Goal: Use online tool/utility: Utilize a website feature to perform a specific function

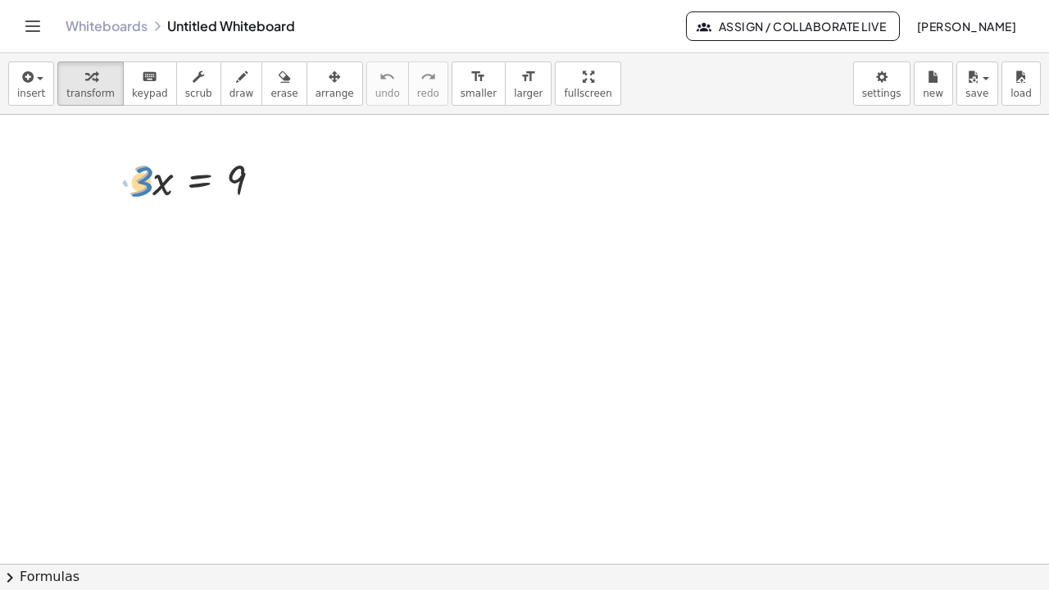
click at [138, 179] on div at bounding box center [201, 179] width 163 height 56
click at [139, 178] on div at bounding box center [201, 179] width 163 height 56
drag, startPoint x: 139, startPoint y: 177, endPoint x: 239, endPoint y: 204, distance: 104.4
drag, startPoint x: 142, startPoint y: 230, endPoint x: 151, endPoint y: 270, distance: 41.2
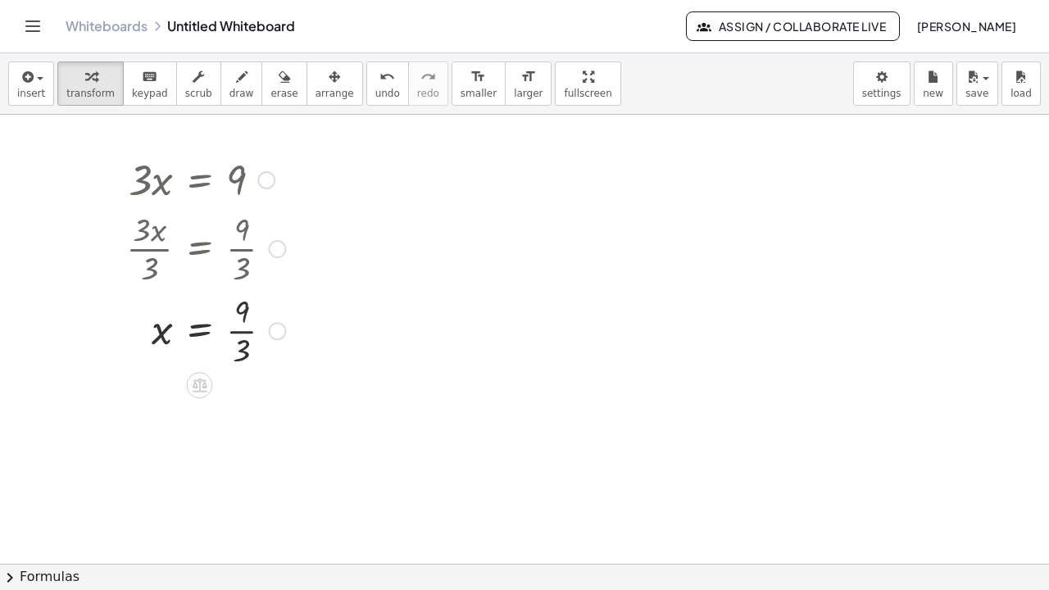
click at [245, 334] on div at bounding box center [205, 330] width 175 height 82
click at [196, 387] on icon at bounding box center [200, 386] width 15 height 14
click at [202, 383] on span "×" at bounding box center [200, 386] width 10 height 24
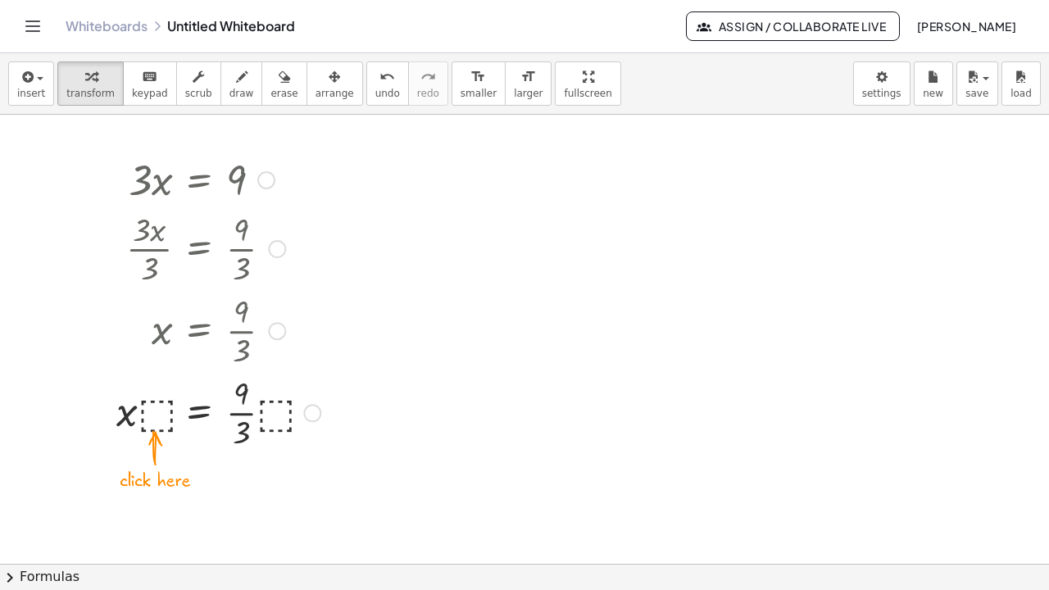
click at [164, 407] on div at bounding box center [218, 411] width 220 height 82
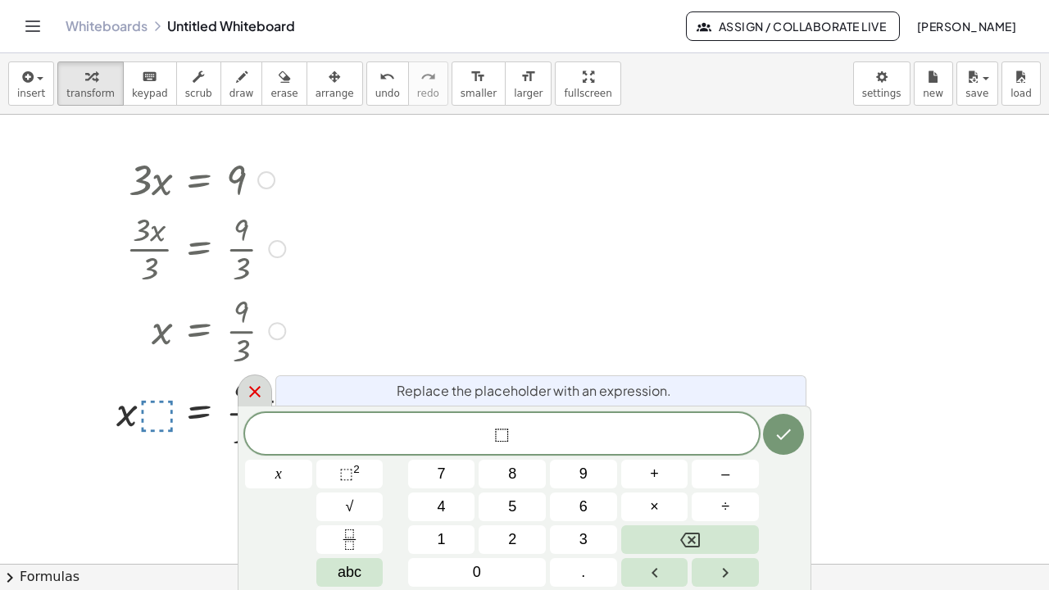
click at [262, 393] on icon at bounding box center [255, 392] width 20 height 20
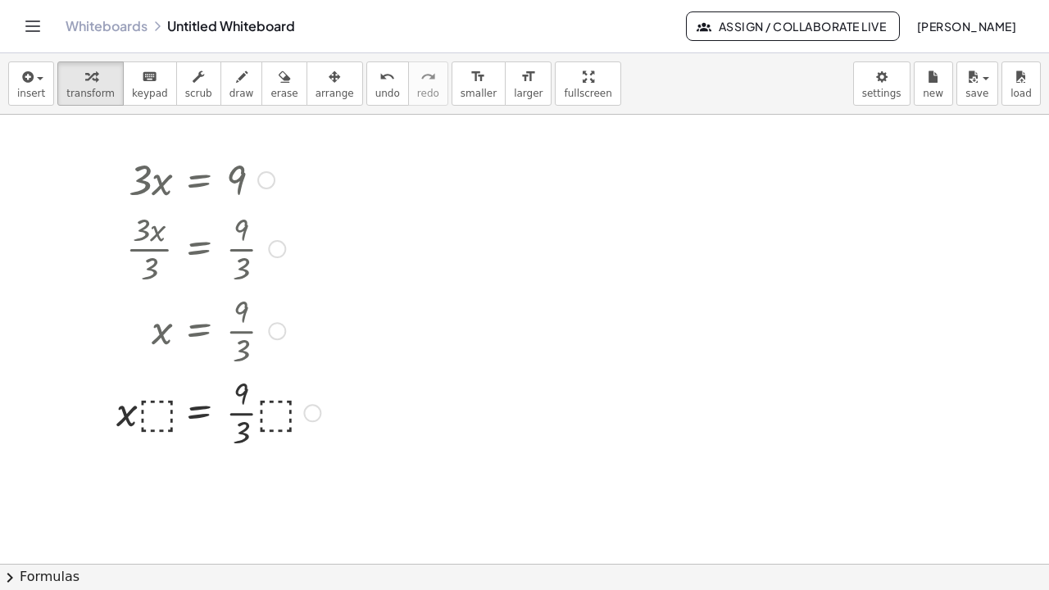
click at [316, 420] on div at bounding box center [312, 413] width 18 height 18
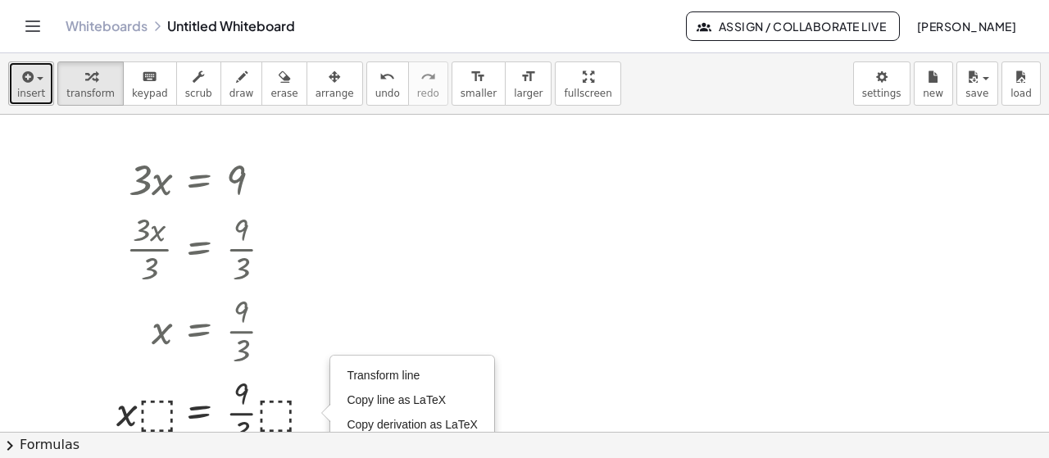
click at [31, 85] on icon "button" at bounding box center [26, 77] width 15 height 20
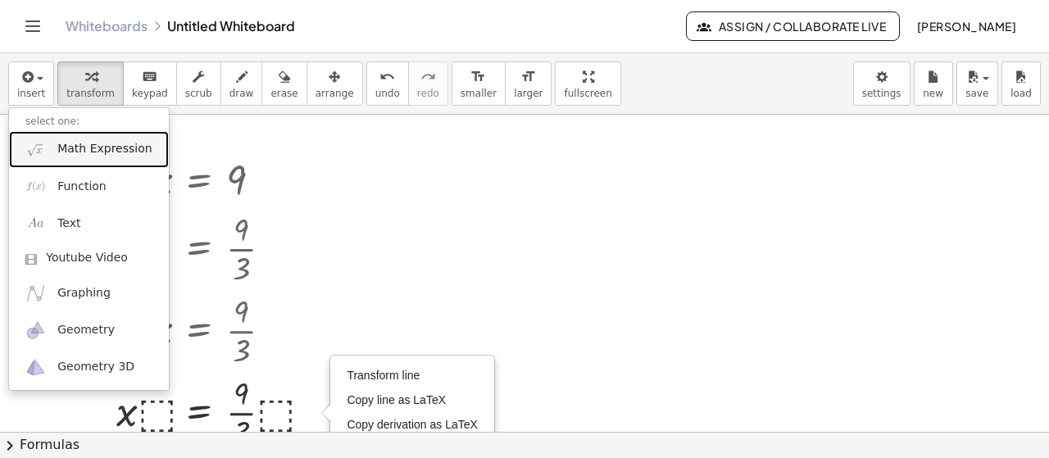
click at [113, 152] on span "Math Expression" at bounding box center [104, 149] width 94 height 16
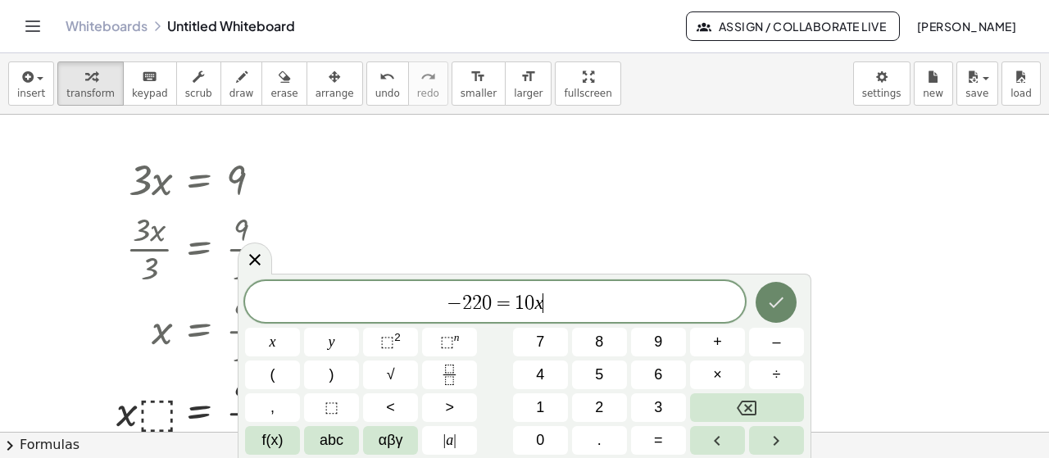
click at [784, 309] on icon "Done" at bounding box center [776, 303] width 20 height 20
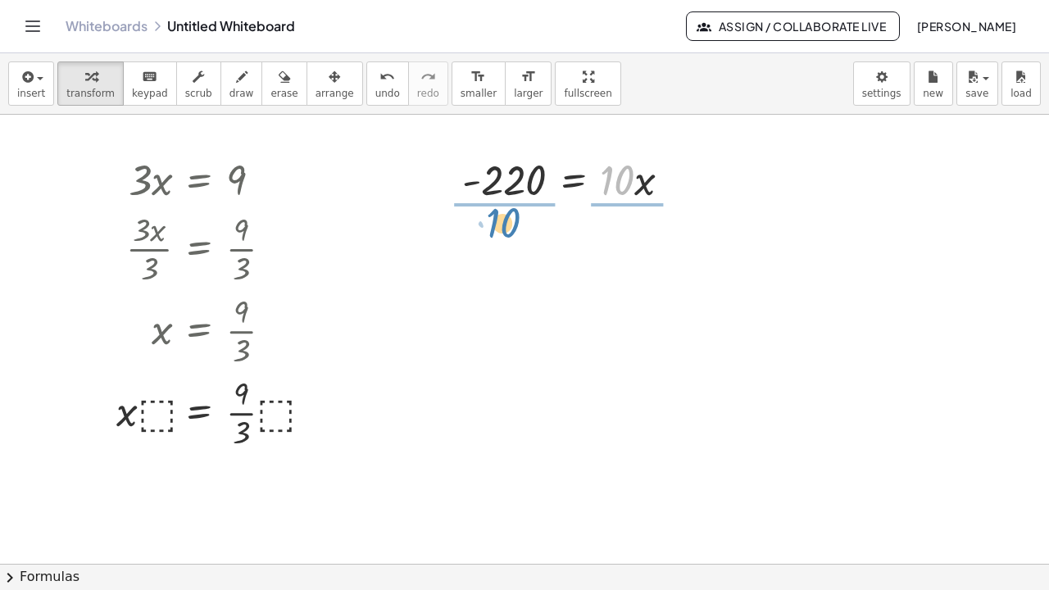
drag, startPoint x: 616, startPoint y: 179, endPoint x: 502, endPoint y: 221, distance: 121.6
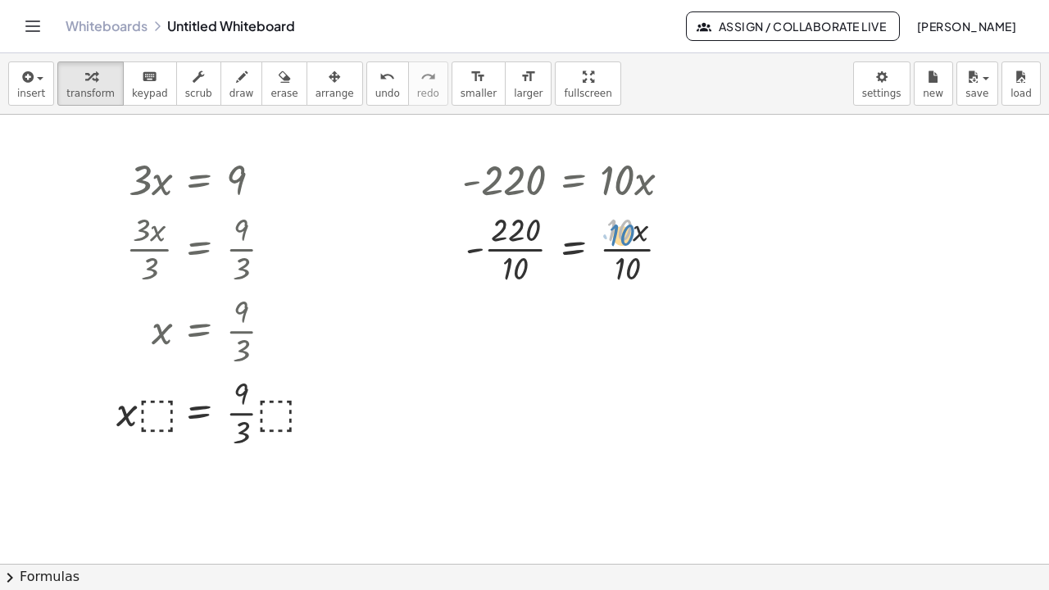
click at [626, 233] on div at bounding box center [573, 248] width 239 height 82
drag, startPoint x: 626, startPoint y: 233, endPoint x: 628, endPoint y: 273, distance: 40.2
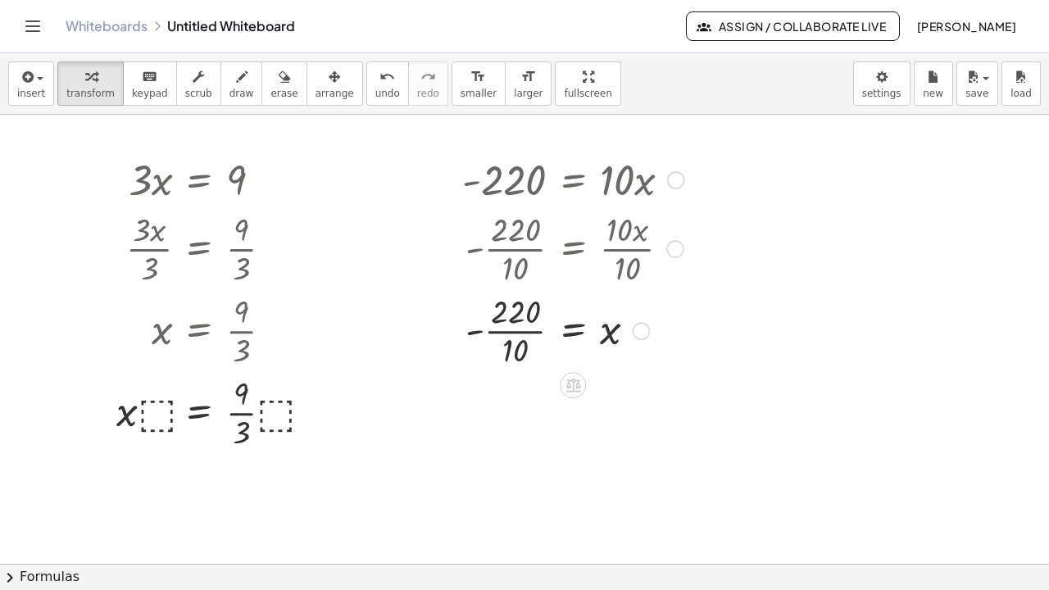
click at [521, 329] on div at bounding box center [573, 330] width 239 height 82
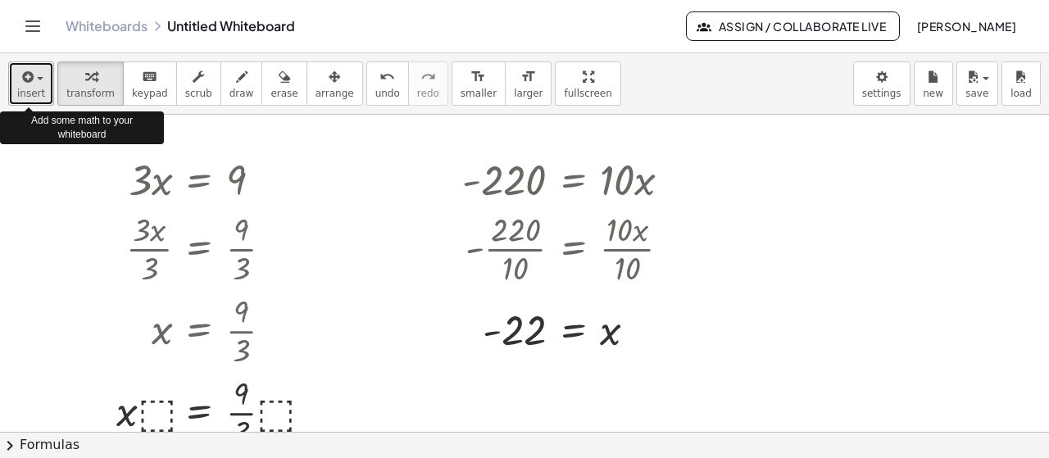
click at [21, 85] on icon "button" at bounding box center [26, 77] width 15 height 20
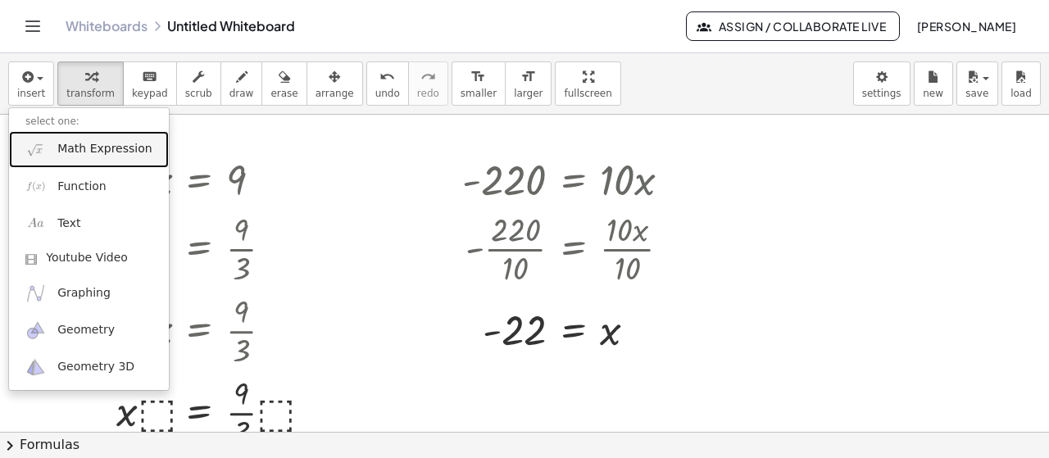
click at [98, 154] on span "Math Expression" at bounding box center [104, 149] width 94 height 16
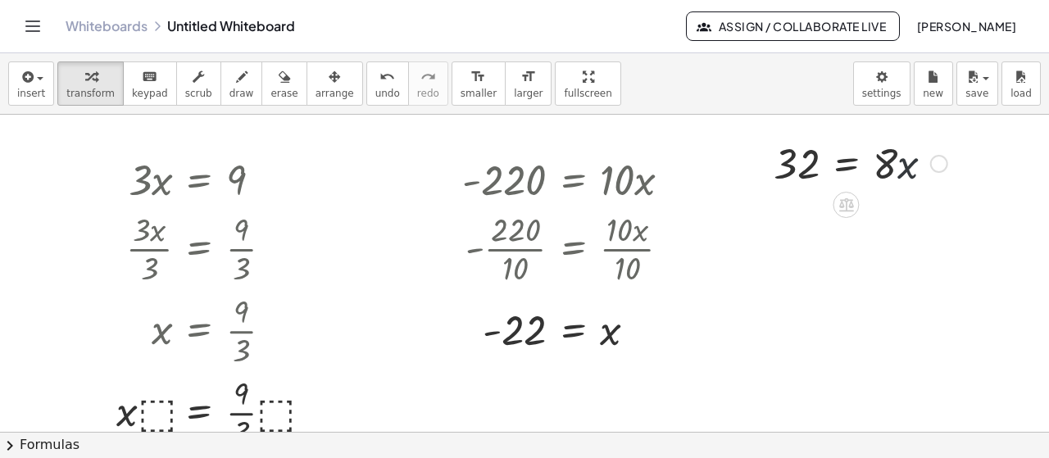
click at [903, 180] on div at bounding box center [861, 162] width 190 height 56
click at [884, 156] on div at bounding box center [861, 162] width 190 height 56
drag, startPoint x: 885, startPoint y: 158, endPoint x: 879, endPoint y: 164, distance: 8.7
click at [879, 164] on div at bounding box center [861, 162] width 190 height 56
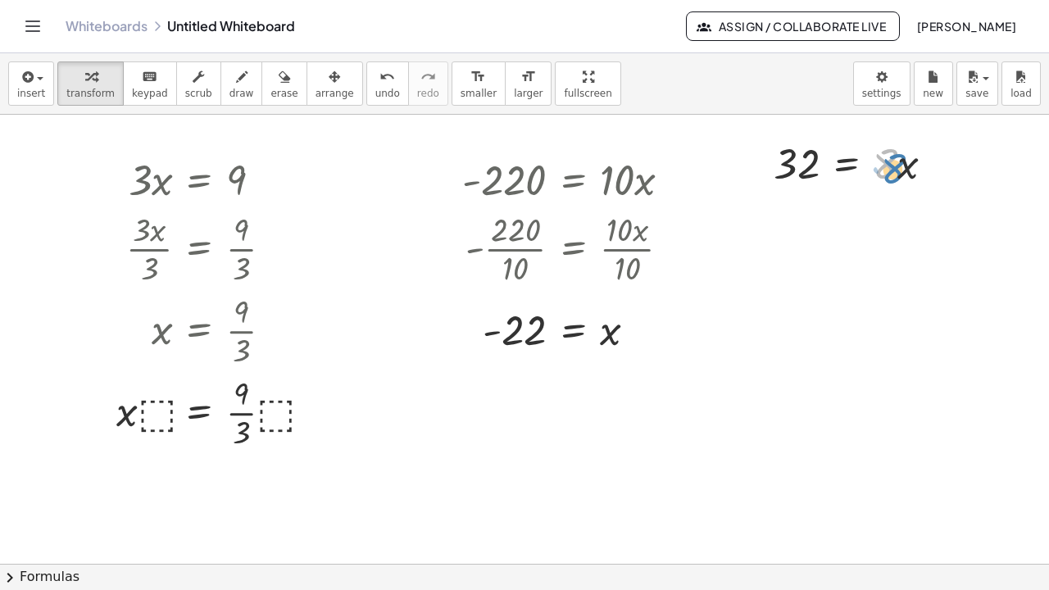
click at [880, 166] on div at bounding box center [861, 162] width 190 height 56
drag, startPoint x: 884, startPoint y: 172, endPoint x: 794, endPoint y: 211, distance: 98.0
click at [794, 211] on div "· 3 · x = 9 · 3 · x · 3 = · 9 · 3 x = · 9 · 3 x = · 9 · 3 · · ⬚ · · ⬚ Transform…" at bounding box center [524, 564] width 1049 height 899
click at [888, 218] on div at bounding box center [860, 231] width 193 height 82
drag, startPoint x: 888, startPoint y: 218, endPoint x: 893, endPoint y: 252, distance: 34.9
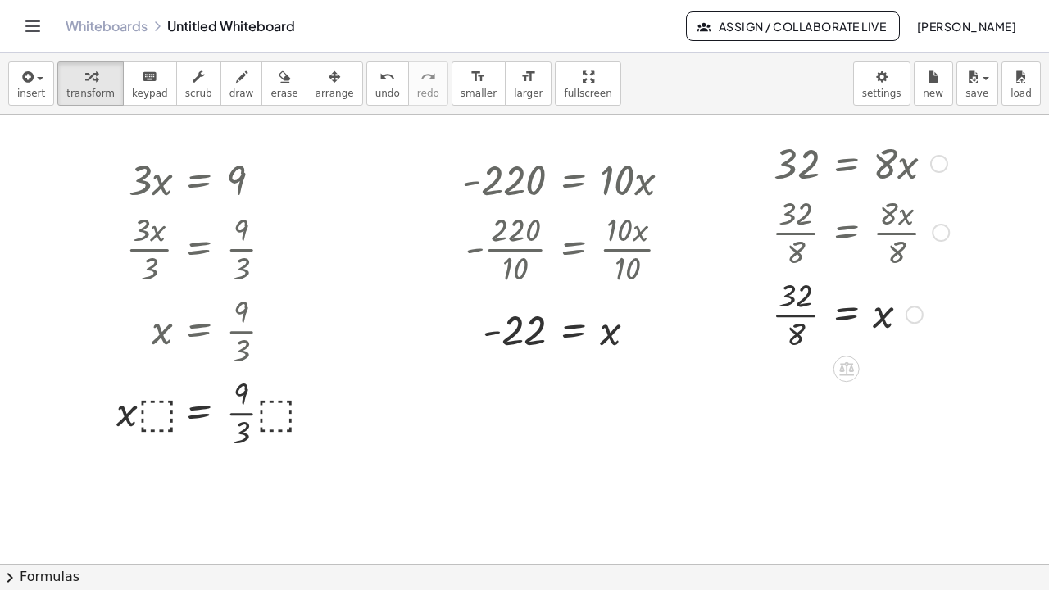
click at [915, 318] on div at bounding box center [915, 315] width 18 height 18
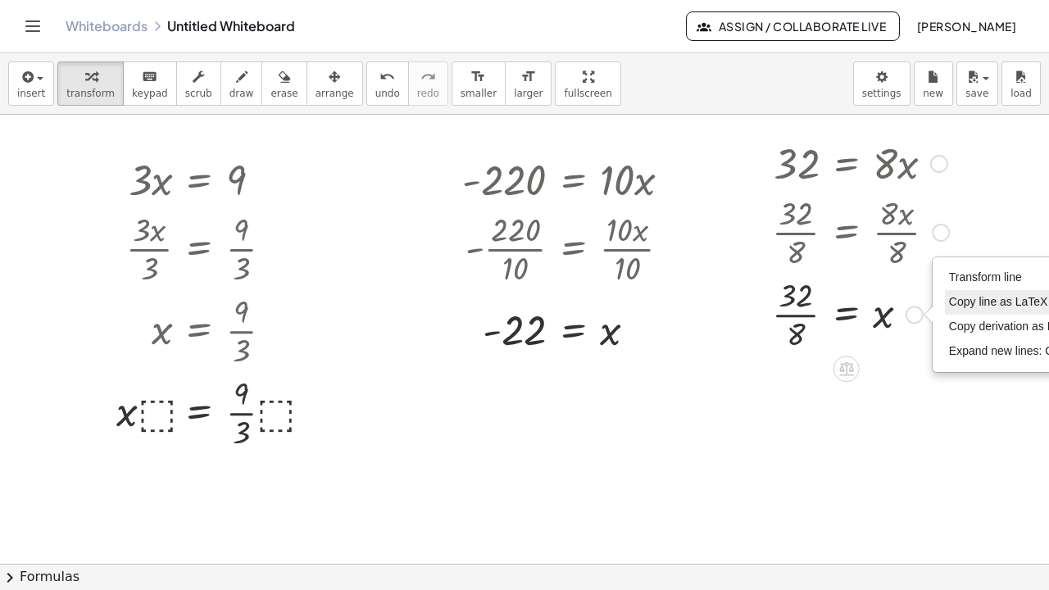
click at [983, 297] on span "Copy line as LaTeX" at bounding box center [998, 301] width 99 height 13
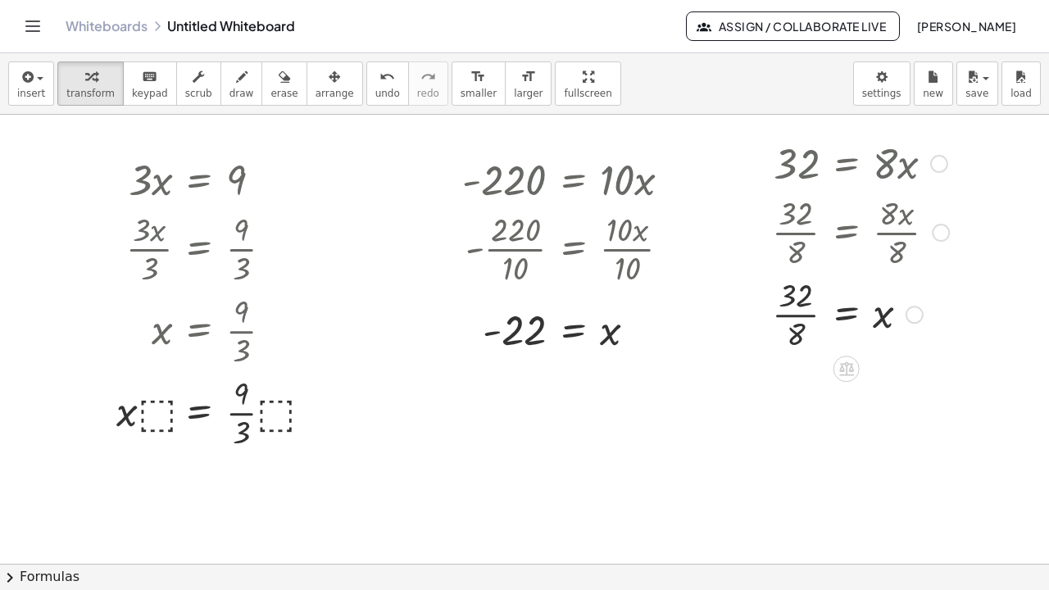
click at [950, 343] on div at bounding box center [860, 313] width 193 height 82
click at [856, 373] on div at bounding box center [847, 369] width 26 height 26
click at [934, 350] on div at bounding box center [860, 313] width 193 height 82
click at [792, 312] on div at bounding box center [860, 313] width 193 height 82
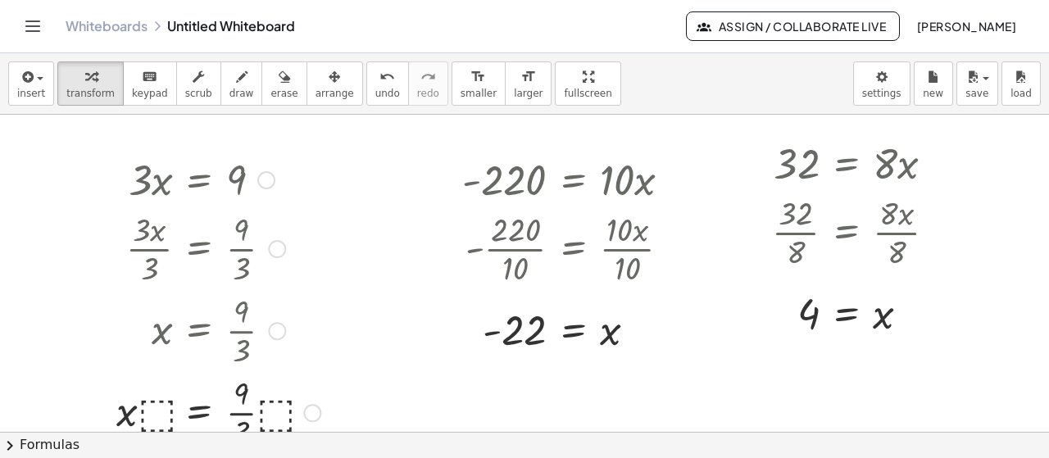
click at [266, 178] on div at bounding box center [266, 180] width 18 height 18
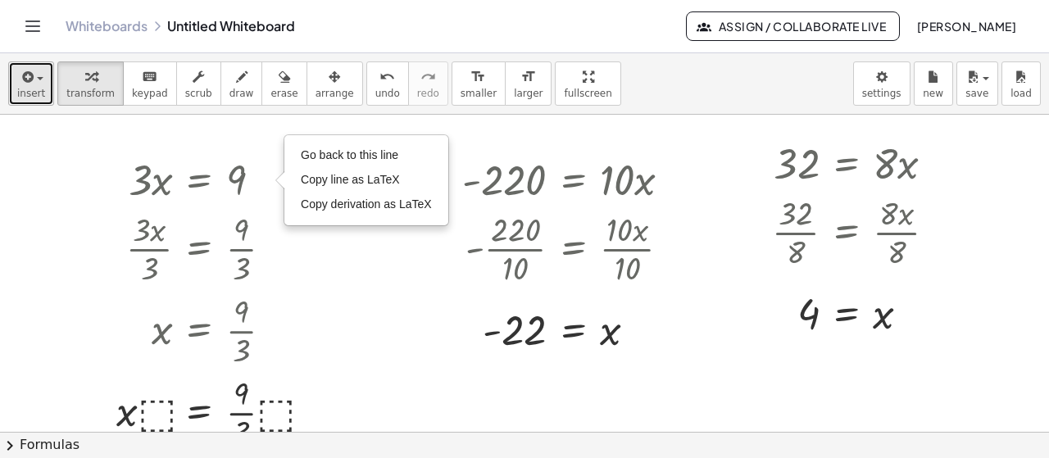
click at [21, 82] on icon "button" at bounding box center [26, 77] width 15 height 20
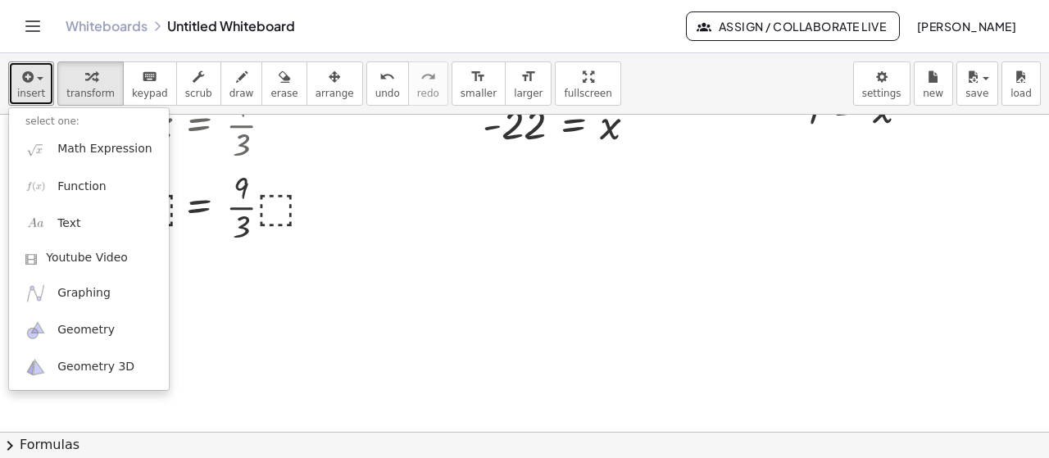
scroll to position [220, 0]
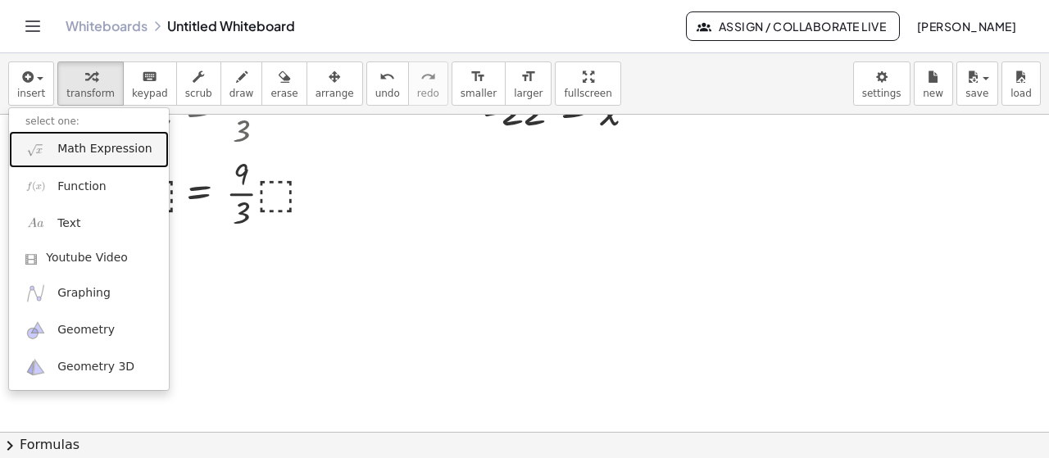
click at [66, 153] on span "Math Expression" at bounding box center [104, 149] width 94 height 16
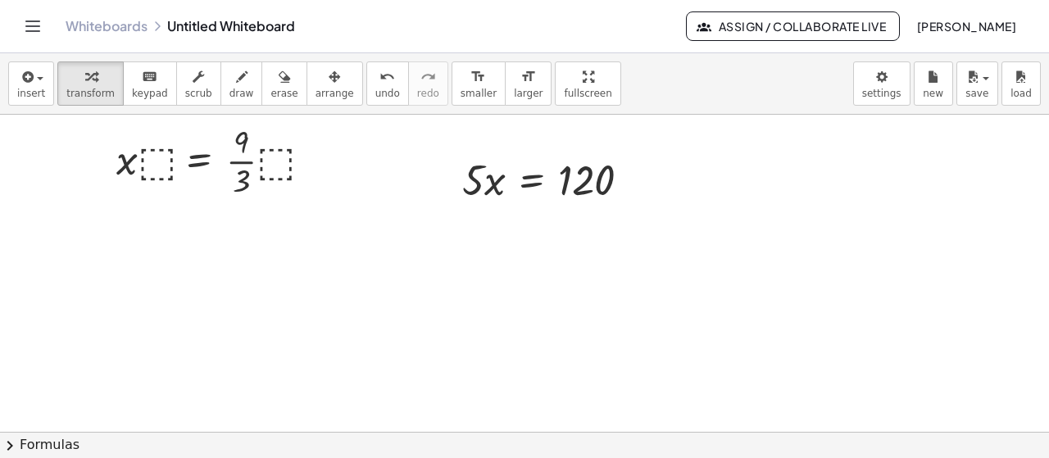
scroll to position [252, 0]
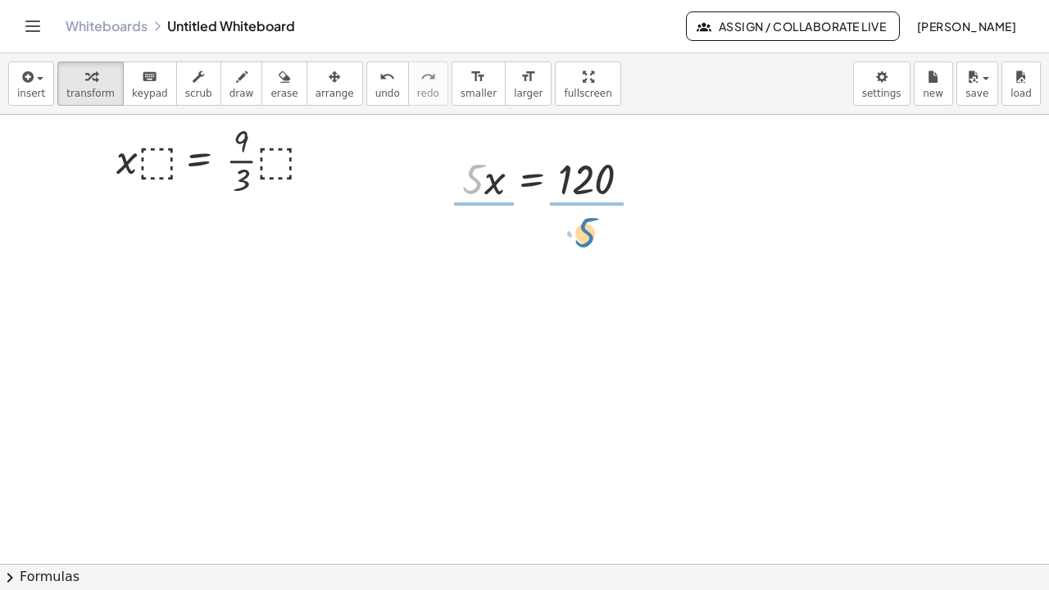
drag, startPoint x: 477, startPoint y: 185, endPoint x: 589, endPoint y: 239, distance: 124.3
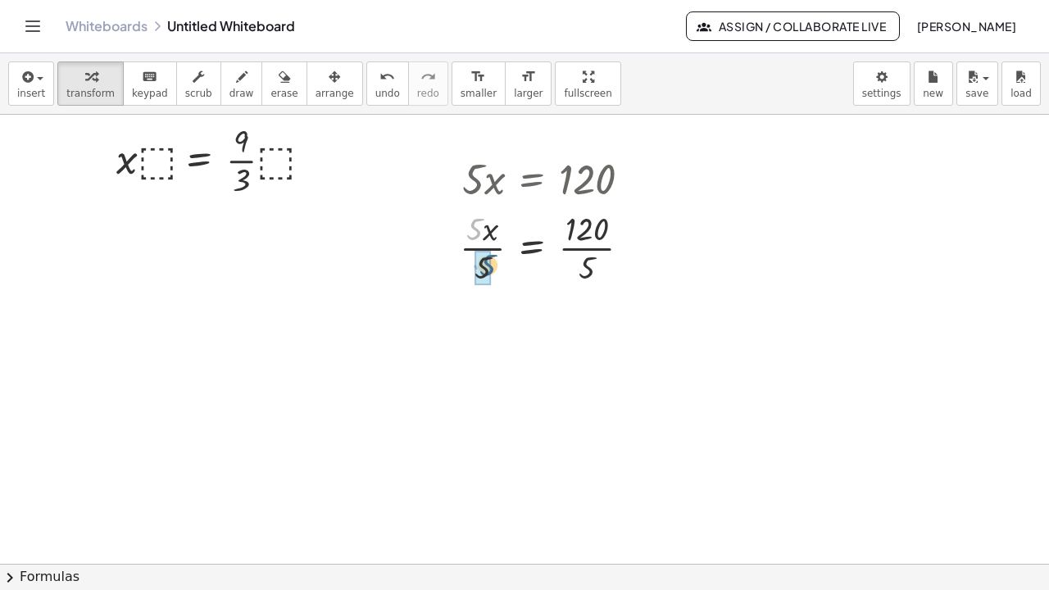
drag, startPoint x: 470, startPoint y: 231, endPoint x: 484, endPoint y: 267, distance: 38.4
click at [585, 336] on div at bounding box center [552, 329] width 201 height 82
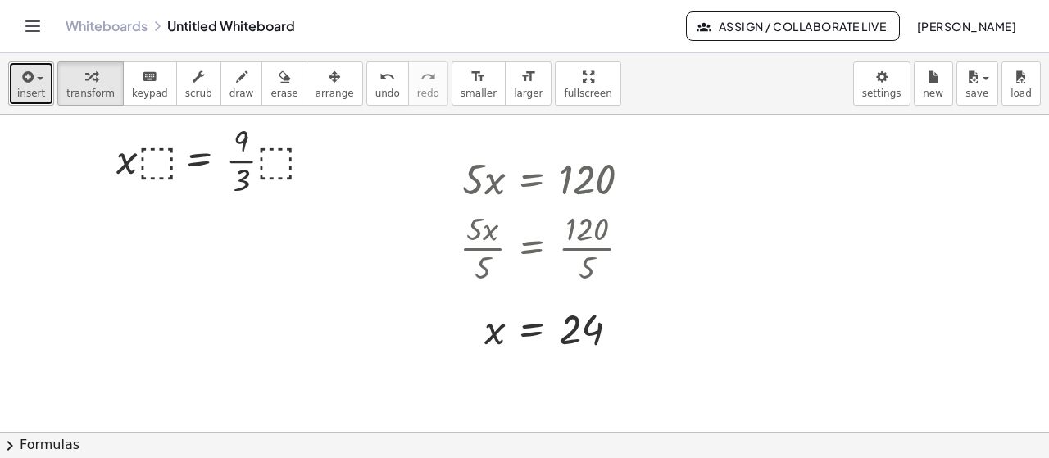
click at [27, 85] on icon "button" at bounding box center [26, 77] width 15 height 20
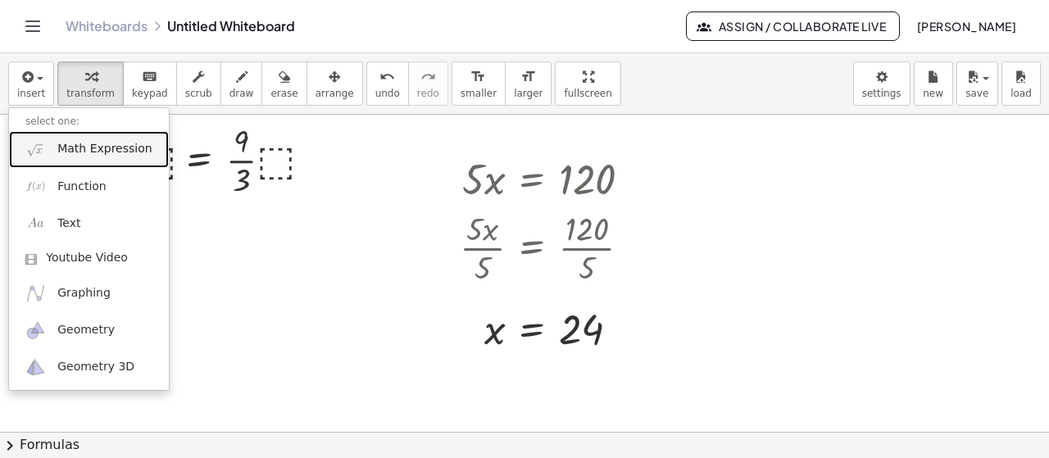
click at [109, 158] on link "Math Expression" at bounding box center [89, 149] width 160 height 37
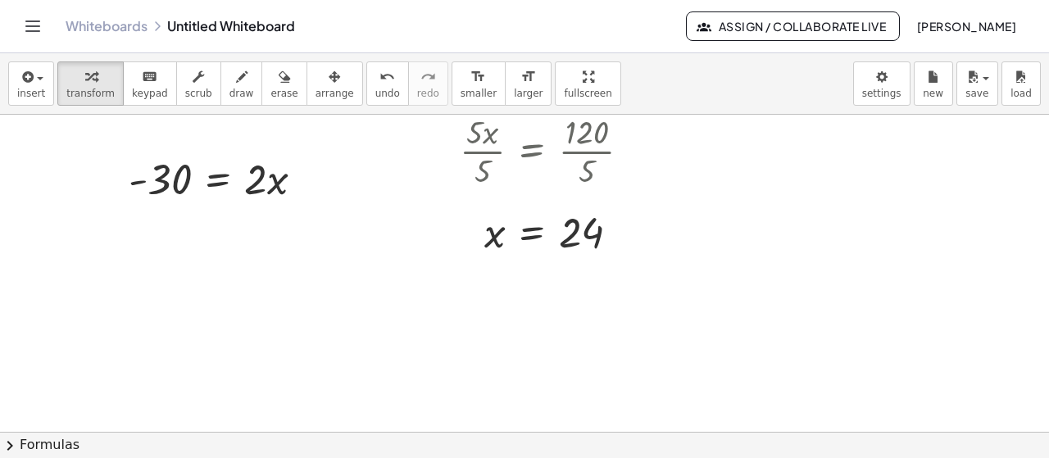
scroll to position [351, 0]
drag, startPoint x: 257, startPoint y: 188, endPoint x: 167, endPoint y: 234, distance: 101.2
click at [167, 234] on div "· 3 · x = 9 Go back to this line Copy line as LaTeX Copy derivation as LaTeX · …" at bounding box center [524, 135] width 1049 height 743
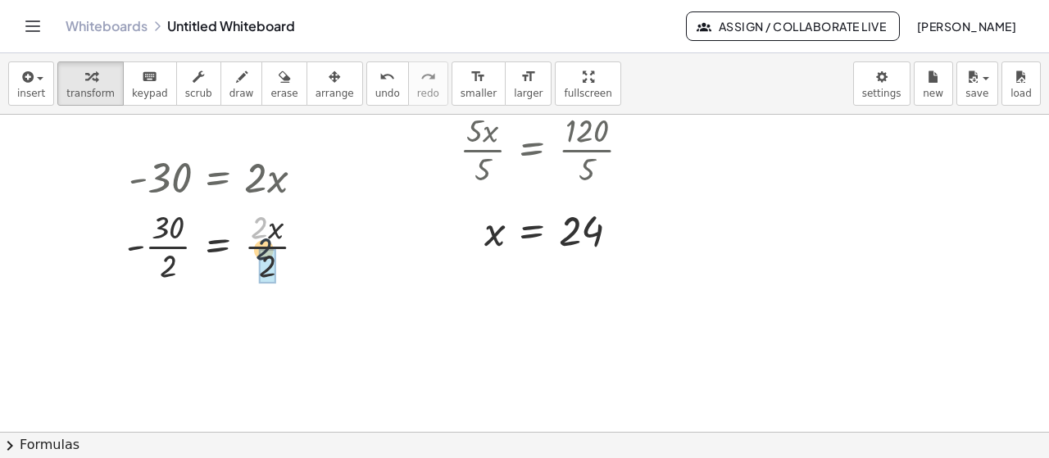
drag, startPoint x: 255, startPoint y: 232, endPoint x: 261, endPoint y: 265, distance: 33.3
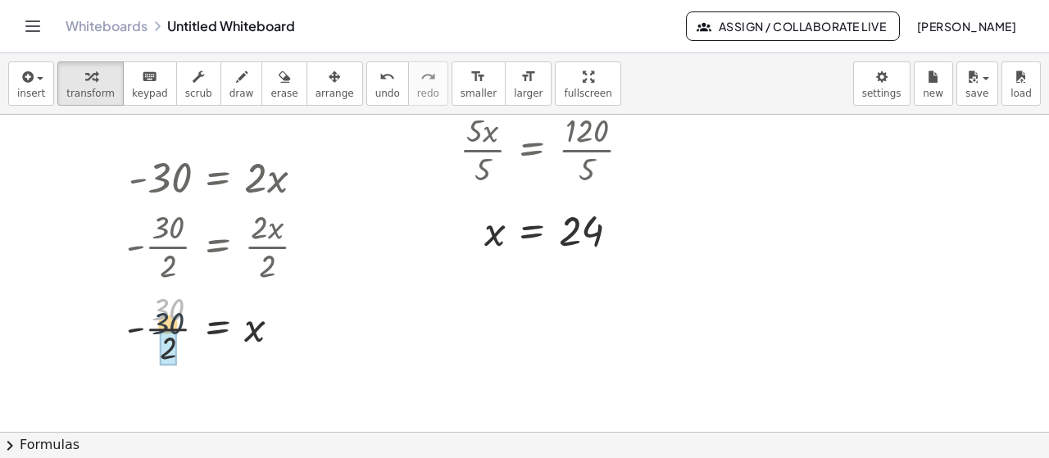
drag, startPoint x: 164, startPoint y: 317, endPoint x: 164, endPoint y: 334, distance: 17.2
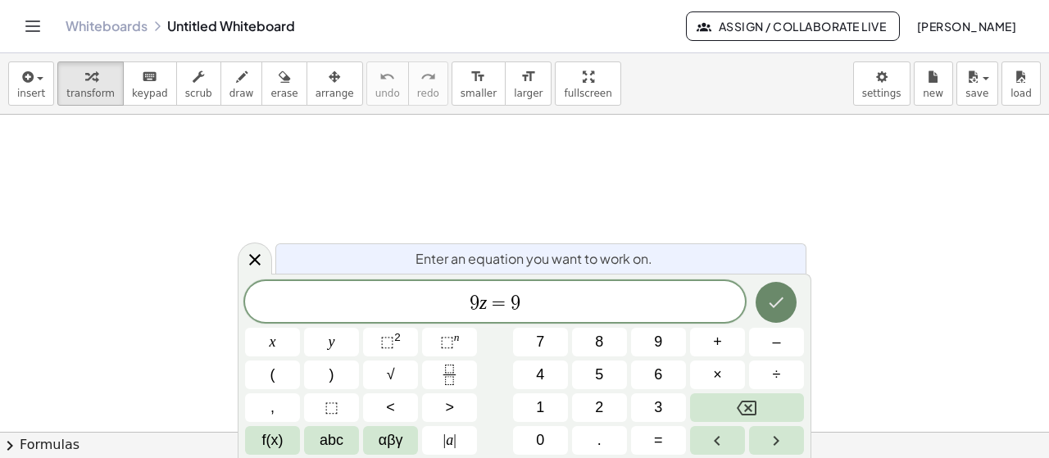
click at [773, 304] on icon "Done" at bounding box center [776, 303] width 20 height 20
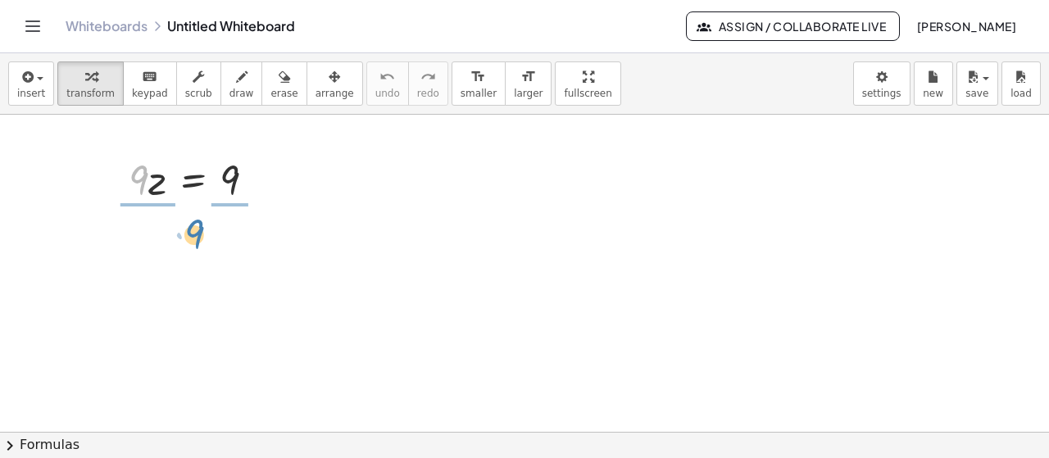
drag, startPoint x: 136, startPoint y: 176, endPoint x: 234, endPoint y: 219, distance: 106.4
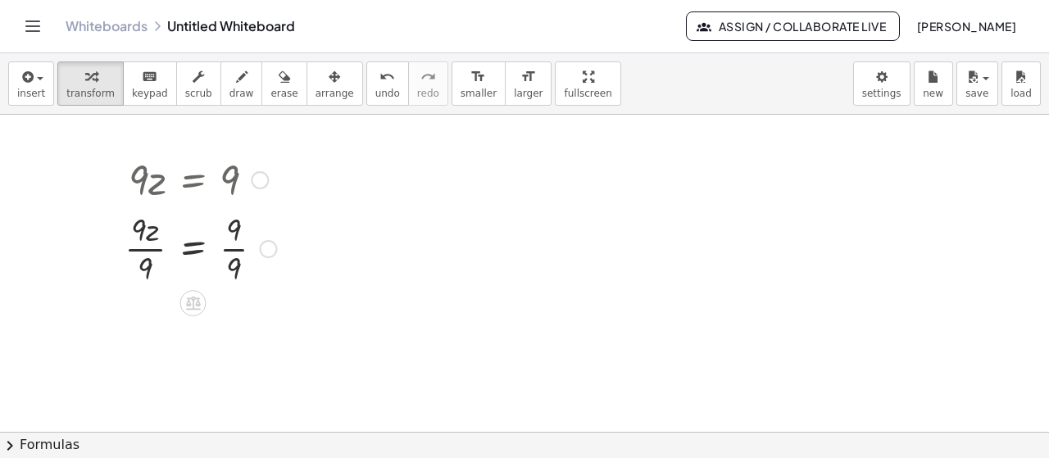
click at [149, 244] on div at bounding box center [200, 248] width 168 height 82
click at [239, 332] on div at bounding box center [200, 330] width 168 height 82
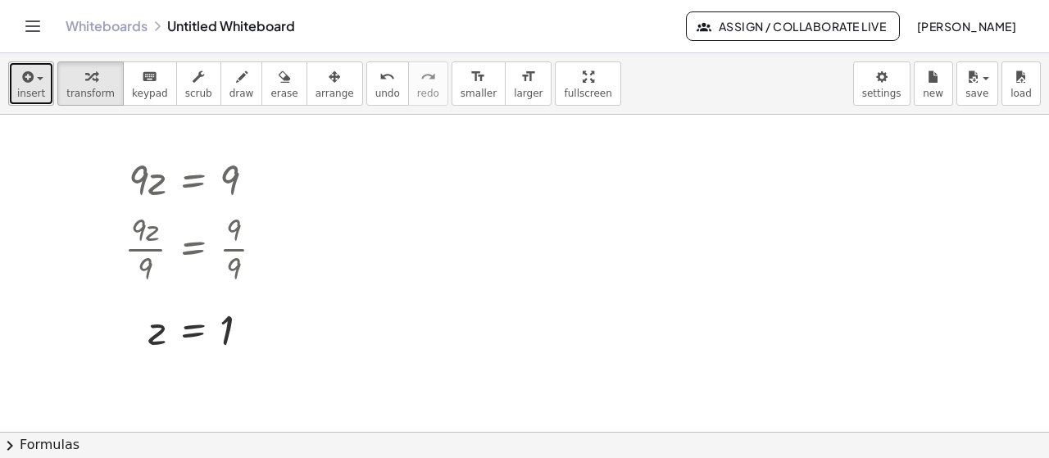
click at [19, 81] on icon "button" at bounding box center [26, 77] width 15 height 20
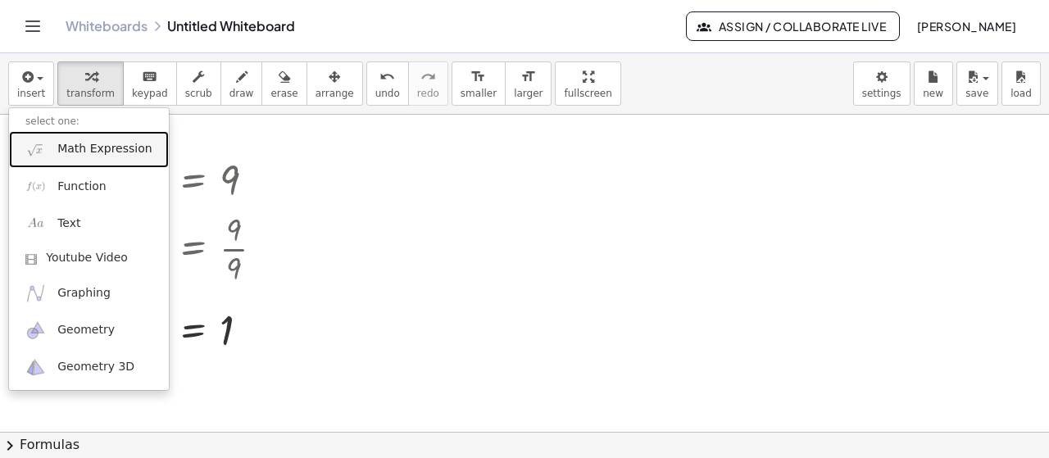
click at [113, 148] on span "Math Expression" at bounding box center [104, 149] width 94 height 16
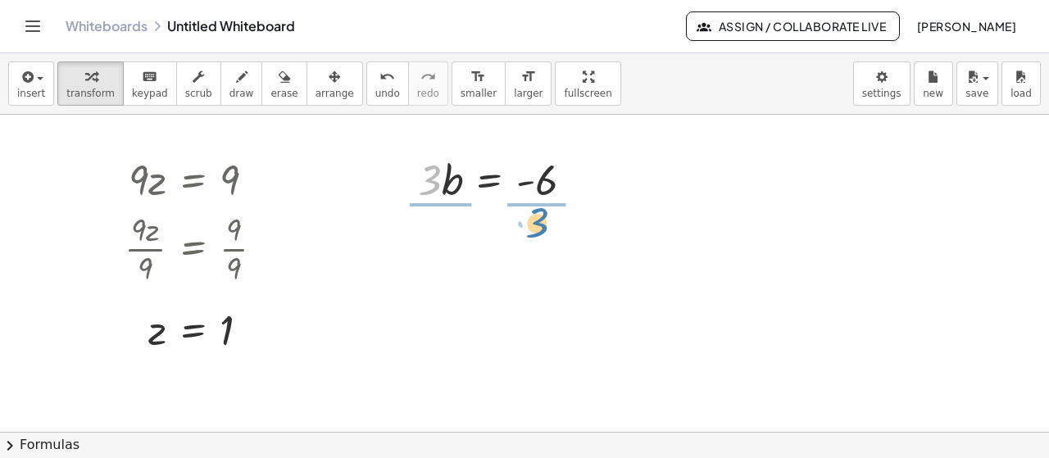
drag, startPoint x: 429, startPoint y: 186, endPoint x: 552, endPoint y: 232, distance: 130.5
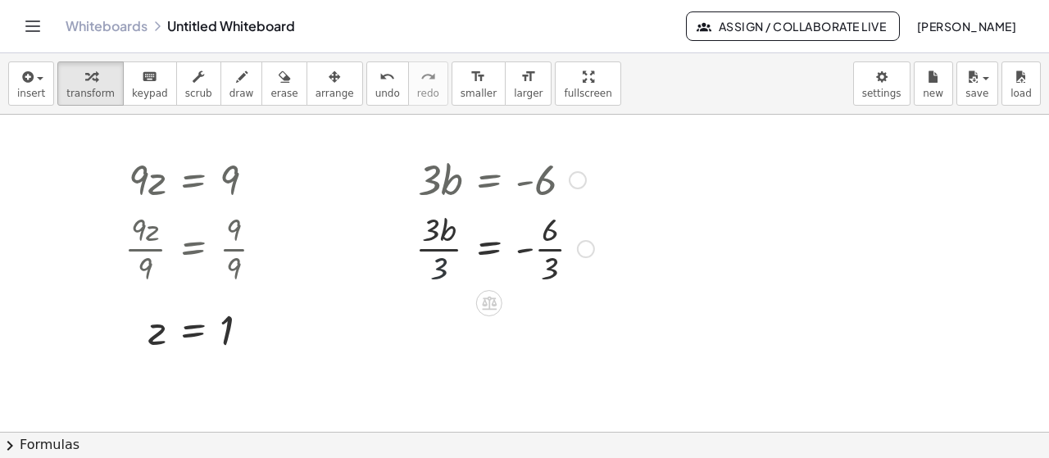
click at [445, 260] on div at bounding box center [504, 248] width 195 height 82
click at [556, 335] on div at bounding box center [504, 330] width 195 height 82
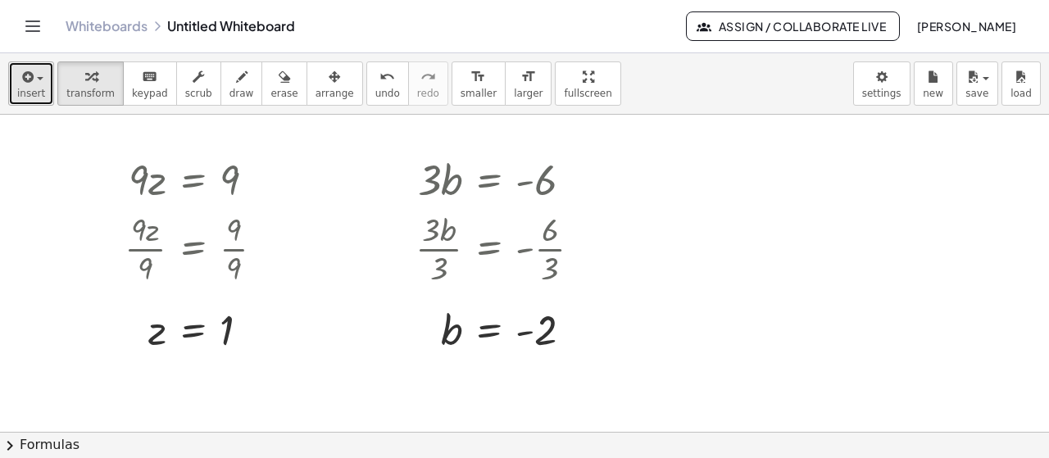
click at [34, 83] on span "button" at bounding box center [35, 78] width 3 height 11
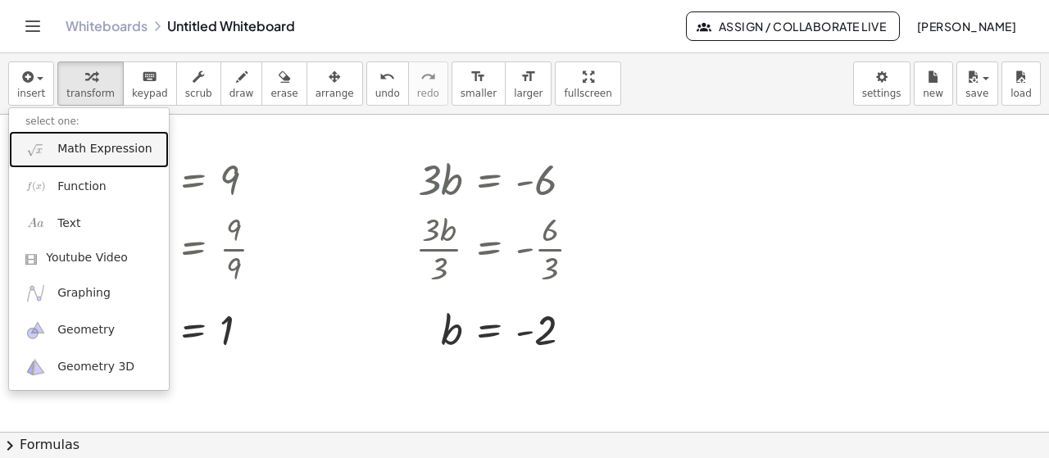
click at [79, 155] on span "Math Expression" at bounding box center [104, 149] width 94 height 16
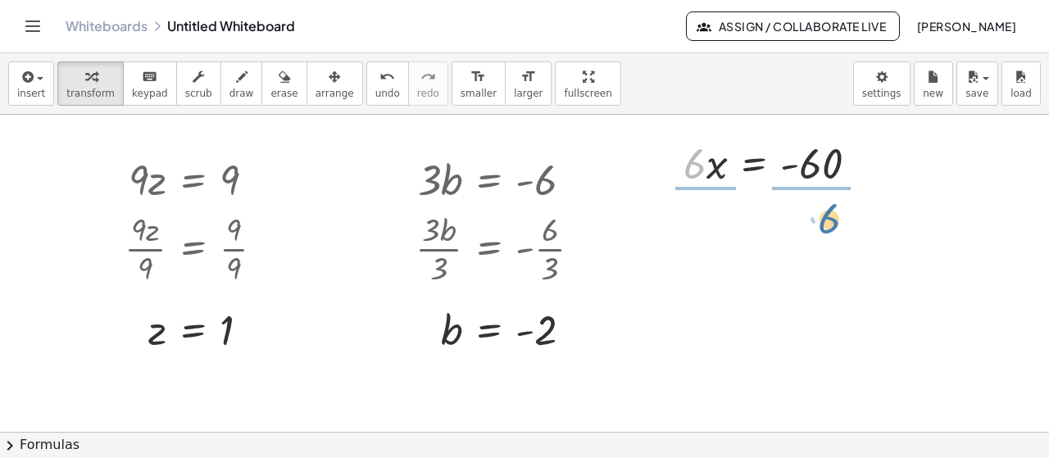
drag, startPoint x: 692, startPoint y: 171, endPoint x: 838, endPoint y: 224, distance: 155.0
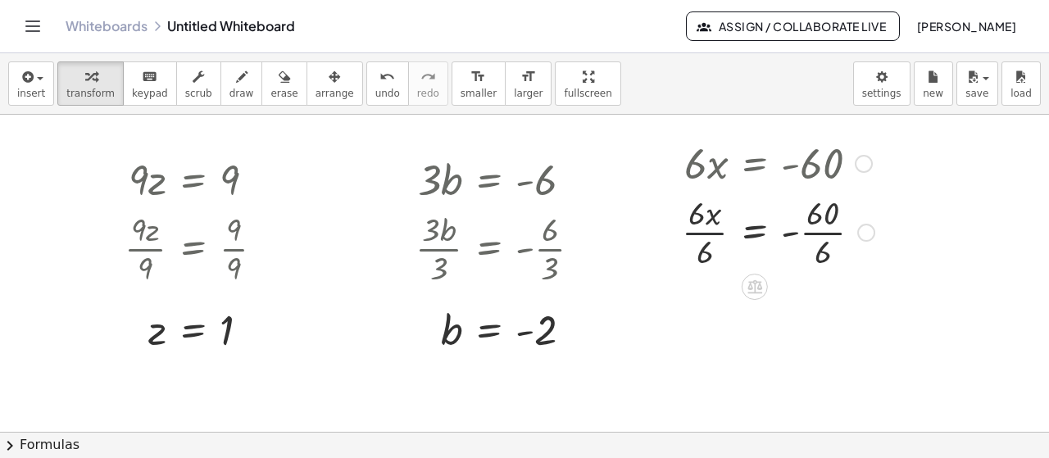
click at [695, 229] on div at bounding box center [778, 231] width 209 height 82
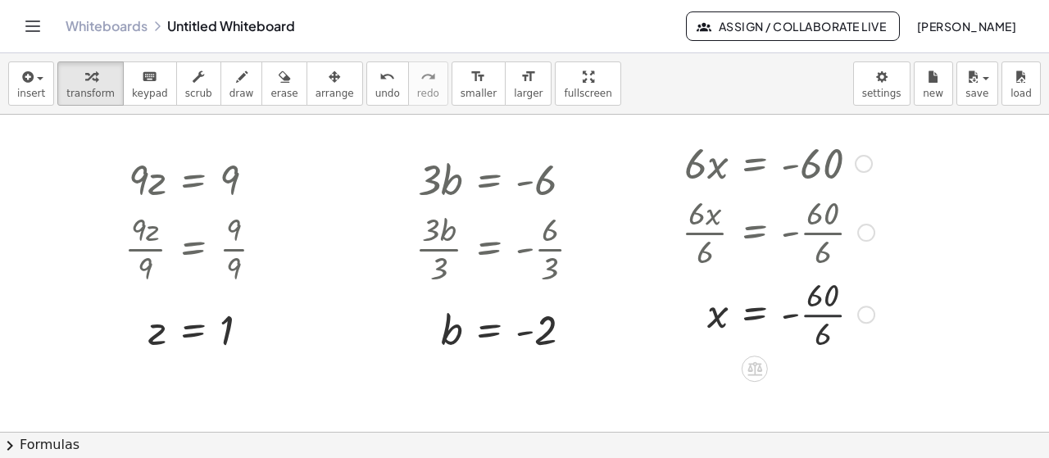
click at [823, 308] on div at bounding box center [778, 313] width 209 height 82
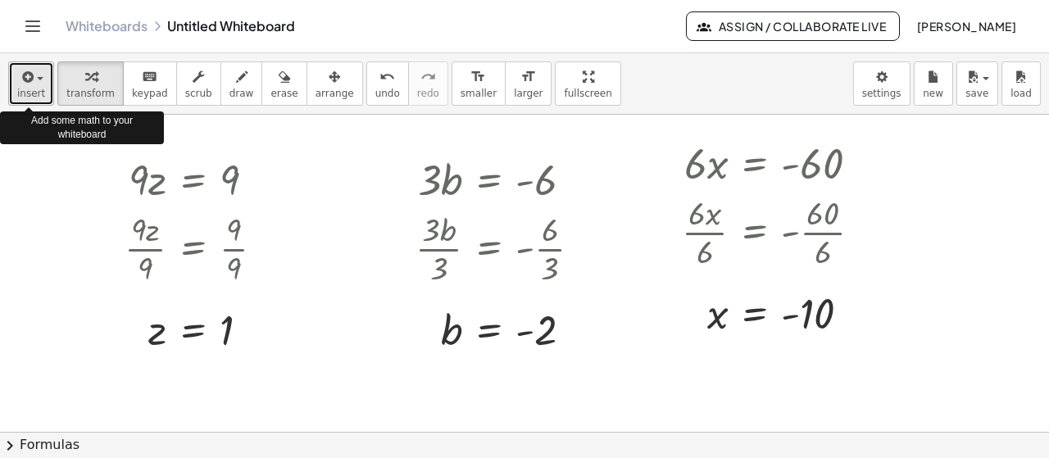
click at [16, 80] on button "insert" at bounding box center [31, 83] width 46 height 44
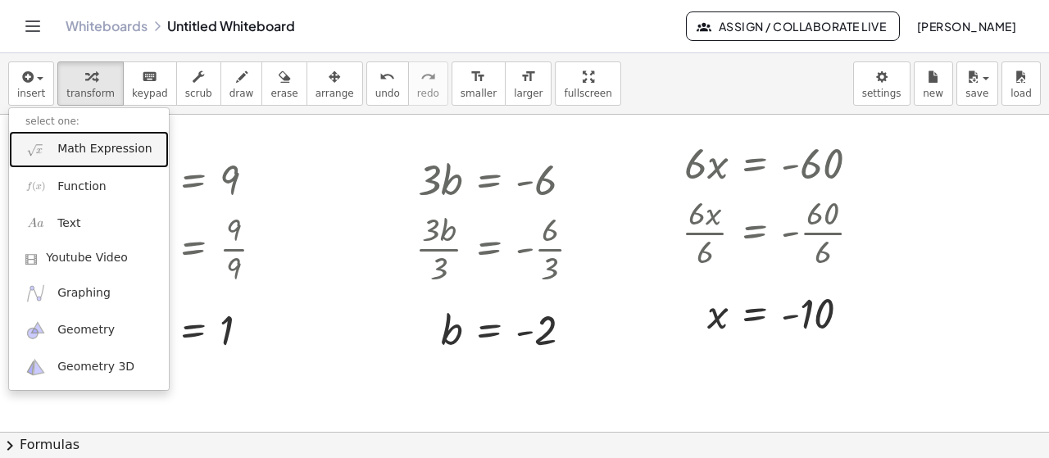
click at [80, 156] on span "Math Expression" at bounding box center [104, 149] width 94 height 16
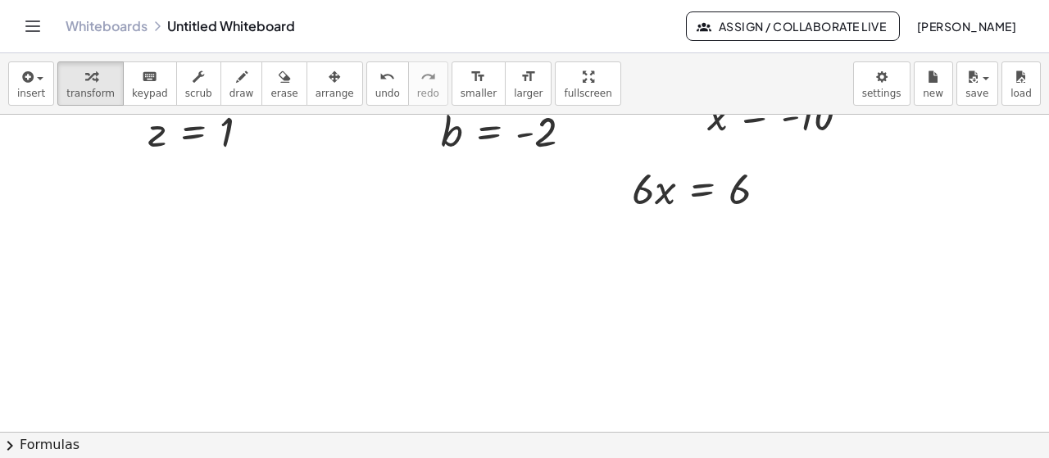
scroll to position [200, 0]
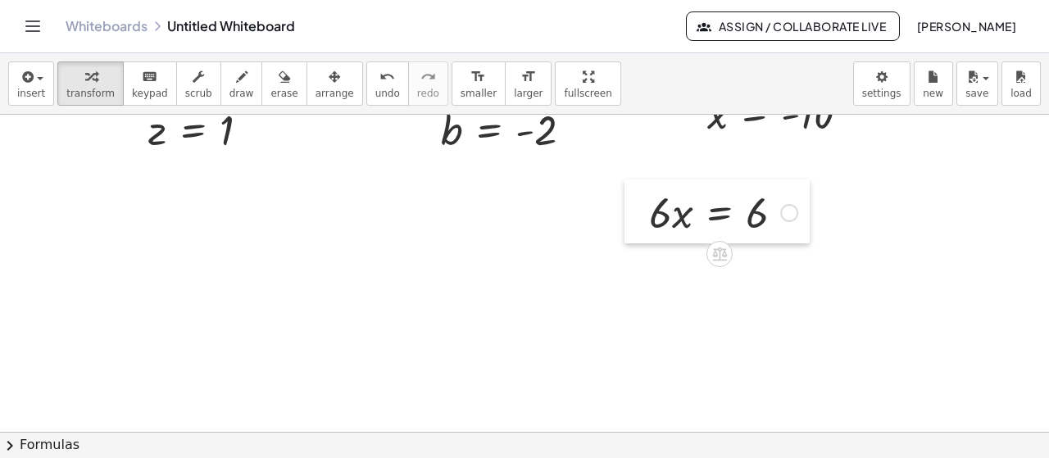
drag, startPoint x: 626, startPoint y: 193, endPoint x: 634, endPoint y: 209, distance: 17.6
click at [634, 209] on div at bounding box center [637, 212] width 25 height 64
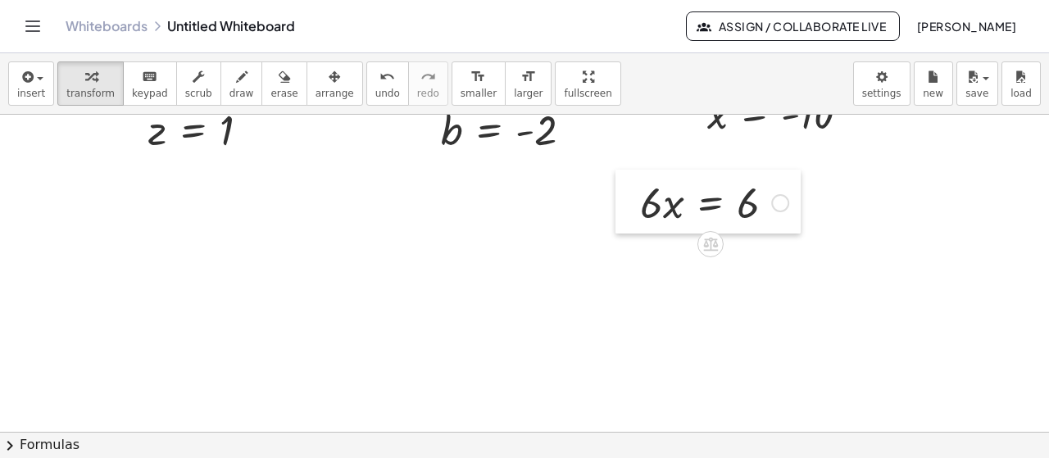
click at [634, 209] on div at bounding box center [628, 202] width 25 height 64
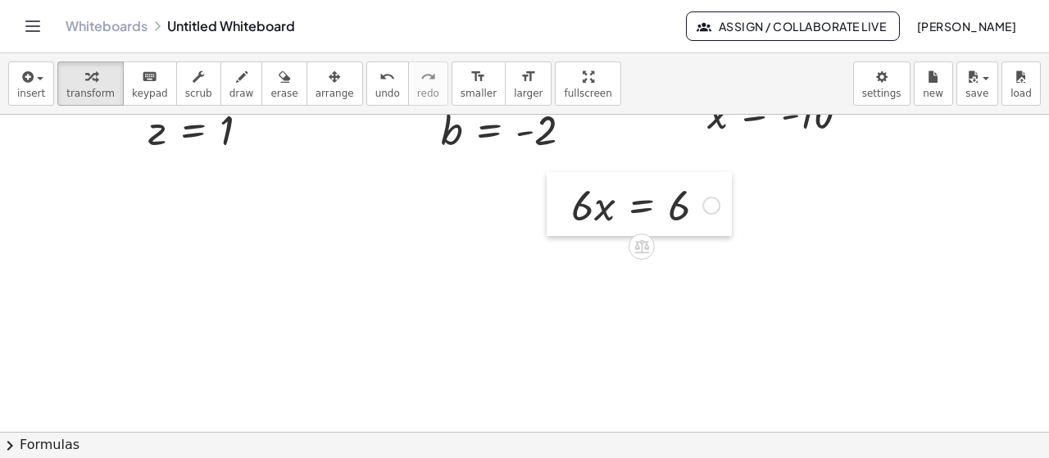
drag, startPoint x: 634, startPoint y: 209, endPoint x: 175, endPoint y: 230, distance: 460.3
click at [547, 230] on div at bounding box center [559, 204] width 25 height 64
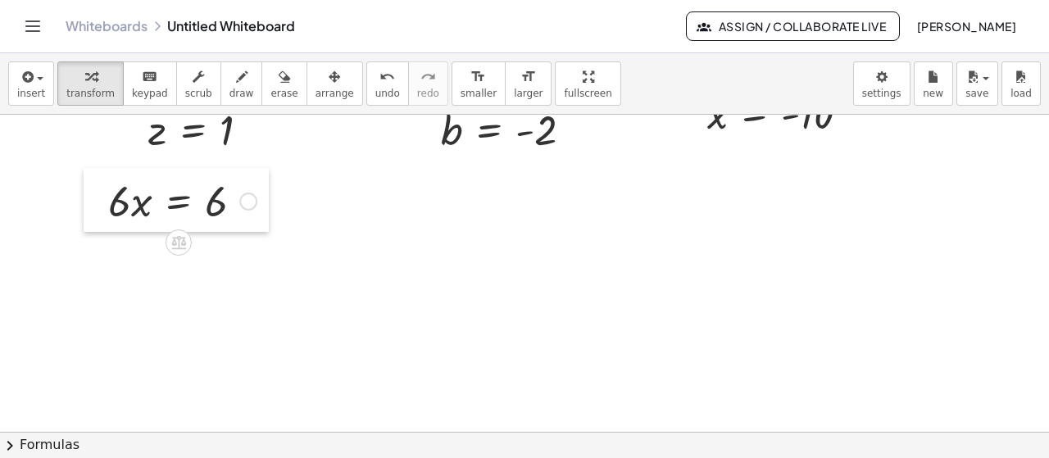
drag, startPoint x: 175, startPoint y: 231, endPoint x: 102, endPoint y: 208, distance: 77.3
click at [102, 208] on div at bounding box center [96, 200] width 25 height 64
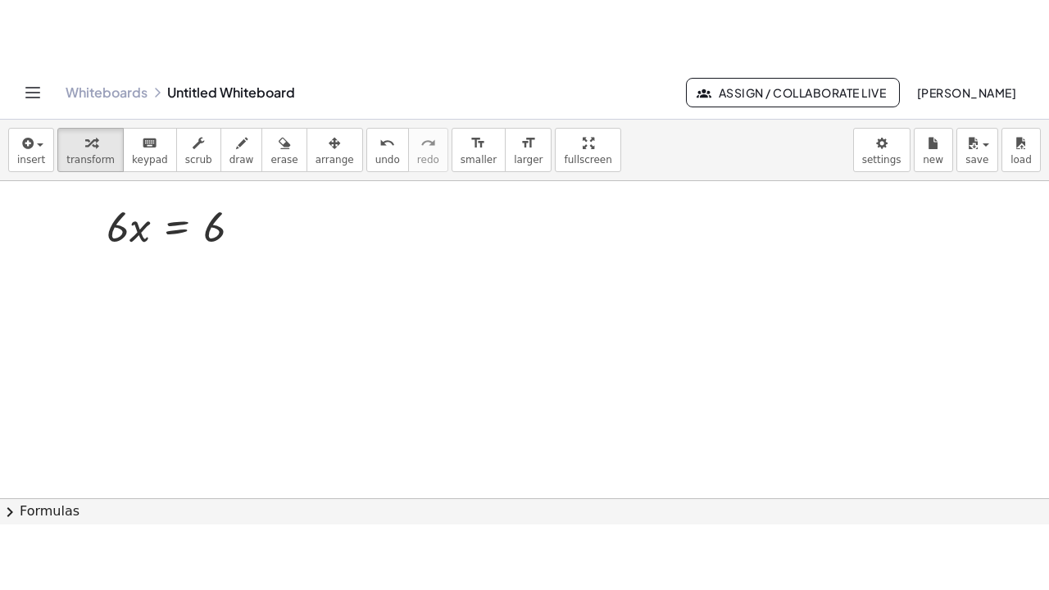
scroll to position [246, 0]
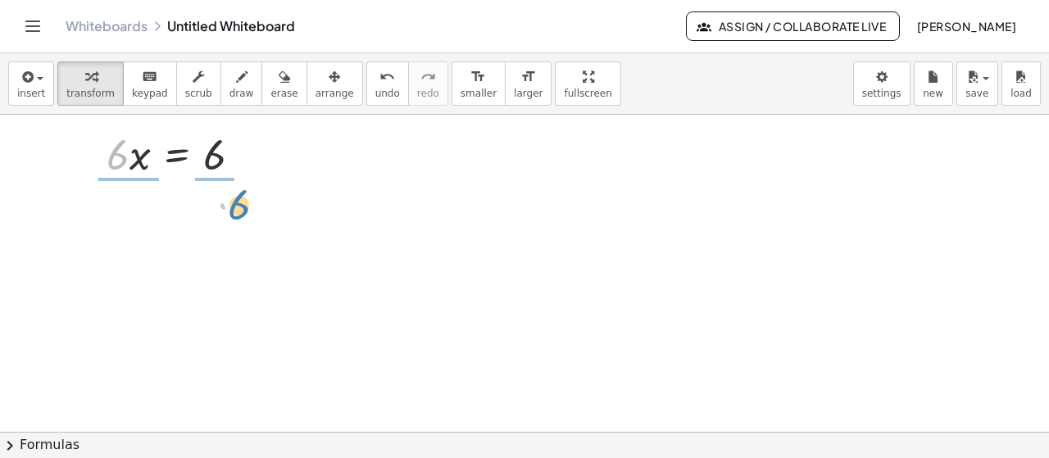
drag, startPoint x: 125, startPoint y: 153, endPoint x: 244, endPoint y: 202, distance: 129.4
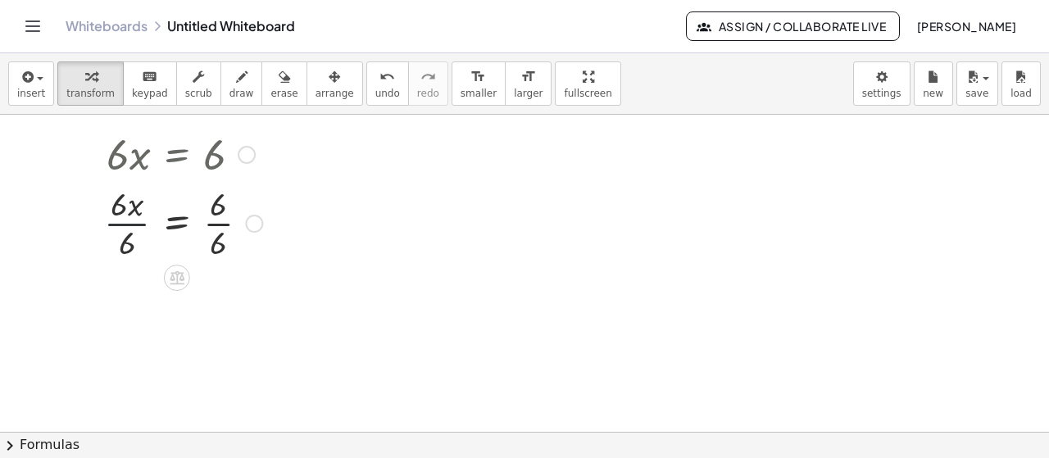
click at [117, 225] on div at bounding box center [183, 222] width 175 height 82
click at [218, 309] on div at bounding box center [183, 304] width 175 height 82
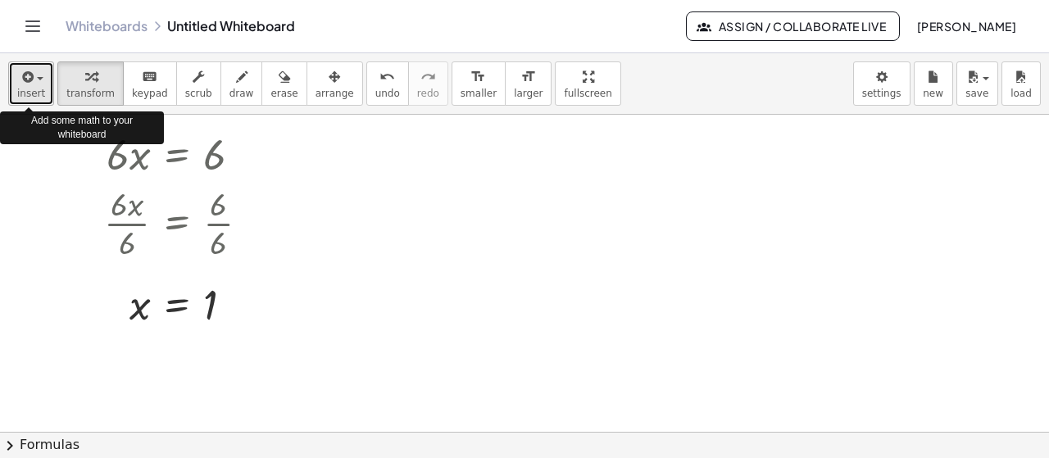
click at [30, 89] on span "insert" at bounding box center [31, 93] width 28 height 11
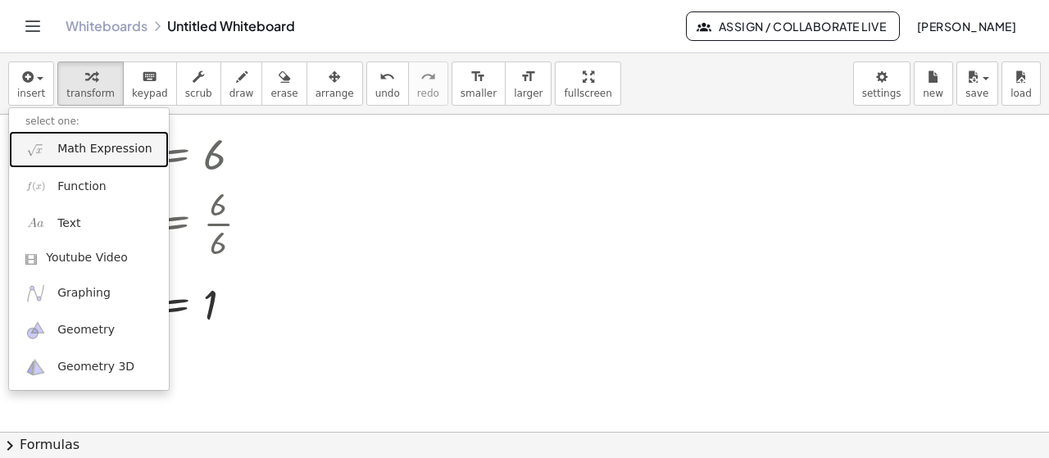
click at [100, 157] on link "Math Expression" at bounding box center [89, 149] width 160 height 37
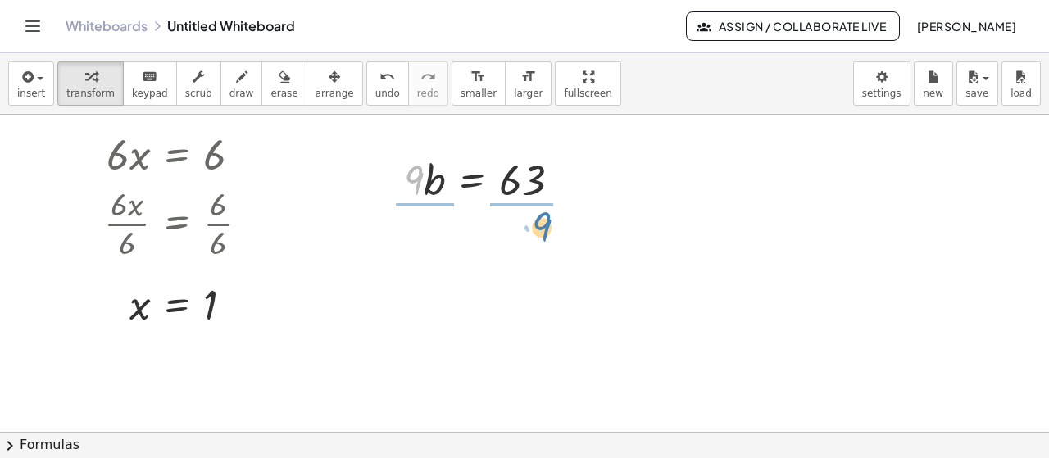
drag, startPoint x: 417, startPoint y: 187, endPoint x: 544, endPoint y: 233, distance: 135.1
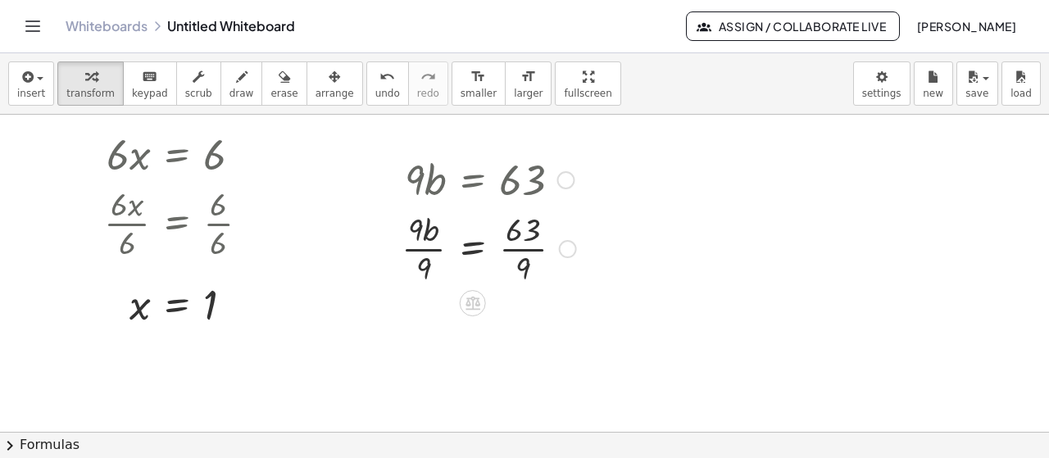
click at [429, 252] on div at bounding box center [488, 248] width 191 height 82
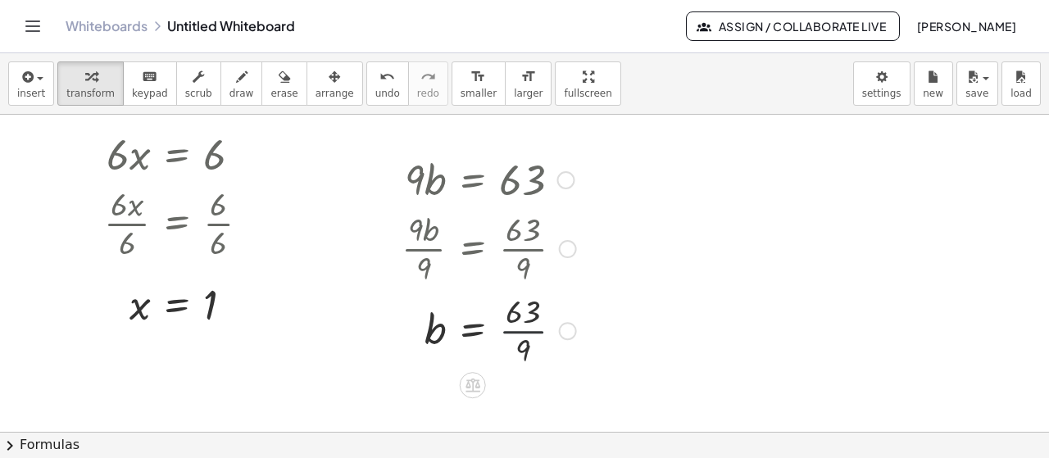
click at [538, 328] on div at bounding box center [488, 330] width 191 height 82
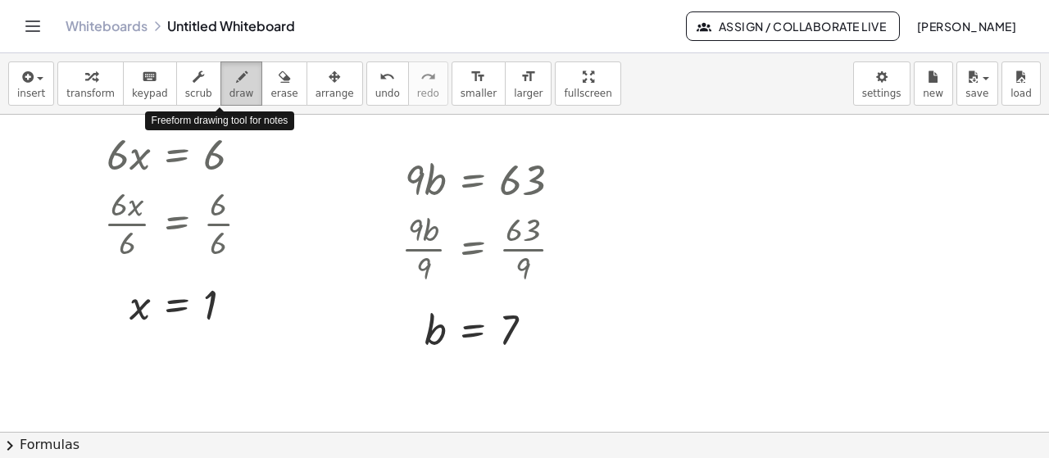
click at [230, 76] on div "button" at bounding box center [242, 76] width 25 height 20
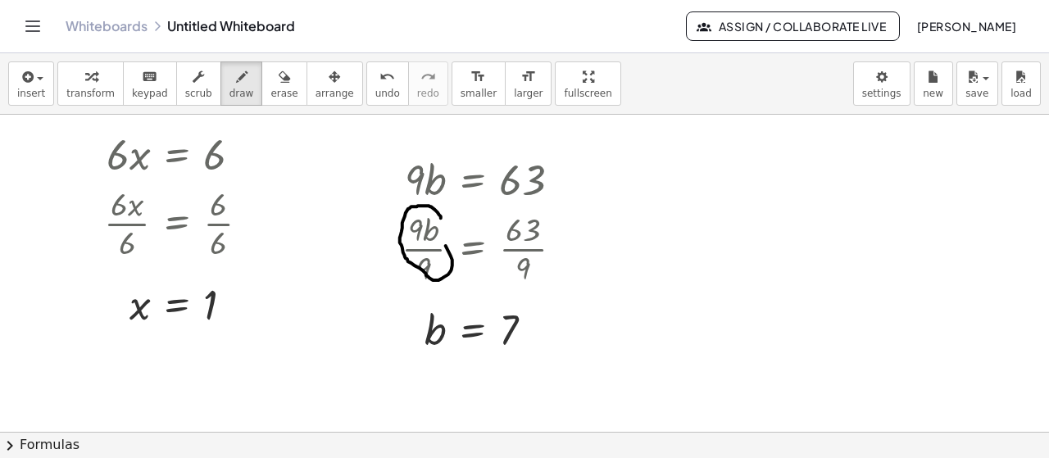
drag, startPoint x: 441, startPoint y: 217, endPoint x: 437, endPoint y: 225, distance: 9.2
click at [437, 225] on div at bounding box center [524, 240] width 1049 height 743
click at [270, 93] on span "erase" at bounding box center [283, 93] width 27 height 11
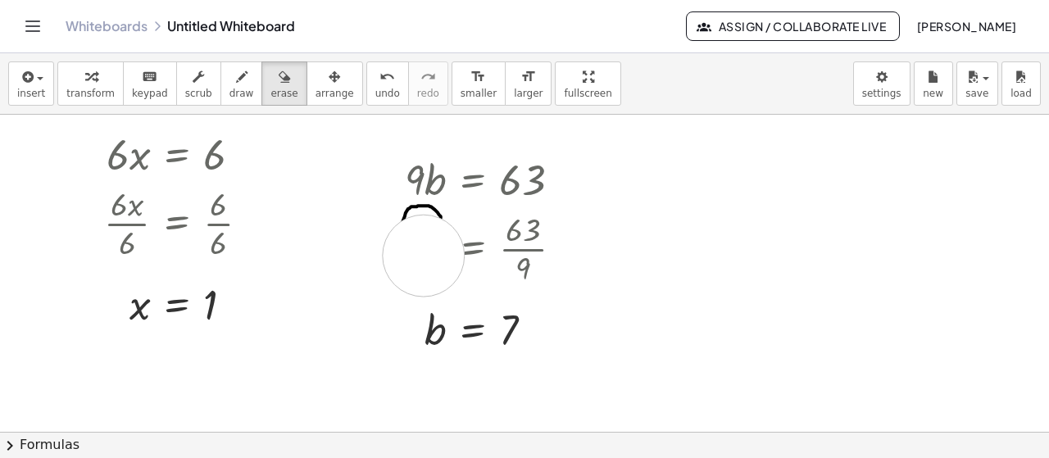
drag, startPoint x: 424, startPoint y: 255, endPoint x: 405, endPoint y: 257, distance: 18.9
click at [405, 257] on div at bounding box center [524, 240] width 1049 height 743
drag, startPoint x: 443, startPoint y: 243, endPoint x: 425, endPoint y: 235, distance: 19.8
click at [425, 235] on div at bounding box center [524, 240] width 1049 height 743
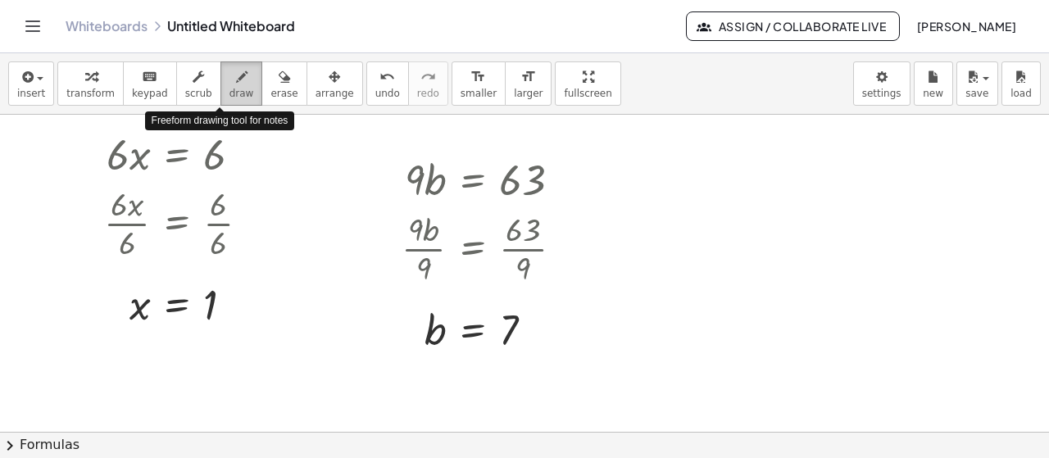
click at [230, 84] on div "button" at bounding box center [242, 76] width 25 height 20
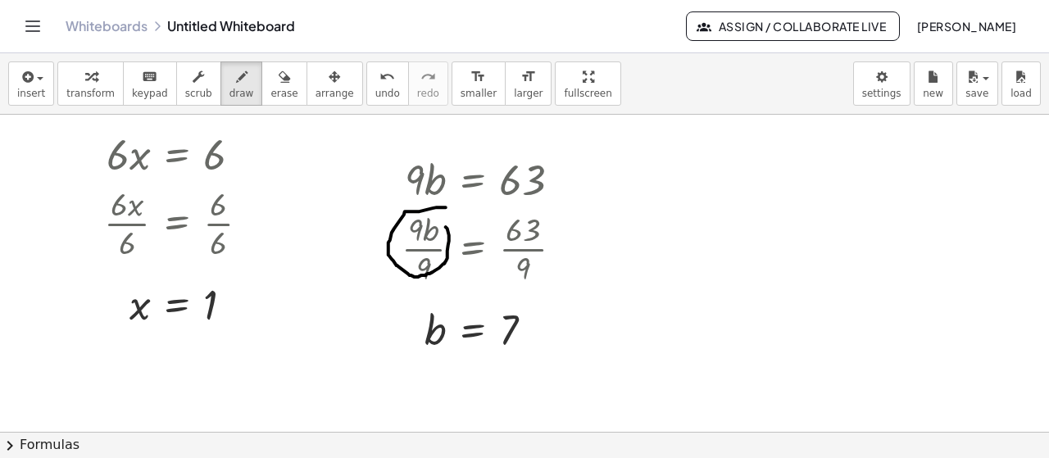
drag, startPoint x: 446, startPoint y: 207, endPoint x: 443, endPoint y: 217, distance: 11.1
click at [443, 217] on div at bounding box center [524, 240] width 1049 height 743
drag, startPoint x: 442, startPoint y: 306, endPoint x: 444, endPoint y: 315, distance: 9.3
click at [444, 315] on div at bounding box center [524, 240] width 1049 height 743
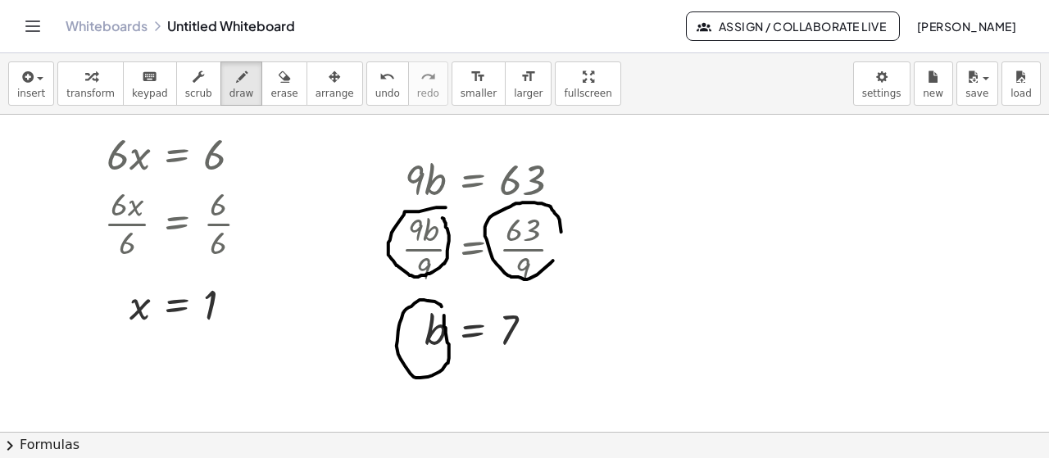
drag, startPoint x: 553, startPoint y: 260, endPoint x: 539, endPoint y: 270, distance: 17.5
click at [539, 270] on div at bounding box center [524, 240] width 1049 height 743
drag, startPoint x: 421, startPoint y: 188, endPoint x: 419, endPoint y: 202, distance: 15.0
click at [419, 202] on div at bounding box center [524, 240] width 1049 height 743
click at [270, 93] on span "erase" at bounding box center [283, 93] width 27 height 11
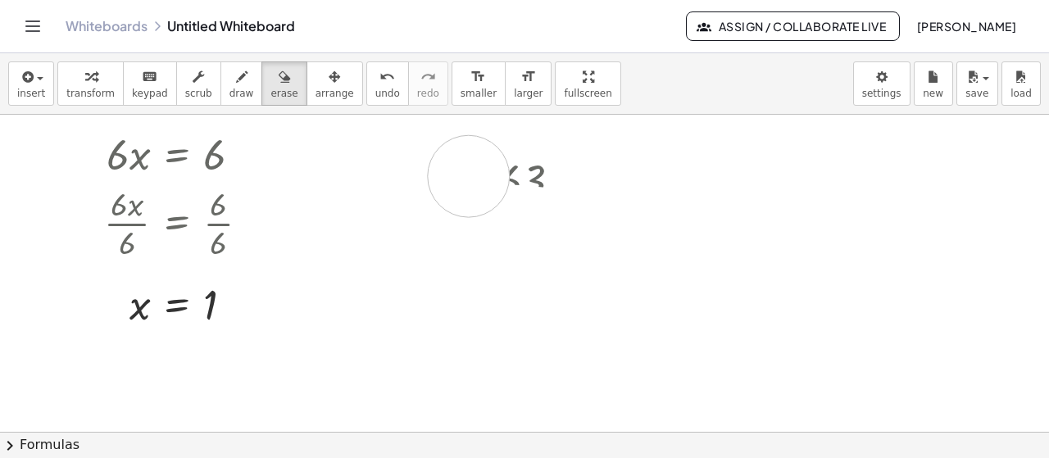
drag, startPoint x: 646, startPoint y: 223, endPoint x: 539, endPoint y: 162, distance: 123.3
click at [539, 162] on div at bounding box center [524, 240] width 1049 height 743
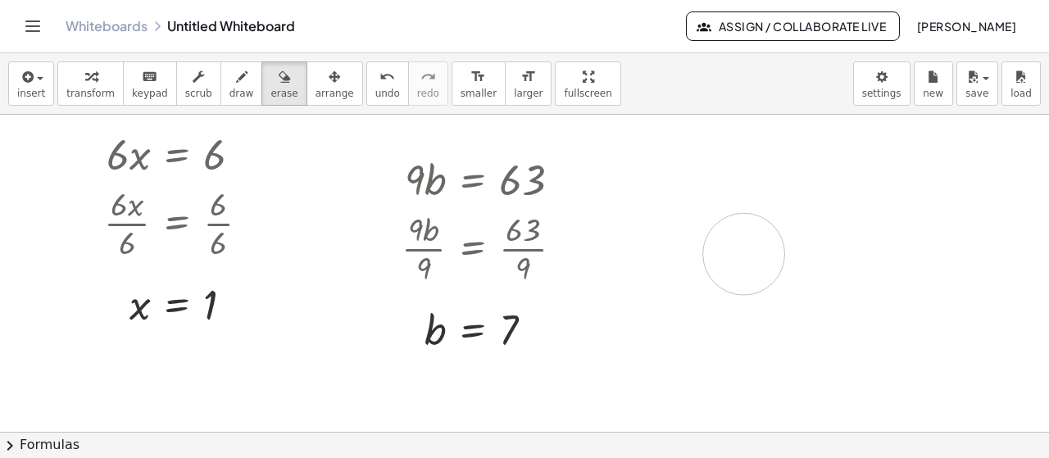
click at [744, 253] on div at bounding box center [524, 240] width 1049 height 743
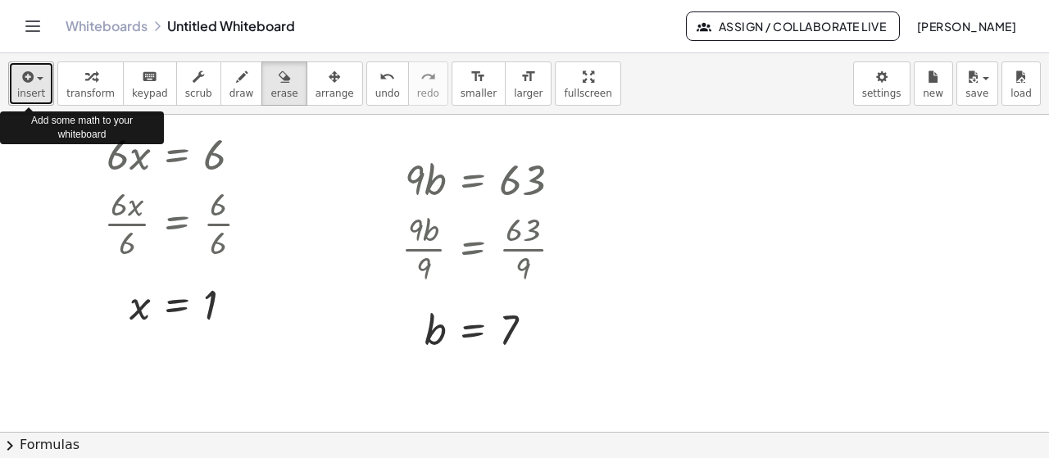
click at [37, 88] on span "insert" at bounding box center [31, 93] width 28 height 11
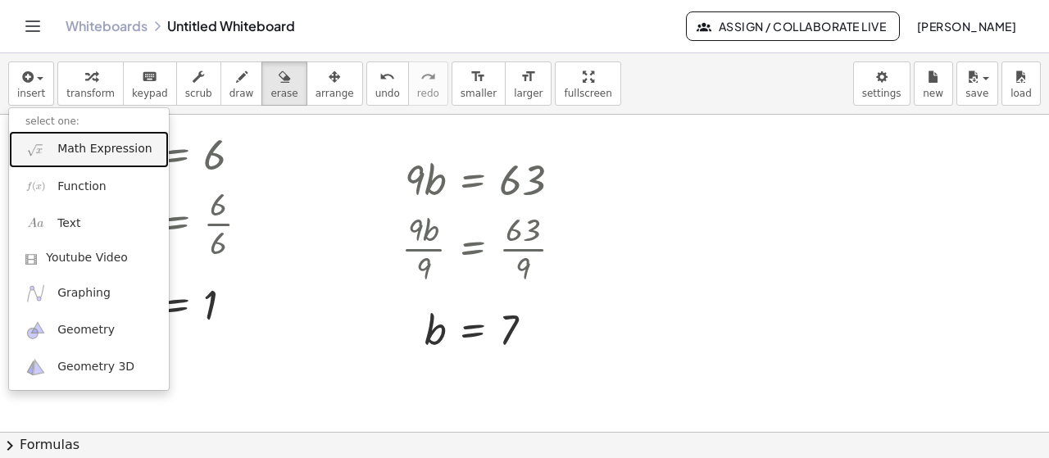
click at [117, 160] on link "Math Expression" at bounding box center [89, 149] width 160 height 37
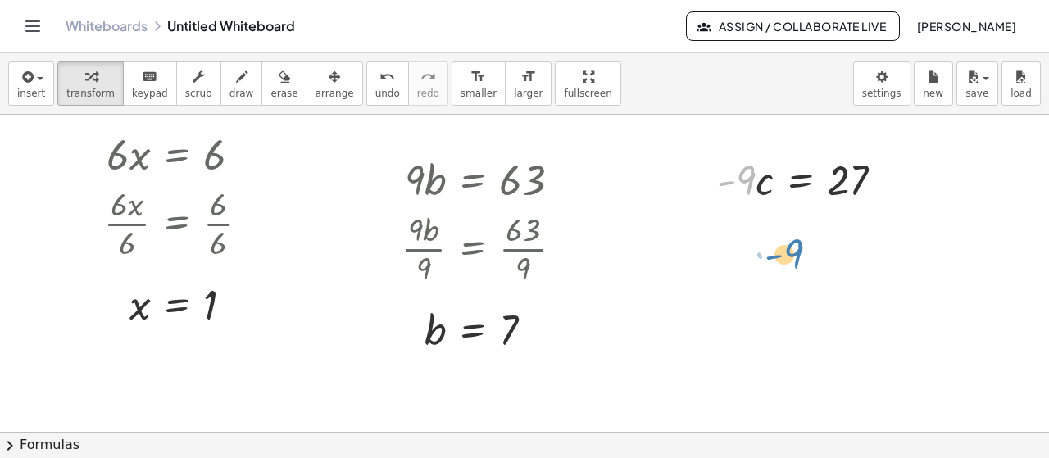
drag, startPoint x: 741, startPoint y: 170, endPoint x: 788, endPoint y: 243, distance: 87.1
click at [788, 243] on div "· 9 · z = 9 · 9 · z · 9 = · 9 · 9 z = · 9 · 9 z = 1 · 3 · b = - 6 · 3 · b · 3 =…" at bounding box center [524, 240] width 1049 height 743
drag, startPoint x: 752, startPoint y: 182, endPoint x: 764, endPoint y: 264, distance: 82.8
click at [764, 264] on div "· 9 · z = 9 · 9 · z · 9 = · 9 · 9 z = · 9 · 9 z = 1 · 3 · b = - 6 · 3 · b · 3 =…" at bounding box center [524, 240] width 1049 height 743
drag, startPoint x: 749, startPoint y: 183, endPoint x: 870, endPoint y: 239, distance: 133.5
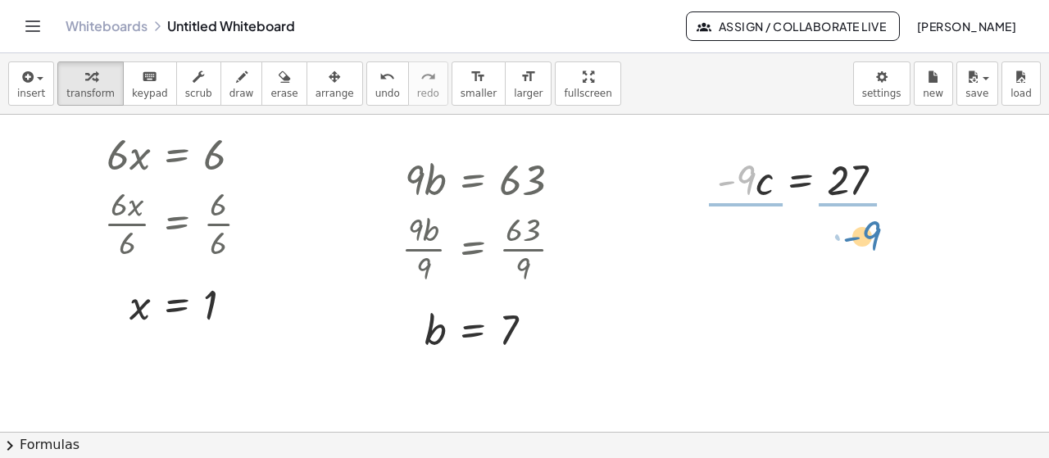
click at [870, 239] on div "· 9 · z = 9 · 9 · z · 9 = · 9 · 9 z = · 9 · 9 z = 1 · 3 · b = - 6 · 3 · b · 3 =…" at bounding box center [524, 240] width 1049 height 743
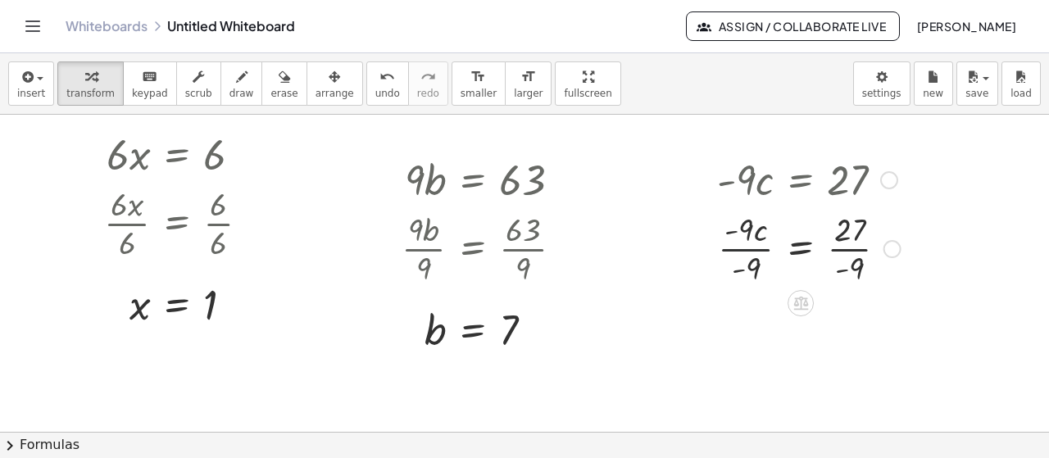
click at [739, 253] on div at bounding box center [809, 248] width 200 height 82
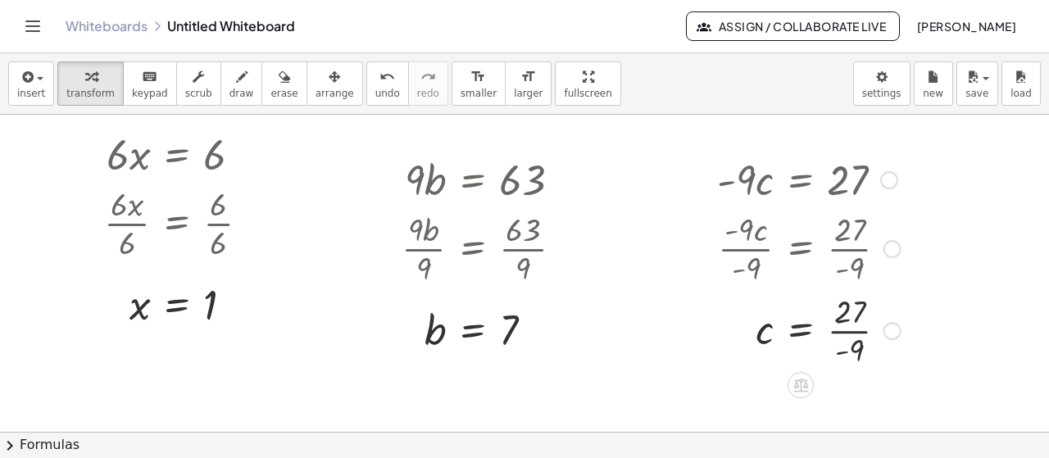
click at [856, 332] on div at bounding box center [809, 330] width 200 height 82
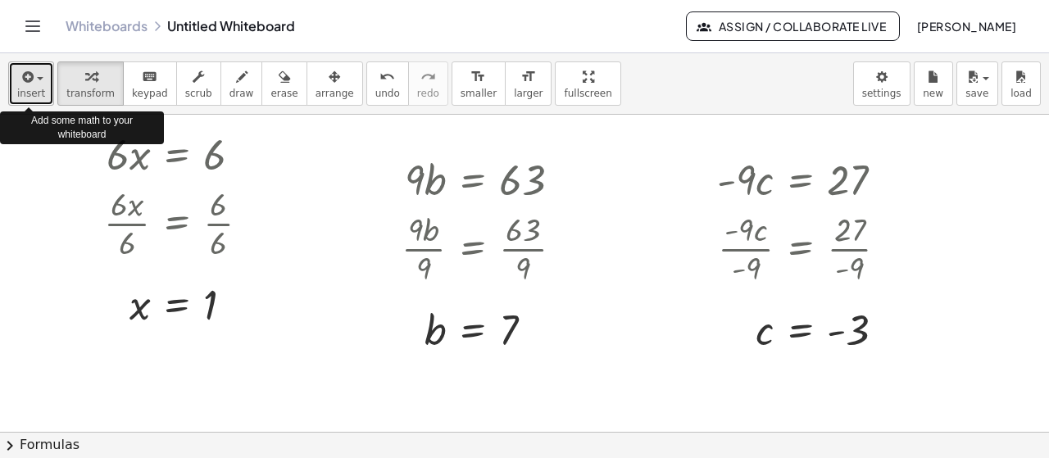
click at [29, 80] on icon "button" at bounding box center [26, 77] width 15 height 20
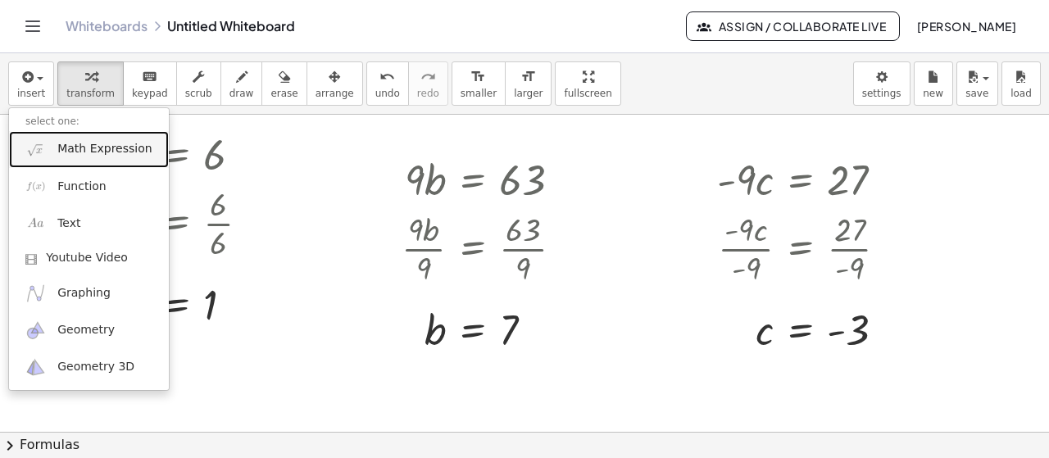
click at [84, 160] on link "Math Expression" at bounding box center [89, 149] width 160 height 37
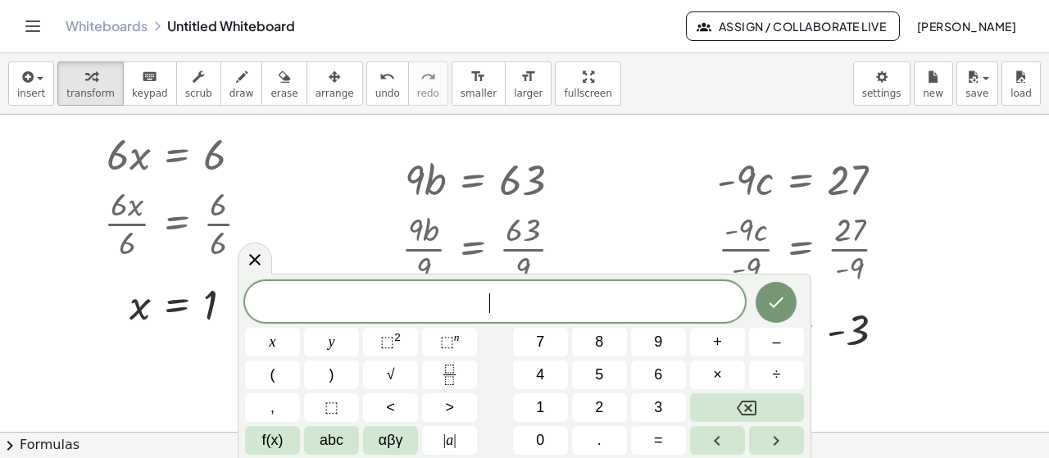
click at [649, 227] on div at bounding box center [524, 240] width 1049 height 743
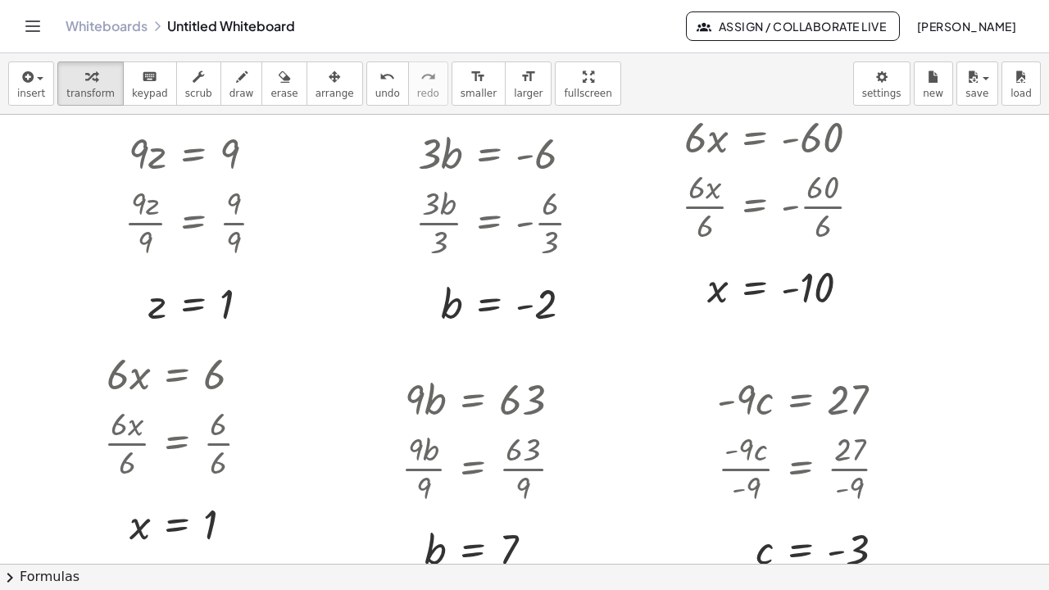
scroll to position [0, 0]
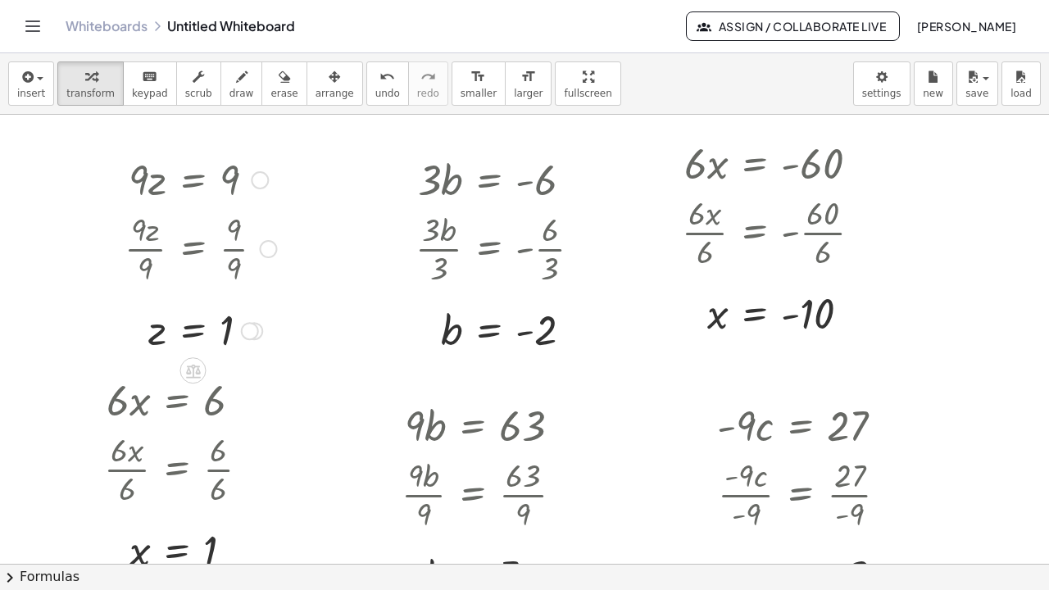
drag, startPoint x: 230, startPoint y: 200, endPoint x: 185, endPoint y: 172, distance: 52.3
click at [185, 172] on div at bounding box center [200, 179] width 168 height 56
drag, startPoint x: 185, startPoint y: 172, endPoint x: 123, endPoint y: 150, distance: 66.1
click at [123, 150] on div "· 9 · z = 9 · 9 · z · 9 = · 9 · 9 z = · 9 · 9 z = 1" at bounding box center [194, 254] width 189 height 214
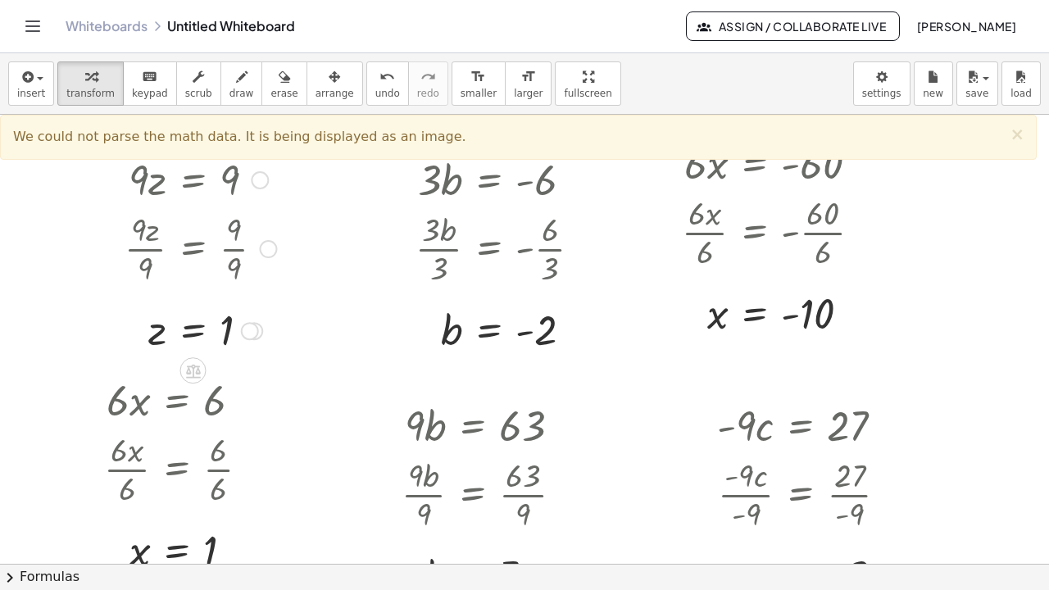
click at [283, 207] on div at bounding box center [200, 248] width 168 height 82
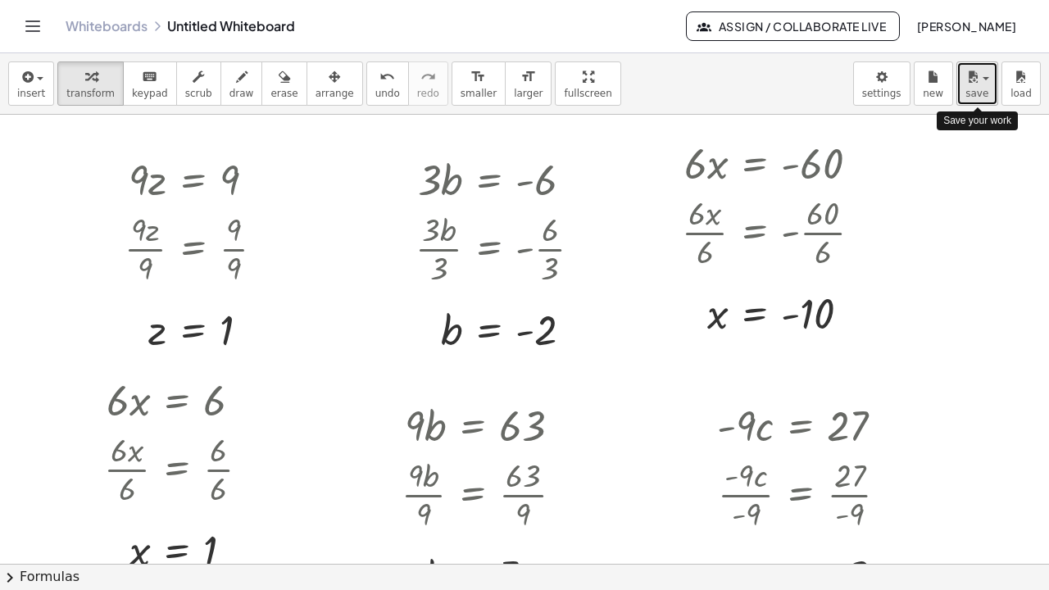
click at [977, 89] on span "save" at bounding box center [977, 93] width 23 height 11
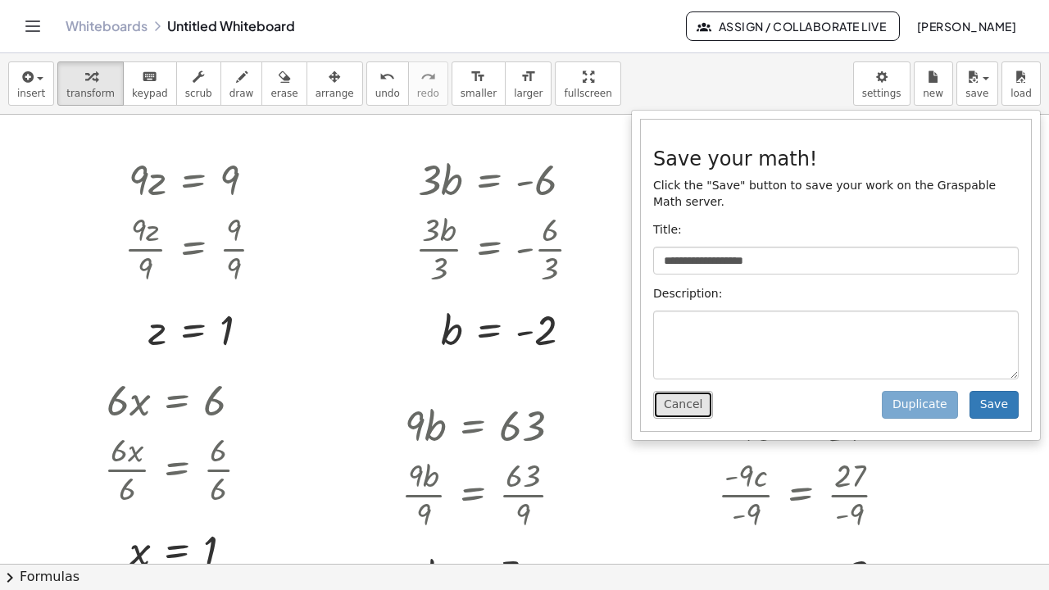
click at [682, 394] on button "Cancel" at bounding box center [683, 405] width 60 height 28
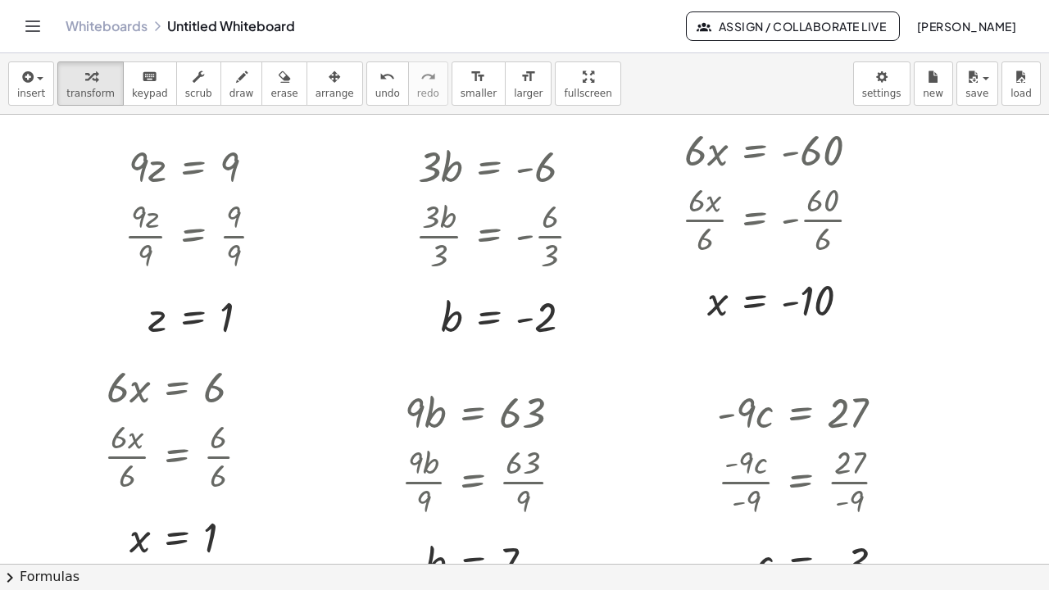
scroll to position [16, 0]
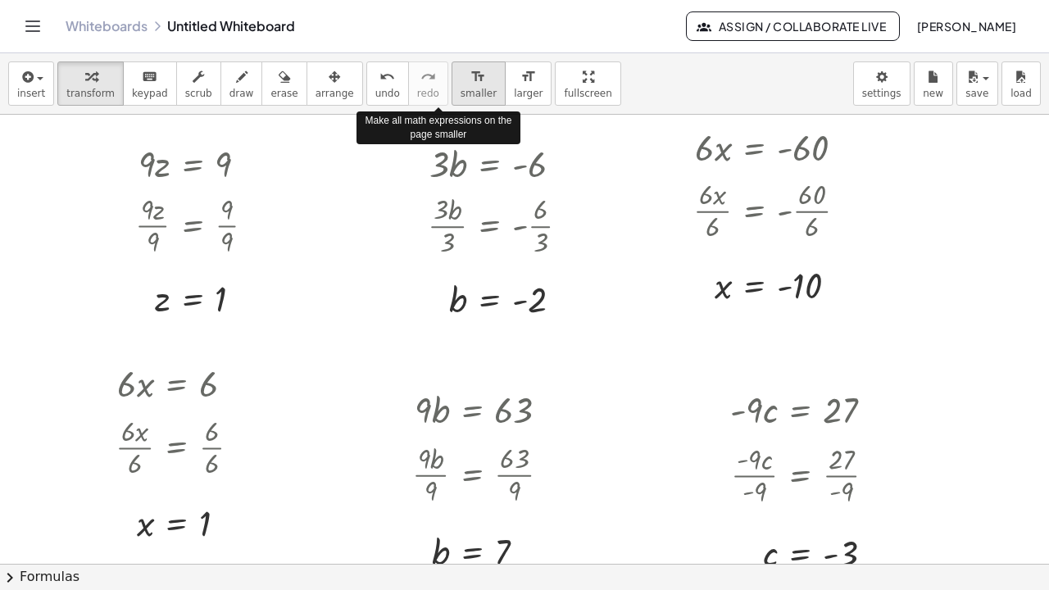
click at [461, 88] on span "smaller" at bounding box center [479, 93] width 36 height 11
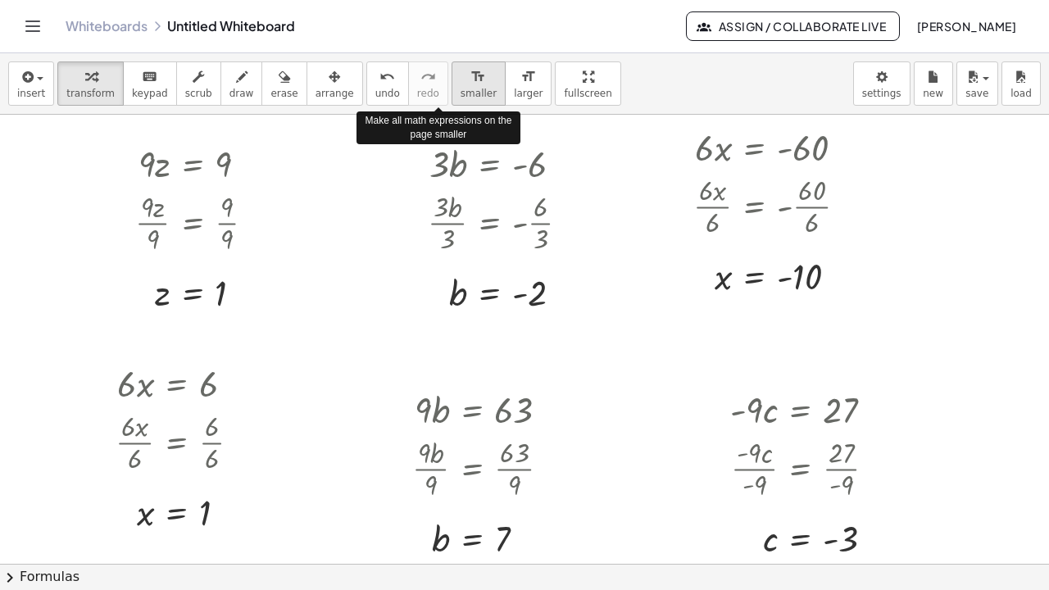
click at [461, 88] on span "smaller" at bounding box center [479, 93] width 36 height 11
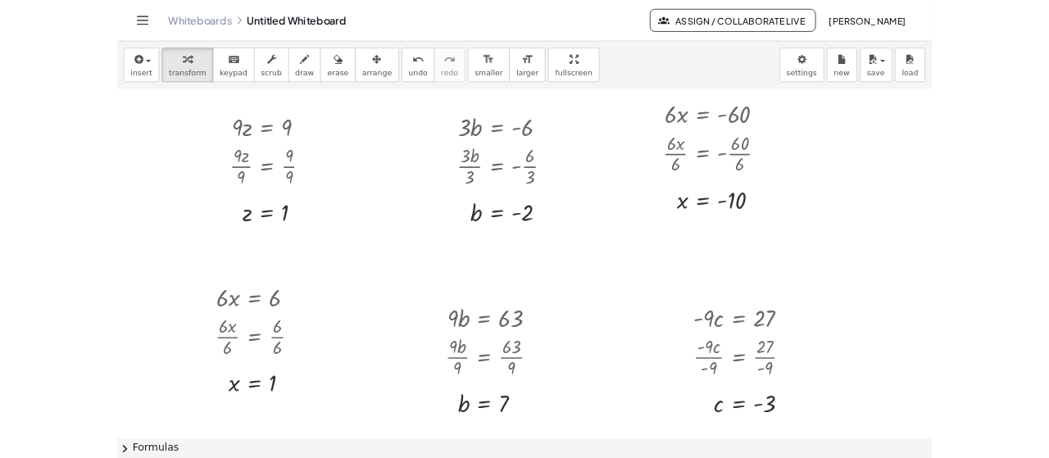
scroll to position [0, 0]
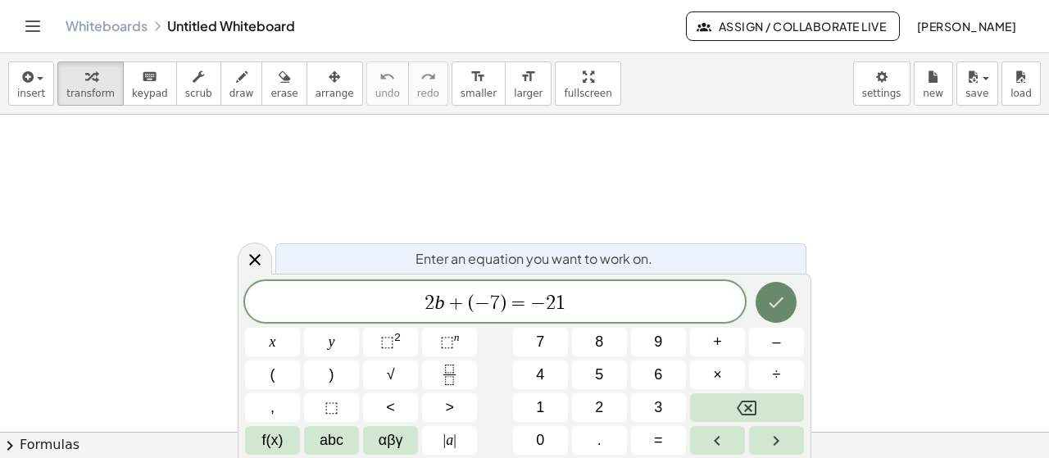
click at [777, 304] on icon "Done" at bounding box center [777, 303] width 15 height 11
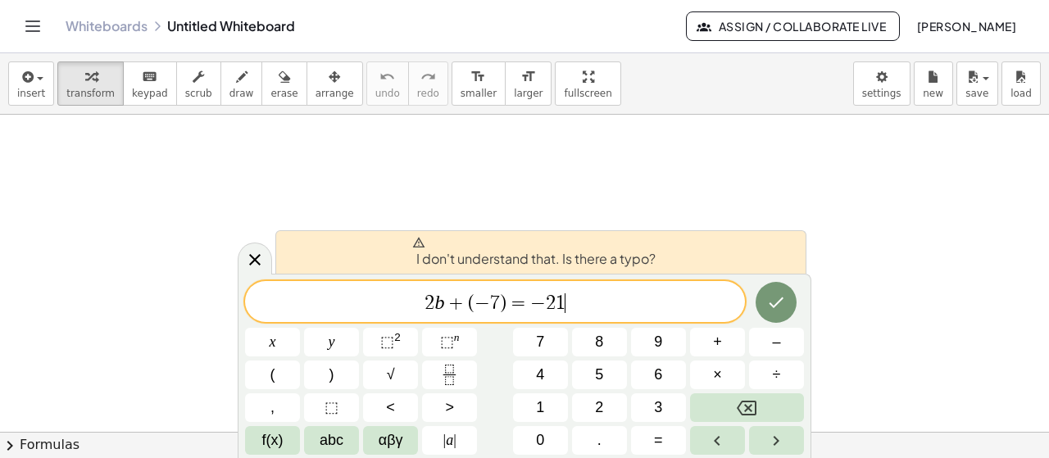
click at [612, 295] on span "2 b + ( − 7 ) = − 2 1 ​" at bounding box center [495, 303] width 500 height 23
click at [480, 261] on span "I don't understand that. Is there a typo?" at bounding box center [533, 252] width 243 height 33
click at [629, 260] on span "I don't understand that. Is there a typo?" at bounding box center [533, 252] width 243 height 33
click at [779, 307] on icon "Done" at bounding box center [776, 303] width 20 height 20
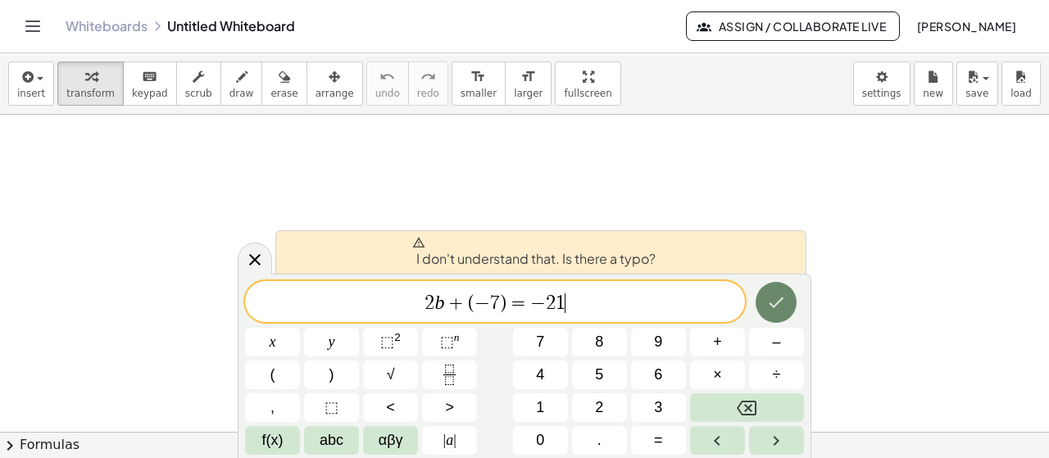
click at [779, 307] on icon "Done" at bounding box center [776, 303] width 20 height 20
click at [248, 270] on icon at bounding box center [255, 260] width 20 height 20
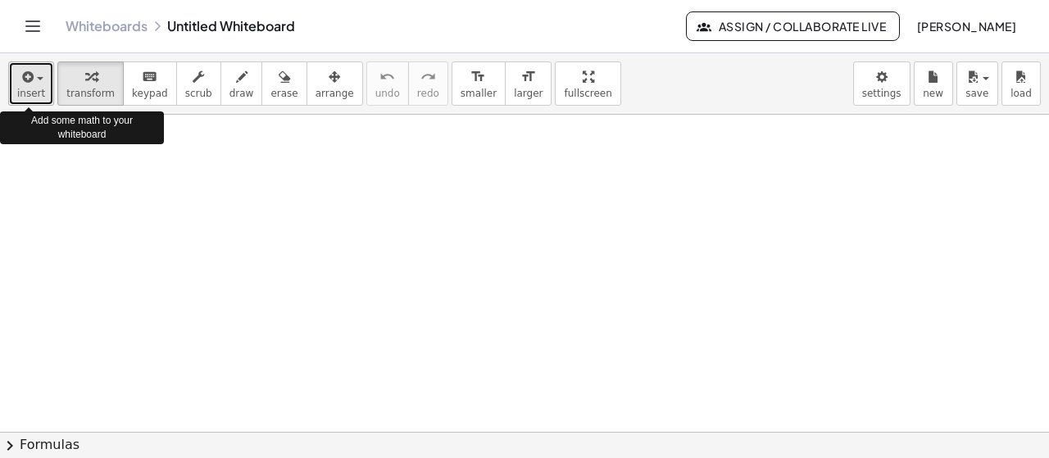
click at [33, 88] on span "insert" at bounding box center [31, 93] width 28 height 11
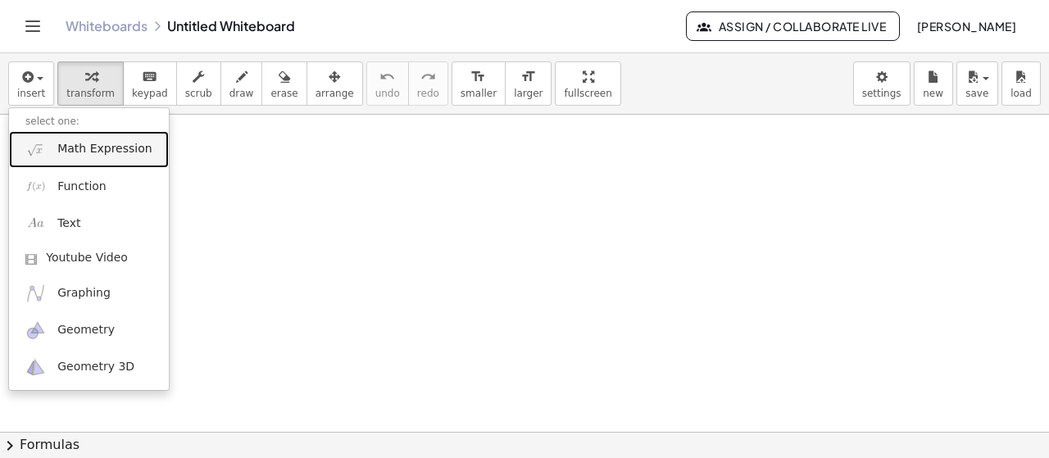
click at [75, 155] on span "Math Expression" at bounding box center [104, 149] width 94 height 16
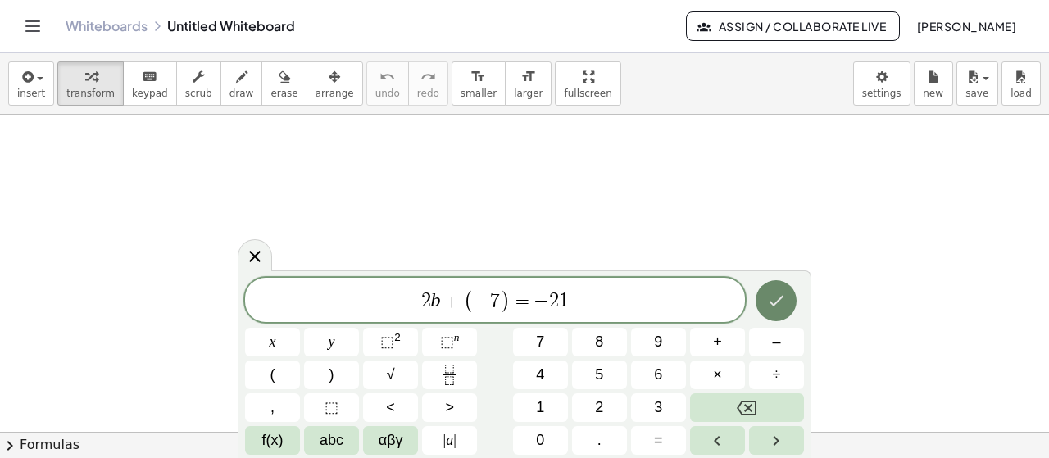
click at [778, 304] on icon "Done" at bounding box center [776, 301] width 20 height 20
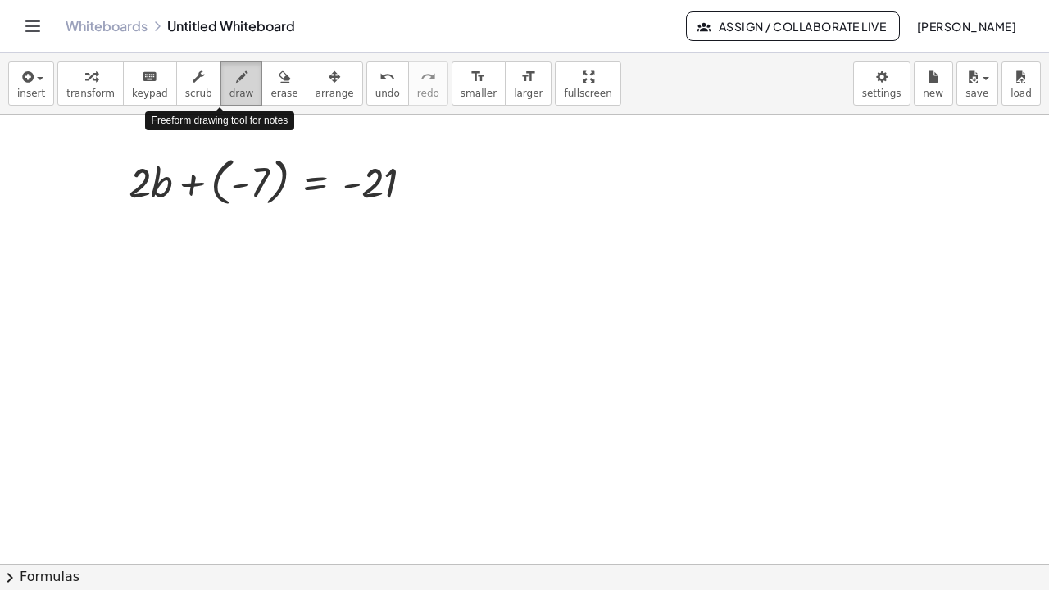
click at [220, 88] on button "draw" at bounding box center [241, 83] width 43 height 44
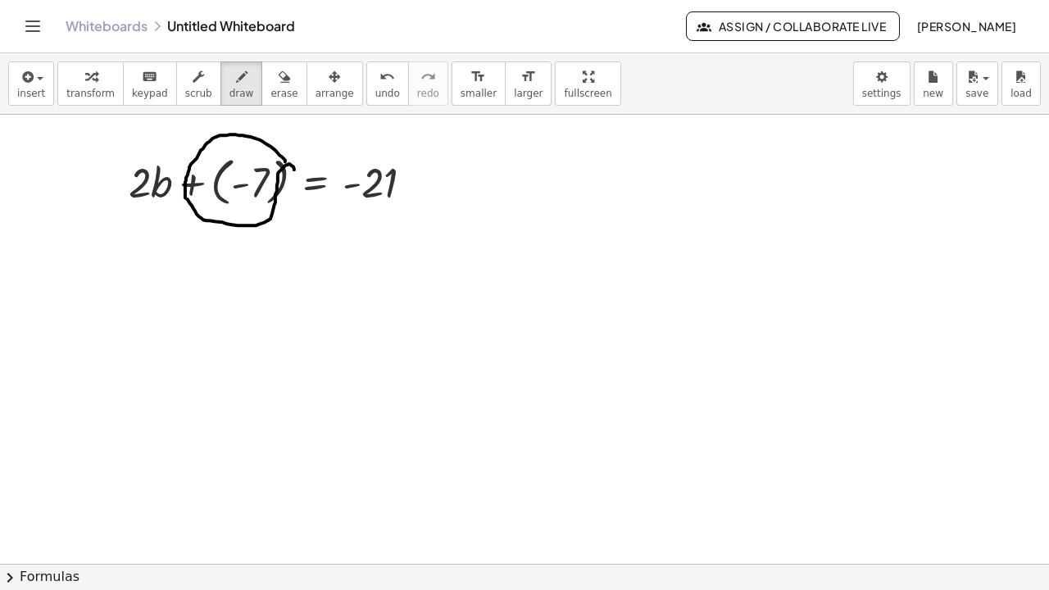
drag, startPoint x: 285, startPoint y: 161, endPoint x: 294, endPoint y: 169, distance: 12.2
click at [294, 169] on div at bounding box center [524, 564] width 1049 height 899
click at [304, 146] on div at bounding box center [524, 564] width 1049 height 899
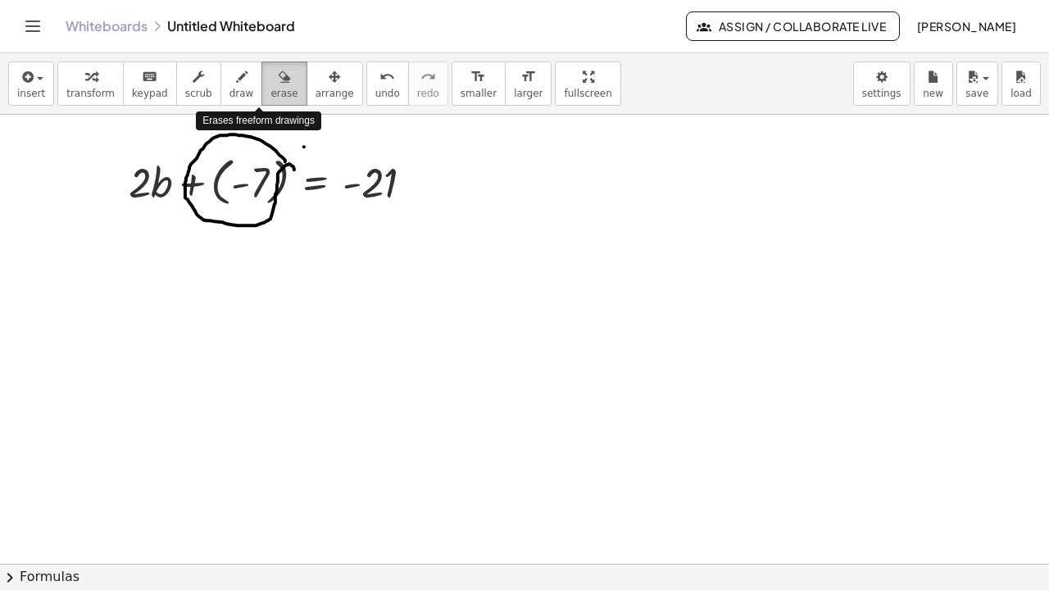
click at [270, 88] on span "erase" at bounding box center [283, 93] width 27 height 11
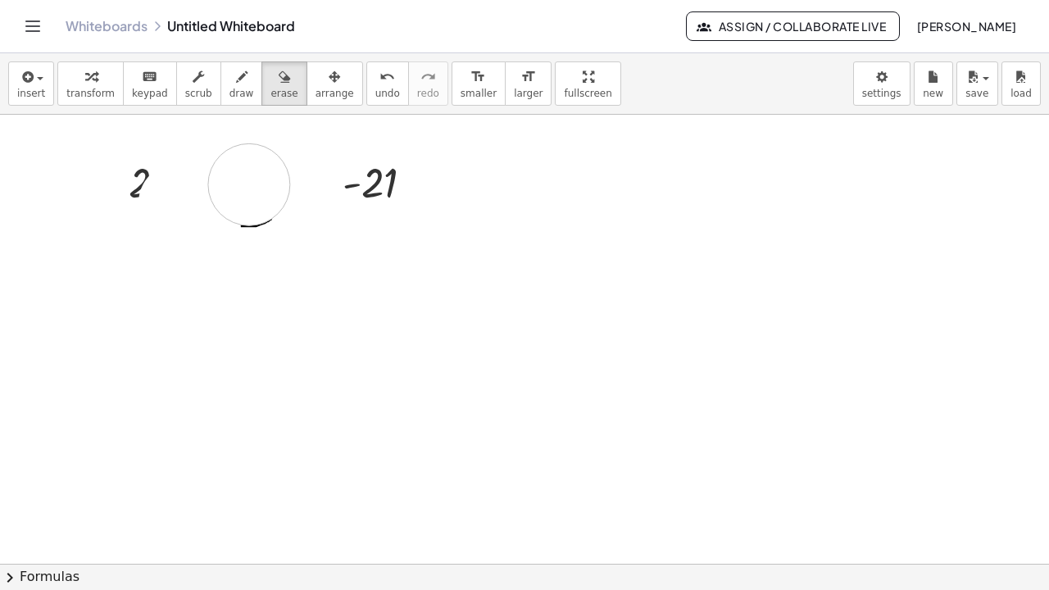
drag, startPoint x: 316, startPoint y: 156, endPoint x: 238, endPoint y: 221, distance: 101.8
click at [238, 221] on div at bounding box center [524, 564] width 1049 height 899
click at [195, 190] on div at bounding box center [524, 564] width 1049 height 899
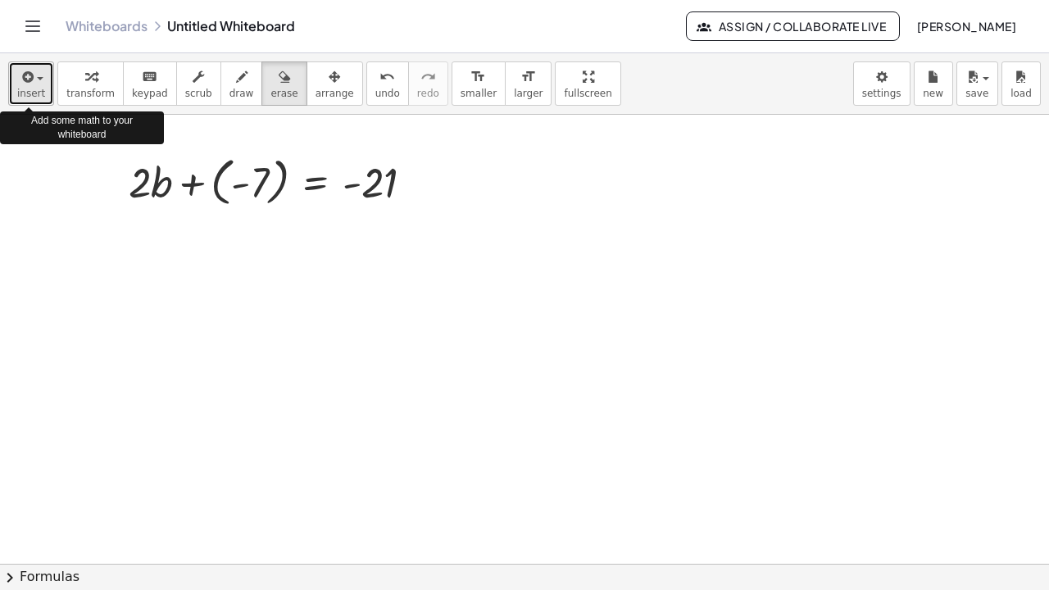
click at [28, 75] on icon "button" at bounding box center [26, 77] width 15 height 20
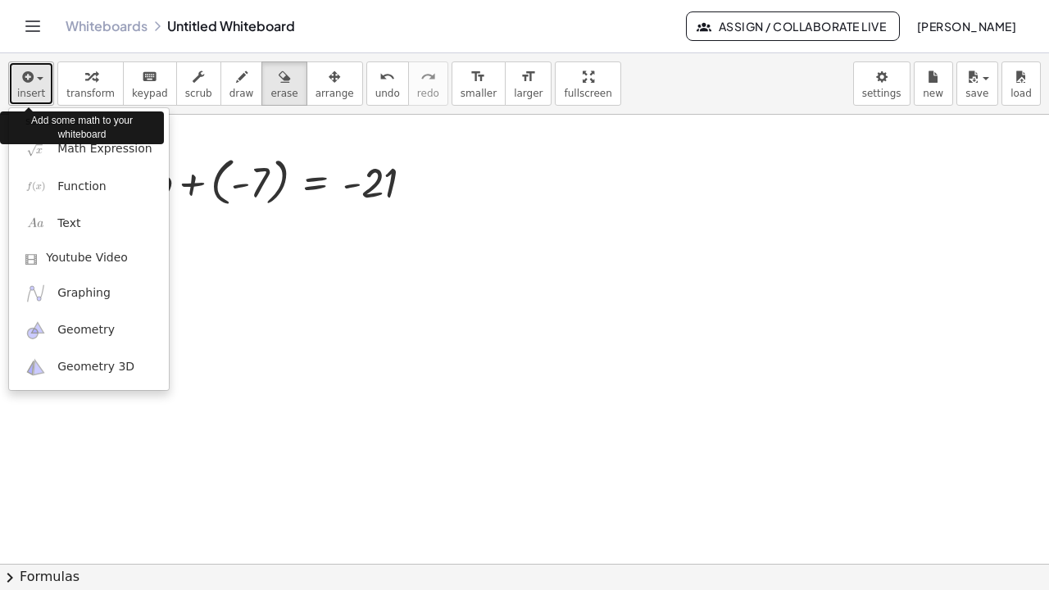
click at [28, 75] on icon "button" at bounding box center [26, 77] width 15 height 20
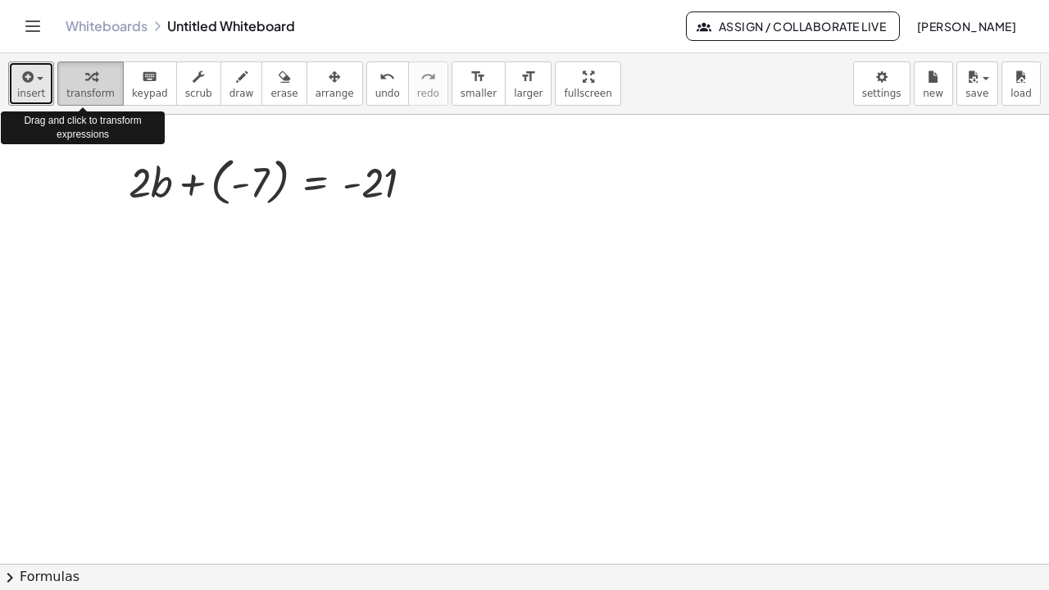
click at [85, 80] on icon "button" at bounding box center [90, 77] width 11 height 20
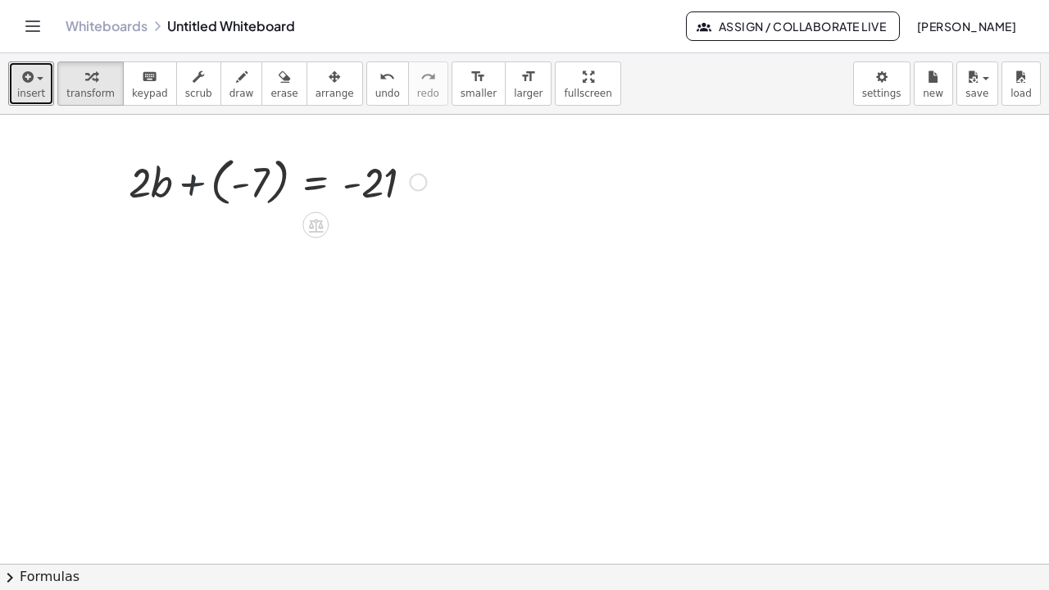
click at [193, 183] on div at bounding box center [277, 181] width 314 height 60
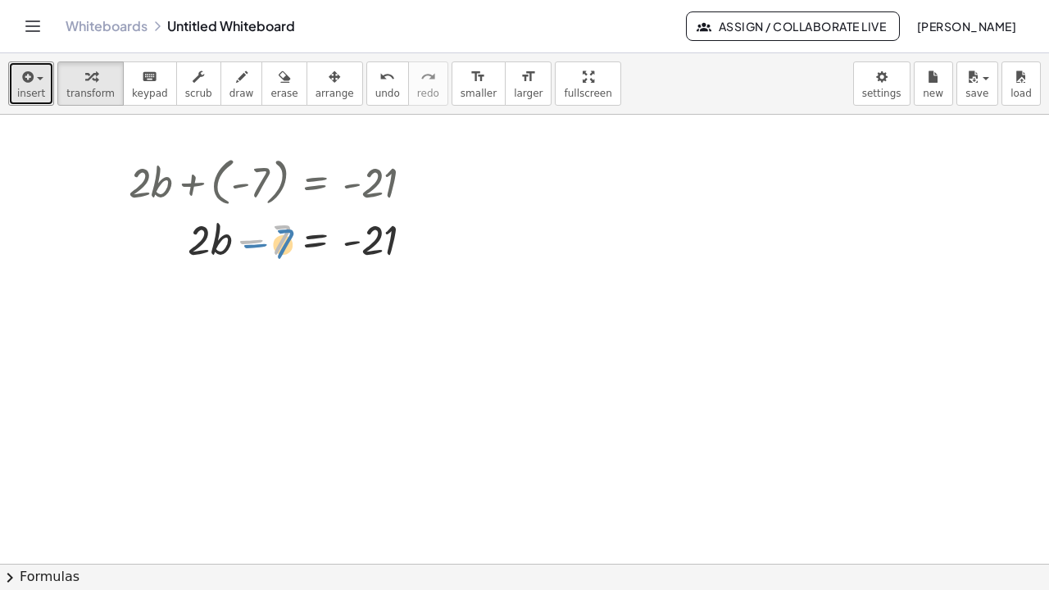
click at [267, 237] on div at bounding box center [277, 239] width 314 height 56
drag, startPoint x: 264, startPoint y: 239, endPoint x: 434, endPoint y: 233, distance: 170.6
click at [434, 233] on div "+ · 2 · b + ( - 7 ) = - 21 − 7 + · 2 · b 7 = - 21 −" at bounding box center [271, 209] width 334 height 124
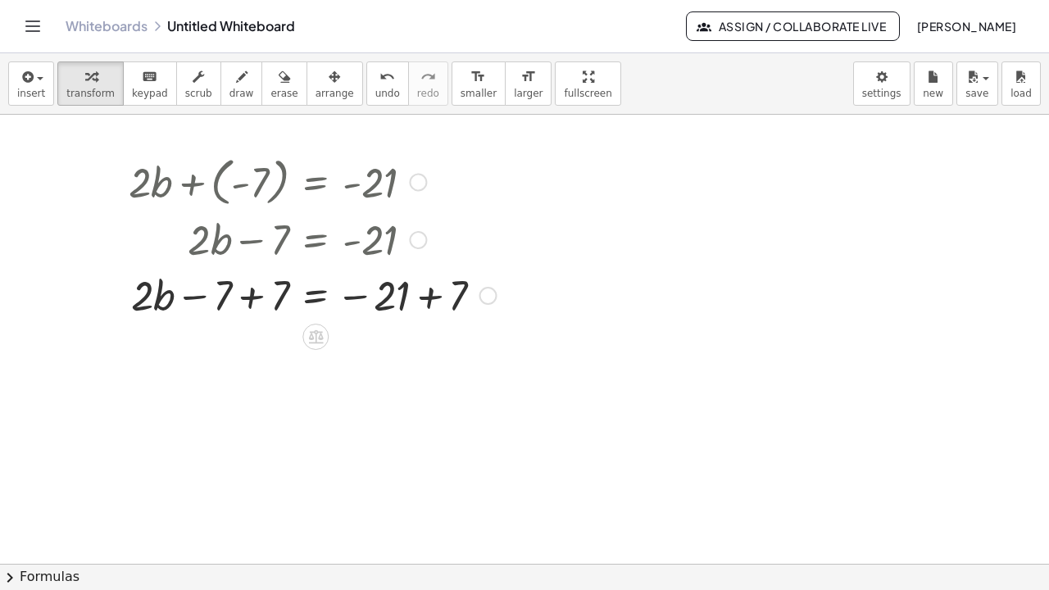
click at [256, 239] on div at bounding box center [312, 239] width 384 height 56
drag, startPoint x: 256, startPoint y: 239, endPoint x: 209, endPoint y: 295, distance: 73.4
click at [316, 182] on div "+ · 2 · b + ( - 7 ) = - 21 + · 2 · b − 7 = - 21 + · 2 · b = − 21 − 7 + 7 + 7" at bounding box center [316, 182] width 0 height 0
click at [213, 289] on div at bounding box center [312, 294] width 384 height 56
click at [202, 303] on div at bounding box center [312, 294] width 384 height 56
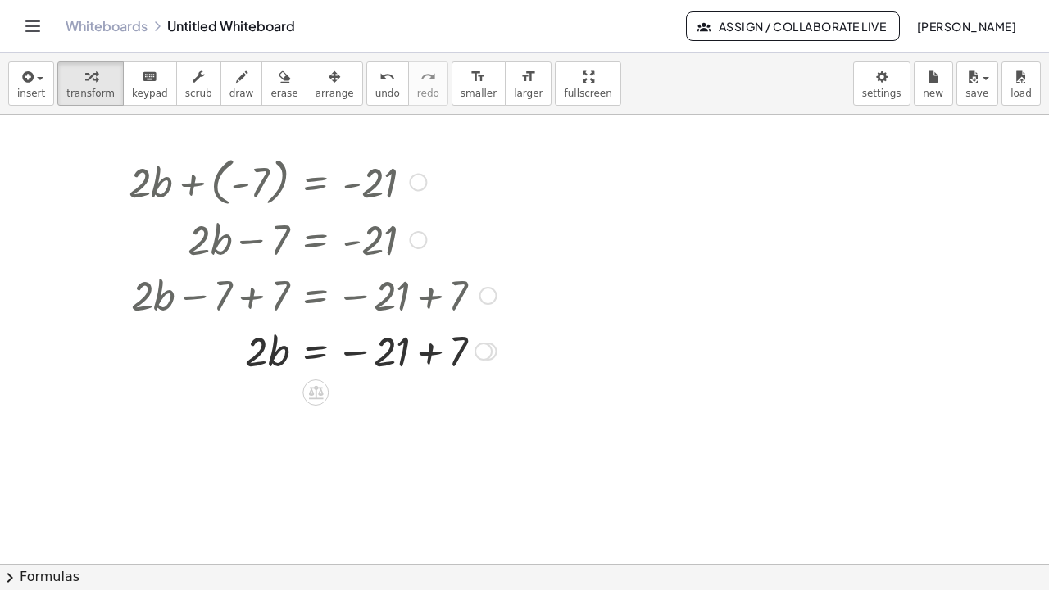
click at [495, 298] on div at bounding box center [488, 296] width 18 height 18
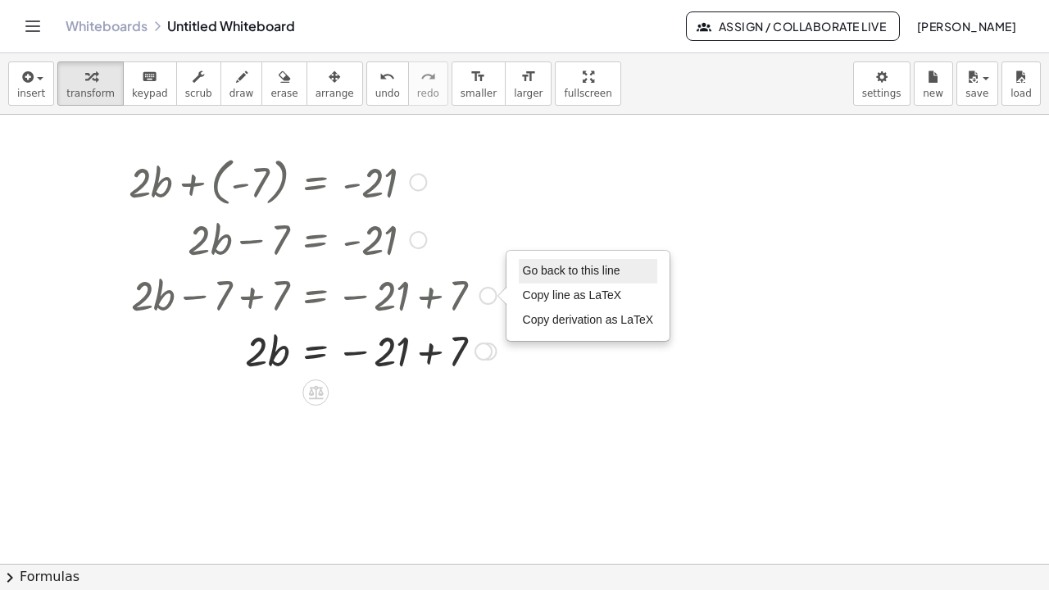
click at [574, 277] on li "Go back to this line" at bounding box center [588, 271] width 139 height 25
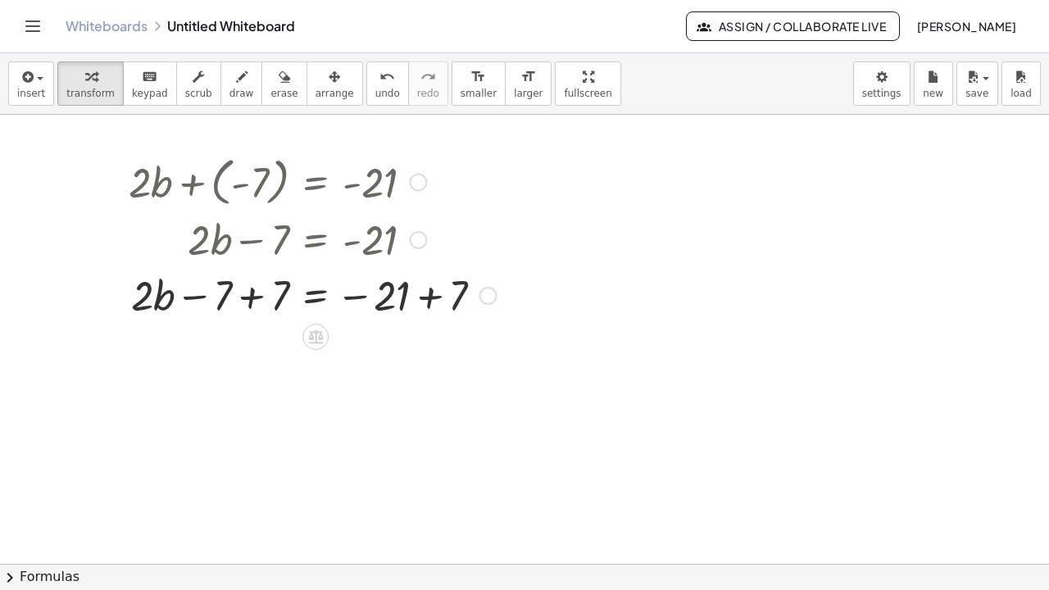
click at [420, 243] on div at bounding box center [418, 240] width 18 height 18
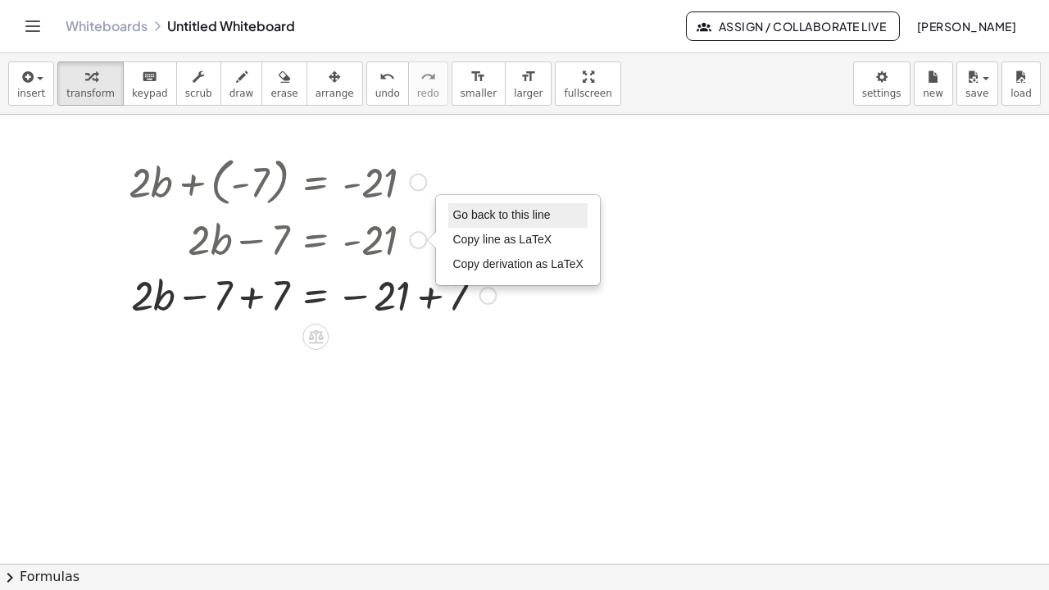
click at [524, 208] on span "Go back to this line" at bounding box center [501, 214] width 98 height 13
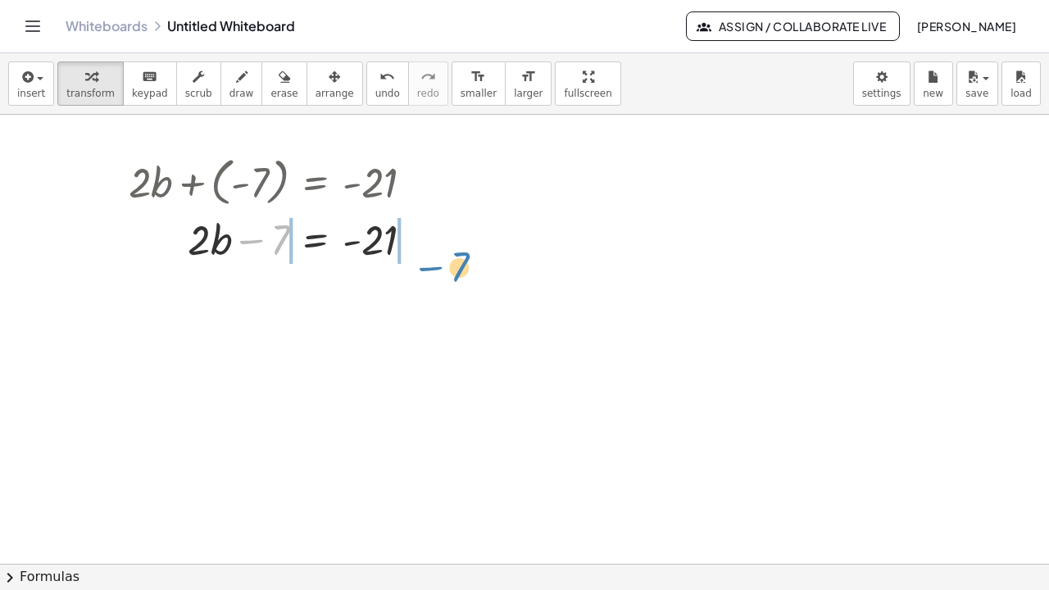
drag, startPoint x: 264, startPoint y: 239, endPoint x: 457, endPoint y: 252, distance: 193.9
click at [457, 252] on div "+ · 2 · b + ( - 7 ) = - 21 − 7 + · 2 · b − 7 = - 21 Go back to this line Copy l…" at bounding box center [524, 564] width 1049 height 899
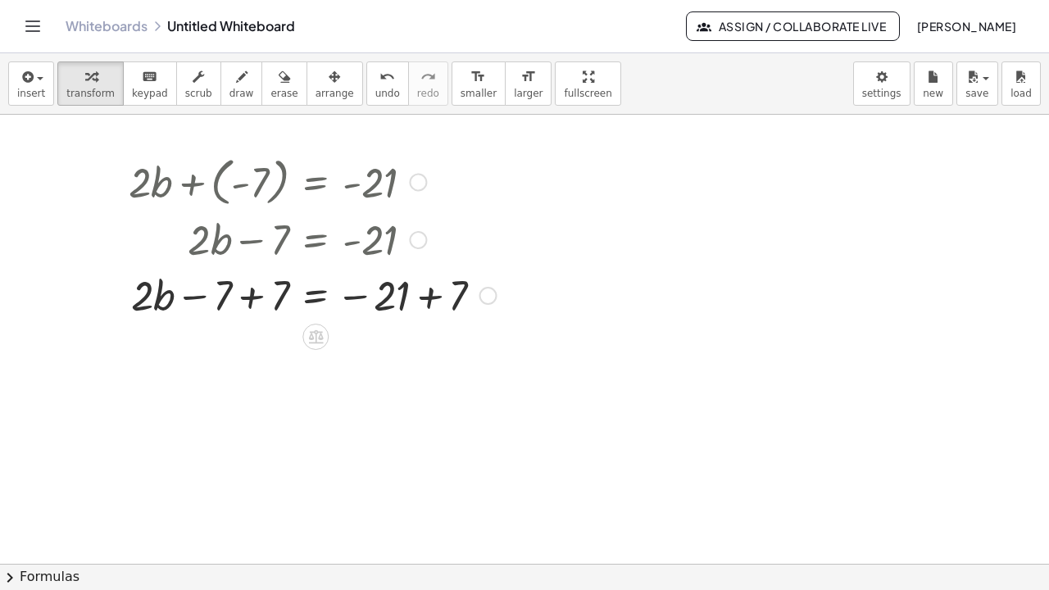
click at [234, 305] on div at bounding box center [312, 294] width 384 height 56
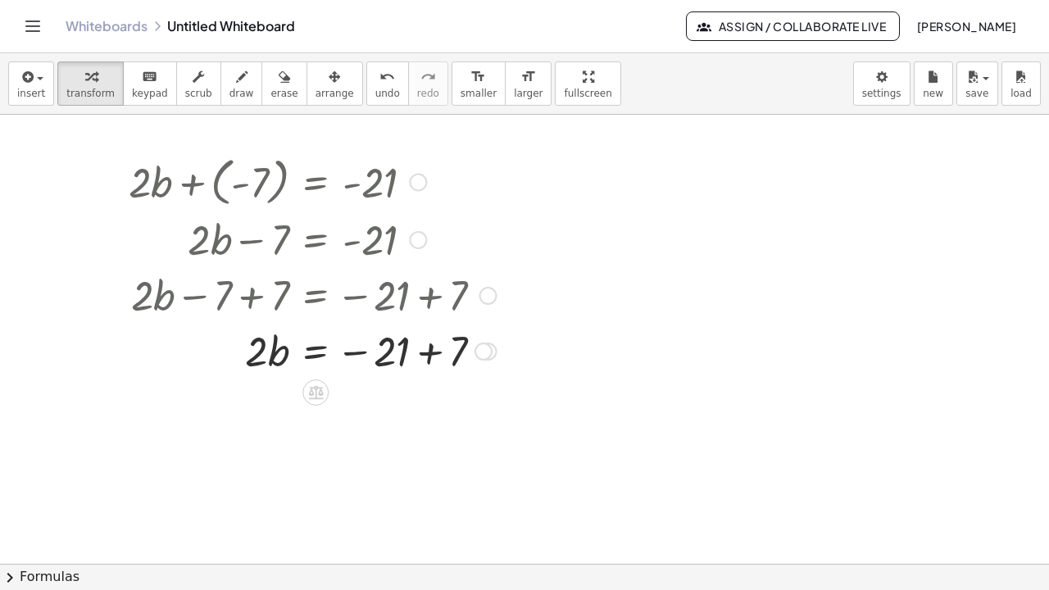
click at [425, 352] on div at bounding box center [312, 350] width 384 height 56
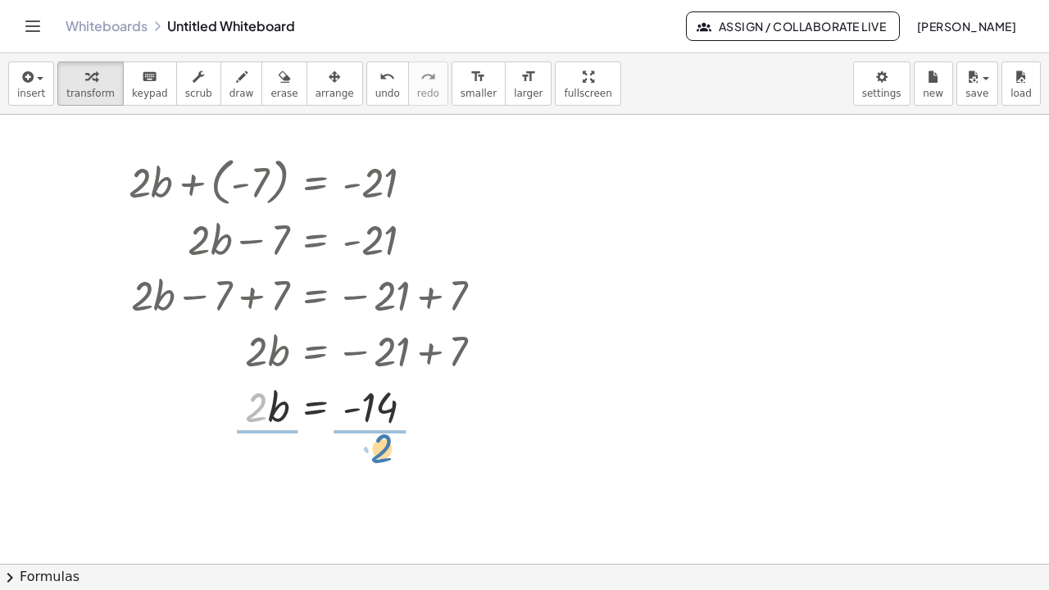
drag, startPoint x: 252, startPoint y: 411, endPoint x: 386, endPoint y: 450, distance: 139.0
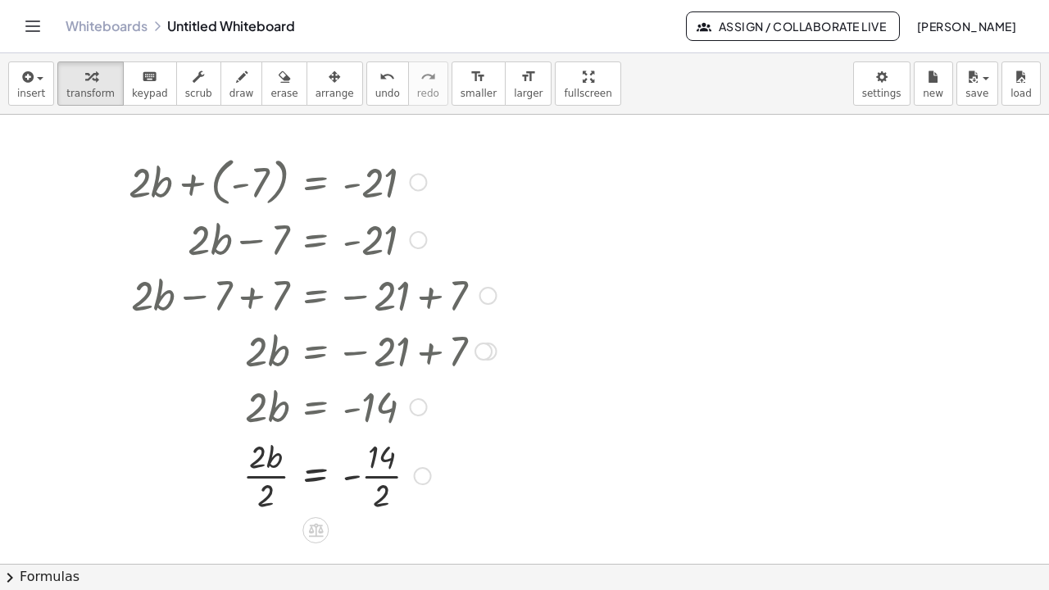
click at [264, 457] on div at bounding box center [312, 475] width 384 height 82
click at [389, 457] on div at bounding box center [312, 475] width 384 height 82
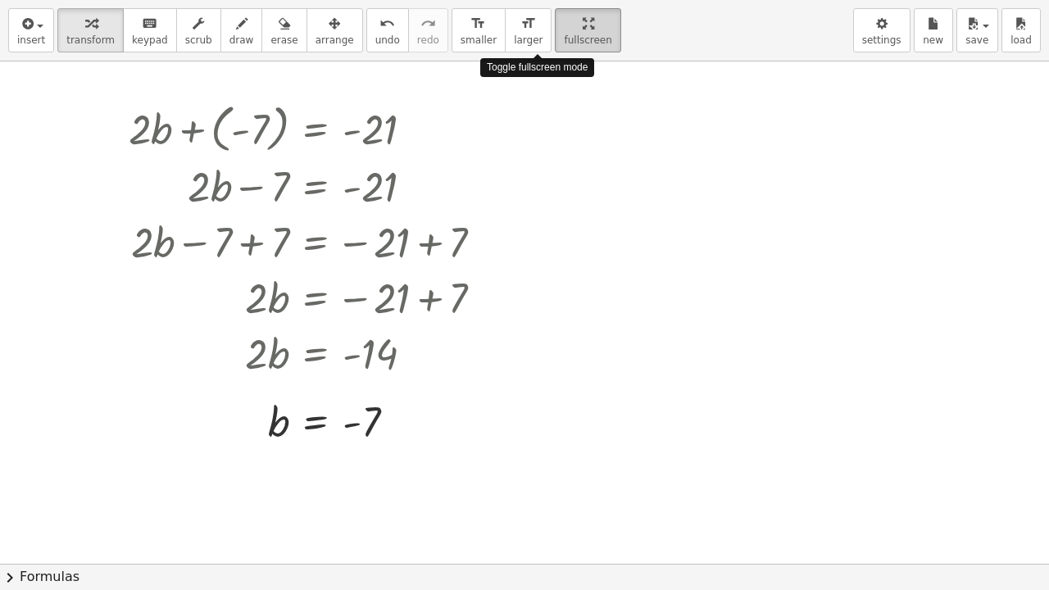
click at [536, 61] on div "insert select one: Math Expression Function Text Youtube Video Graphing Geometr…" at bounding box center [524, 30] width 1049 height 61
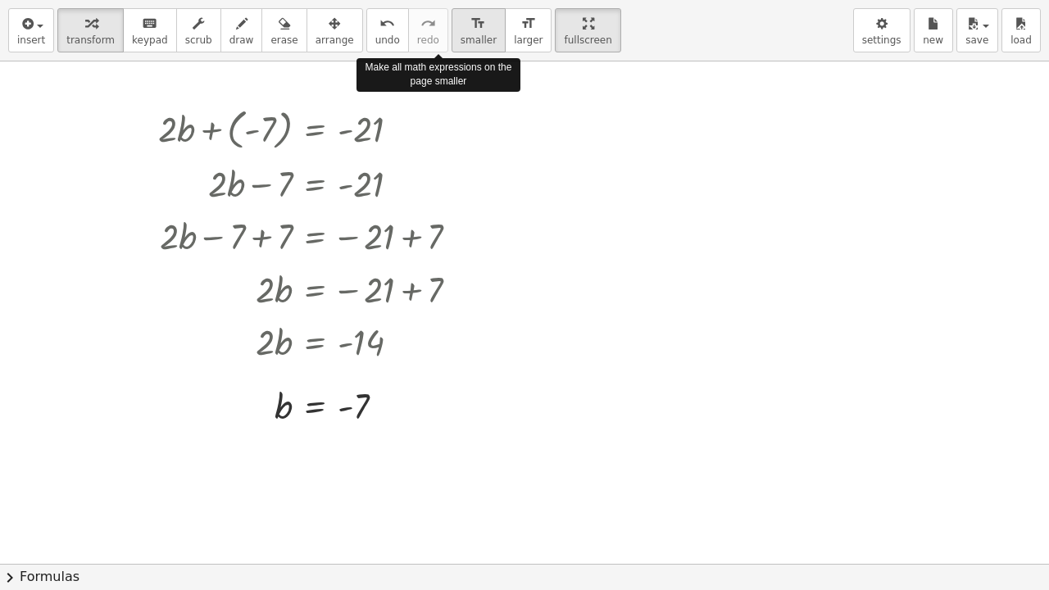
click at [470, 28] on icon "format_size" at bounding box center [478, 24] width 16 height 20
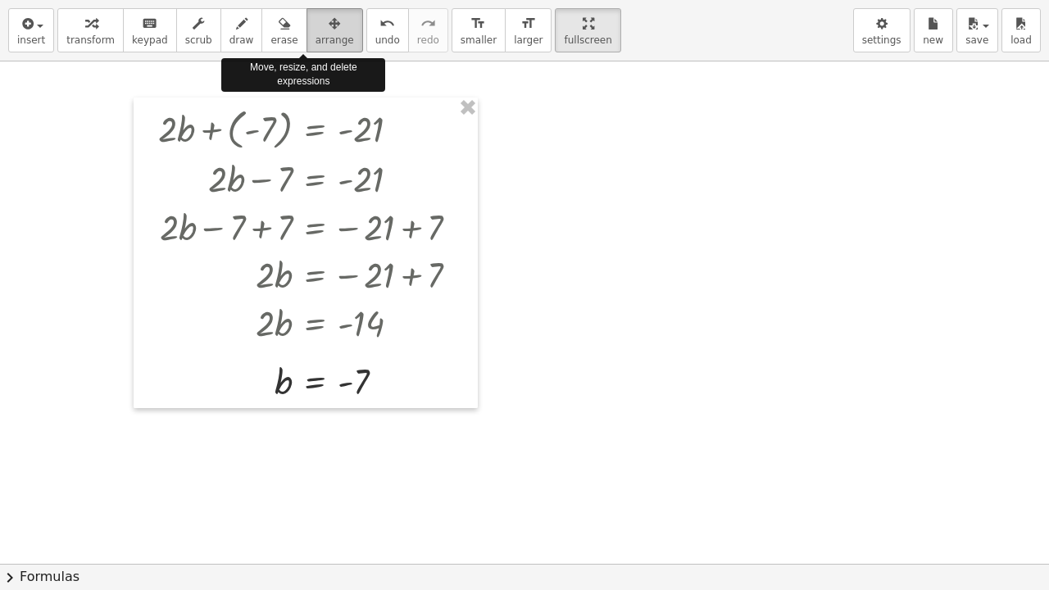
click at [307, 43] on button "arrange" at bounding box center [335, 30] width 57 height 44
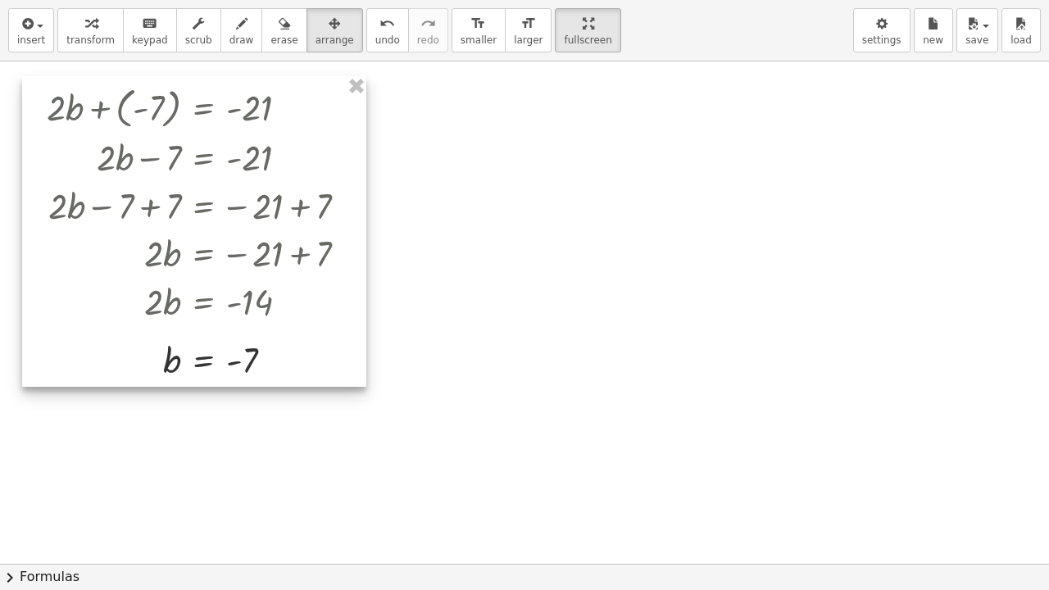
drag, startPoint x: 417, startPoint y: 114, endPoint x: 306, endPoint y: 93, distance: 113.5
click at [306, 93] on div at bounding box center [194, 231] width 344 height 311
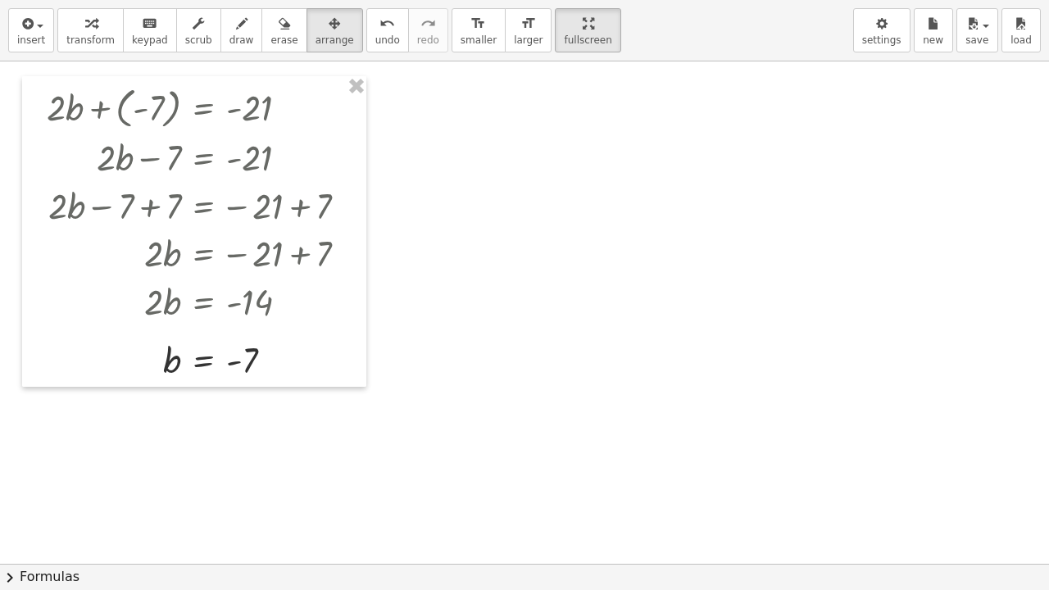
click at [479, 132] on div at bounding box center [524, 563] width 1049 height 1005
click at [10, 18] on button "insert" at bounding box center [31, 30] width 46 height 44
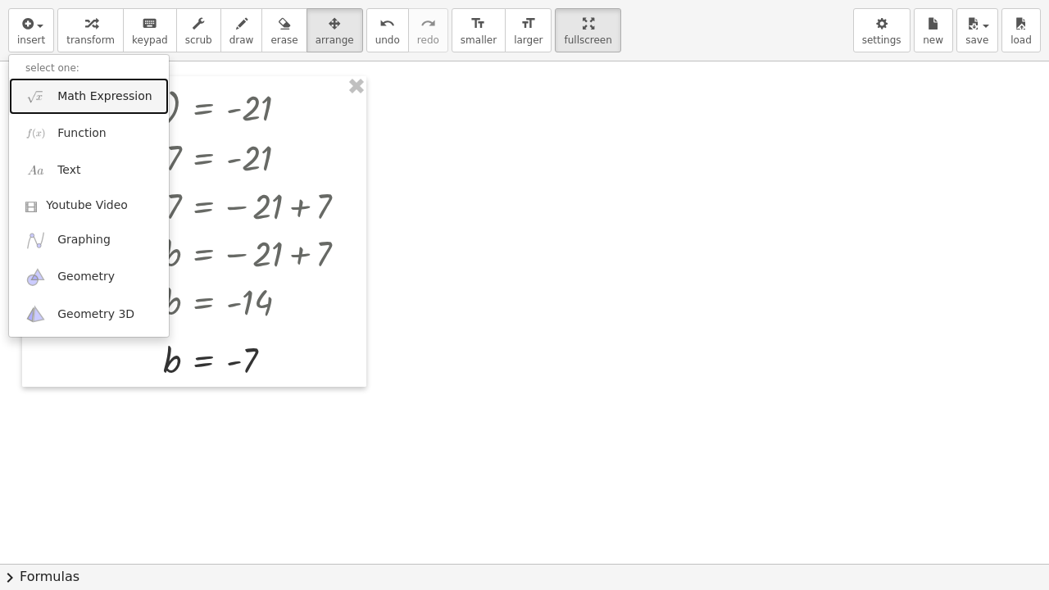
click at [64, 98] on span "Math Expression" at bounding box center [104, 97] width 94 height 16
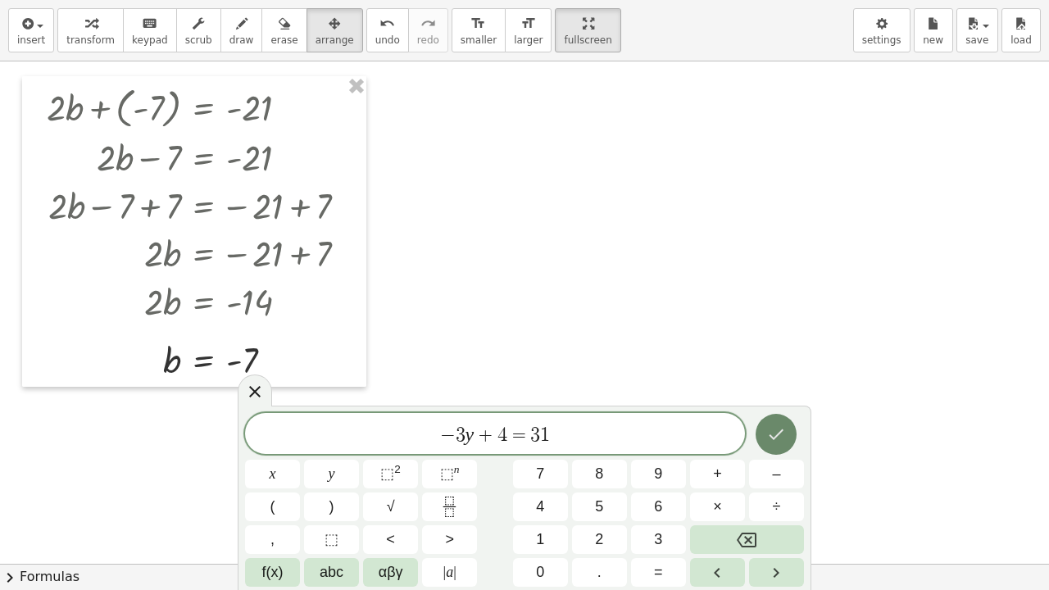
click at [773, 426] on icon "Done" at bounding box center [776, 435] width 20 height 20
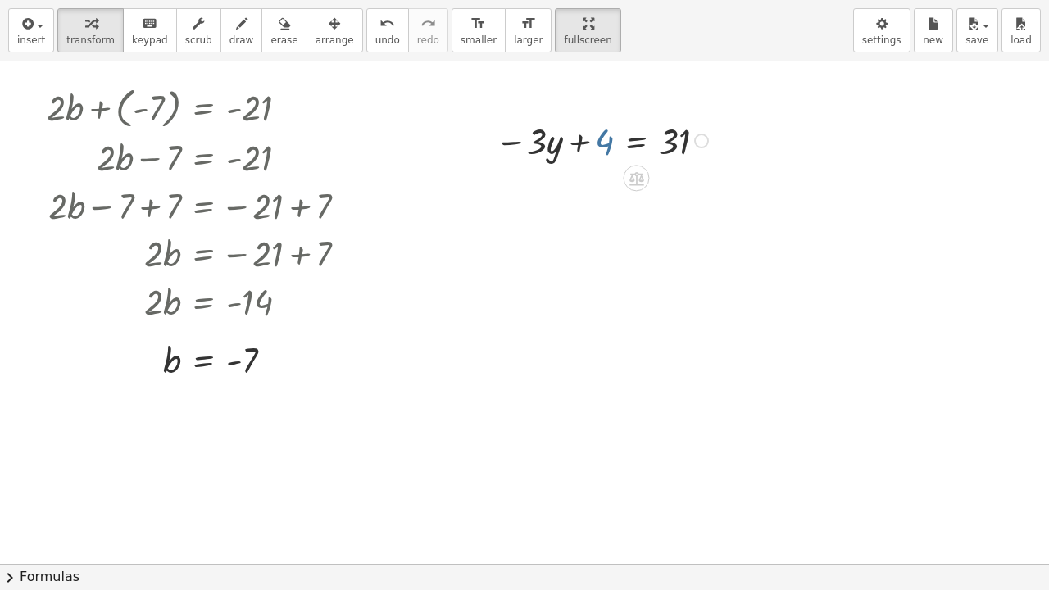
click at [598, 143] on div at bounding box center [604, 140] width 234 height 48
drag, startPoint x: 695, startPoint y: 142, endPoint x: 746, endPoint y: 105, distance: 62.8
click at [746, 105] on div "+ · 2 · b + ( - 7 ) = - 21 + · 2 · b − 7 = - 21 + · 2 · b − 7 + 7 = − 21 + 7 + …" at bounding box center [524, 563] width 1049 height 1005
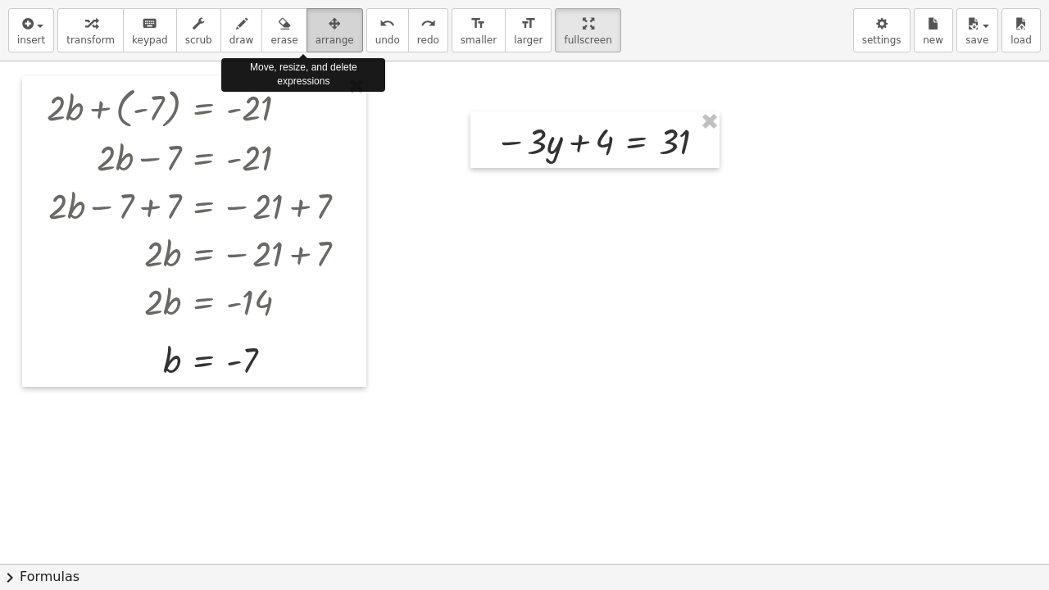
click at [316, 39] on span "arrange" at bounding box center [335, 39] width 39 height 11
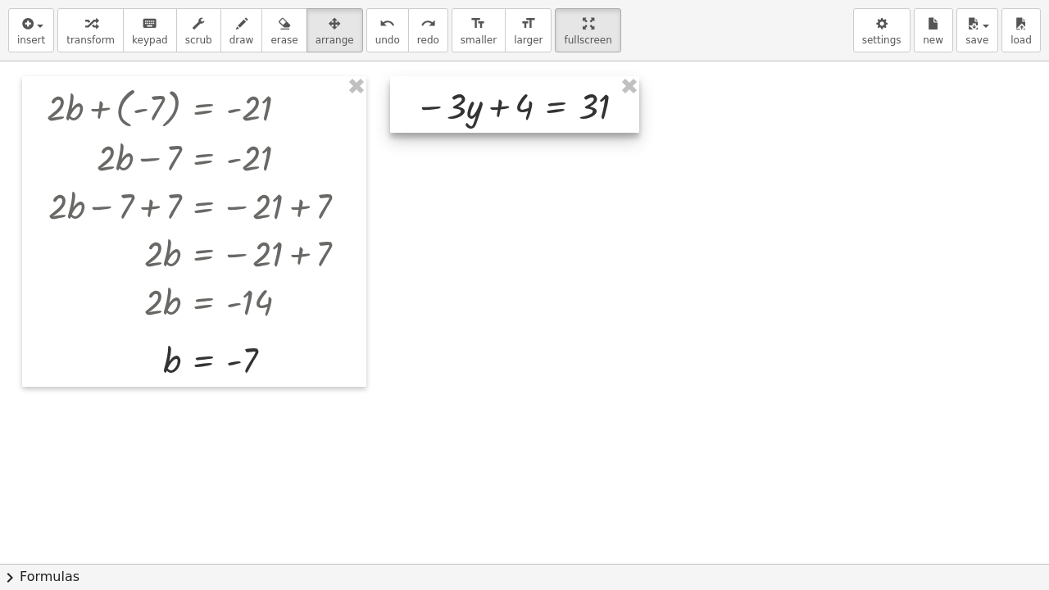
drag, startPoint x: 598, startPoint y: 136, endPoint x: 518, endPoint y: 101, distance: 87.7
click at [518, 101] on div at bounding box center [514, 104] width 249 height 57
click at [677, 185] on div at bounding box center [524, 563] width 1049 height 1005
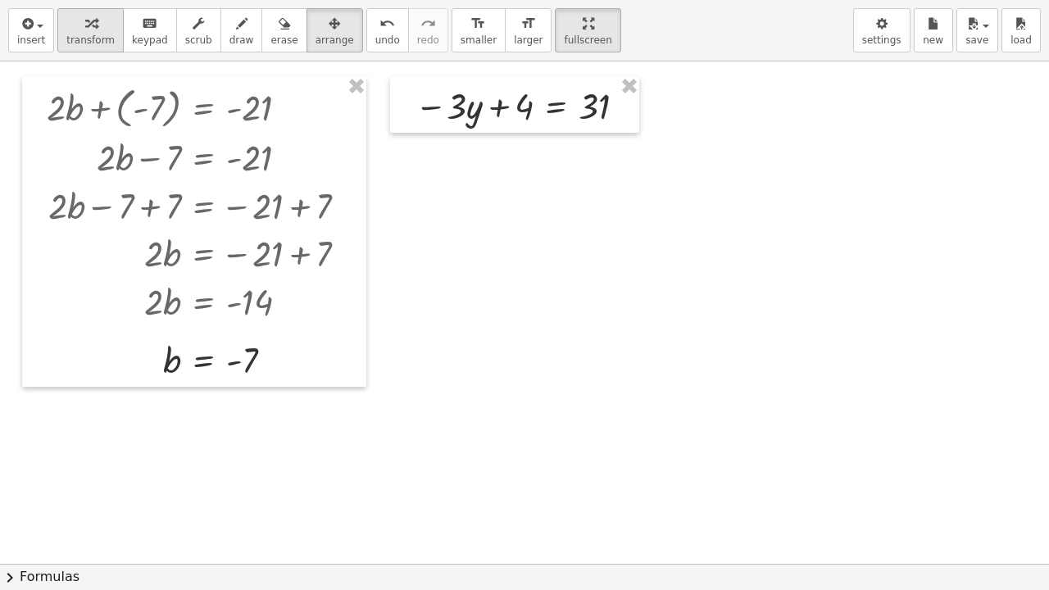
click at [74, 34] on span "transform" at bounding box center [90, 39] width 48 height 11
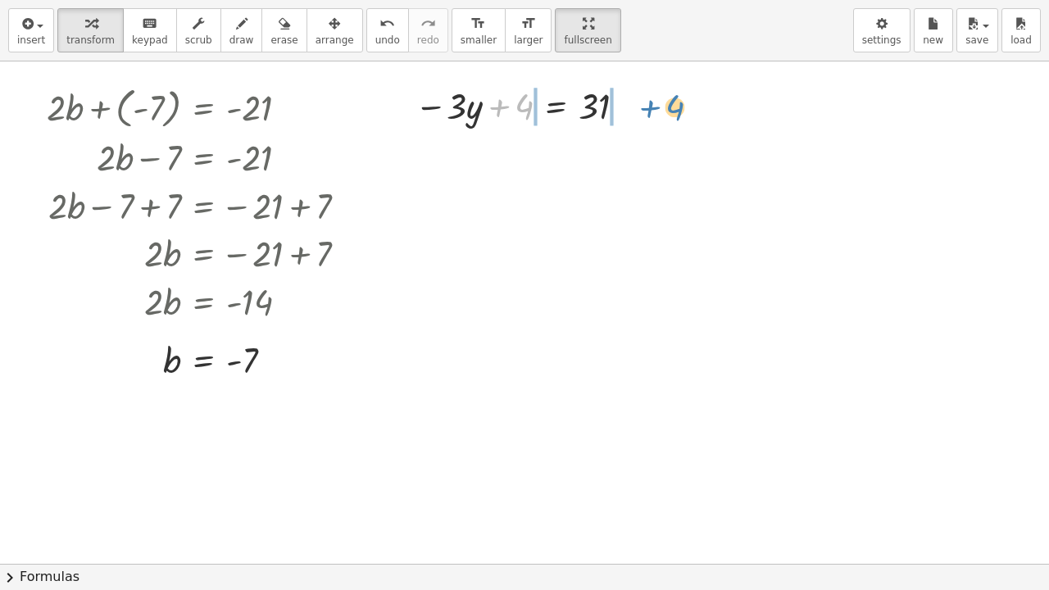
drag, startPoint x: 516, startPoint y: 104, endPoint x: 664, endPoint y: 107, distance: 147.6
drag, startPoint x: 608, startPoint y: 196, endPoint x: 597, endPoint y: 245, distance: 50.5
click at [597, 245] on div at bounding box center [524, 563] width 1049 height 1005
click at [627, 105] on div at bounding box center [621, 105] width 15 height 15
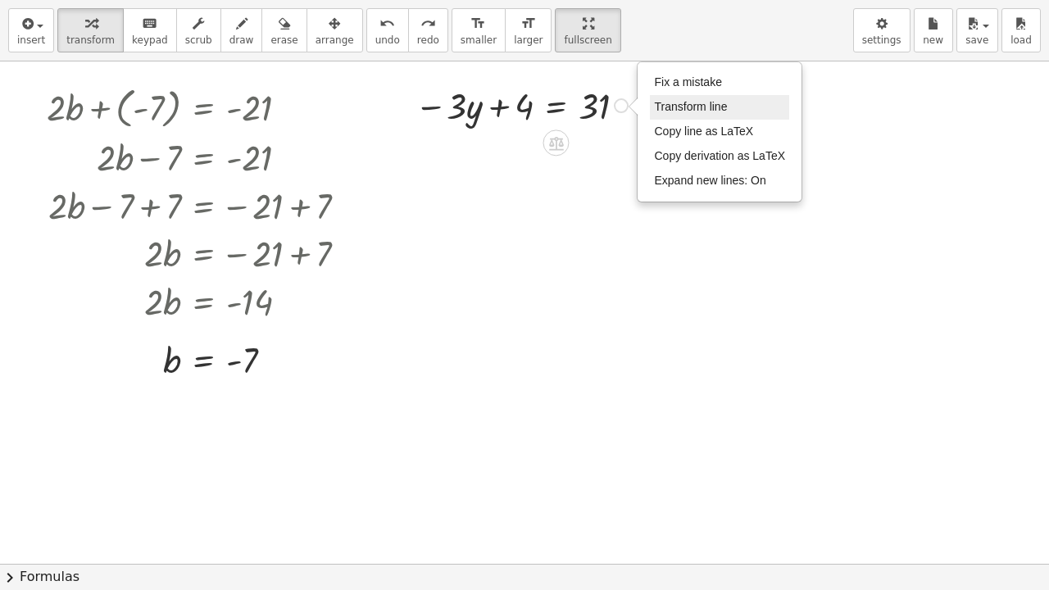
click at [703, 106] on span "Transform line" at bounding box center [690, 106] width 73 height 13
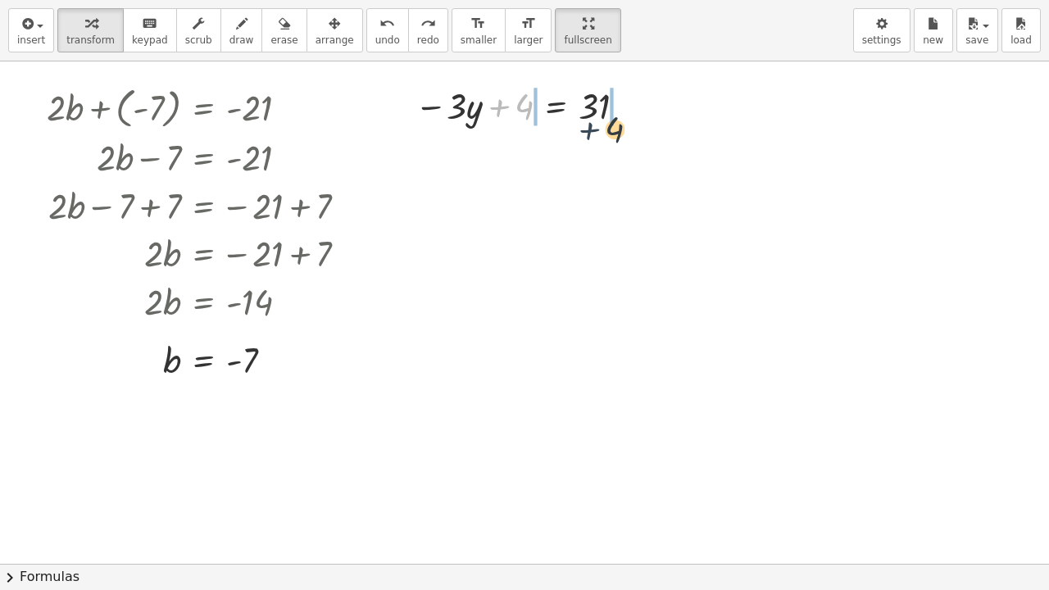
drag, startPoint x: 513, startPoint y: 111, endPoint x: 661, endPoint y: 126, distance: 149.1
drag, startPoint x: 636, startPoint y: 171, endPoint x: 621, endPoint y: 238, distance: 68.0
click at [621, 238] on div at bounding box center [524, 563] width 1049 height 1005
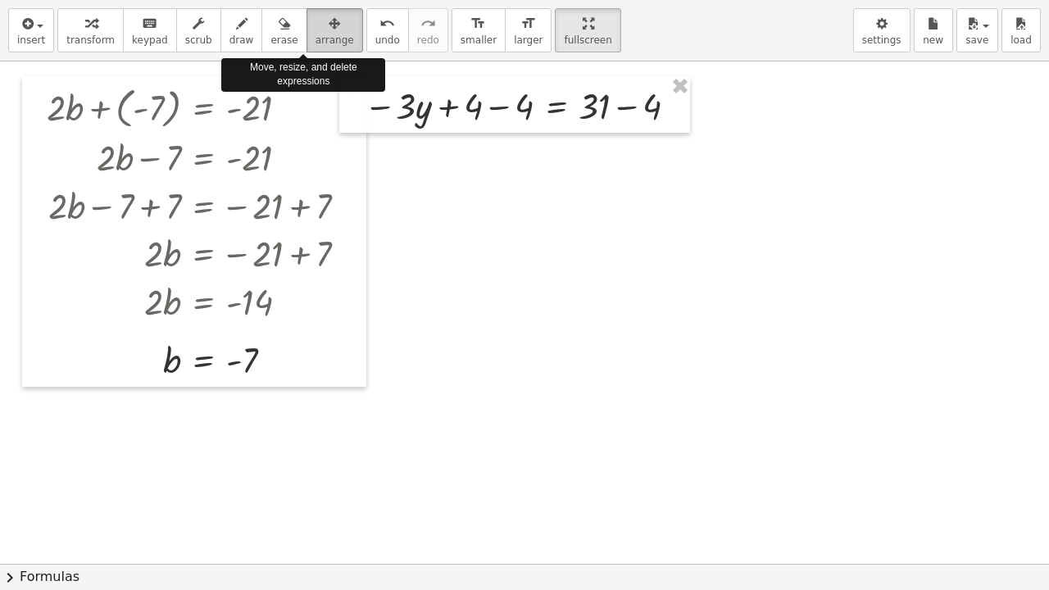
click at [316, 30] on div "button" at bounding box center [335, 23] width 39 height 20
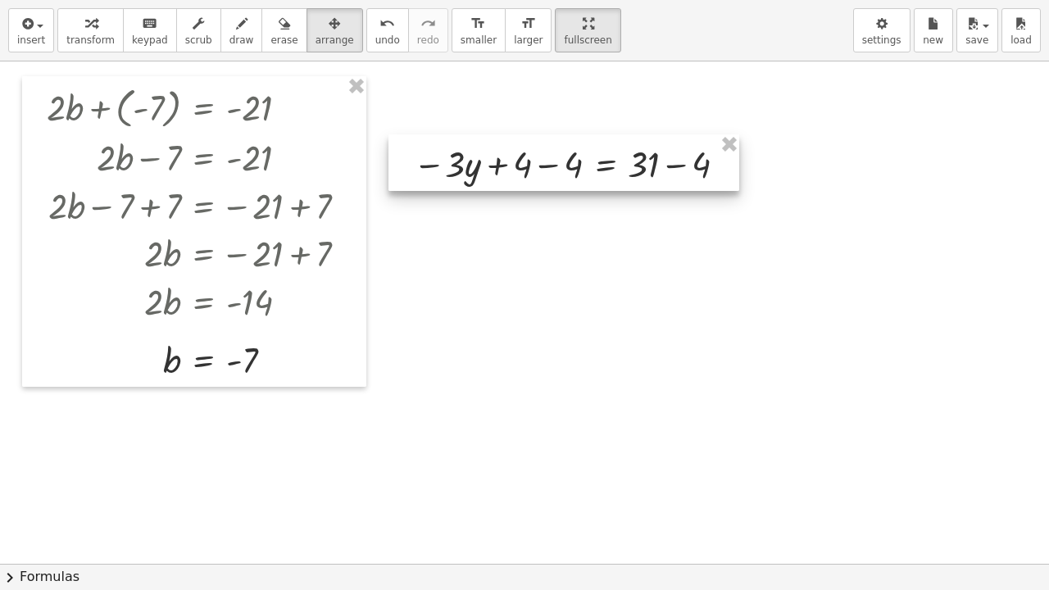
drag, startPoint x: 511, startPoint y: 94, endPoint x: 561, endPoint y: 156, distance: 79.2
click at [561, 156] on div at bounding box center [564, 162] width 351 height 57
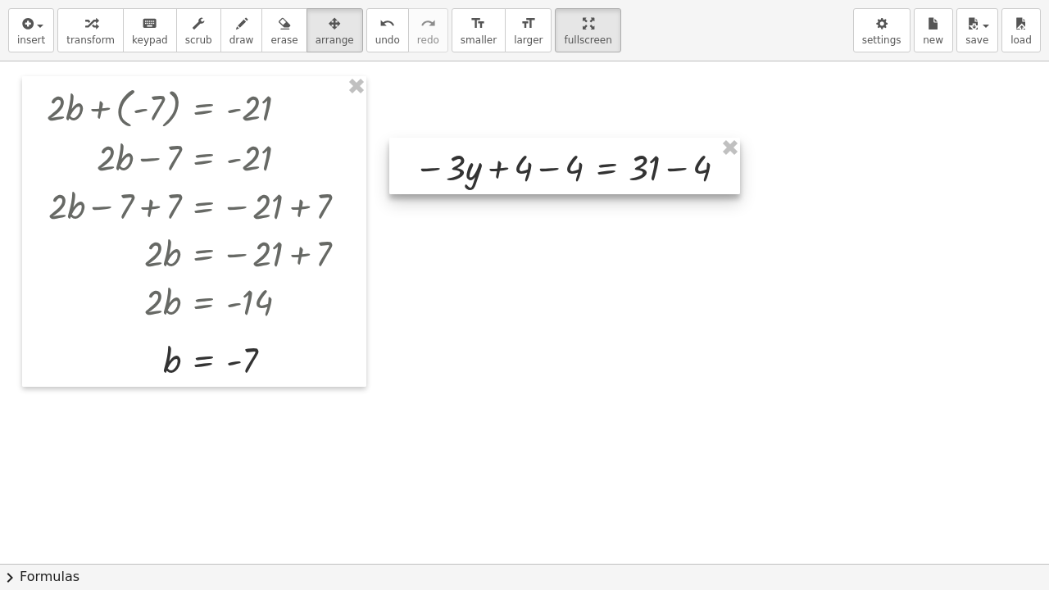
click at [623, 184] on div at bounding box center [564, 166] width 351 height 57
click at [632, 158] on div at bounding box center [564, 166] width 351 height 57
drag, startPoint x: 632, startPoint y: 158, endPoint x: 633, endPoint y: 143, distance: 14.8
click at [633, 143] on div at bounding box center [564, 166] width 351 height 57
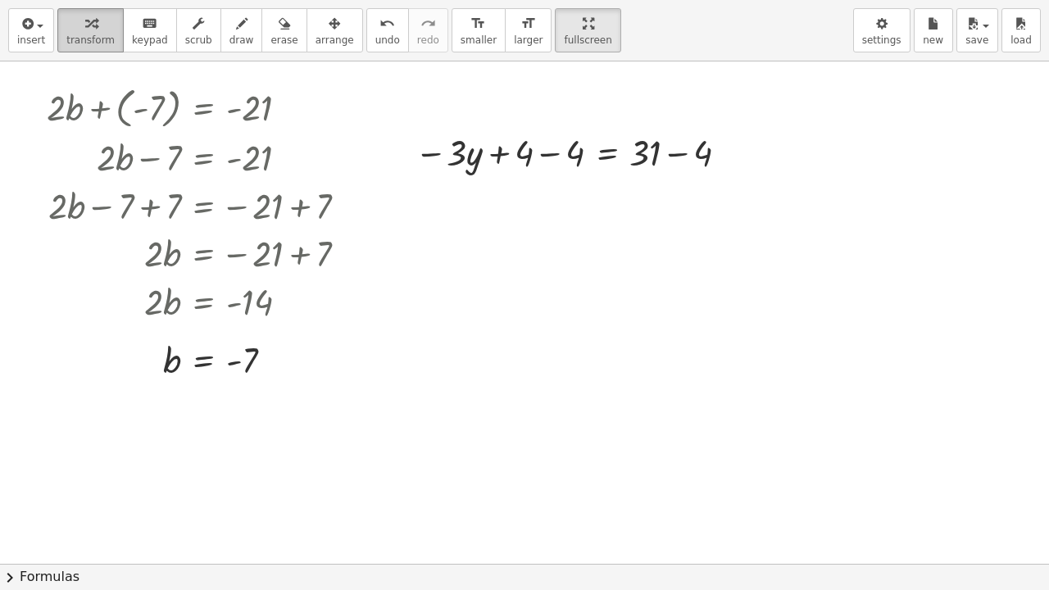
click at [93, 39] on span "transform" at bounding box center [90, 39] width 48 height 11
click at [546, 159] on div at bounding box center [575, 151] width 337 height 48
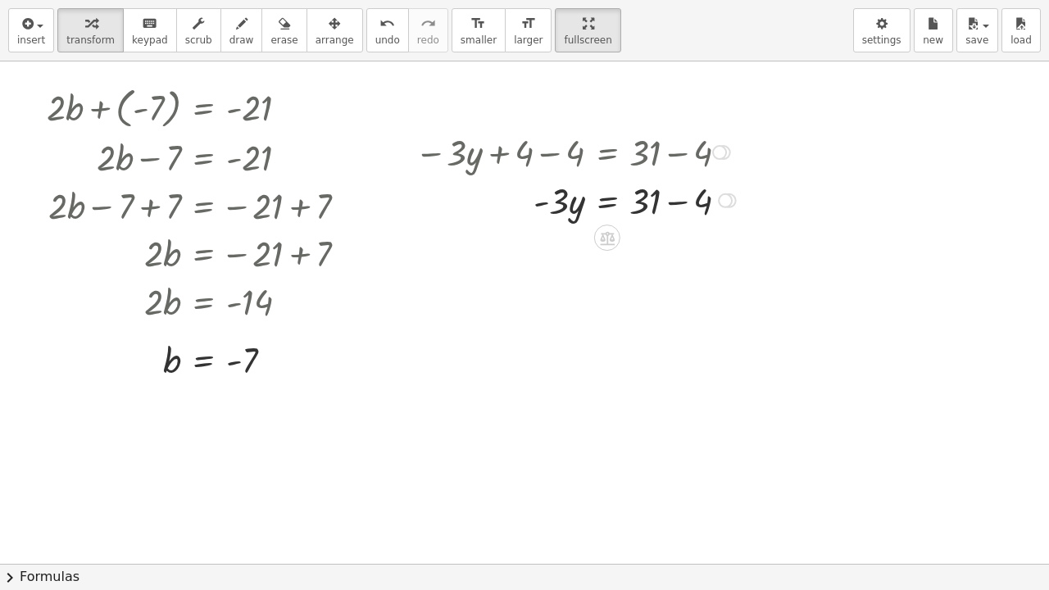
click at [679, 208] on div at bounding box center [578, 199] width 343 height 48
drag, startPoint x: 554, startPoint y: 248, endPoint x: 666, endPoint y: 286, distance: 117.9
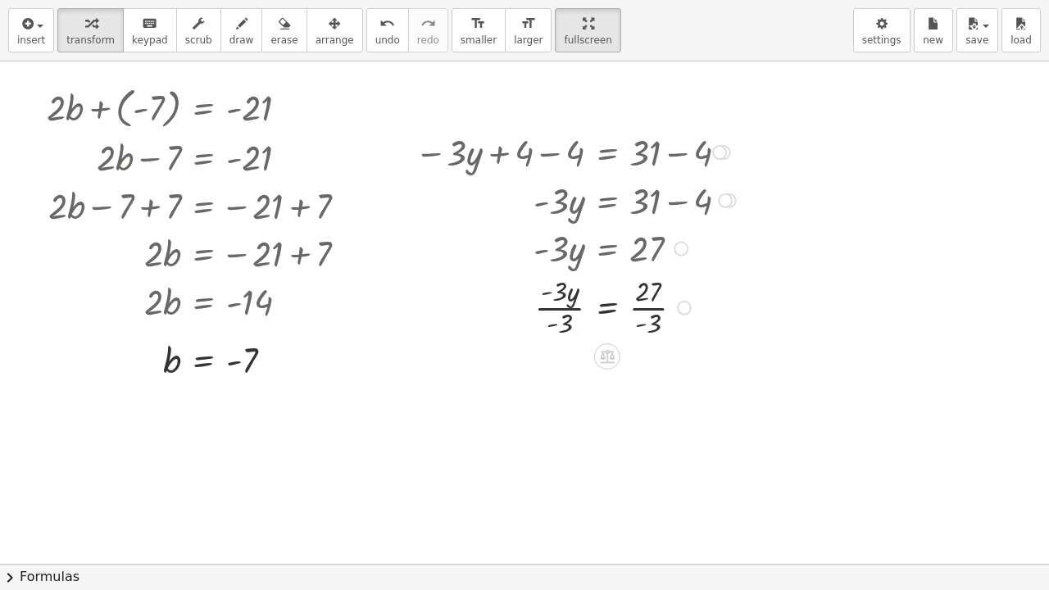
click at [557, 317] on div at bounding box center [578, 306] width 343 height 70
click at [556, 310] on div at bounding box center [578, 306] width 343 height 70
click at [652, 379] on div at bounding box center [578, 377] width 343 height 70
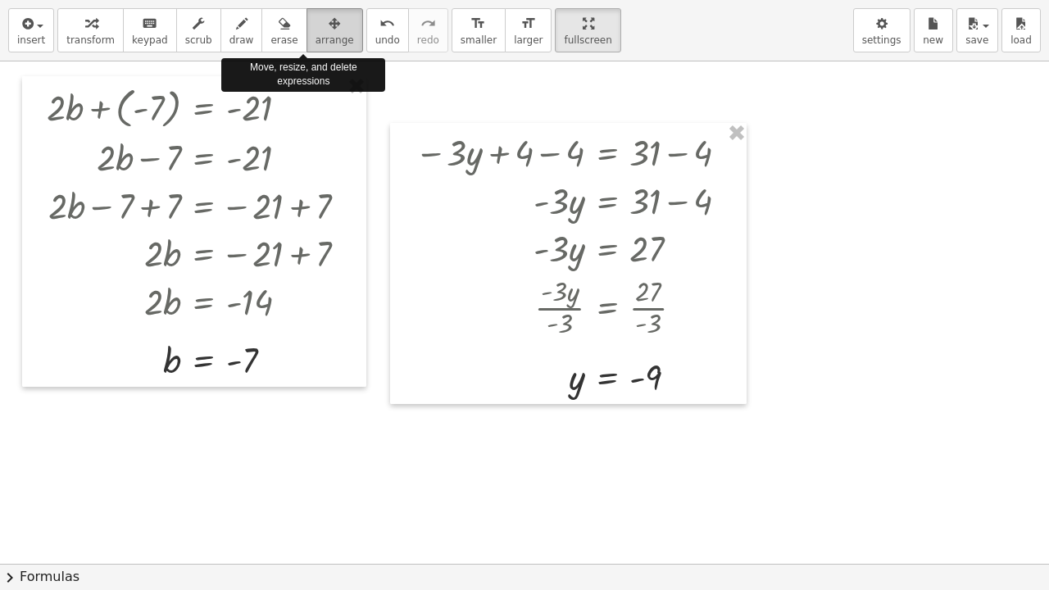
click at [316, 34] on span "arrange" at bounding box center [335, 39] width 39 height 11
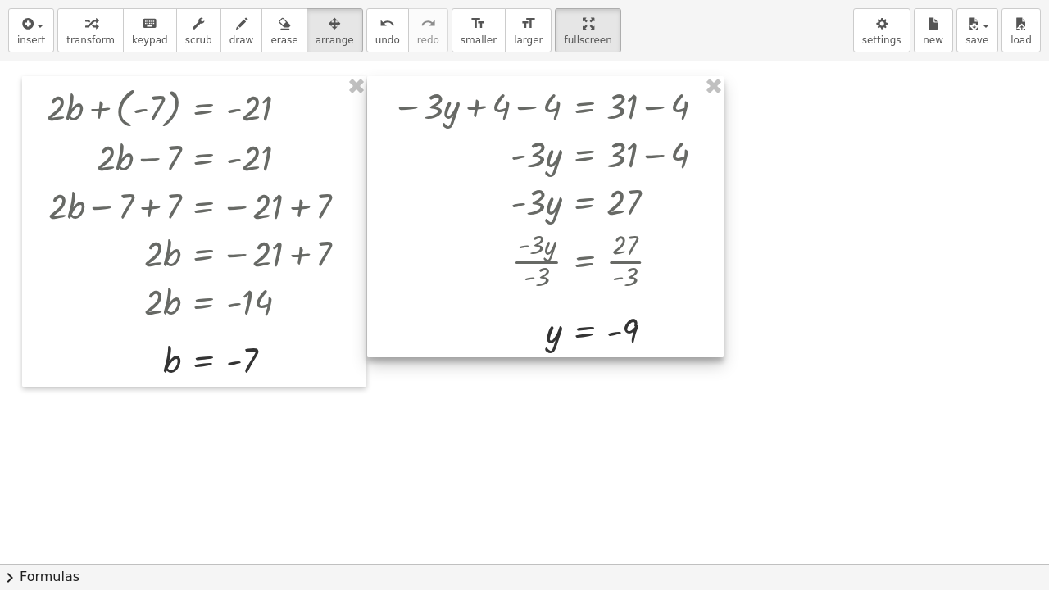
drag, startPoint x: 426, startPoint y: 129, endPoint x: 403, endPoint y: 82, distance: 52.1
click at [403, 82] on div at bounding box center [545, 216] width 357 height 281
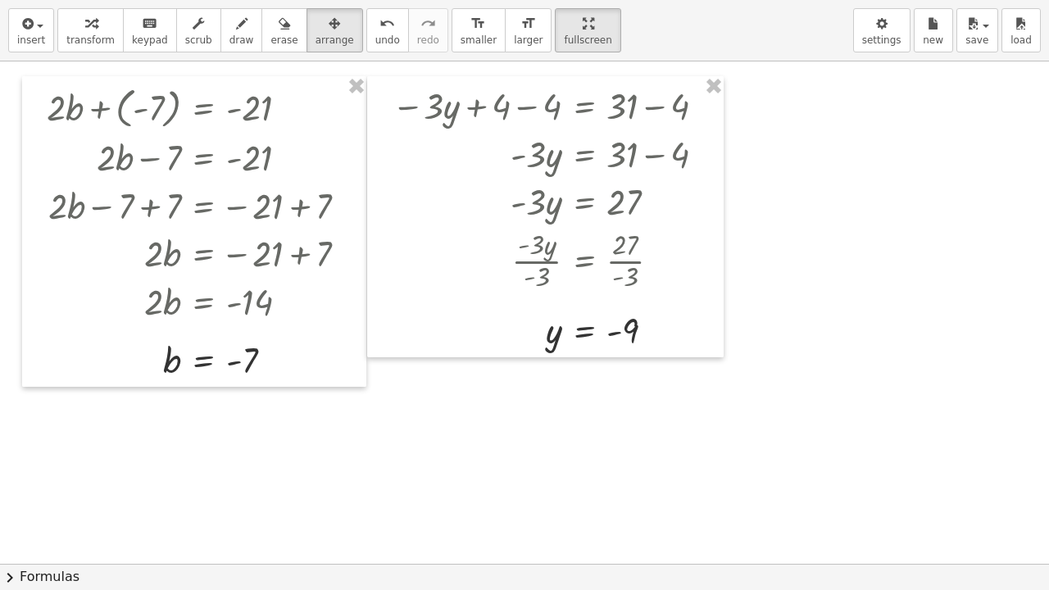
click at [831, 298] on div at bounding box center [524, 563] width 1049 height 1005
click at [38, 30] on div "button" at bounding box center [31, 23] width 28 height 20
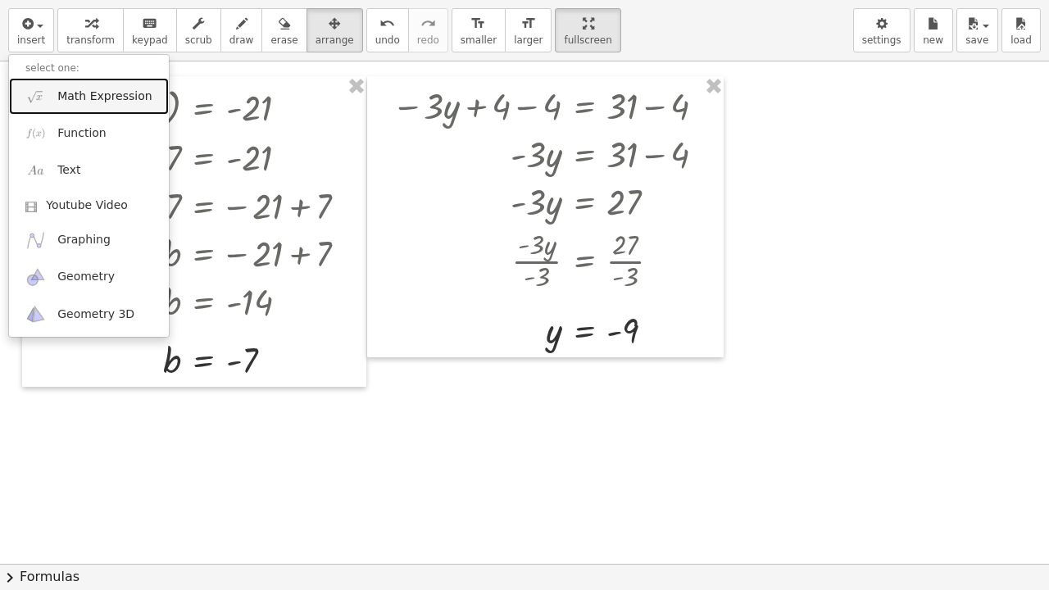
click at [49, 107] on link "Math Expression" at bounding box center [89, 96] width 160 height 37
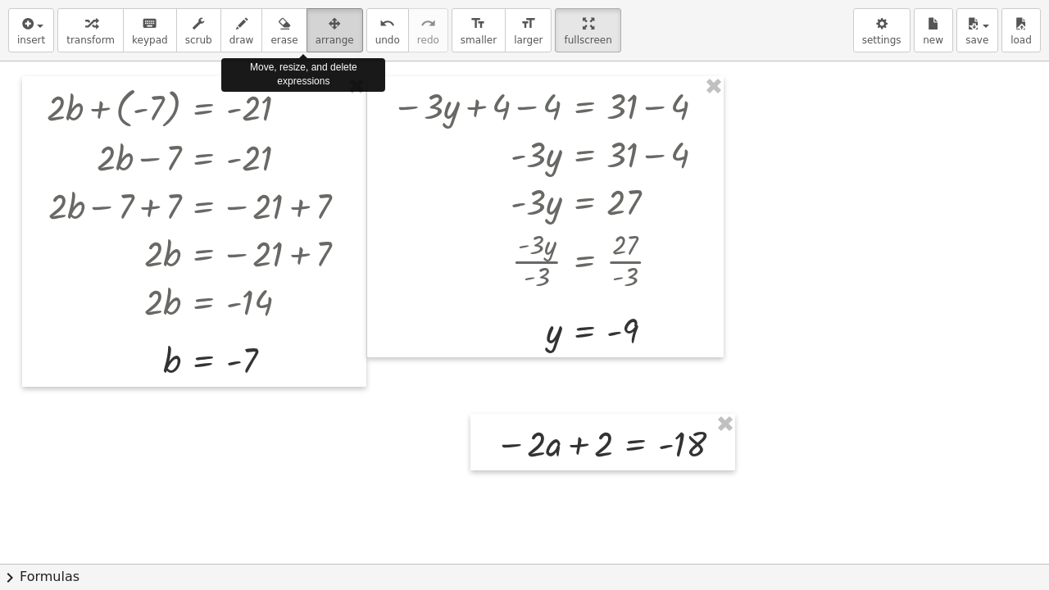
click at [329, 31] on icon "button" at bounding box center [334, 24] width 11 height 20
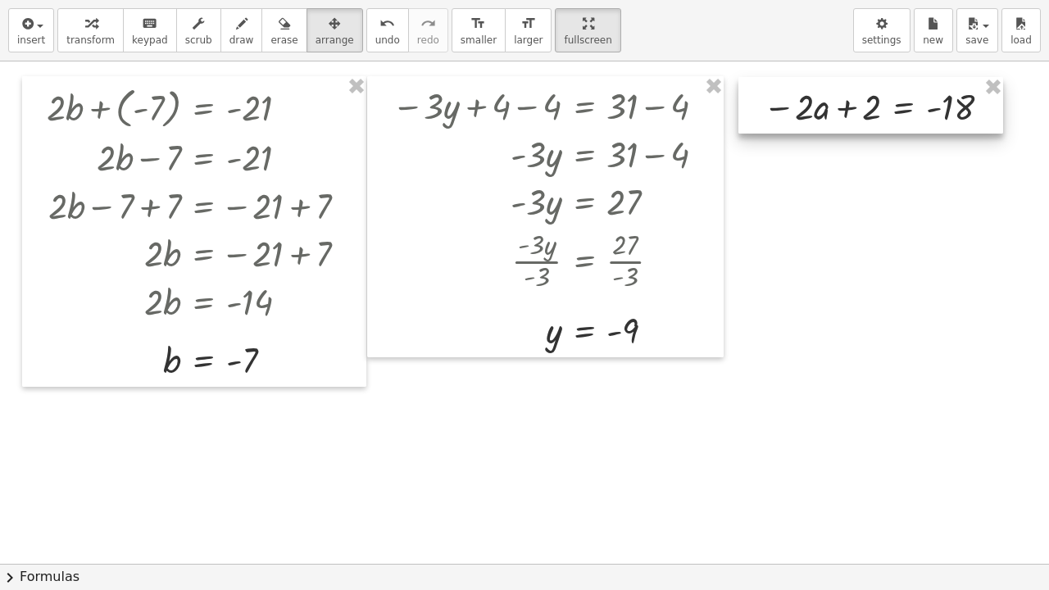
drag, startPoint x: 507, startPoint y: 417, endPoint x: 773, endPoint y: 84, distance: 426.3
click at [773, 84] on div at bounding box center [870, 105] width 265 height 57
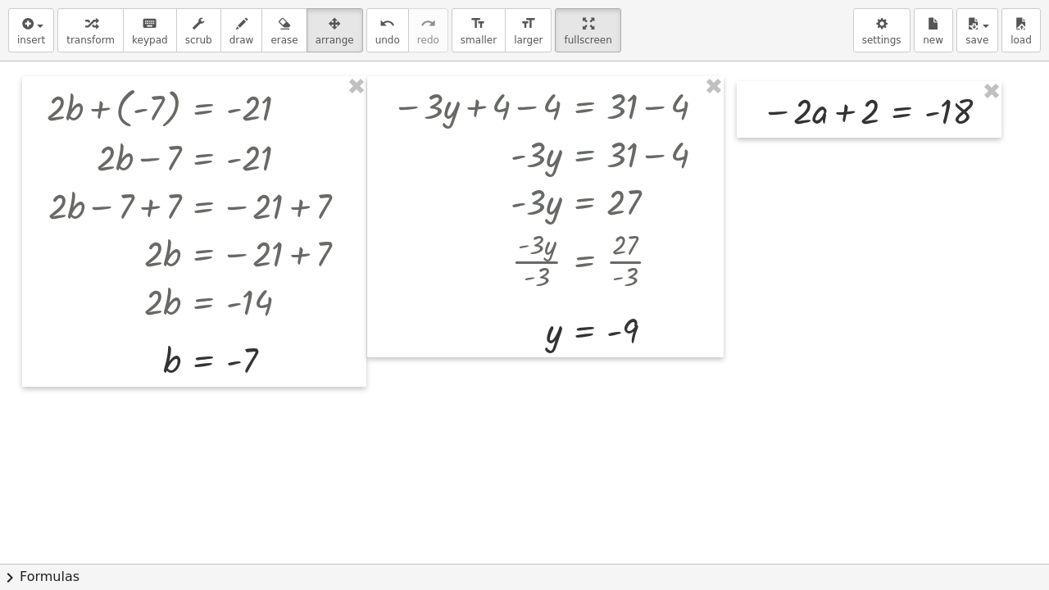
click at [825, 198] on div at bounding box center [524, 563] width 1049 height 1005
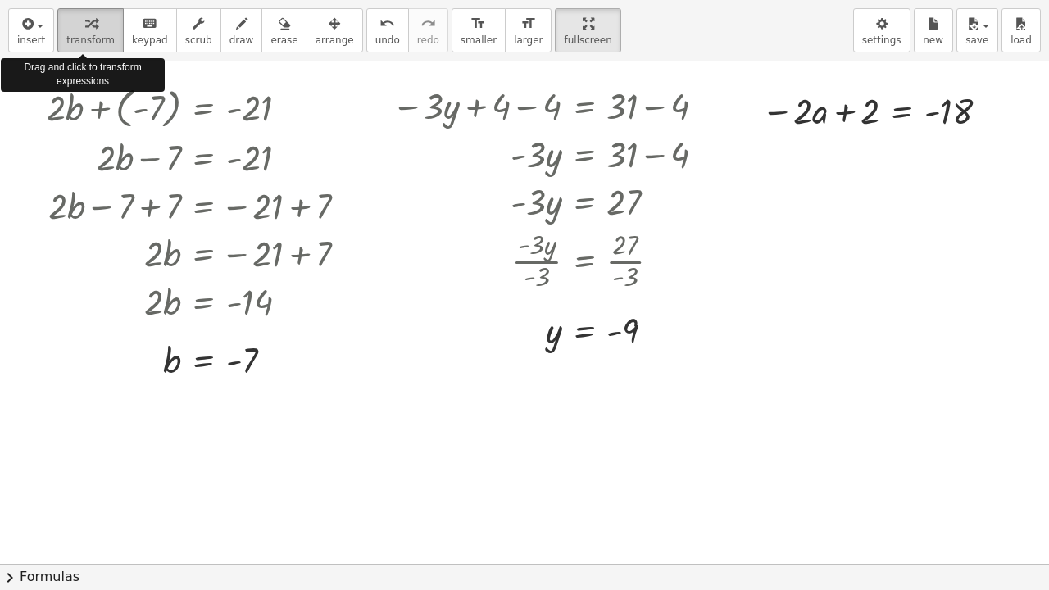
click at [72, 41] on span "transform" at bounding box center [90, 39] width 48 height 11
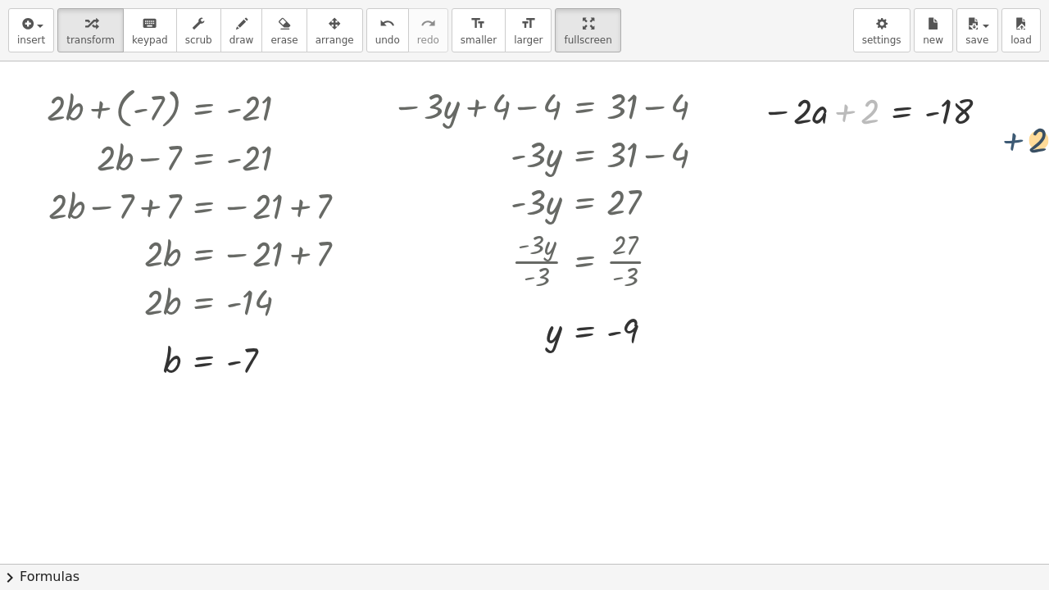
drag, startPoint x: 859, startPoint y: 118, endPoint x: 1031, endPoint y: 143, distance: 173.9
click at [1031, 143] on div "+ · 2 · b + ( - 7 ) = - 21 + · 2 · b − 7 = - 21 + · 2 · b − 7 + 7 = − 21 + 7 + …" at bounding box center [524, 563] width 1049 height 1005
drag, startPoint x: 864, startPoint y: 116, endPoint x: 1033, endPoint y: 120, distance: 168.9
drag, startPoint x: 876, startPoint y: 105, endPoint x: 1014, endPoint y: 107, distance: 137.7
click at [839, 110] on div at bounding box center [883, 109] width 363 height 48
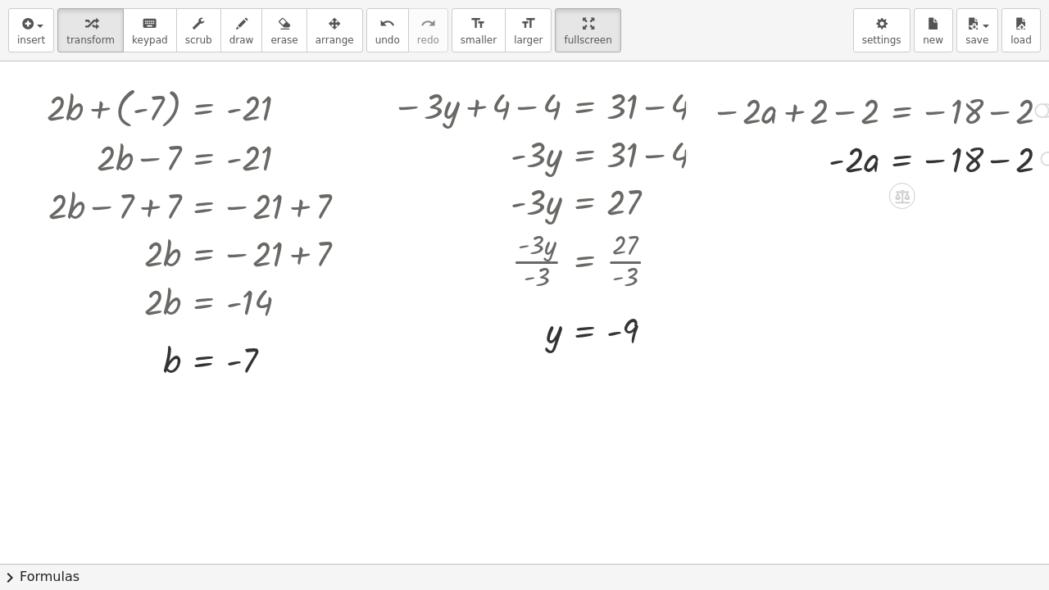
click at [970, 161] on div at bounding box center [886, 158] width 369 height 48
click at [991, 161] on div at bounding box center [886, 158] width 369 height 48
drag, startPoint x: 847, startPoint y: 170, endPoint x: 972, endPoint y: 203, distance: 129.6
click at [972, 203] on div "+ · 2 · b + ( - 7 ) = - 21 + · 2 · b − 7 = - 21 + · 2 · b − 7 + 7 = − 21 + 7 + …" at bounding box center [536, 563] width 1073 height 1005
click at [854, 166] on div at bounding box center [883, 157] width 363 height 70
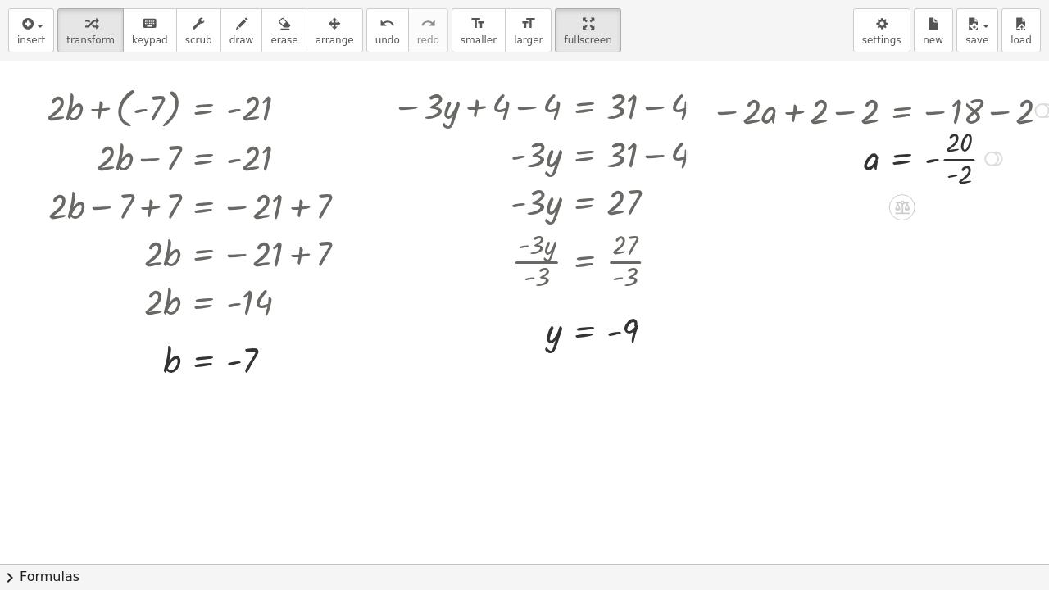
click at [948, 162] on div at bounding box center [883, 157] width 363 height 70
click at [938, 161] on div at bounding box center [883, 157] width 363 height 47
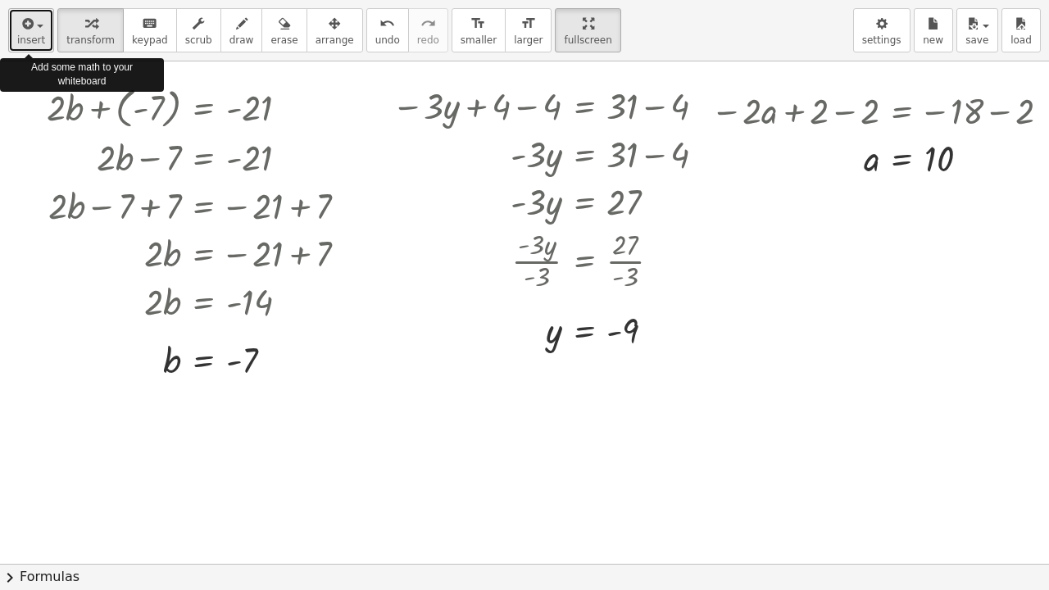
click at [20, 39] on span "insert" at bounding box center [31, 39] width 28 height 11
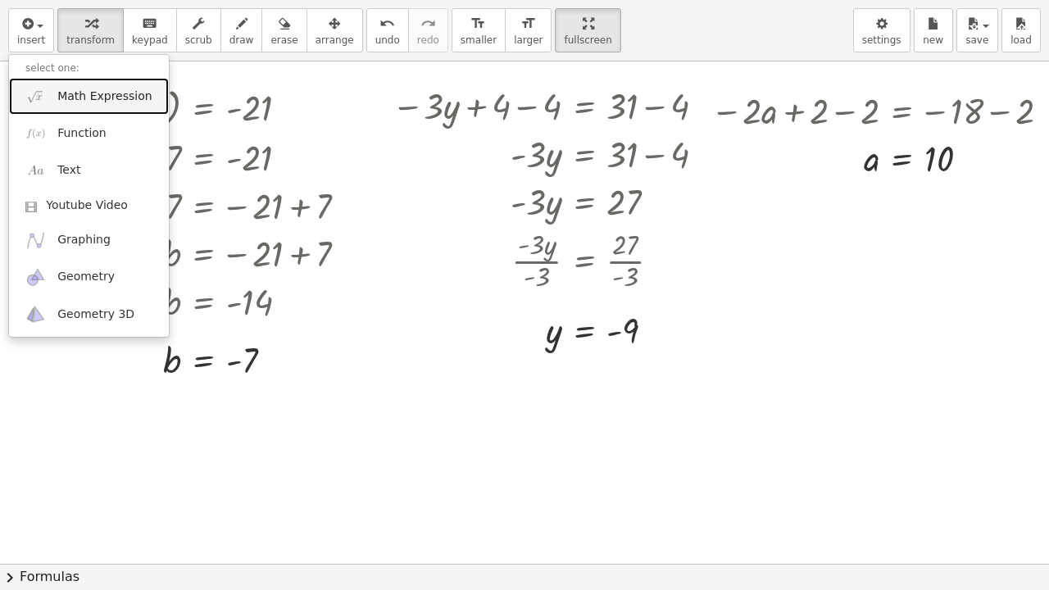
click at [79, 98] on span "Math Expression" at bounding box center [104, 97] width 94 height 16
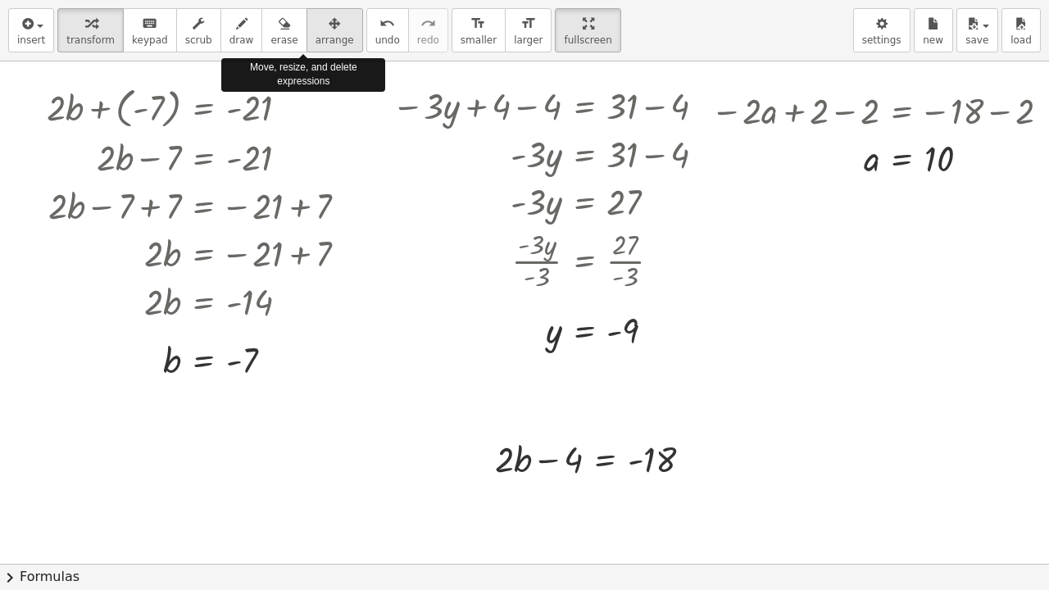
click at [316, 39] on span "arrange" at bounding box center [335, 39] width 39 height 11
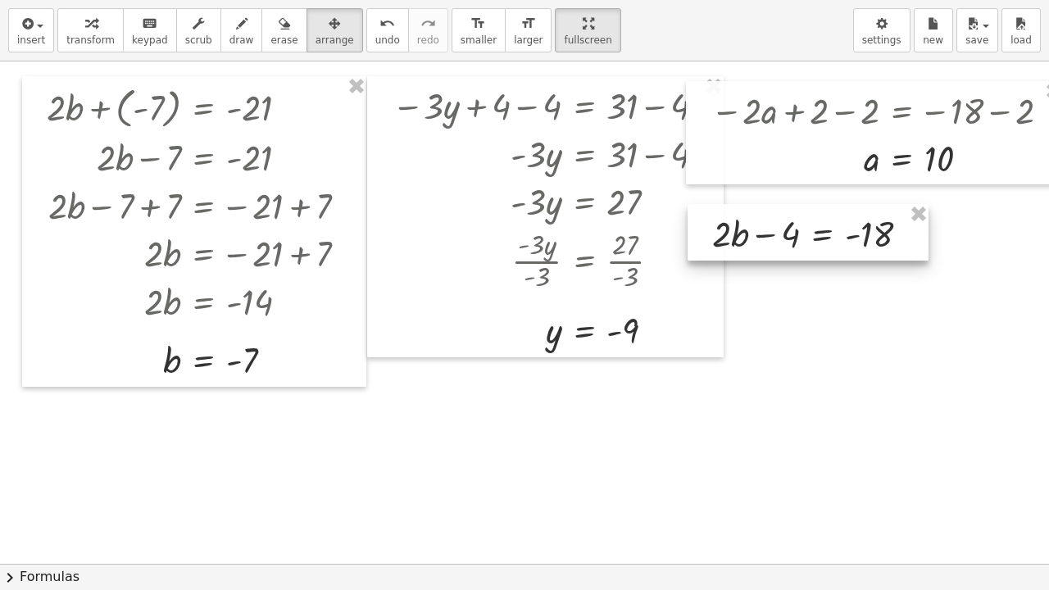
drag, startPoint x: 507, startPoint y: 449, endPoint x: 723, endPoint y: 224, distance: 312.5
click at [723, 224] on div at bounding box center [808, 232] width 241 height 57
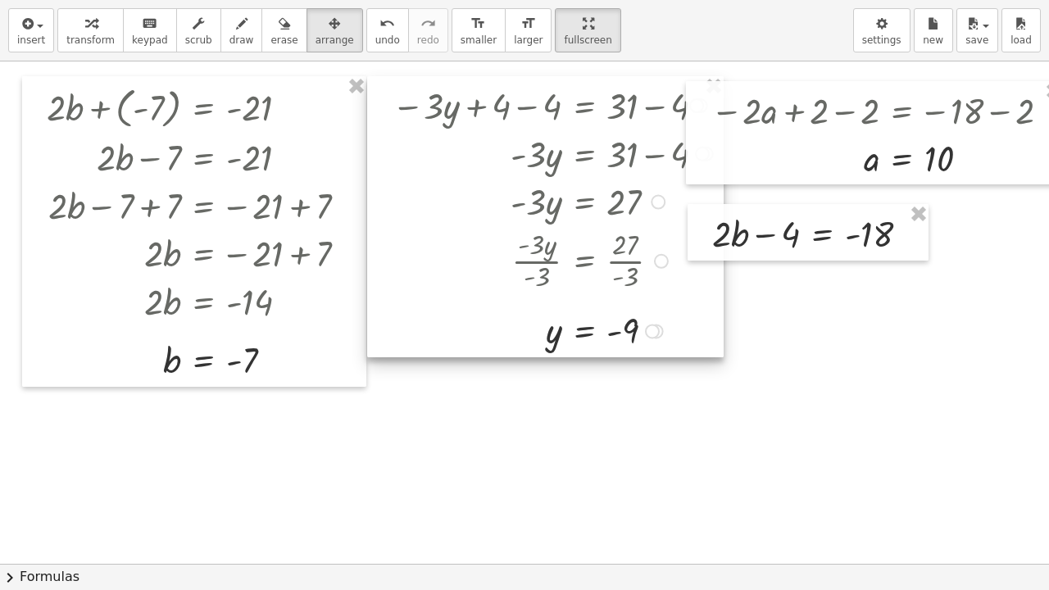
click at [725, 339] on div at bounding box center [555, 330] width 343 height 47
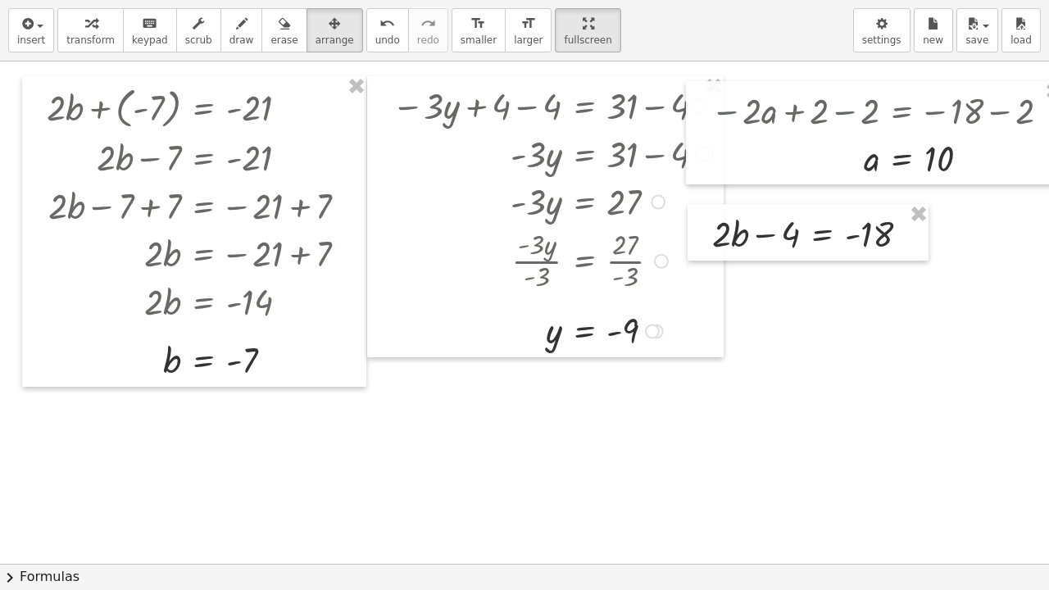
click at [762, 375] on div at bounding box center [536, 563] width 1073 height 1005
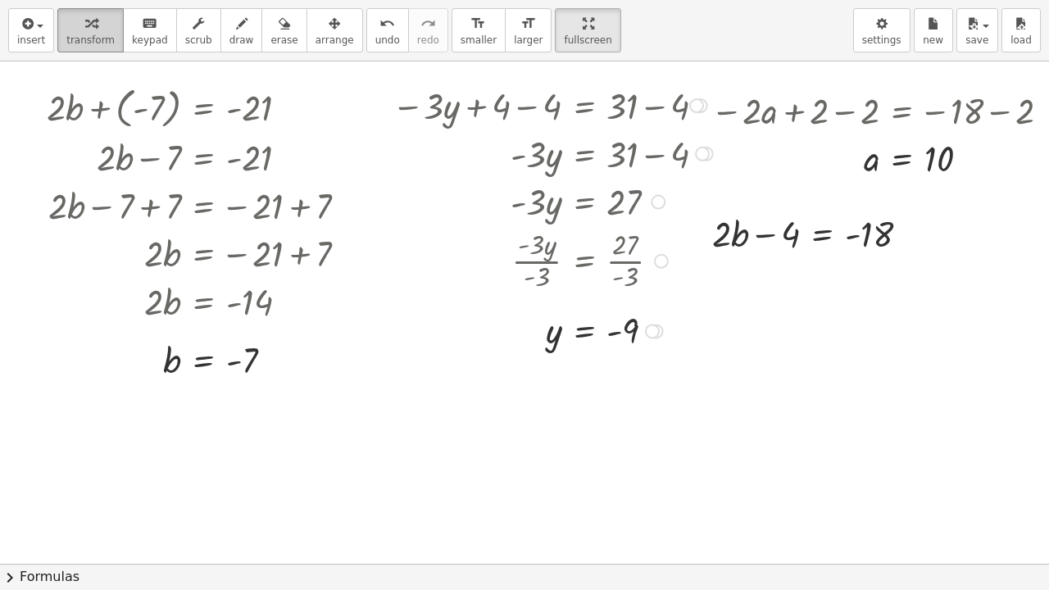
click at [70, 30] on div "button" at bounding box center [90, 23] width 48 height 20
drag, startPoint x: 768, startPoint y: 235, endPoint x: 939, endPoint y: 240, distance: 171.4
click at [939, 240] on div "+ · 2 · b + ( - 7 ) = - 21 + · 2 · b − 7 = - 21 + · 2 · b − 7 + 7 = − 21 + 7 + …" at bounding box center [536, 563] width 1073 height 1005
drag, startPoint x: 772, startPoint y: 236, endPoint x: 966, endPoint y: 223, distance: 193.9
click at [966, 223] on div "+ · 2 · b + ( - 7 ) = - 21 + · 2 · b − 7 = - 21 + · 2 · b − 7 + 7 = − 21 + 7 + …" at bounding box center [536, 563] width 1073 height 1005
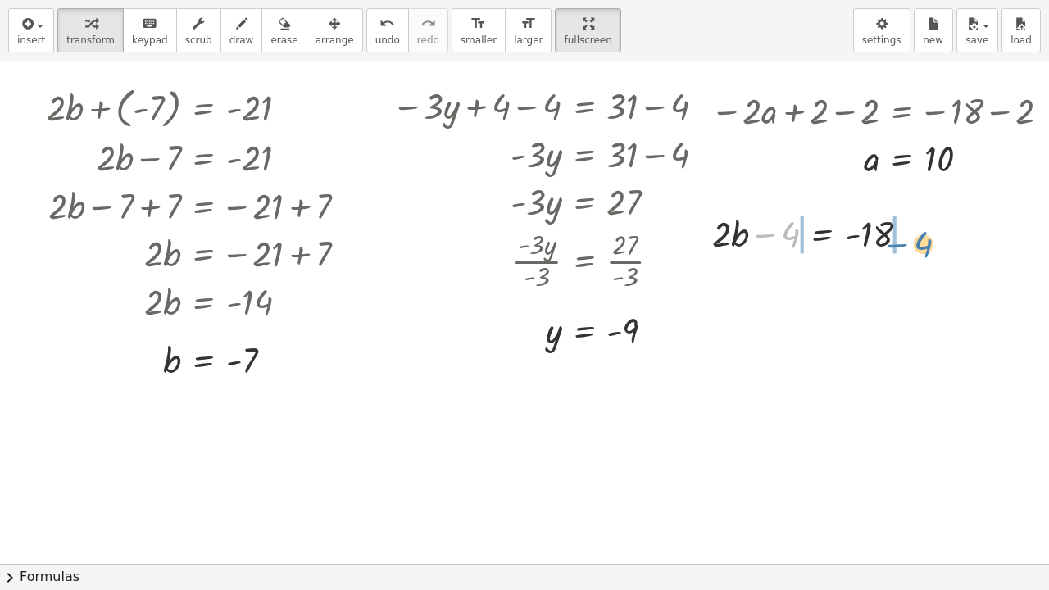
drag, startPoint x: 789, startPoint y: 237, endPoint x: 927, endPoint y: 244, distance: 137.9
click at [927, 244] on div at bounding box center [817, 232] width 226 height 48
click at [769, 243] on div at bounding box center [821, 232] width 339 height 48
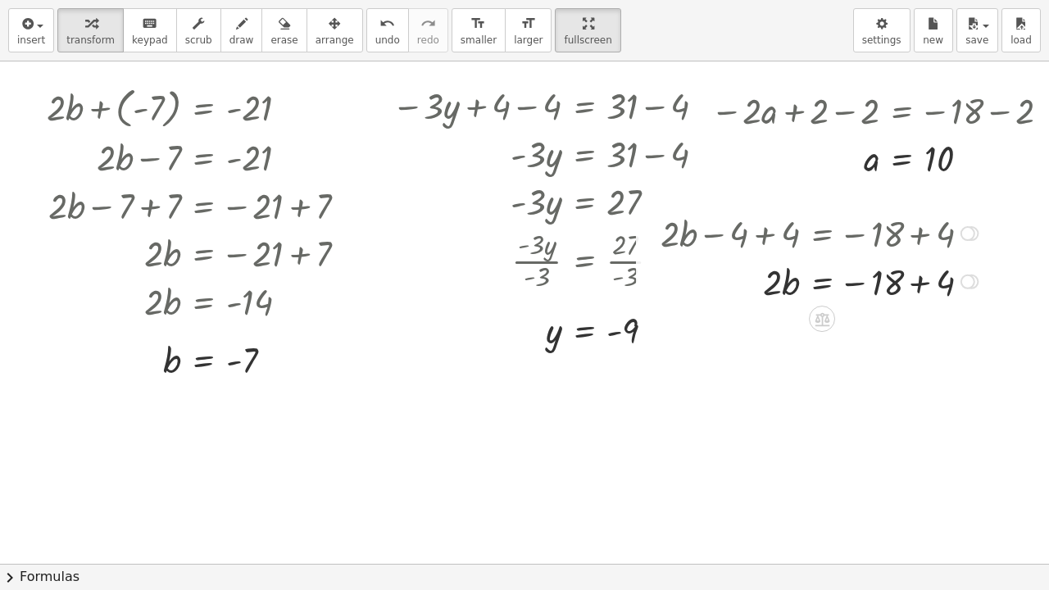
click at [927, 279] on div at bounding box center [821, 281] width 339 height 48
drag, startPoint x: 775, startPoint y: 288, endPoint x: 892, endPoint y: 317, distance: 120.1
click at [772, 280] on div at bounding box center [821, 280] width 339 height 70
click at [879, 285] on div at bounding box center [821, 280] width 339 height 70
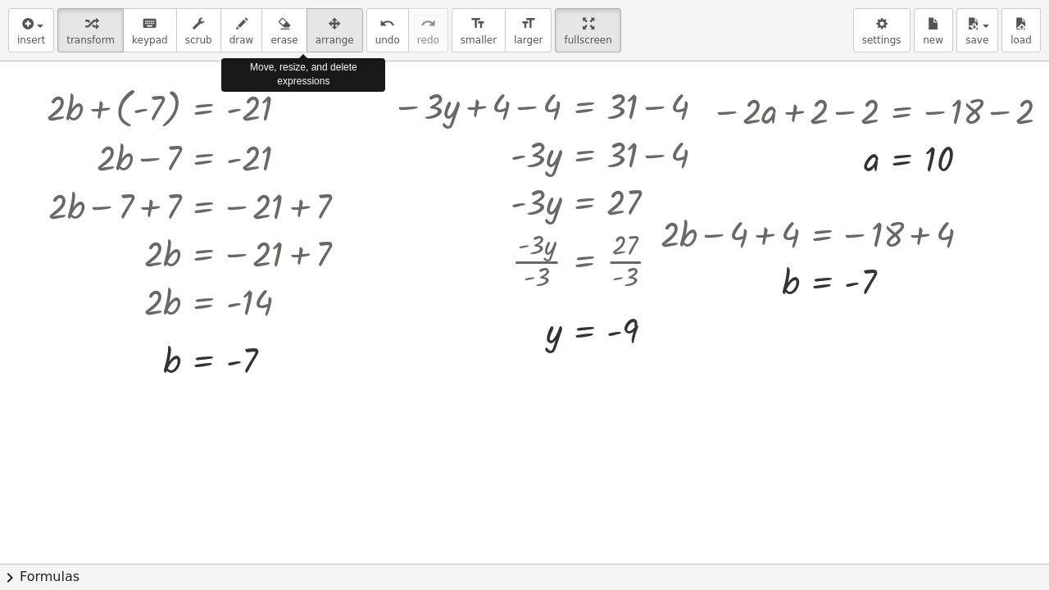
click at [316, 39] on span "arrange" at bounding box center [335, 39] width 39 height 11
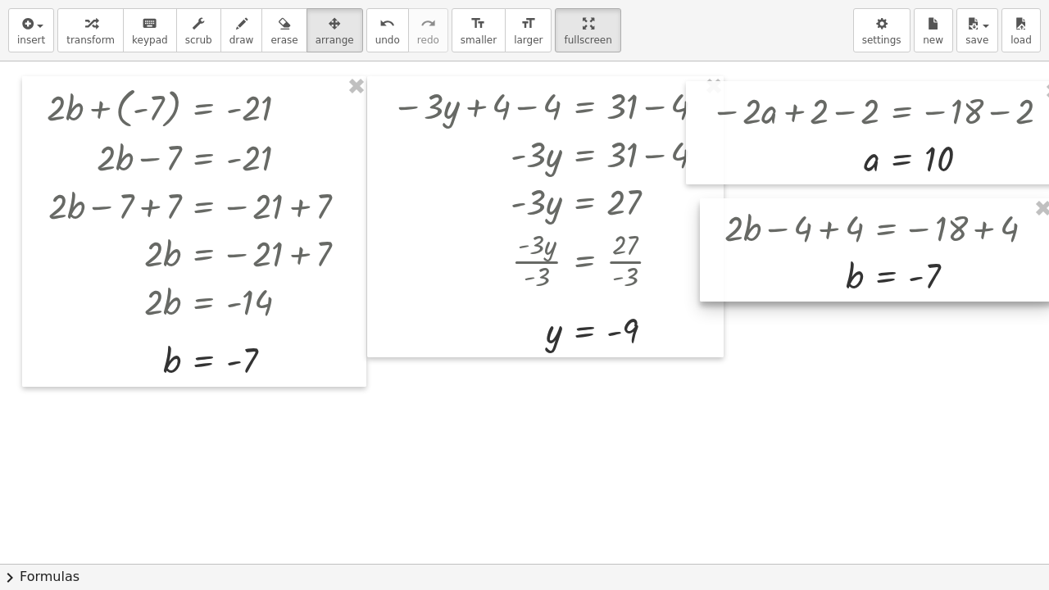
drag, startPoint x: 780, startPoint y: 226, endPoint x: 844, endPoint y: 220, distance: 64.2
click at [844, 220] on div at bounding box center [876, 249] width 353 height 103
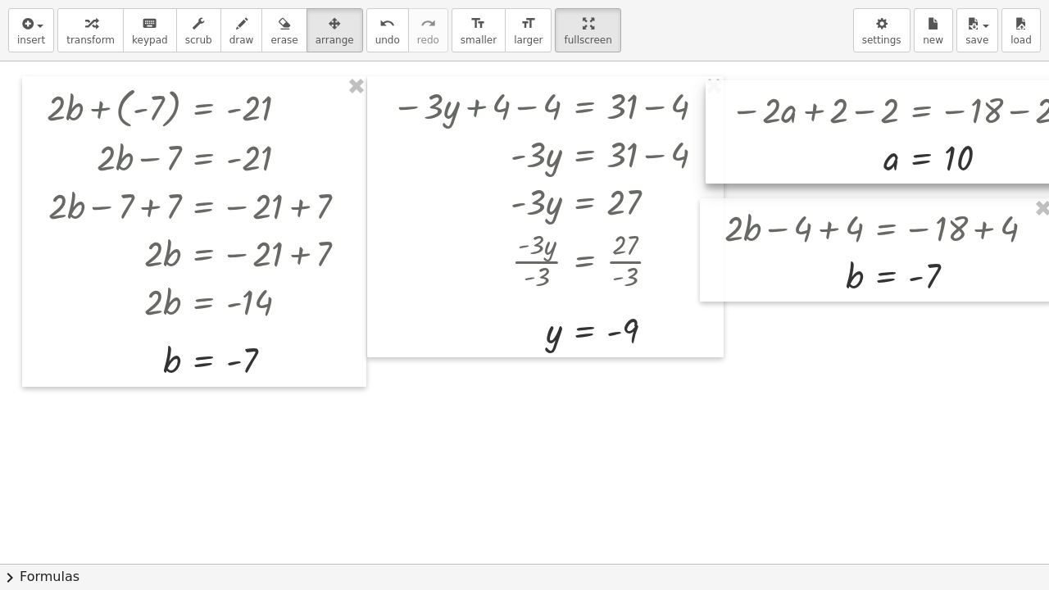
drag, startPoint x: 818, startPoint y: 95, endPoint x: 838, endPoint y: 94, distance: 19.7
click at [838, 94] on div at bounding box center [895, 131] width 378 height 103
click at [821, 341] on div at bounding box center [544, 563] width 1088 height 1005
click at [799, 397] on div at bounding box center [544, 563] width 1088 height 1005
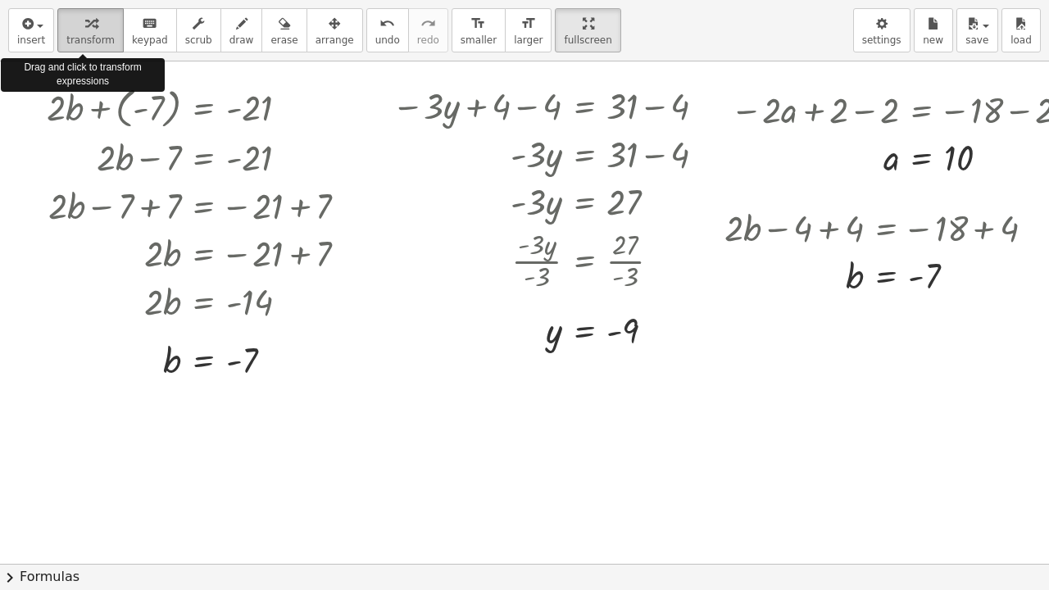
click at [85, 27] on icon "button" at bounding box center [90, 24] width 11 height 20
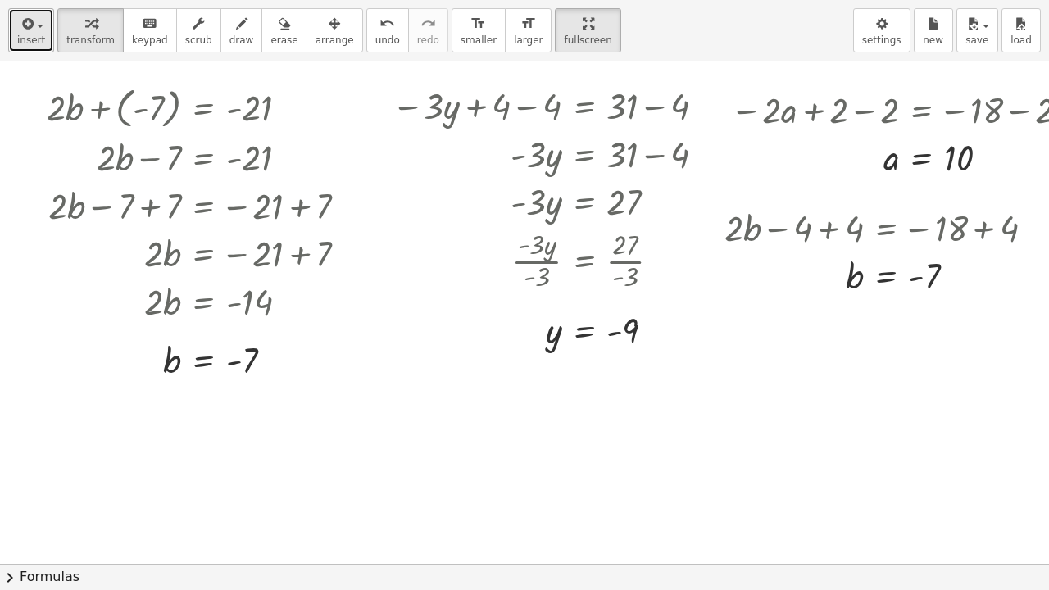
click at [28, 30] on icon "button" at bounding box center [26, 24] width 15 height 20
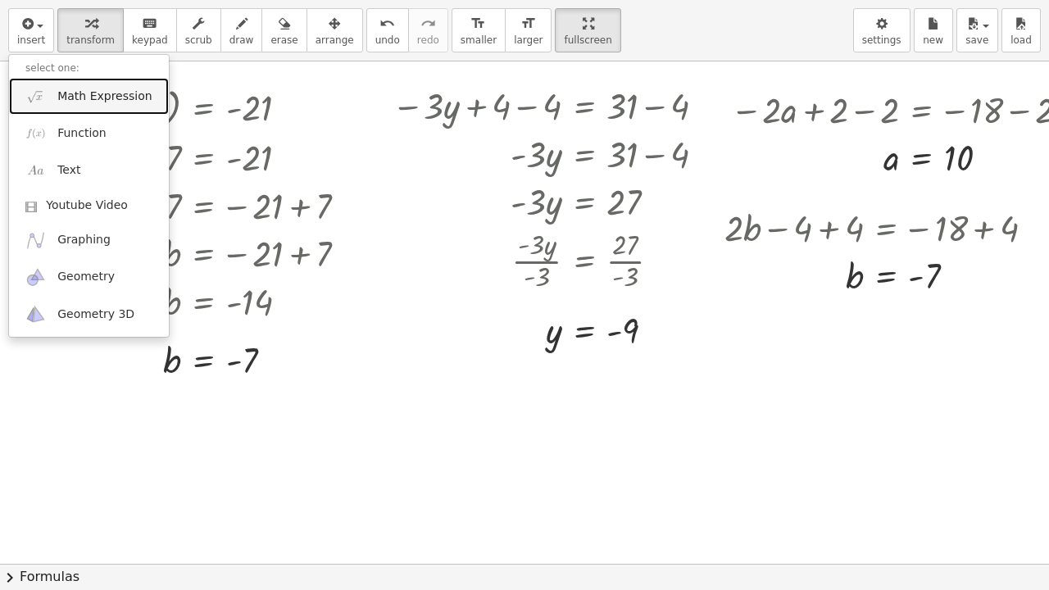
click at [92, 105] on link "Math Expression" at bounding box center [89, 96] width 160 height 37
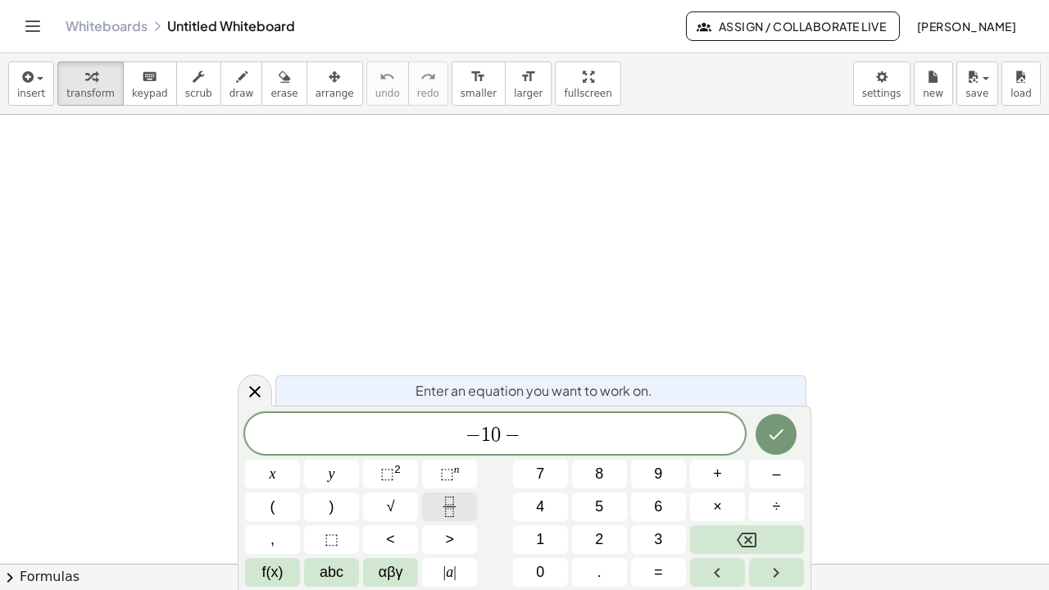
click at [457, 457] on icon "Fraction" at bounding box center [449, 507] width 20 height 20
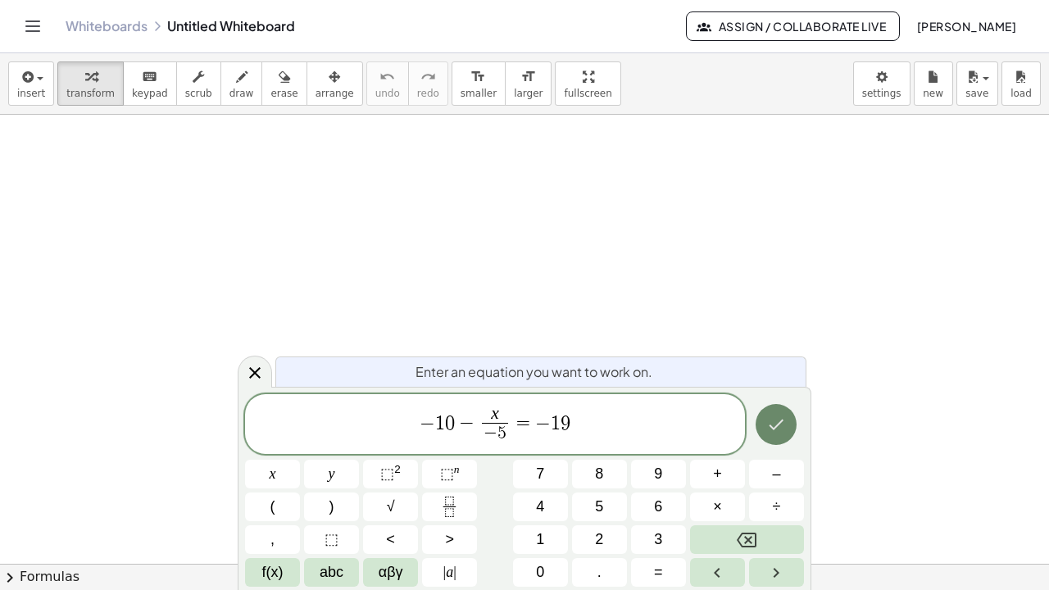
click at [773, 416] on icon "Done" at bounding box center [776, 425] width 20 height 20
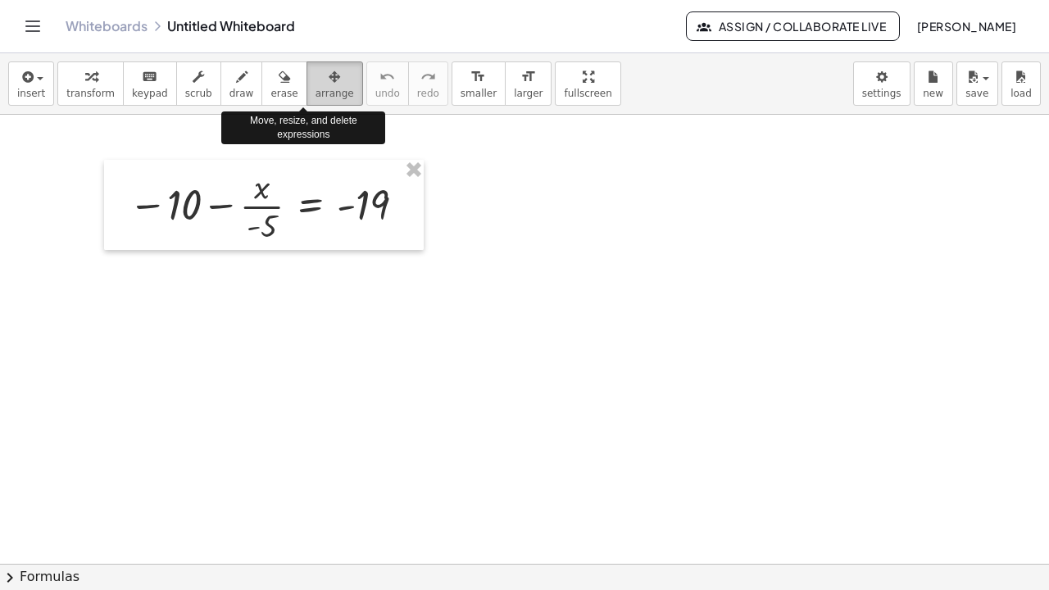
click at [316, 90] on span "arrange" at bounding box center [335, 93] width 39 height 11
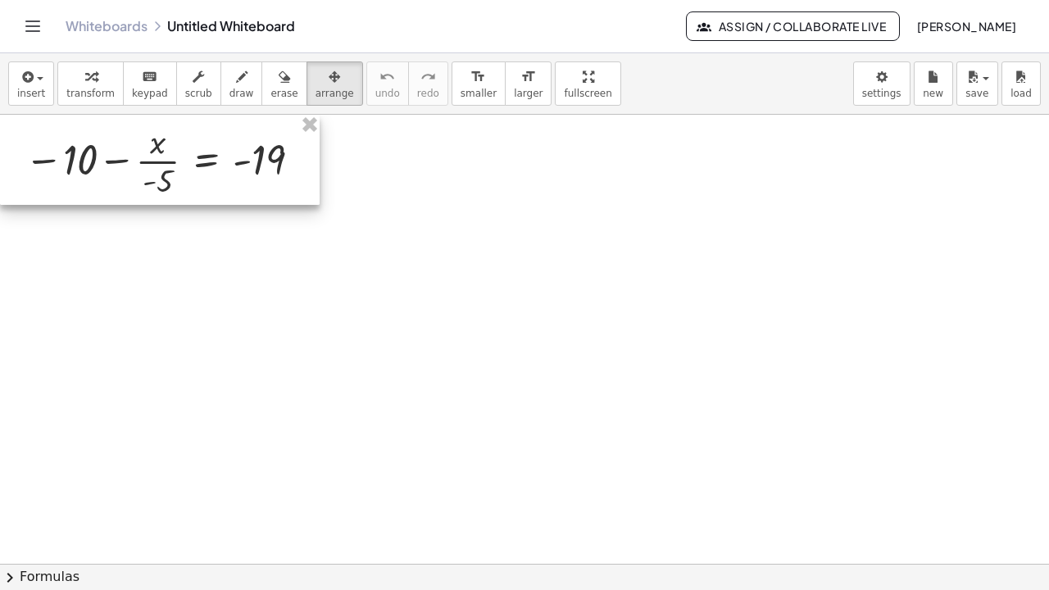
drag, startPoint x: 137, startPoint y: 177, endPoint x: 33, endPoint y: 134, distance: 112.8
click at [33, 134] on div at bounding box center [160, 160] width 320 height 90
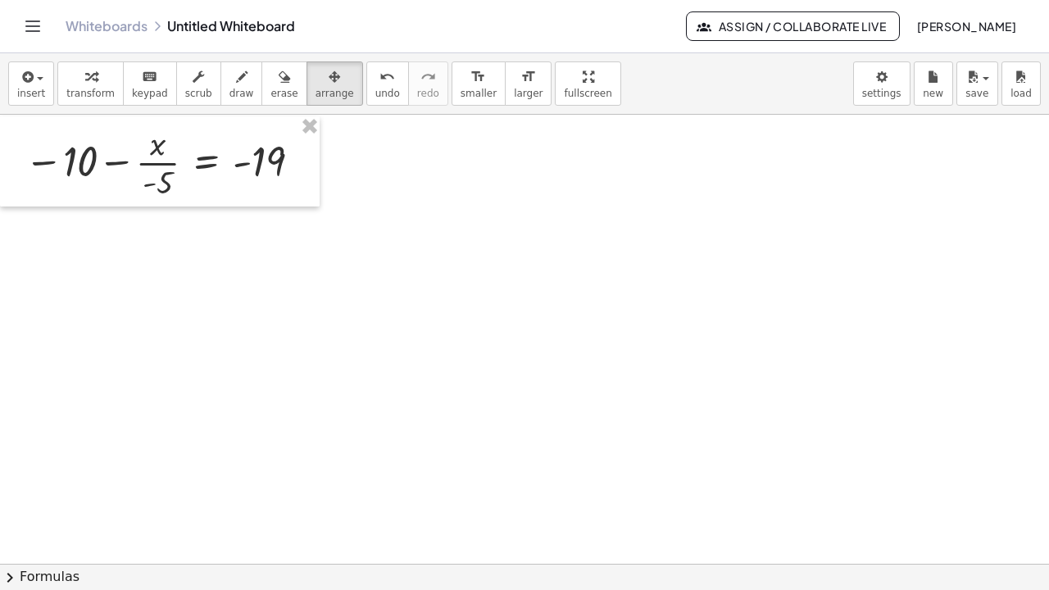
click at [354, 290] on div at bounding box center [524, 564] width 1049 height 899
click at [421, 178] on div at bounding box center [524, 564] width 1049 height 899
click at [72, 88] on span "transform" at bounding box center [90, 93] width 48 height 11
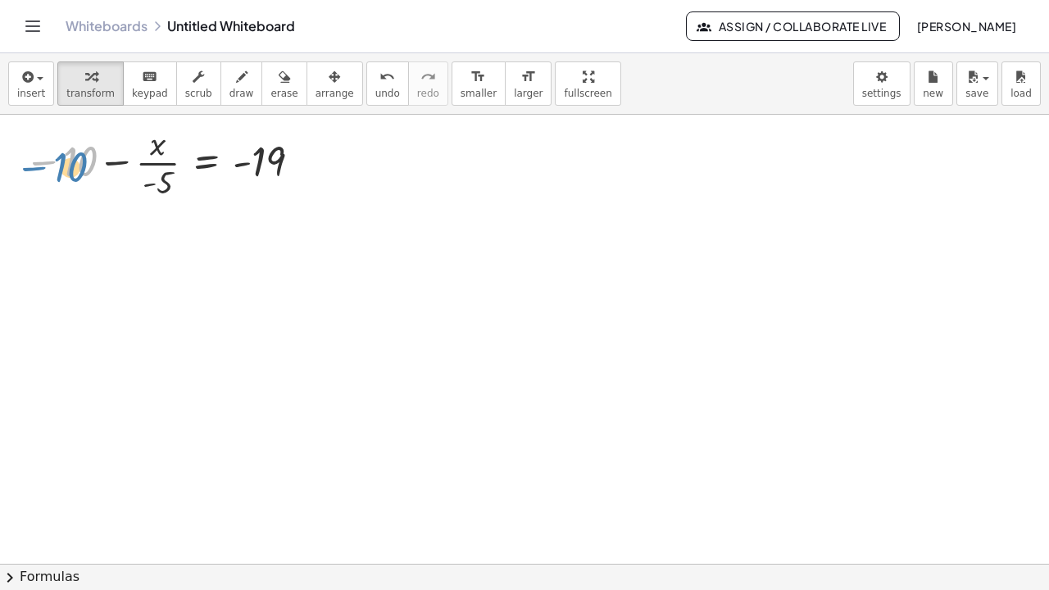
click at [69, 159] on div at bounding box center [165, 161] width 299 height 82
drag, startPoint x: 153, startPoint y: 193, endPoint x: 134, endPoint y: 187, distance: 20.5
click at [134, 187] on div at bounding box center [165, 161] width 299 height 82
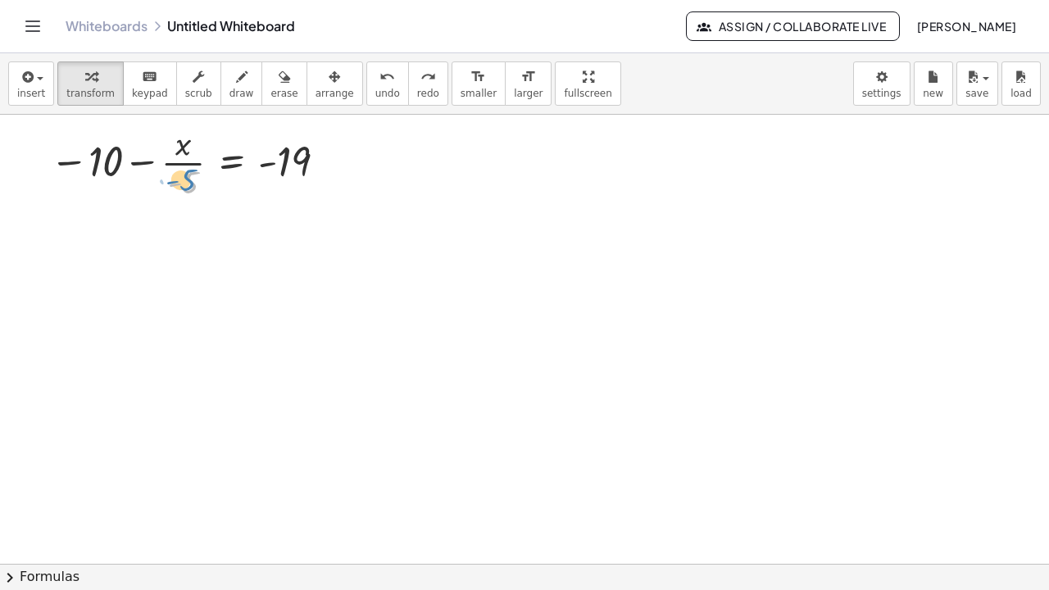
click at [189, 186] on div at bounding box center [191, 161] width 299 height 82
drag, startPoint x: 103, startPoint y: 169, endPoint x: 113, endPoint y: 162, distance: 11.8
click at [113, 162] on div at bounding box center [191, 161] width 299 height 82
click at [188, 193] on div at bounding box center [191, 161] width 299 height 82
drag, startPoint x: 100, startPoint y: 168, endPoint x: 366, endPoint y: 179, distance: 265.8
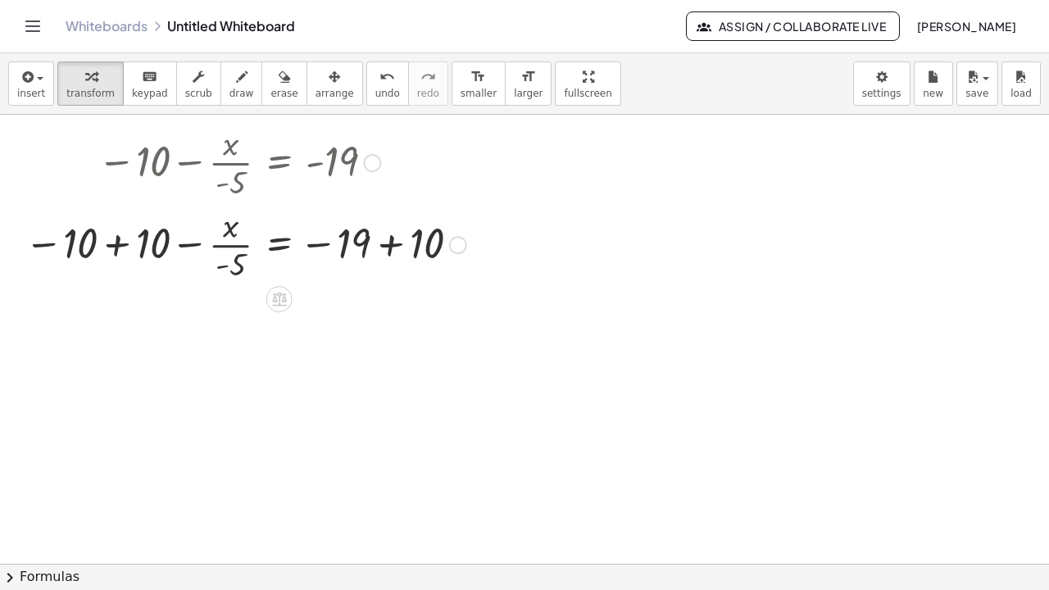
drag, startPoint x: 142, startPoint y: 159, endPoint x: 148, endPoint y: 152, distance: 9.9
click at [148, 152] on div at bounding box center [245, 161] width 458 height 82
drag, startPoint x: 148, startPoint y: 152, endPoint x: 152, endPoint y: 163, distance: 12.2
click at [152, 163] on div at bounding box center [245, 161] width 458 height 82
drag, startPoint x: 67, startPoint y: 248, endPoint x: 57, endPoint y: 256, distance: 12.3
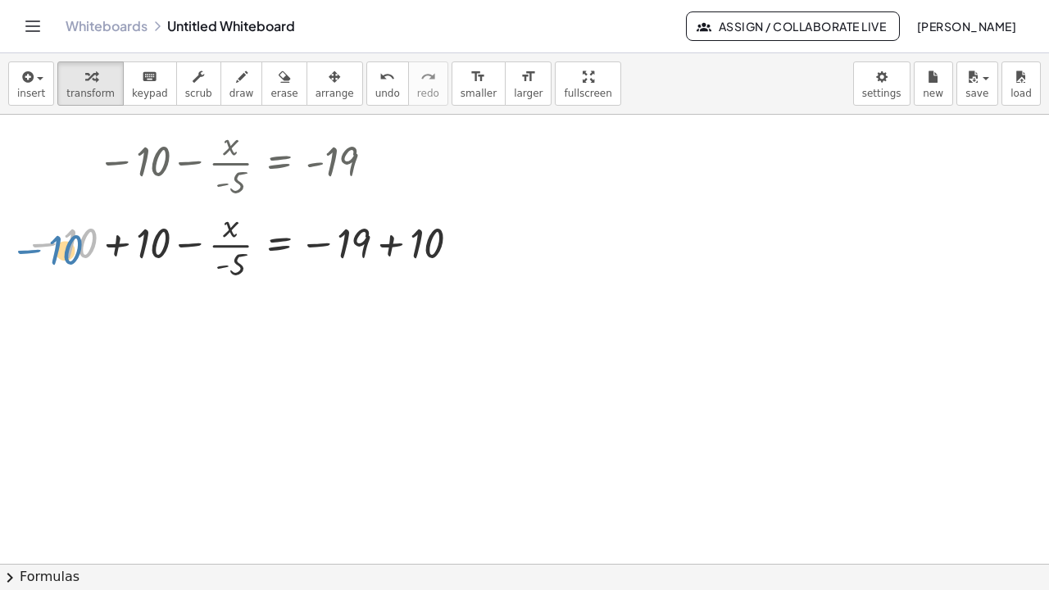
click at [57, 256] on div at bounding box center [245, 243] width 458 height 82
click at [119, 240] on div at bounding box center [245, 243] width 458 height 82
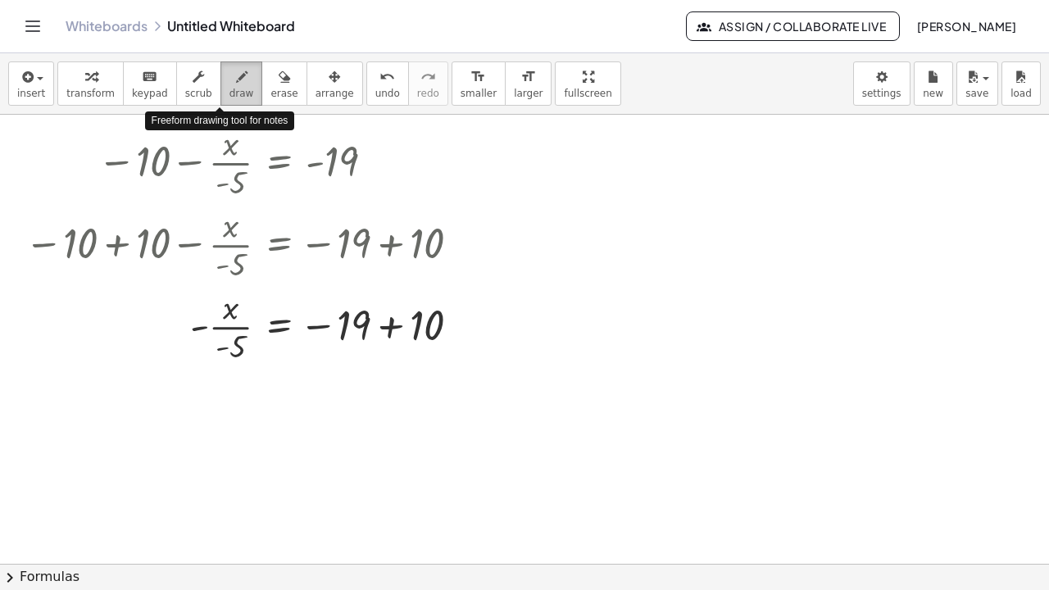
click at [230, 95] on span "draw" at bounding box center [242, 93] width 25 height 11
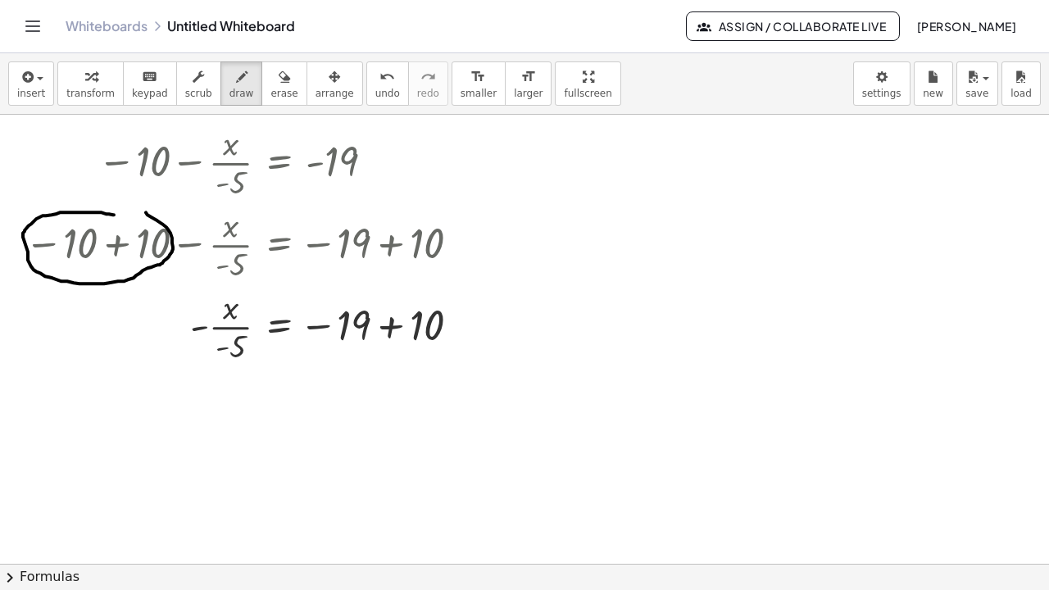
drag, startPoint x: 114, startPoint y: 214, endPoint x: 111, endPoint y: 202, distance: 12.5
click at [111, 202] on div at bounding box center [524, 564] width 1049 height 899
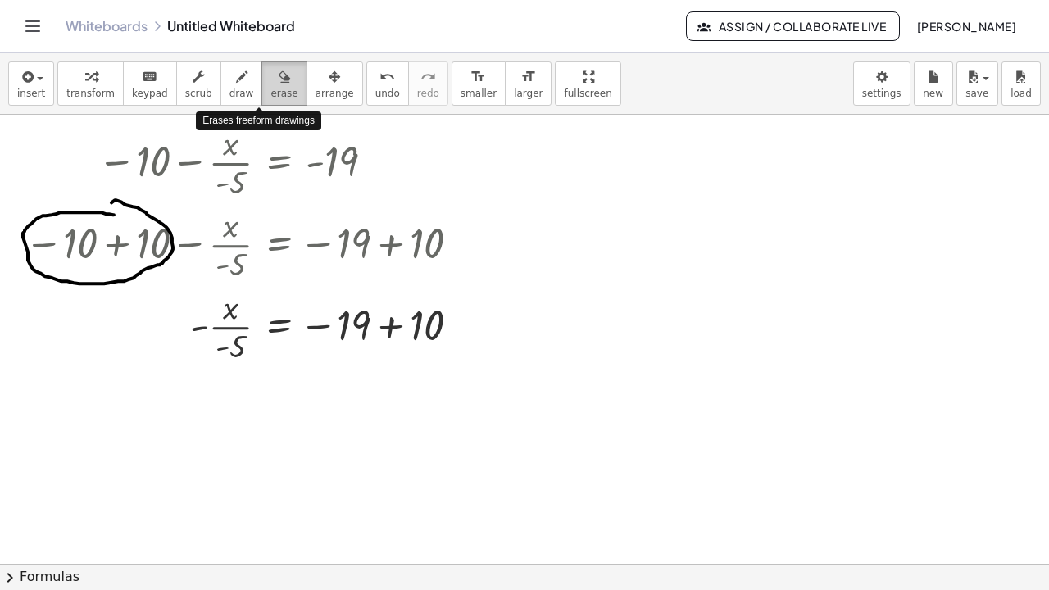
click at [270, 89] on span "erase" at bounding box center [283, 93] width 27 height 11
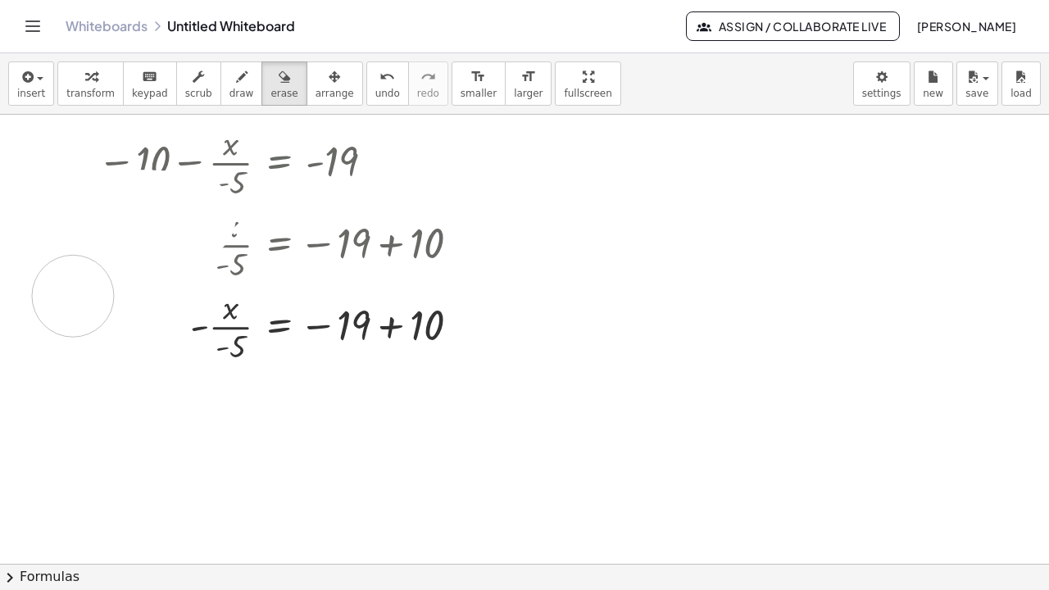
drag, startPoint x: 139, startPoint y: 261, endPoint x: 93, endPoint y: 295, distance: 58.0
click at [93, 295] on div at bounding box center [524, 564] width 1049 height 899
click at [196, 326] on div at bounding box center [524, 564] width 1049 height 899
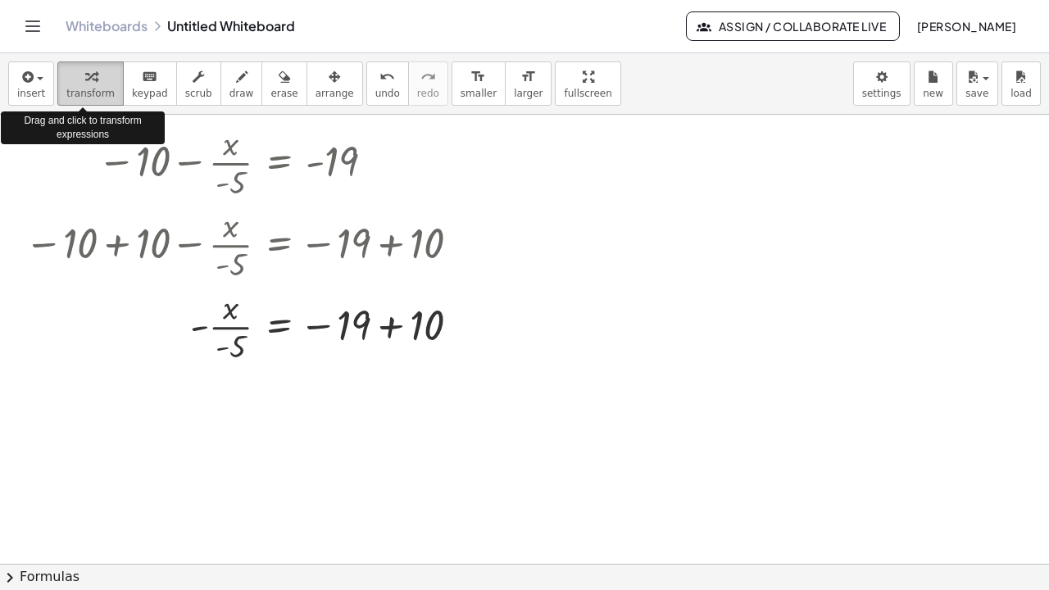
click at [85, 72] on icon "button" at bounding box center [90, 77] width 11 height 20
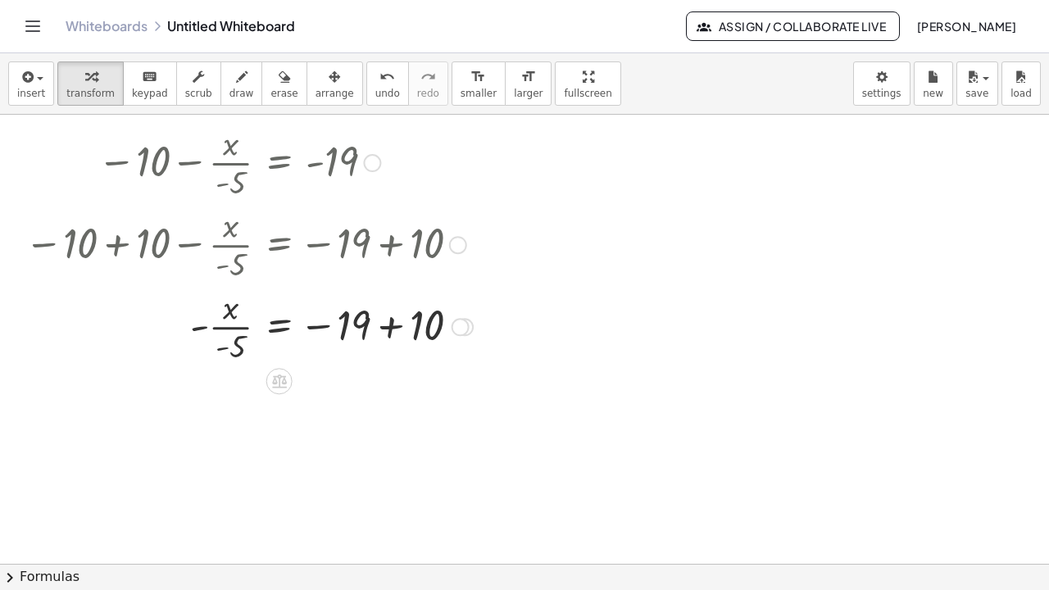
click at [196, 327] on div at bounding box center [248, 325] width 465 height 82
drag, startPoint x: 196, startPoint y: 327, endPoint x: 208, endPoint y: 318, distance: 15.2
click at [208, 318] on div at bounding box center [248, 325] width 465 height 82
drag, startPoint x: 194, startPoint y: 333, endPoint x: 207, endPoint y: 343, distance: 16.3
click at [207, 343] on div at bounding box center [248, 325] width 465 height 82
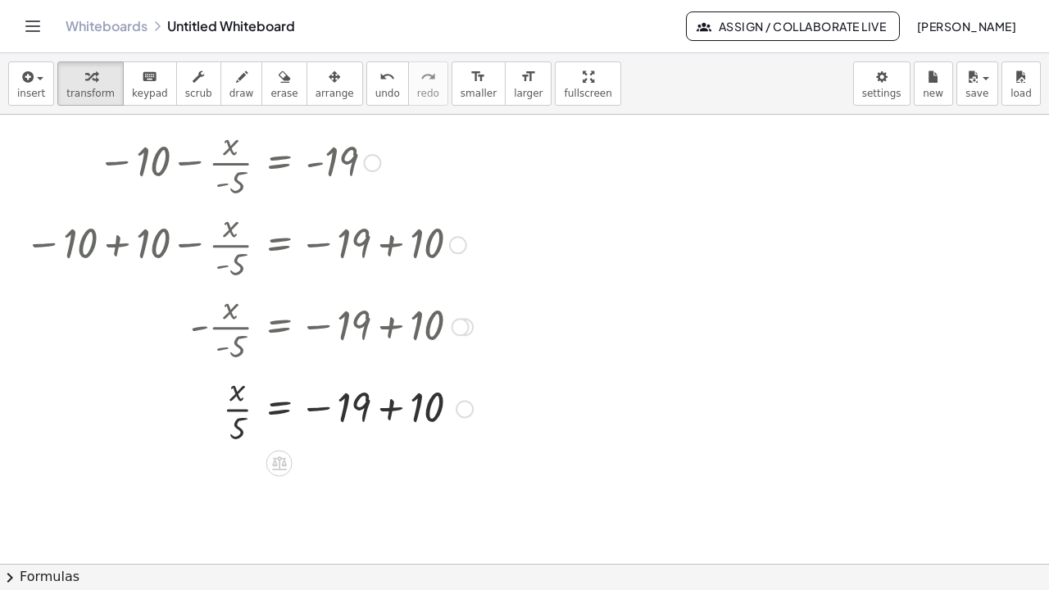
click at [385, 416] on div at bounding box center [248, 407] width 465 height 82
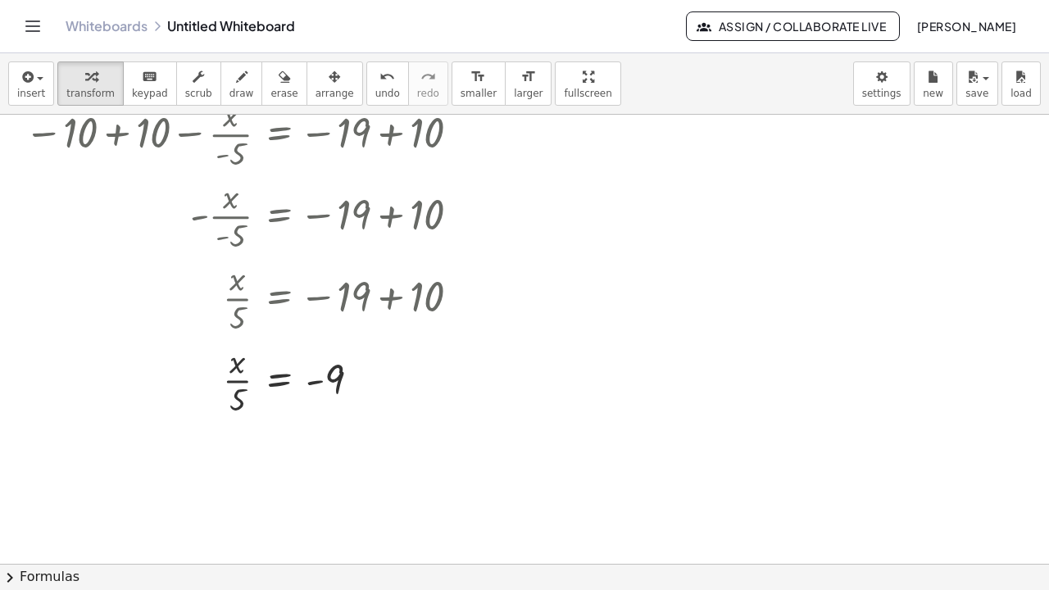
scroll to position [113, 0]
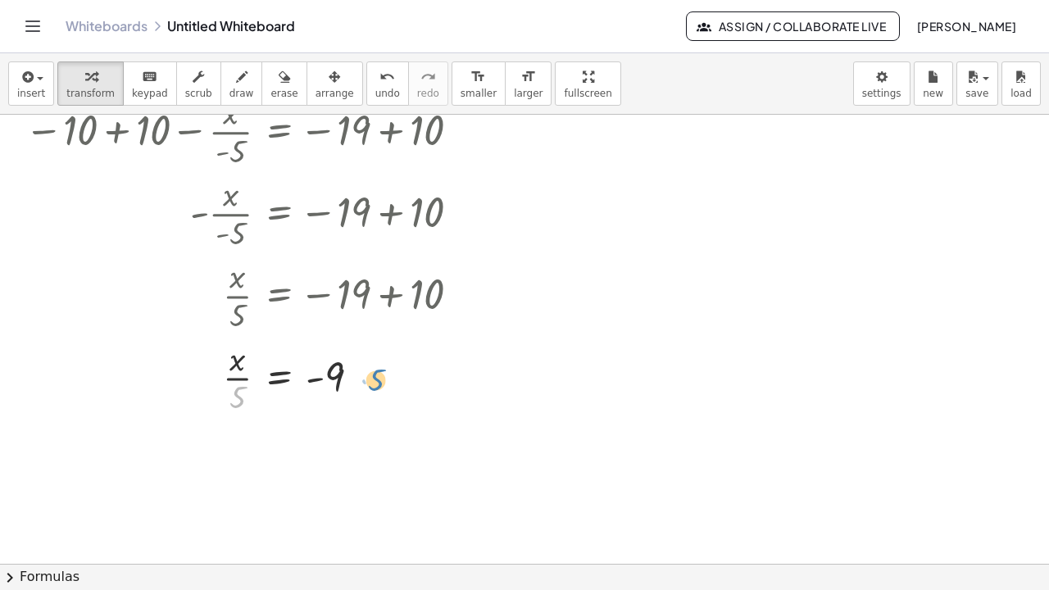
drag, startPoint x: 240, startPoint y: 396, endPoint x: 378, endPoint y: 378, distance: 138.9
click at [378, 378] on div at bounding box center [248, 376] width 465 height 82
drag, startPoint x: 238, startPoint y: 395, endPoint x: 359, endPoint y: 375, distance: 123.0
click at [359, 375] on div at bounding box center [248, 376] width 465 height 82
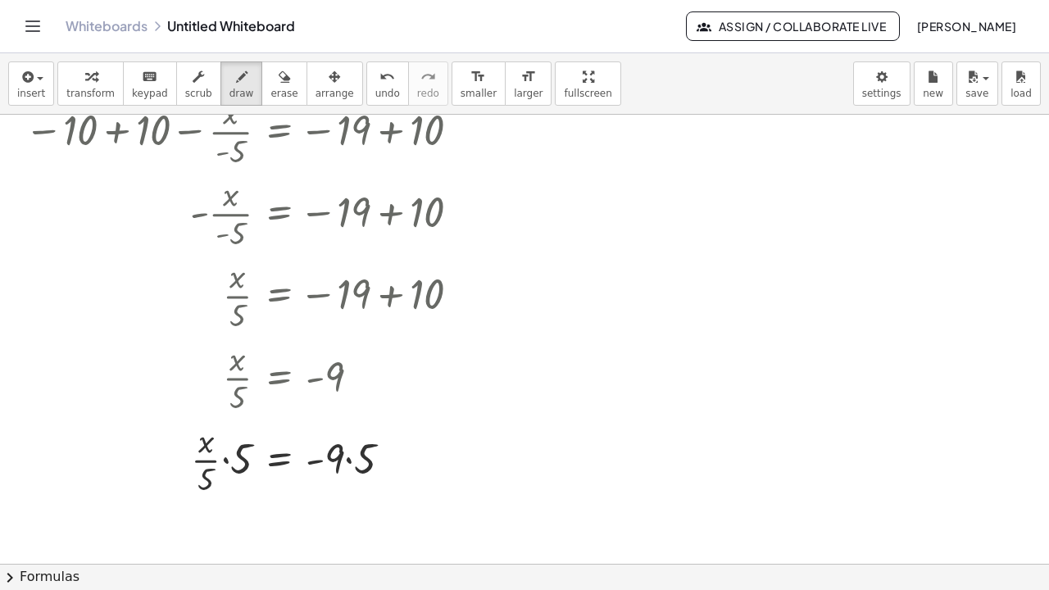
drag, startPoint x: 219, startPoint y: 80, endPoint x: 249, endPoint y: 446, distance: 366.8
click at [249, 446] on div "insert select one: Math Expression Function Text Youtube Video Graphing Geometr…" at bounding box center [524, 321] width 1049 height 537
drag, startPoint x: 249, startPoint y: 446, endPoint x: 239, endPoint y: 451, distance: 11.0
click at [239, 451] on div at bounding box center [524, 451] width 1049 height 899
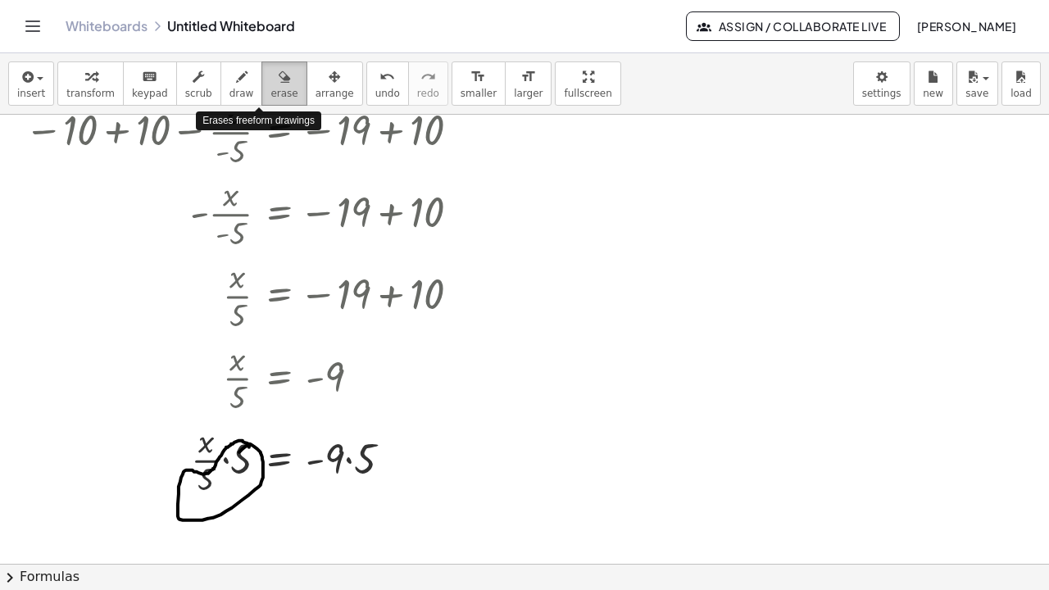
click at [270, 84] on div "button" at bounding box center [283, 76] width 27 height 20
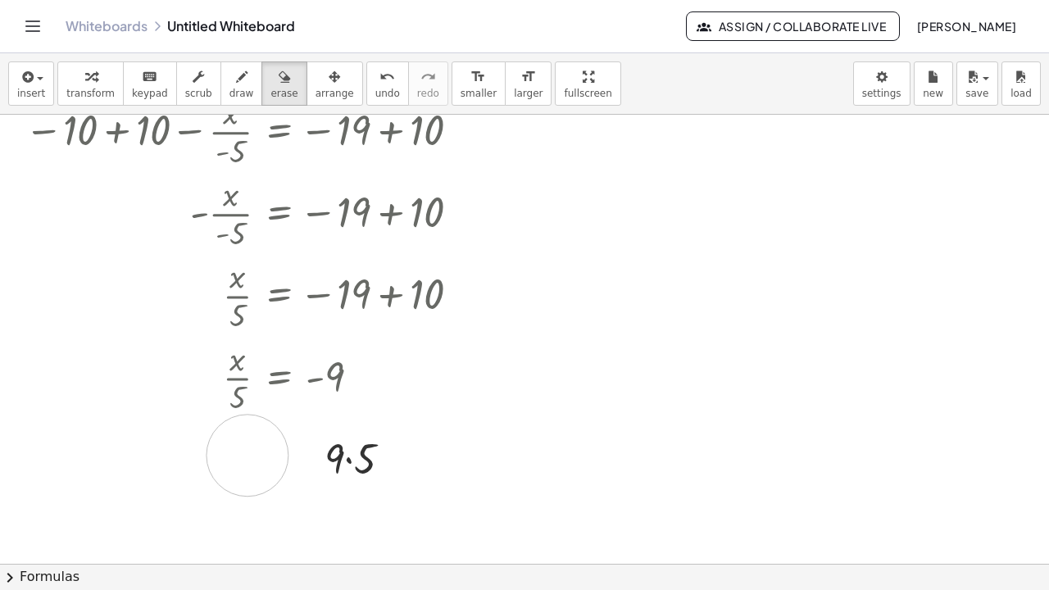
drag, startPoint x: 285, startPoint y: 459, endPoint x: 234, endPoint y: 461, distance: 50.8
click at [234, 457] on div at bounding box center [524, 451] width 1049 height 899
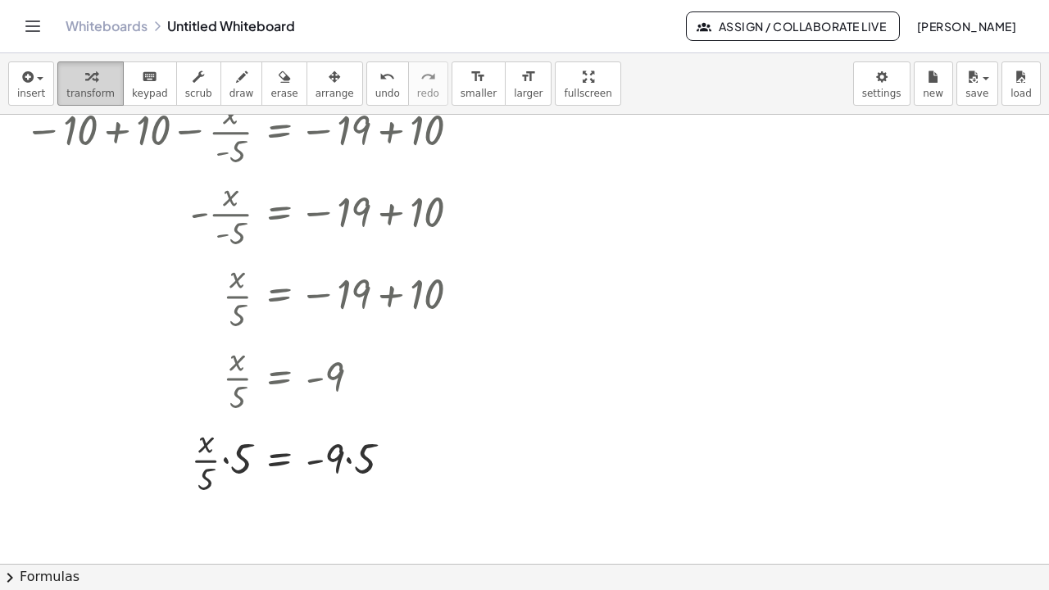
click at [85, 74] on icon "button" at bounding box center [90, 77] width 11 height 20
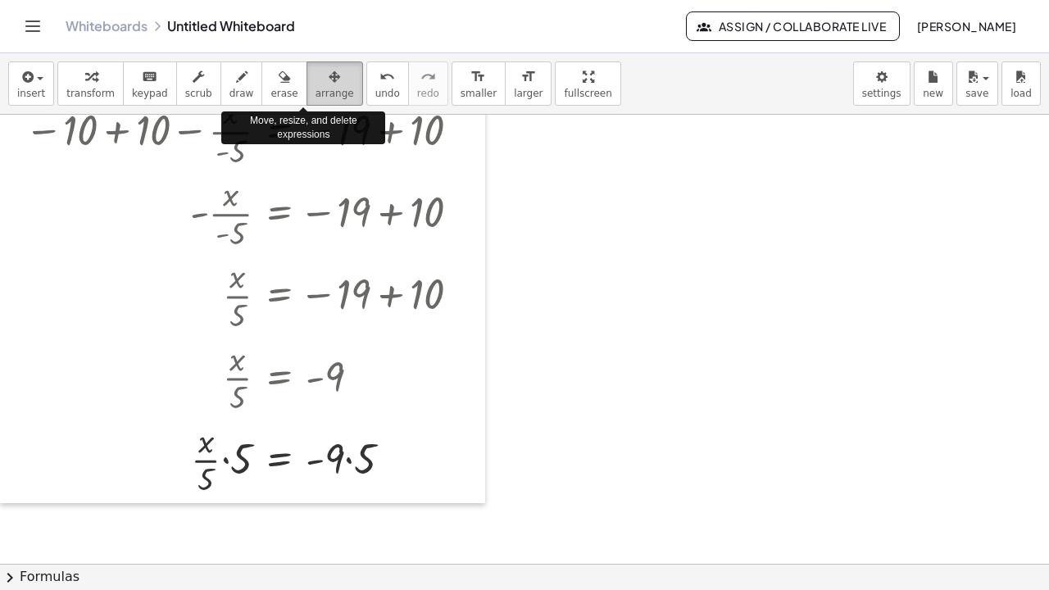
click at [316, 88] on span "arrange" at bounding box center [335, 93] width 39 height 11
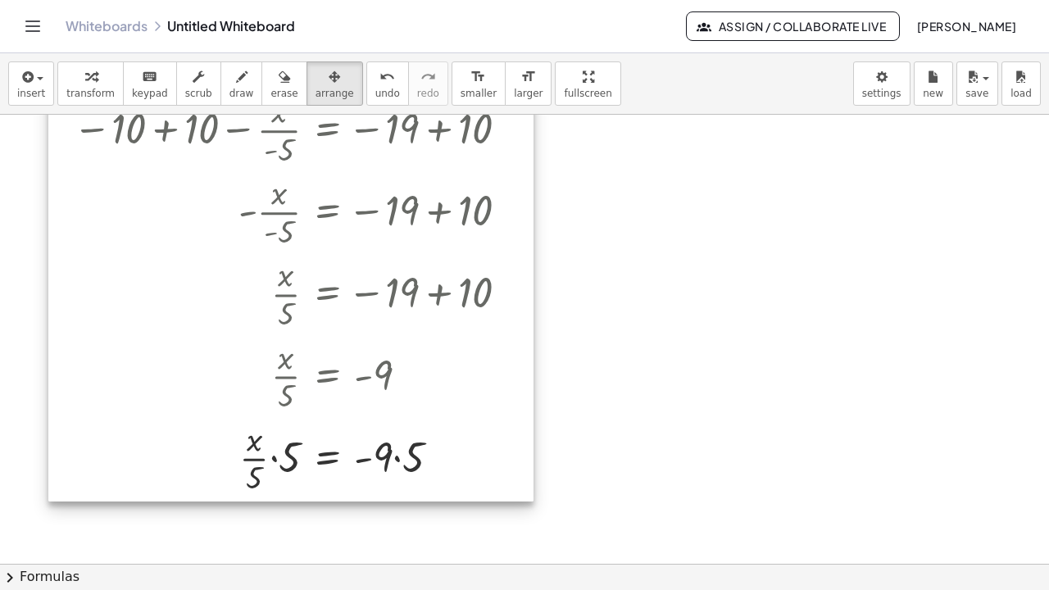
drag, startPoint x: 342, startPoint y: 318, endPoint x: 393, endPoint y: 156, distance: 170.1
click at [393, 156] on div at bounding box center [290, 252] width 485 height 501
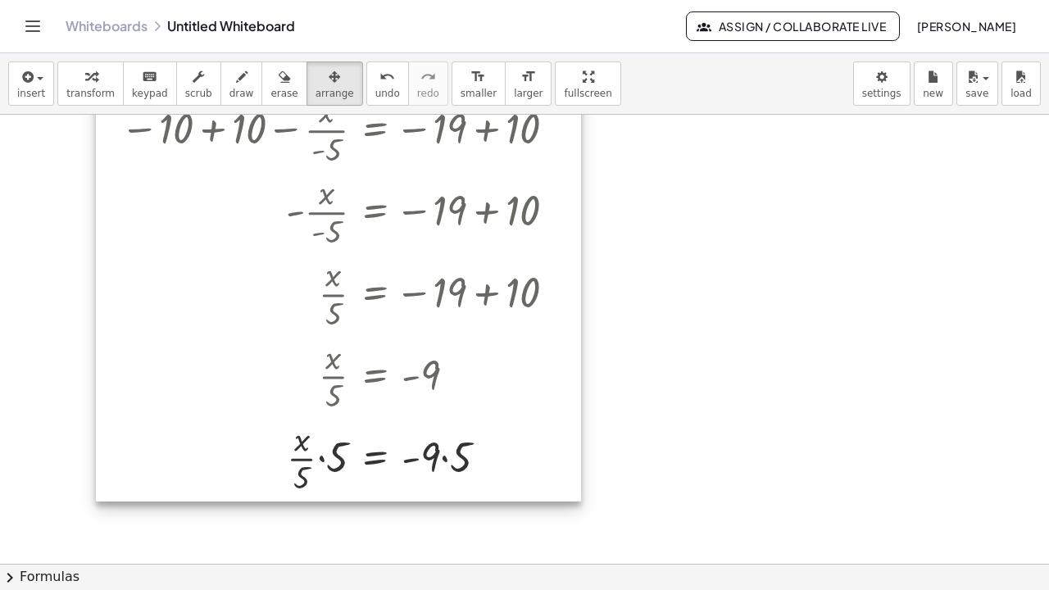
drag, startPoint x: 382, startPoint y: 317, endPoint x: 436, endPoint y: 284, distance: 63.7
click at [436, 284] on div at bounding box center [338, 252] width 485 height 501
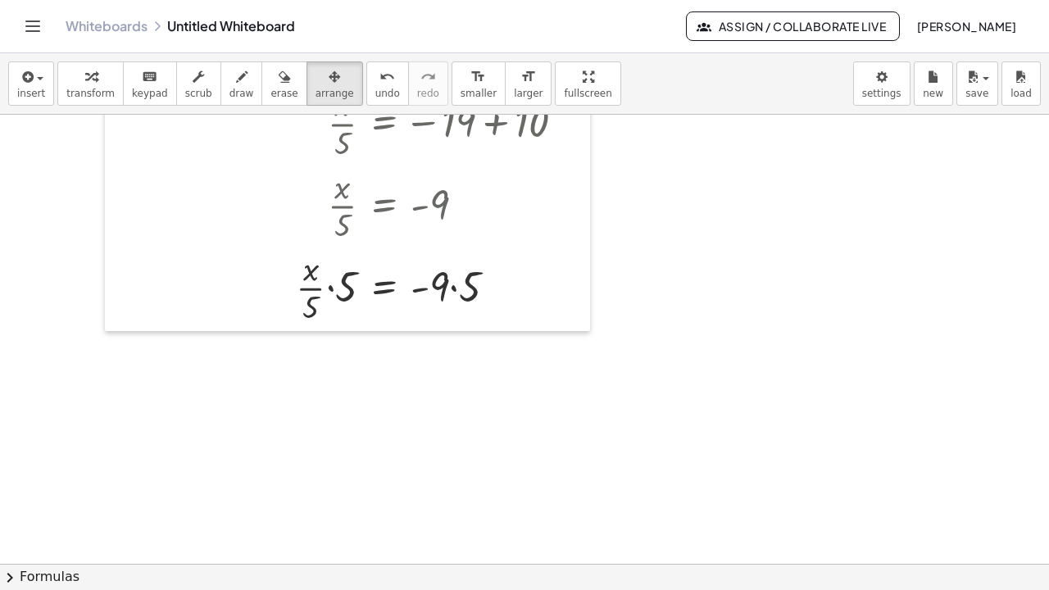
scroll to position [285, 0]
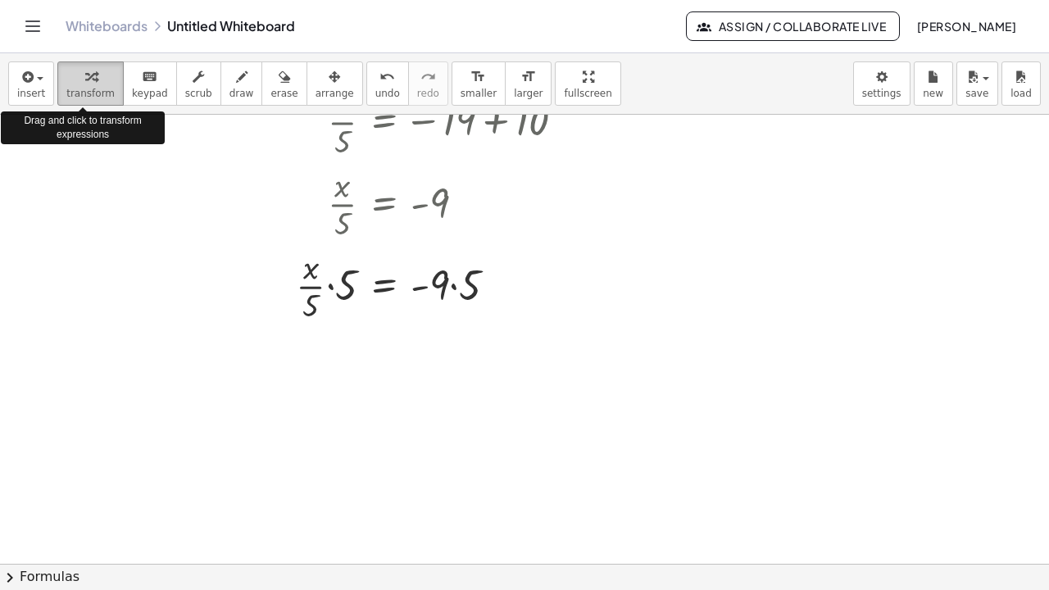
click at [85, 77] on icon "button" at bounding box center [90, 77] width 11 height 20
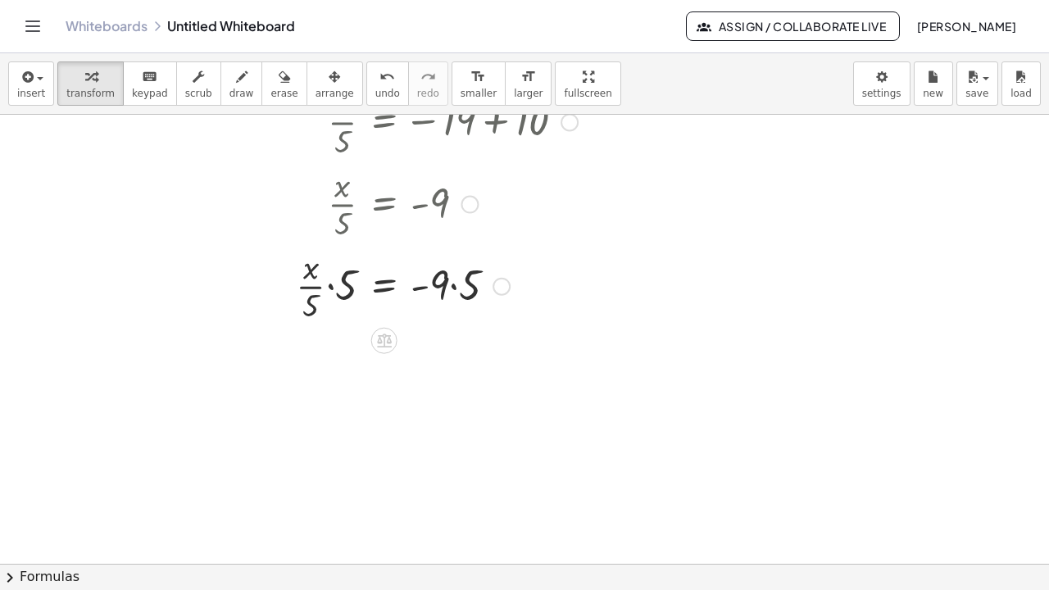
click at [341, 298] on div at bounding box center [353, 284] width 465 height 82
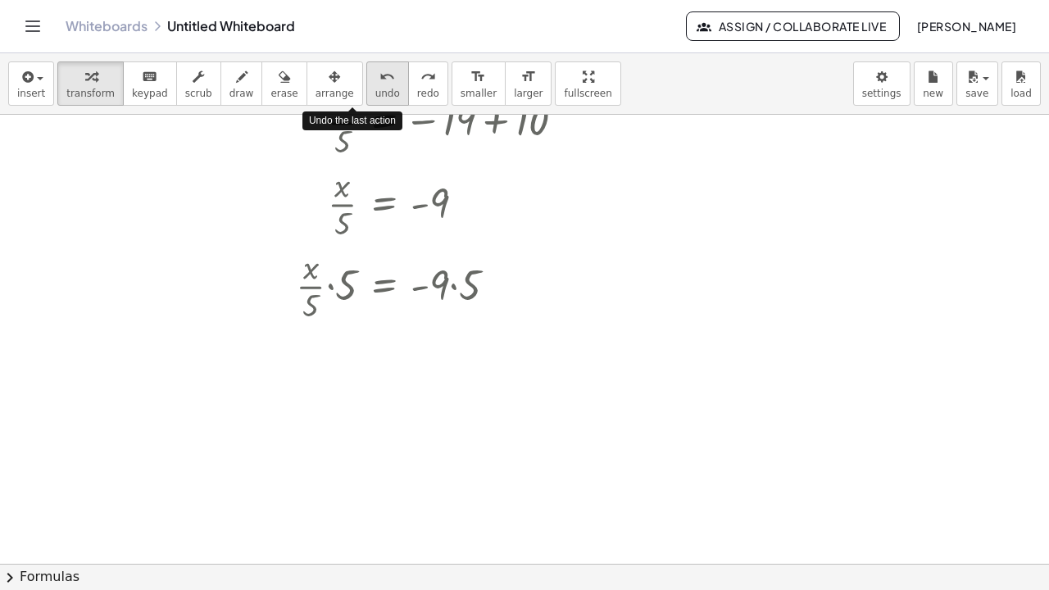
click at [379, 80] on icon "undo" at bounding box center [387, 77] width 16 height 20
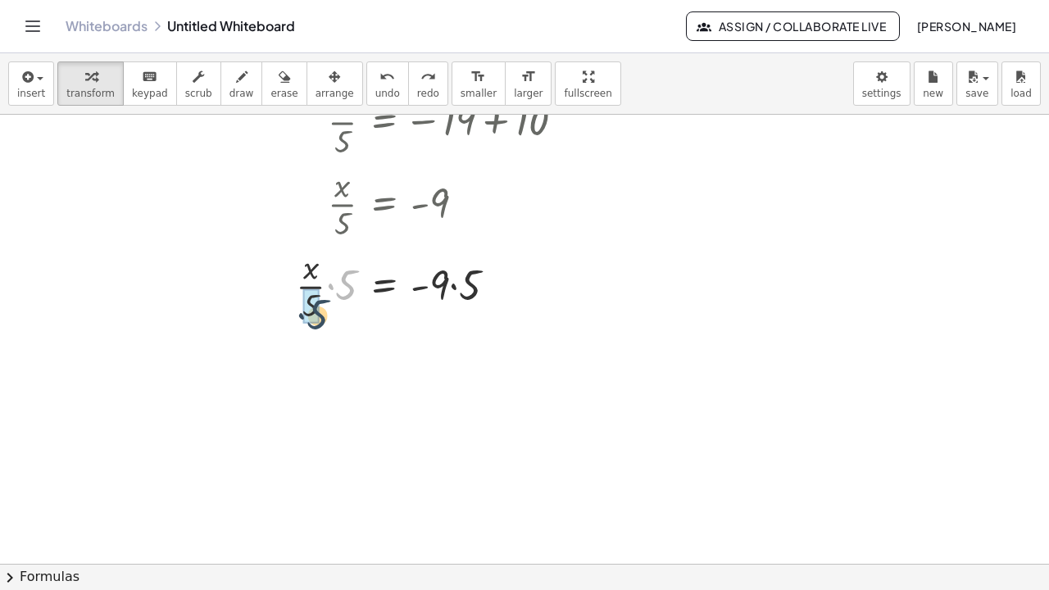
drag, startPoint x: 346, startPoint y: 272, endPoint x: 308, endPoint y: 294, distance: 43.7
click at [442, 364] on div at bounding box center [353, 353] width 465 height 56
click at [456, 356] on div at bounding box center [353, 353] width 465 height 56
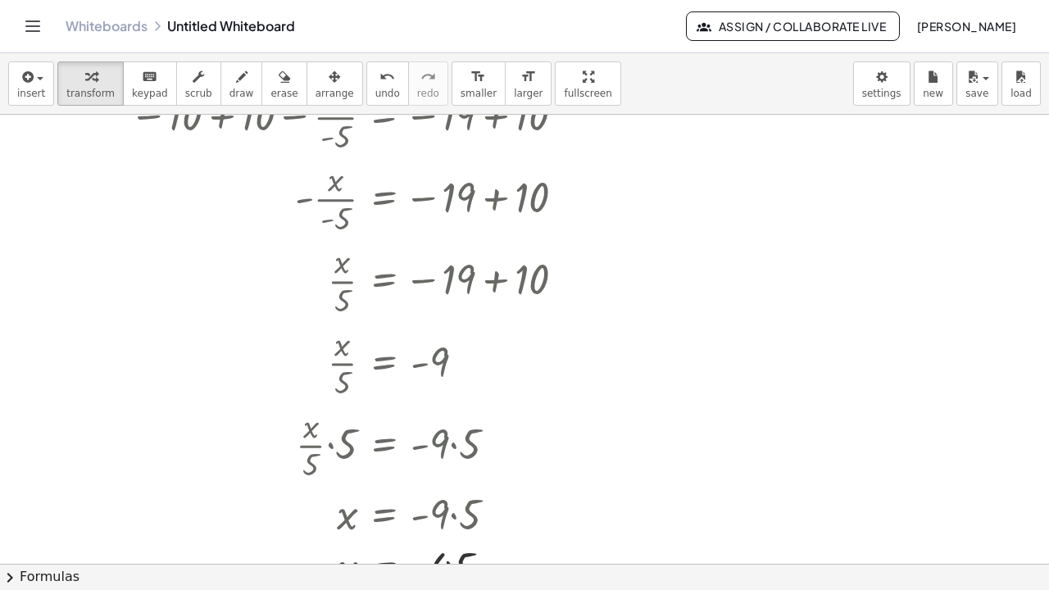
scroll to position [135, 0]
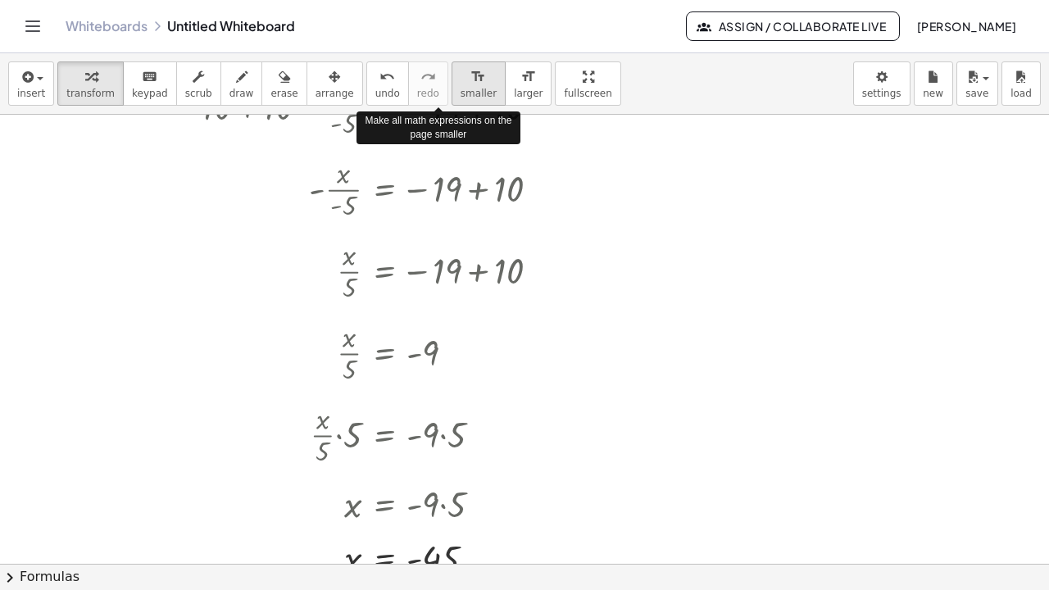
click at [461, 79] on div "format_size" at bounding box center [479, 76] width 36 height 20
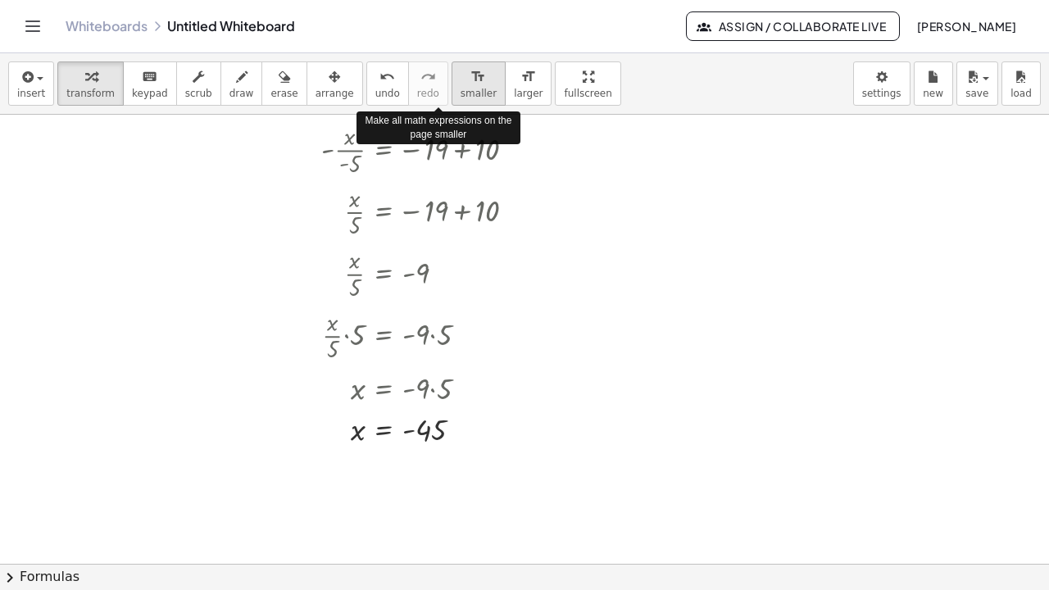
click at [461, 79] on div "format_size" at bounding box center [479, 76] width 36 height 20
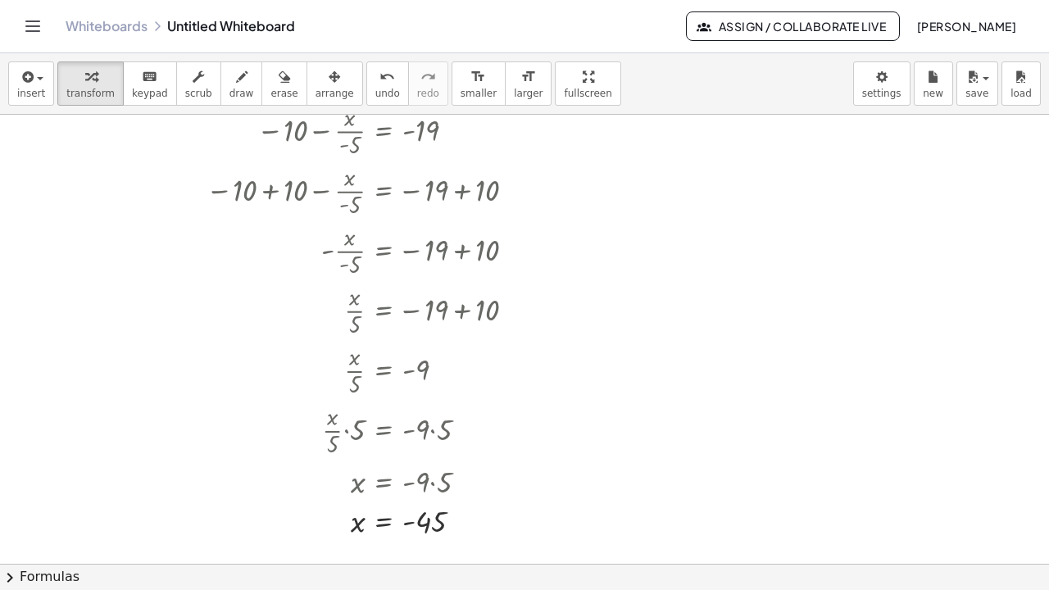
scroll to position [49, 0]
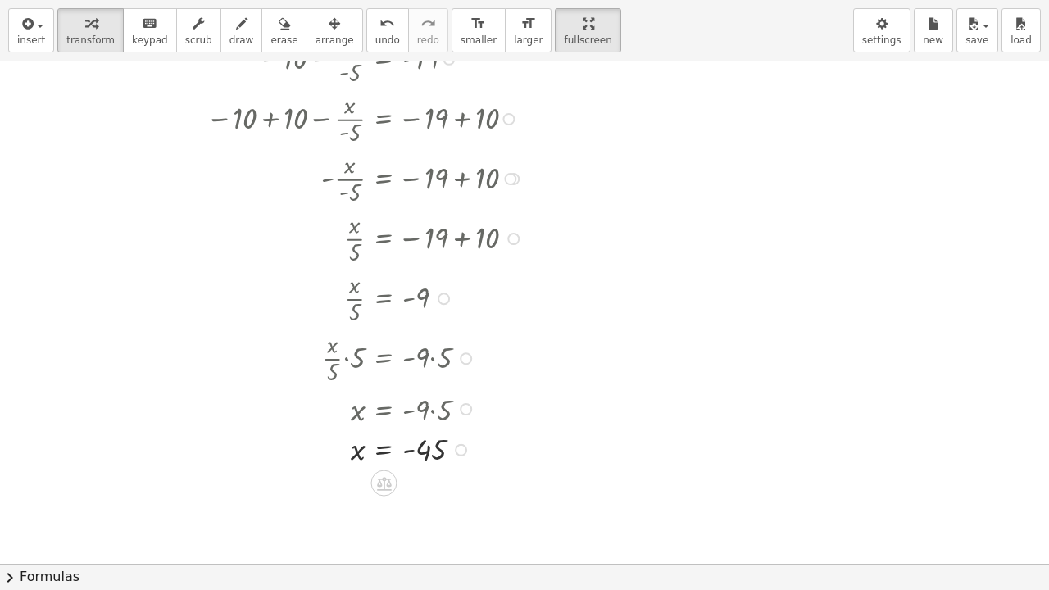
click at [520, 75] on div "insert select one: Math Expression Function Text Youtube Video Graphing Geometr…" at bounding box center [524, 295] width 1049 height 590
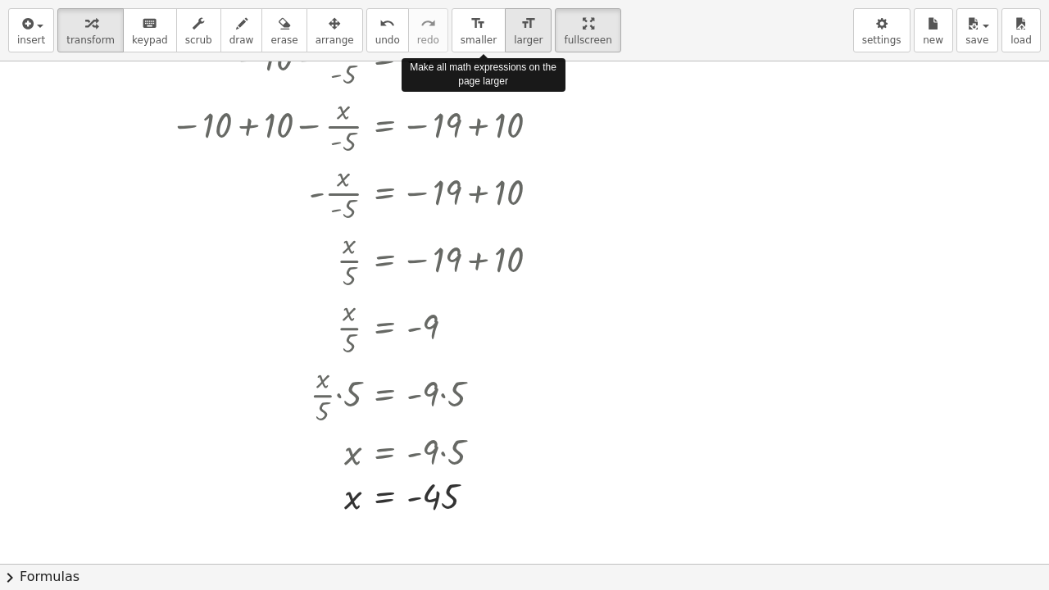
click at [505, 32] on button "format_size larger" at bounding box center [528, 30] width 47 height 44
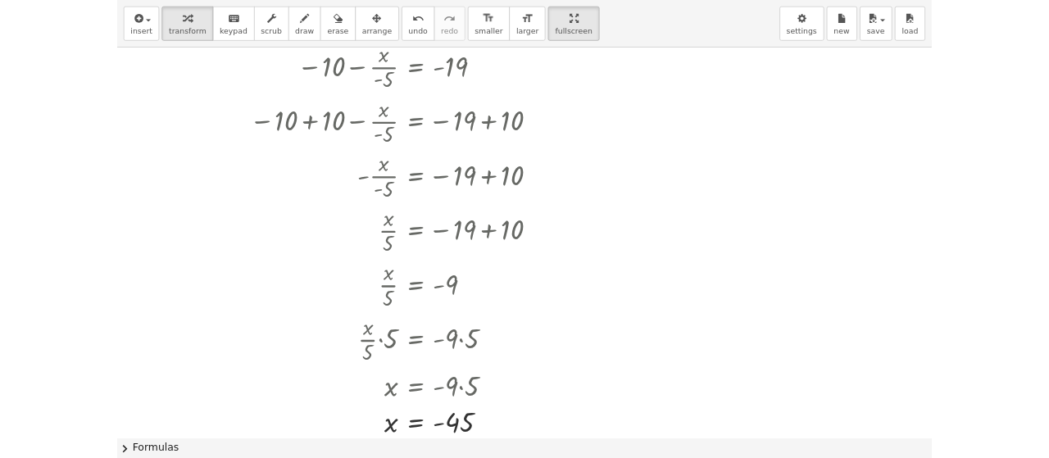
scroll to position [15, 0]
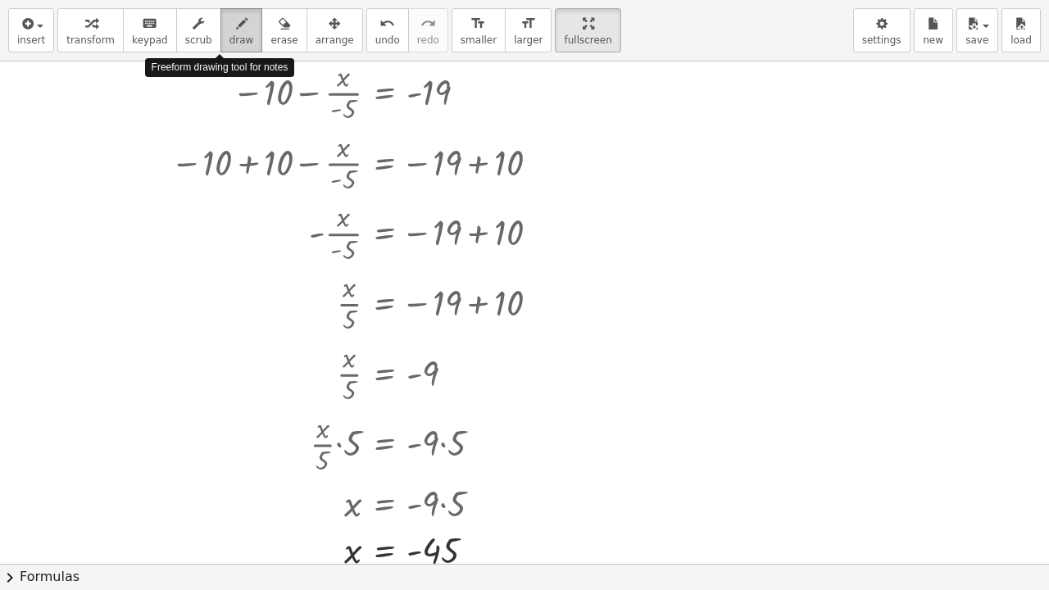
click at [230, 28] on div "button" at bounding box center [242, 23] width 25 height 20
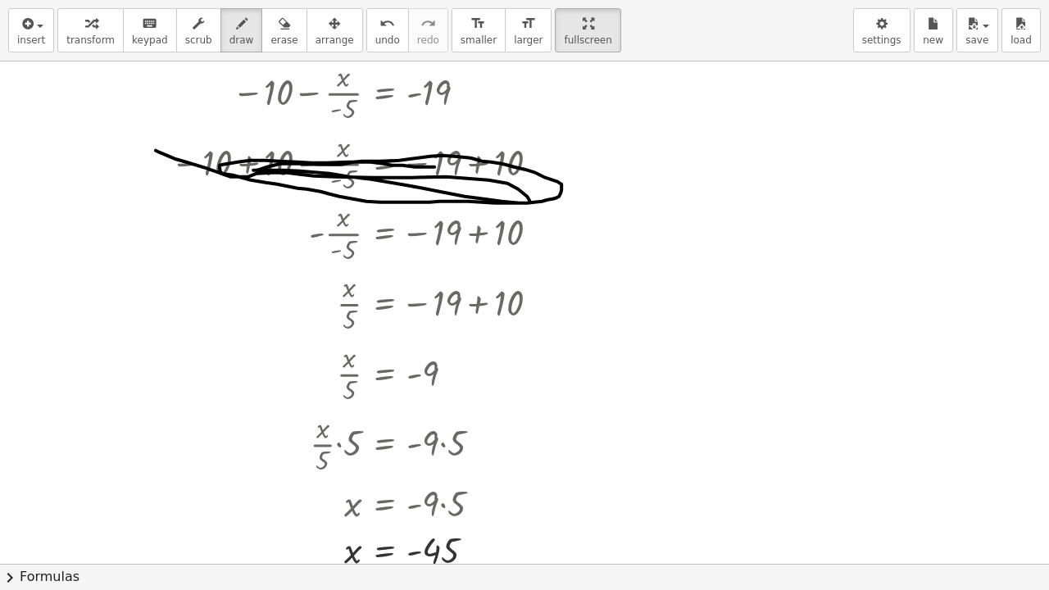
drag, startPoint x: 156, startPoint y: 149, endPoint x: 474, endPoint y: 162, distance: 318.3
click at [474, 162] on div at bounding box center [524, 549] width 1049 height 1005
drag, startPoint x: 292, startPoint y: 433, endPoint x: 437, endPoint y: 446, distance: 145.7
click at [437, 446] on div at bounding box center [524, 549] width 1049 height 1005
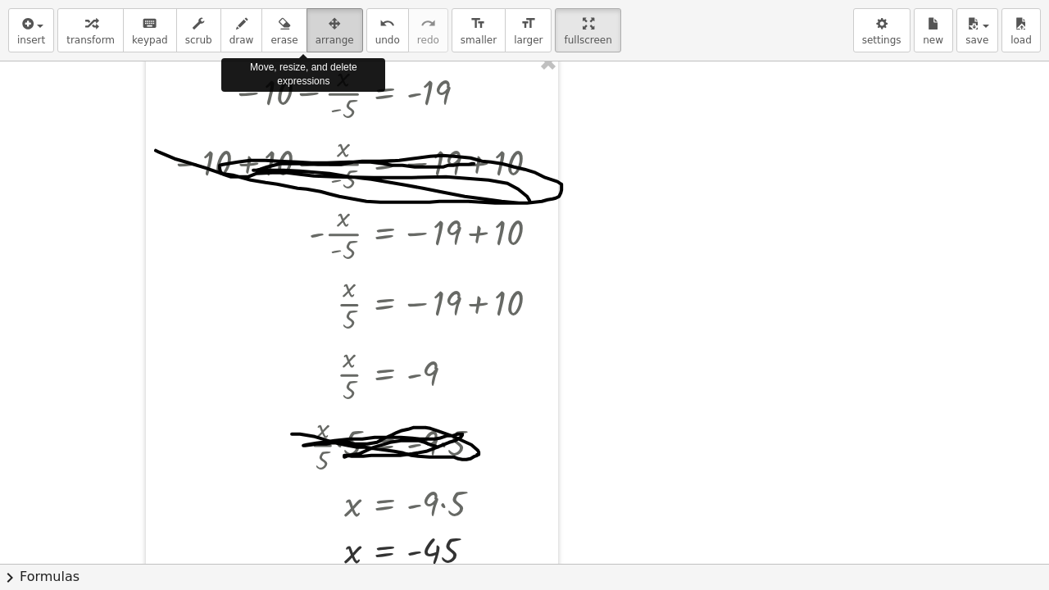
click at [316, 34] on span "arrange" at bounding box center [335, 39] width 39 height 11
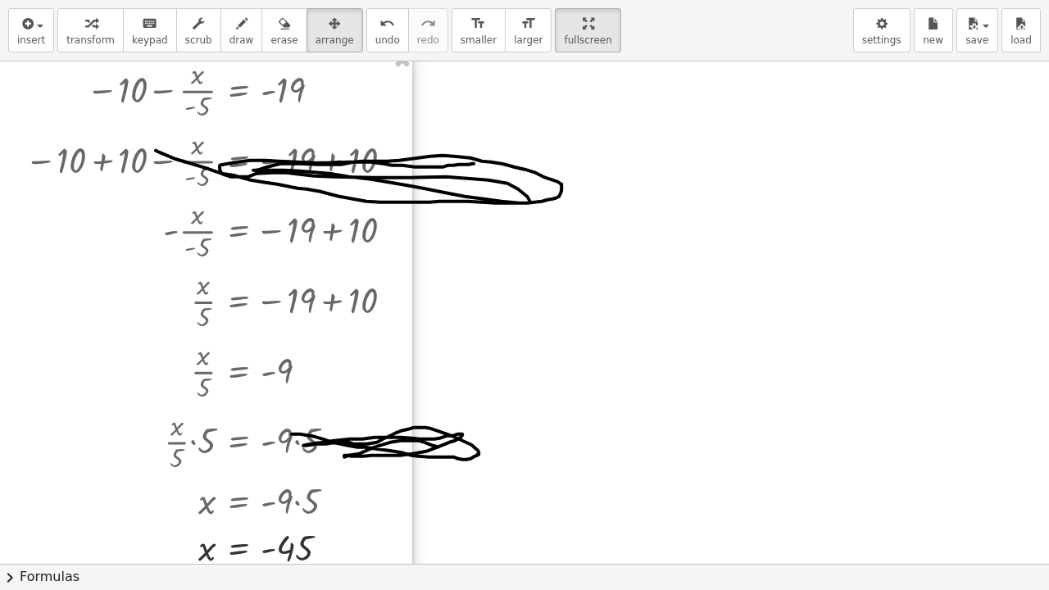
drag, startPoint x: 489, startPoint y: 122, endPoint x: 293, endPoint y: 120, distance: 195.1
click at [293, 120] on div at bounding box center [206, 312] width 412 height 525
click at [496, 192] on div at bounding box center [524, 549] width 1049 height 1005
click at [531, 203] on div at bounding box center [524, 549] width 1049 height 1005
click at [270, 30] on div "button" at bounding box center [283, 23] width 27 height 20
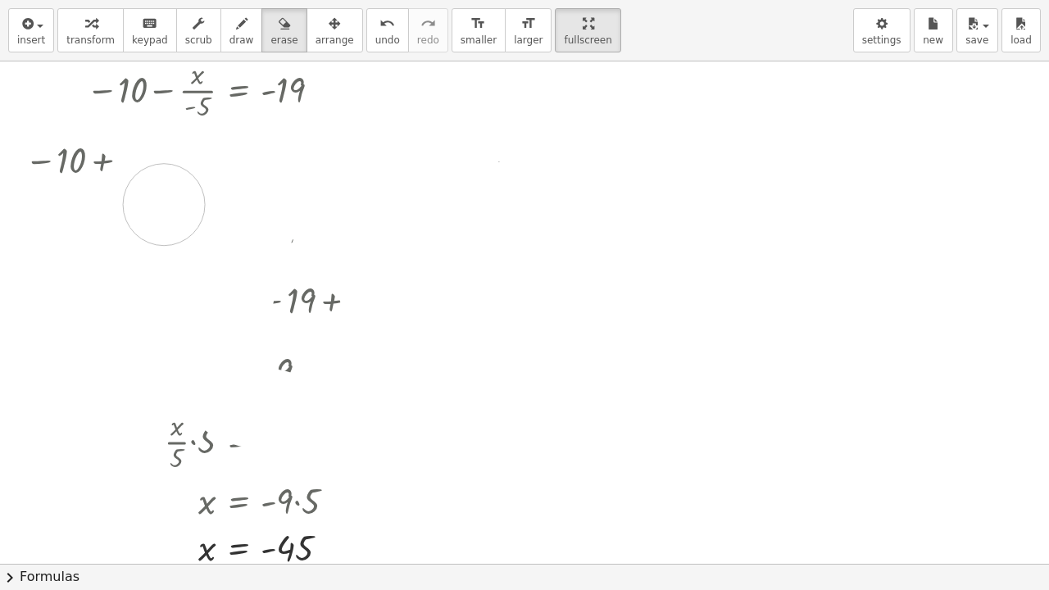
drag, startPoint x: 601, startPoint y: 183, endPoint x: 168, endPoint y: 199, distance: 433.1
click at [168, 199] on div at bounding box center [524, 549] width 1049 height 1005
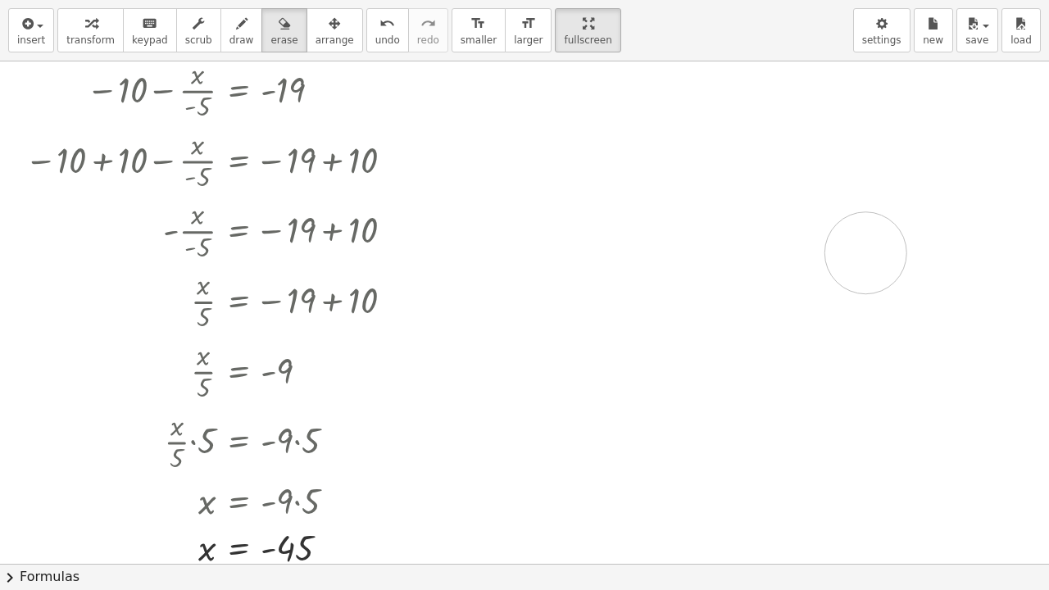
click at [866, 252] on div at bounding box center [524, 549] width 1049 height 1005
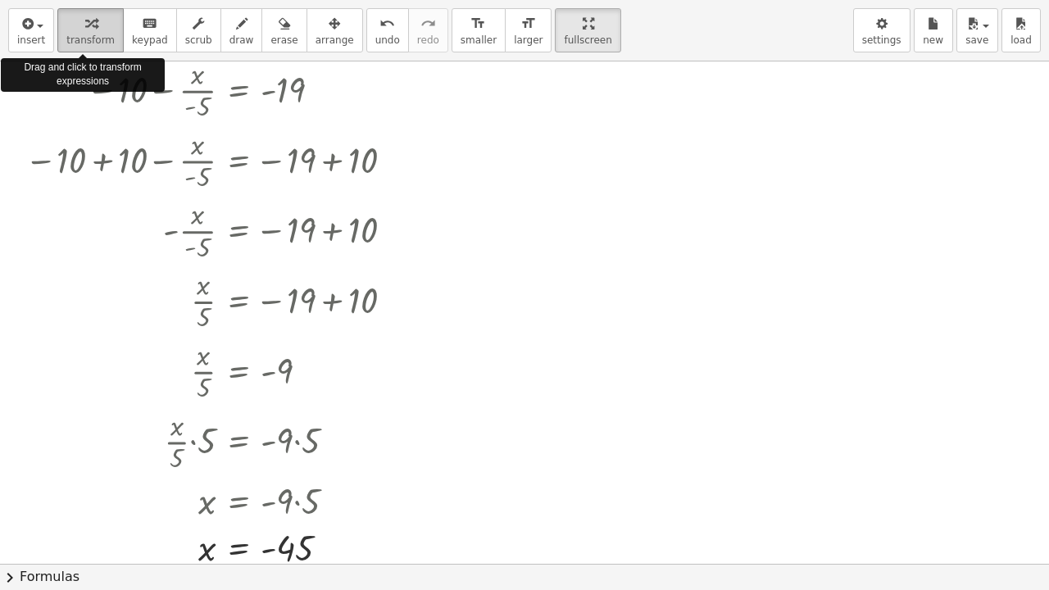
click at [86, 40] on span "transform" at bounding box center [90, 39] width 48 height 11
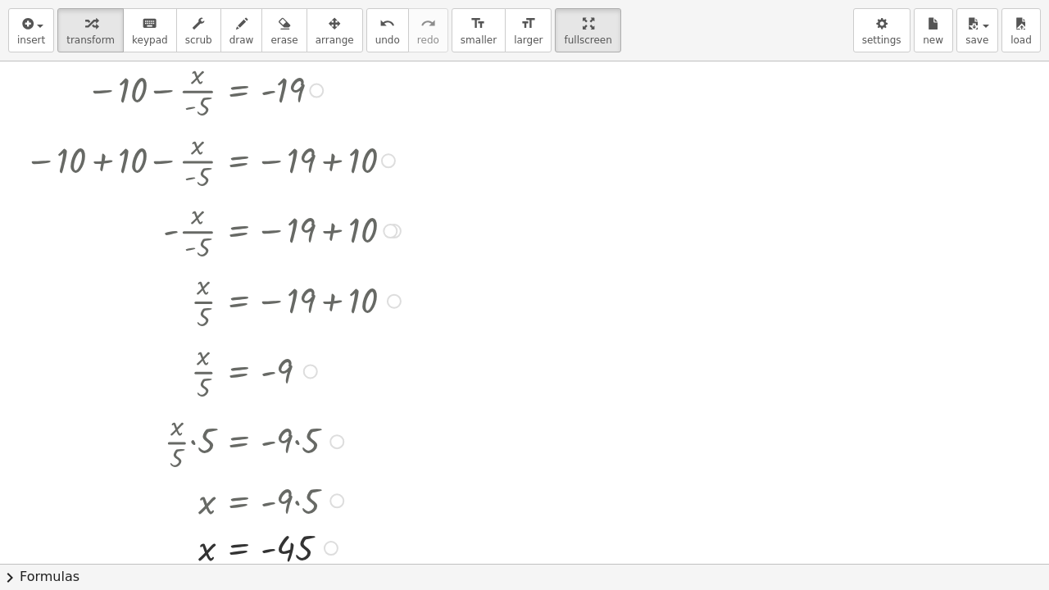
click at [391, 162] on div at bounding box center [388, 160] width 15 height 15
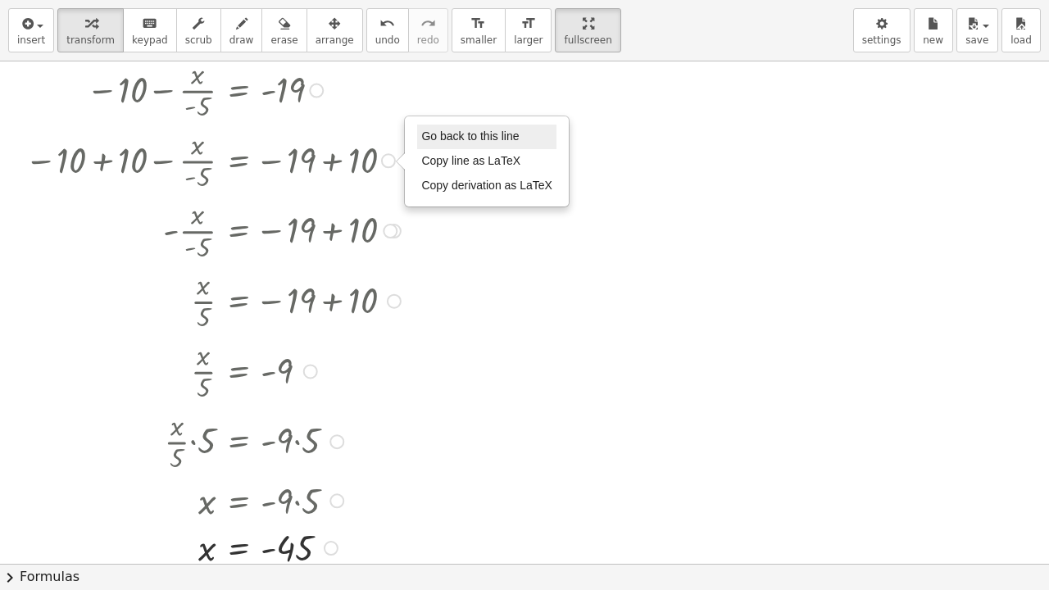
click at [456, 135] on span "Go back to this line" at bounding box center [470, 136] width 98 height 13
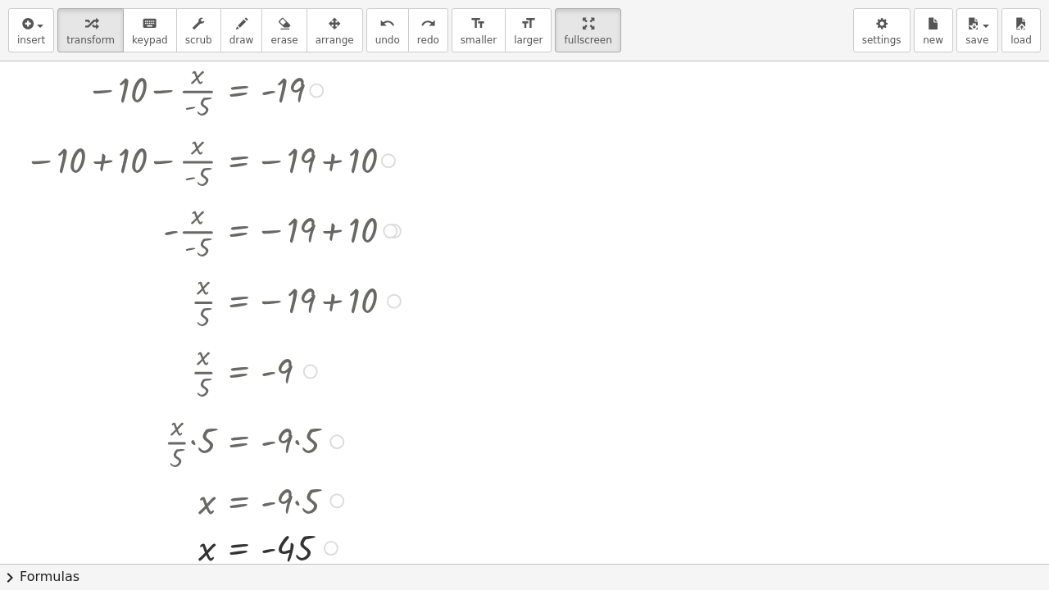
click at [389, 157] on div at bounding box center [388, 160] width 15 height 15
drag, startPoint x: 387, startPoint y: 159, endPoint x: 468, endPoint y: 275, distance: 141.2
click at [468, 275] on div "− 10 − · x · - 5 = - 19 − 10 + 10 − · x · - 5 = − 19 + 10 Go back to this line …" at bounding box center [524, 549] width 1049 height 1005
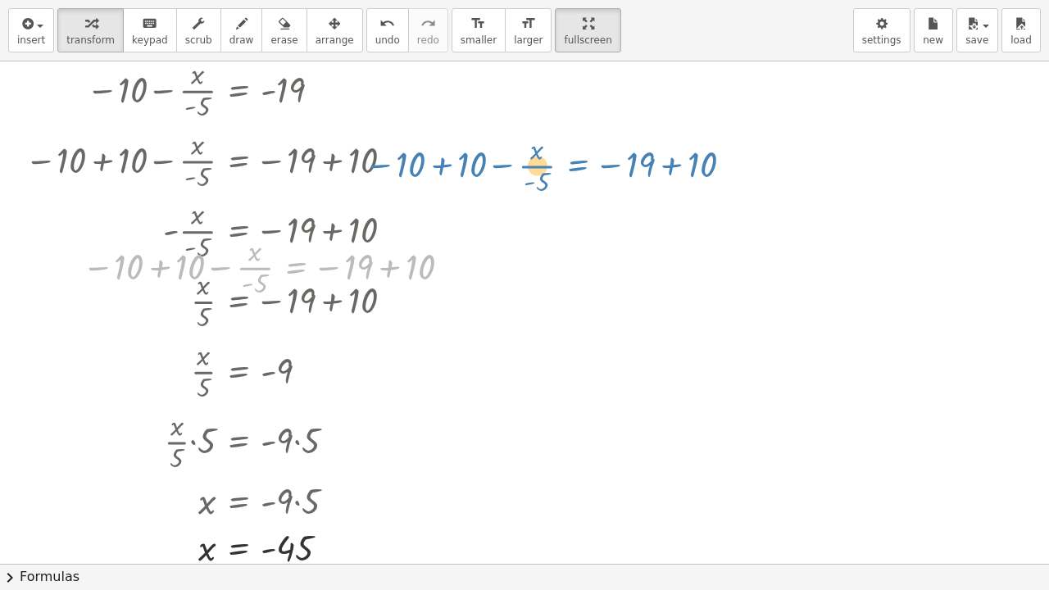
drag, startPoint x: 283, startPoint y: 261, endPoint x: 567, endPoint y: 158, distance: 302.3
click at [567, 158] on div "− 10 − · x · - 5 = - 19 − 10 + 10 − · x · - 5 = − 19 + 10 Go back to this line …" at bounding box center [524, 549] width 1049 height 1005
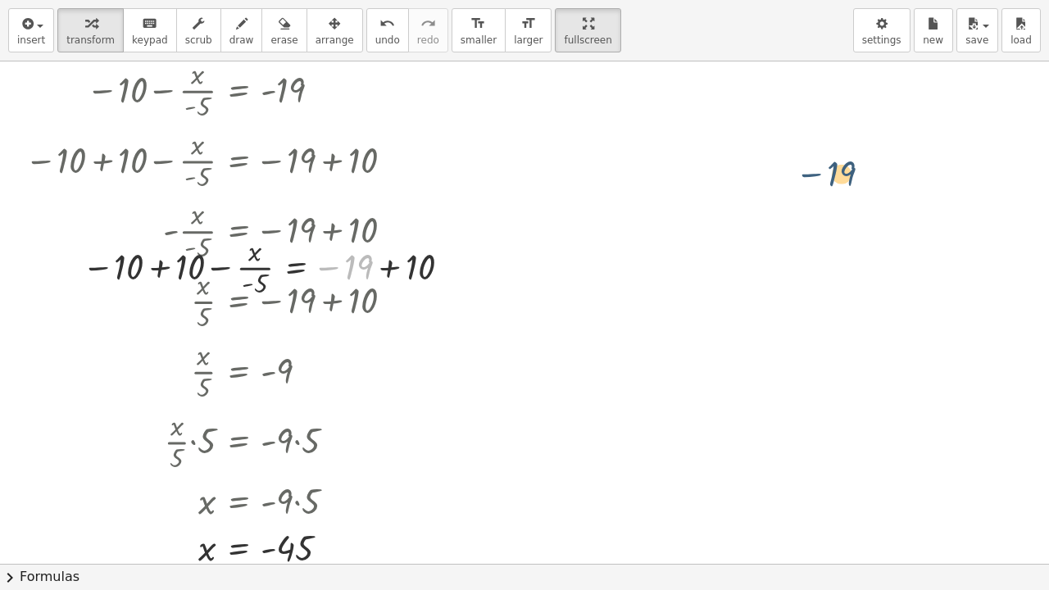
drag, startPoint x: 322, startPoint y: 239, endPoint x: 809, endPoint y: 144, distance: 496.1
click at [809, 144] on div "− 10 − · x · - 5 = - 19 − 10 + 10 − · x · - 5 = − 19 + 10 Go back to this line …" at bounding box center [524, 549] width 1049 height 1005
drag, startPoint x: 366, startPoint y: 231, endPoint x: 454, endPoint y: 182, distance: 100.5
click at [454, 182] on div "− 10 − · x · - 5 = - 19 − 10 + 10 − · x · - 5 = − 19 + 10 Go back to this line …" at bounding box center [524, 549] width 1049 height 1005
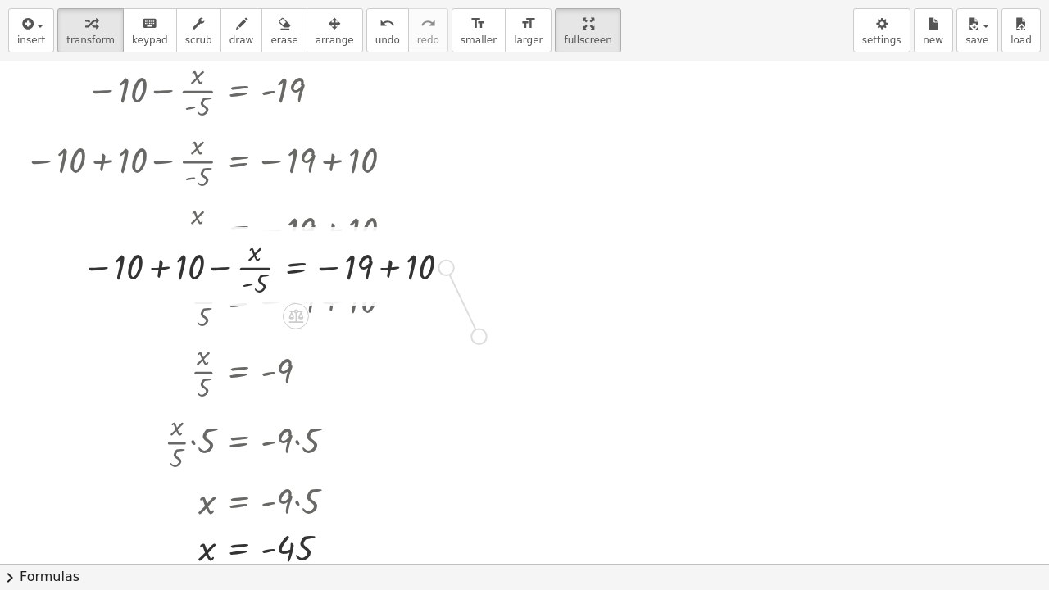
drag, startPoint x: 452, startPoint y: 265, endPoint x: 482, endPoint y: 336, distance: 77.5
click at [482, 336] on div "− 10 − · x · - 5 = - 19 − 10 + 10 − · x · - 5 = − 19 + 10 Go back to this line …" at bounding box center [524, 549] width 1049 height 1005
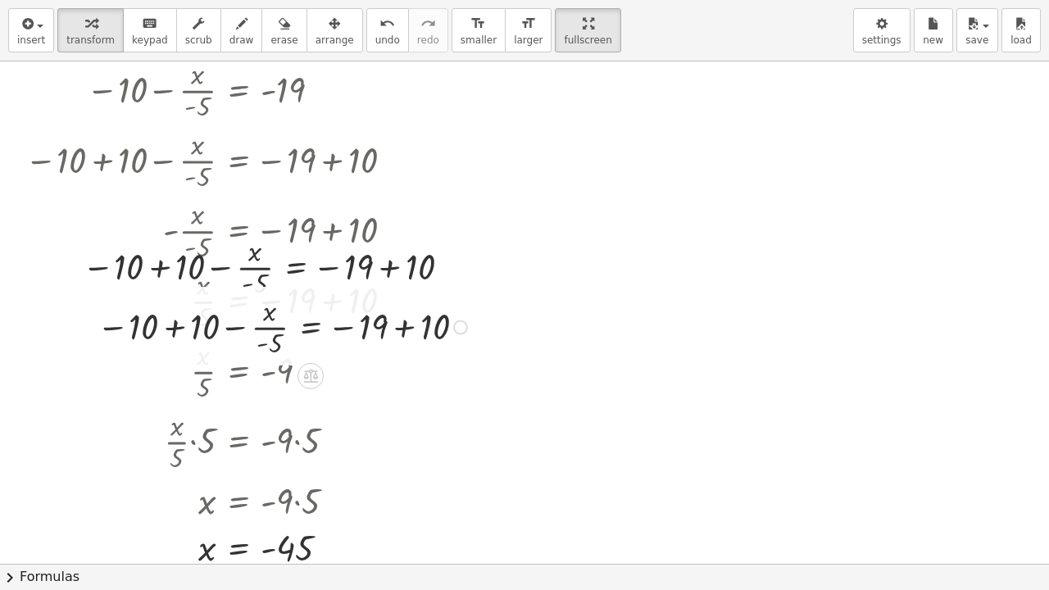
click at [434, 328] on div at bounding box center [285, 326] width 392 height 70
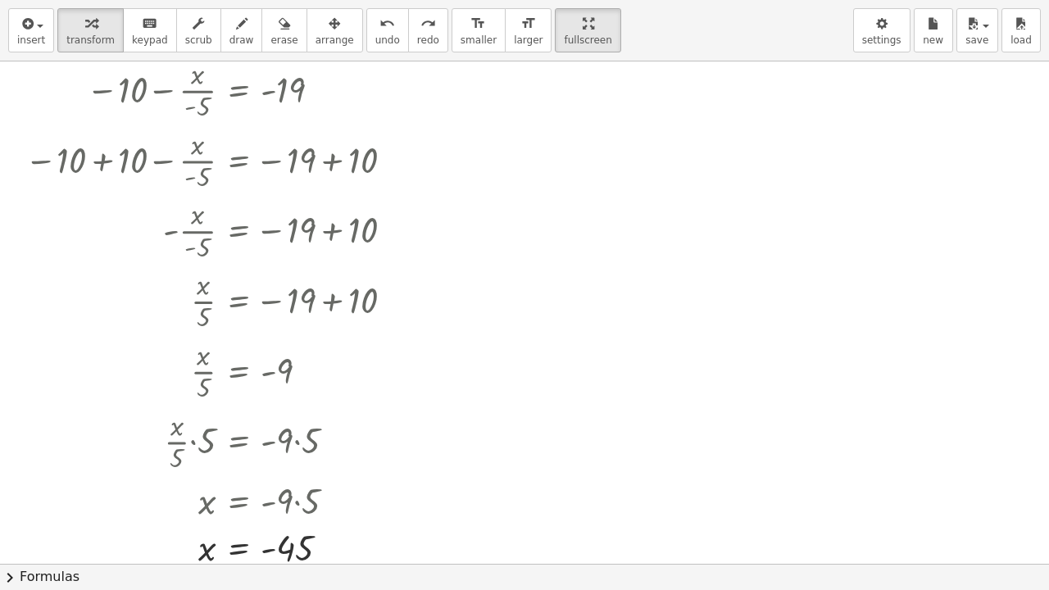
click at [611, 215] on div at bounding box center [524, 549] width 1049 height 1005
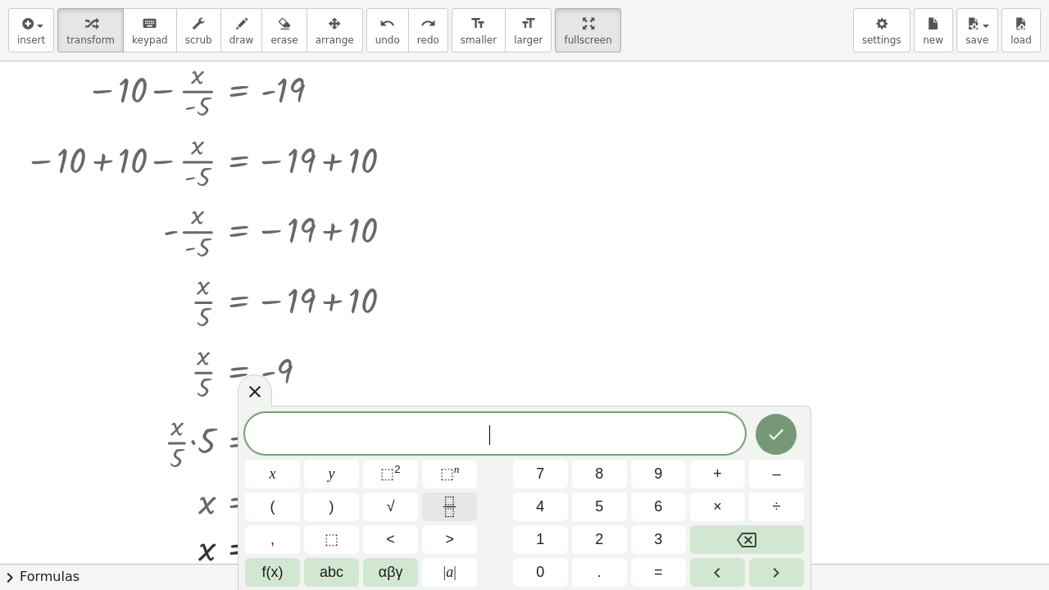
click at [444, 457] on icon "Fraction" at bounding box center [449, 507] width 20 height 20
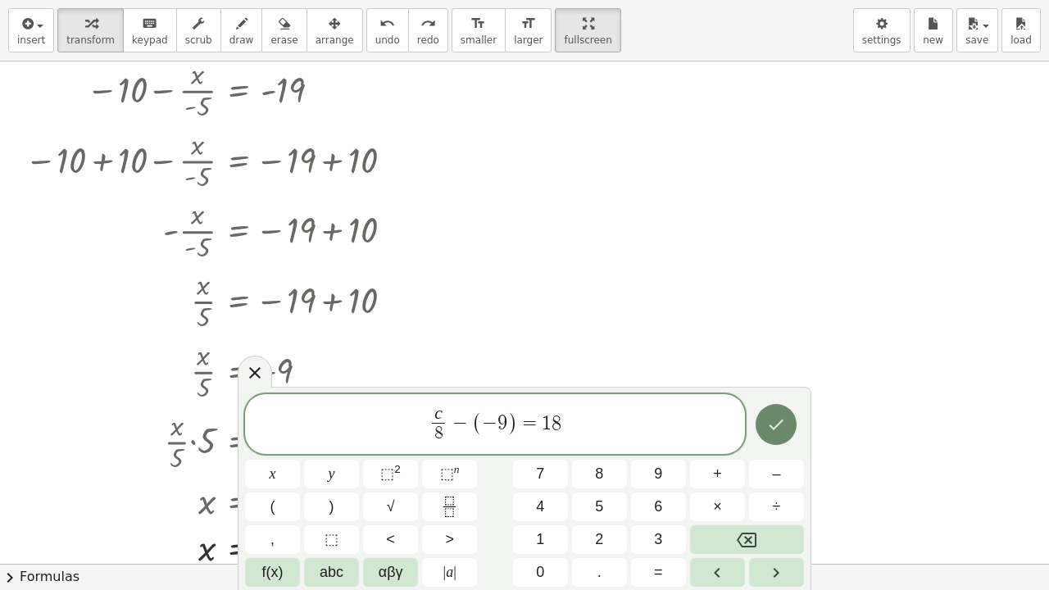
click at [787, 421] on button "Done" at bounding box center [776, 424] width 41 height 41
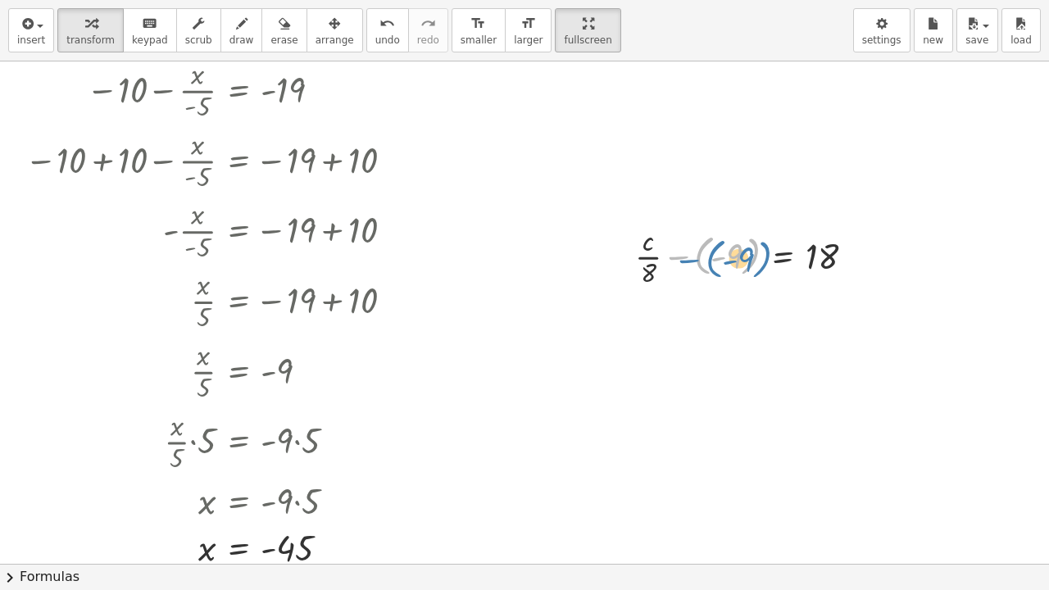
click at [712, 261] on div at bounding box center [751, 255] width 248 height 70
click at [850, 274] on div at bounding box center [751, 255] width 248 height 70
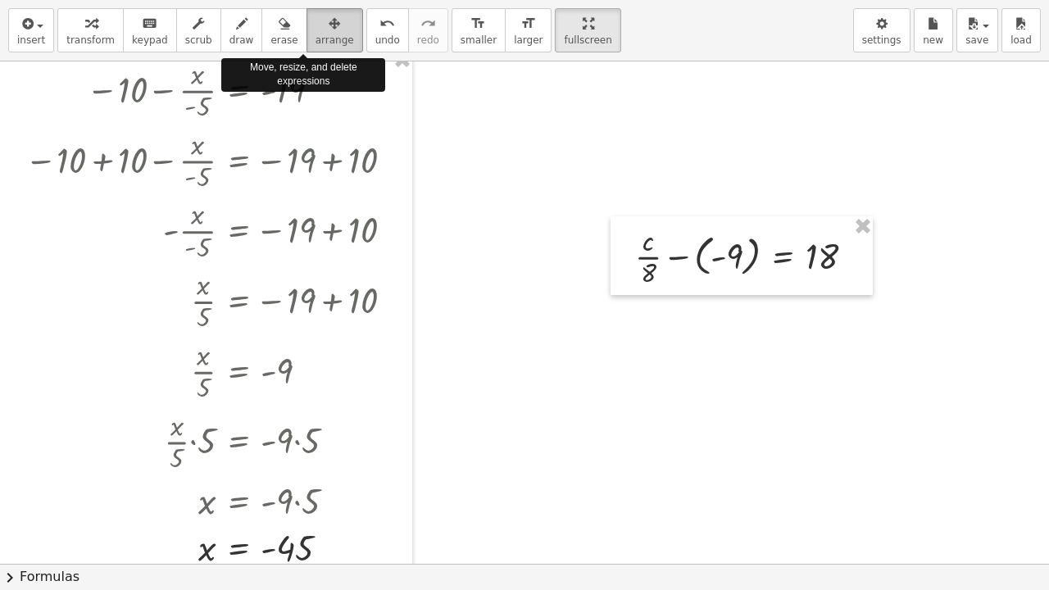
click at [329, 24] on icon "button" at bounding box center [334, 24] width 11 height 20
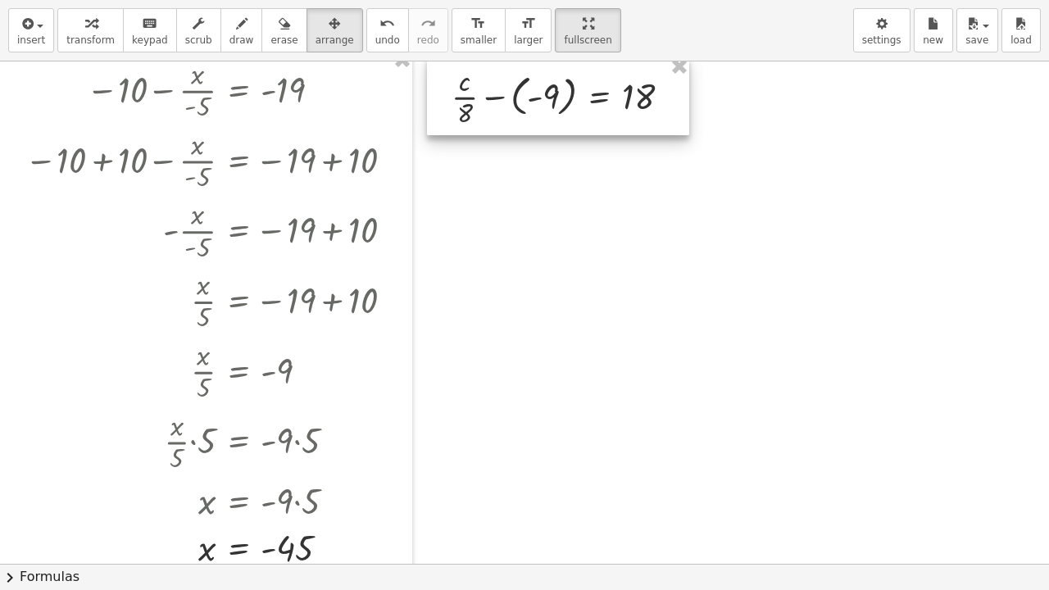
drag, startPoint x: 697, startPoint y: 222, endPoint x: 514, endPoint y: 62, distance: 242.8
click at [514, 62] on div at bounding box center [558, 96] width 262 height 79
click at [723, 154] on div at bounding box center [524, 549] width 1049 height 1005
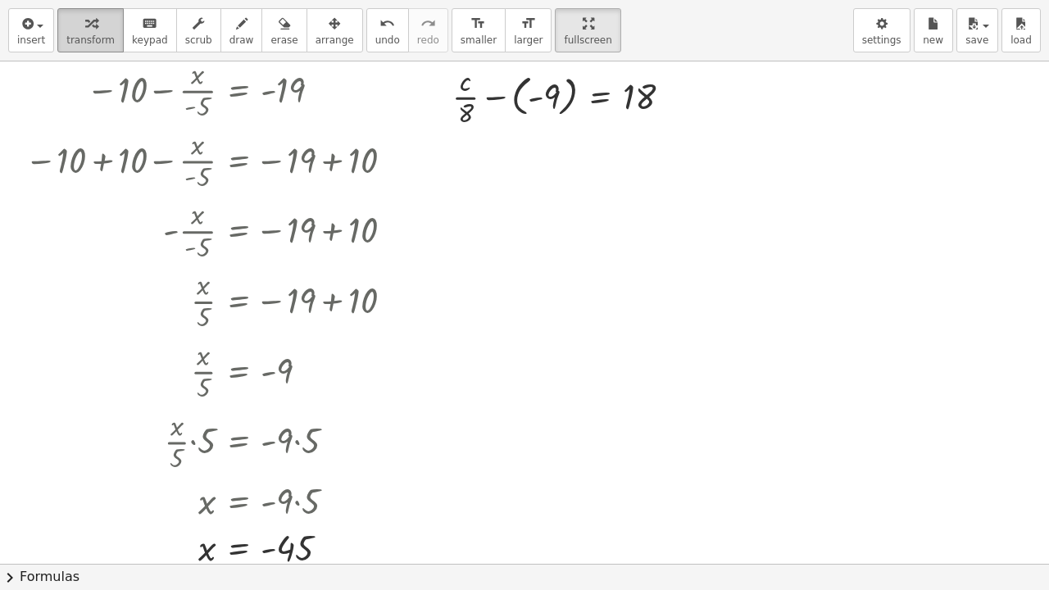
click at [91, 35] on span "transform" at bounding box center [90, 39] width 48 height 11
click at [502, 97] on div at bounding box center [568, 96] width 248 height 70
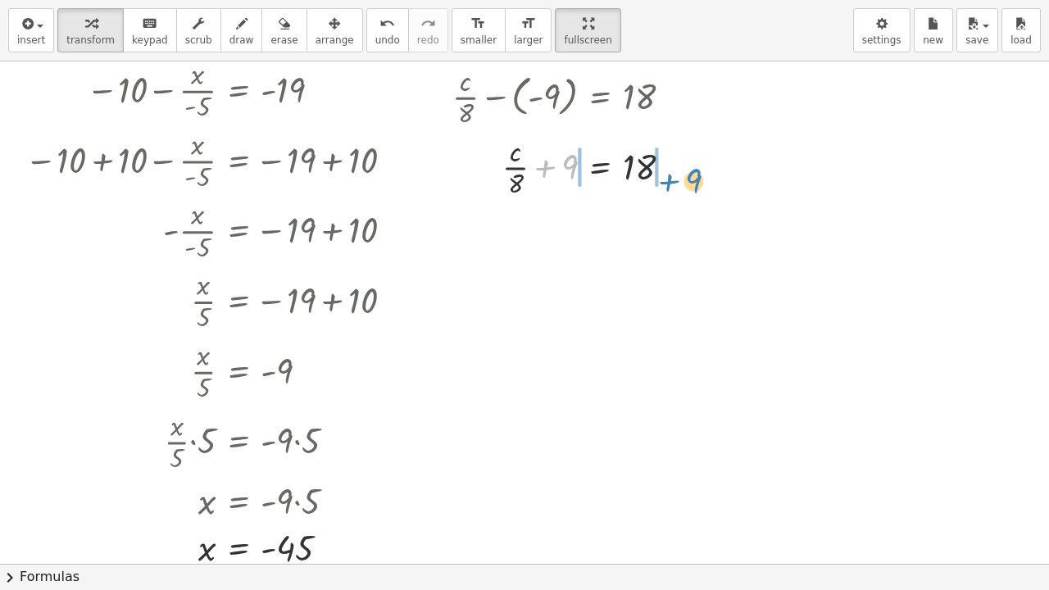
drag, startPoint x: 559, startPoint y: 162, endPoint x: 683, endPoint y: 177, distance: 124.6
click at [683, 177] on div at bounding box center [568, 166] width 248 height 70
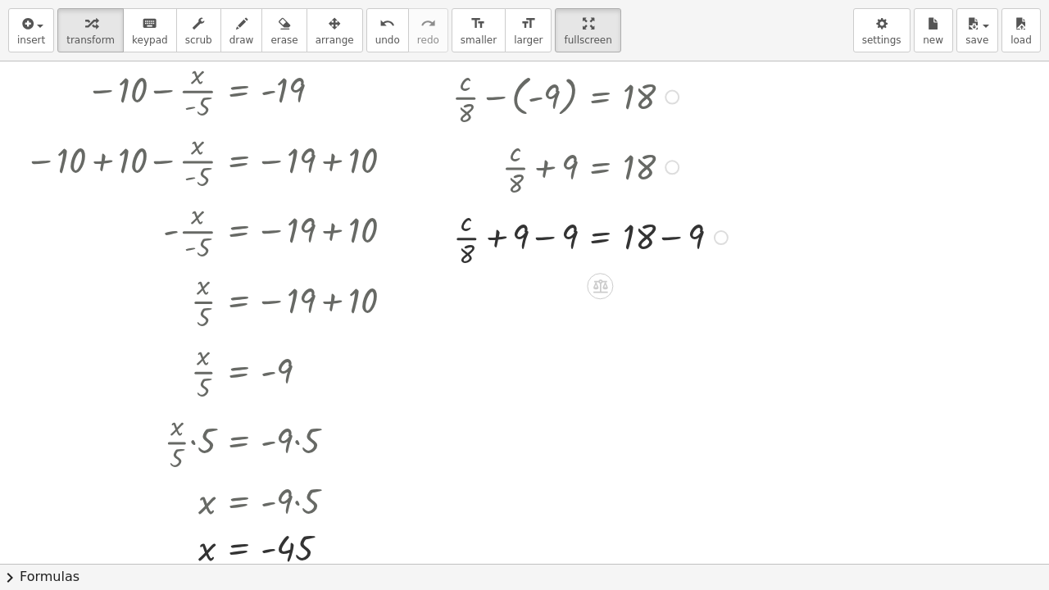
click at [541, 238] on div at bounding box center [592, 236] width 297 height 70
click at [667, 310] on div at bounding box center [592, 306] width 297 height 70
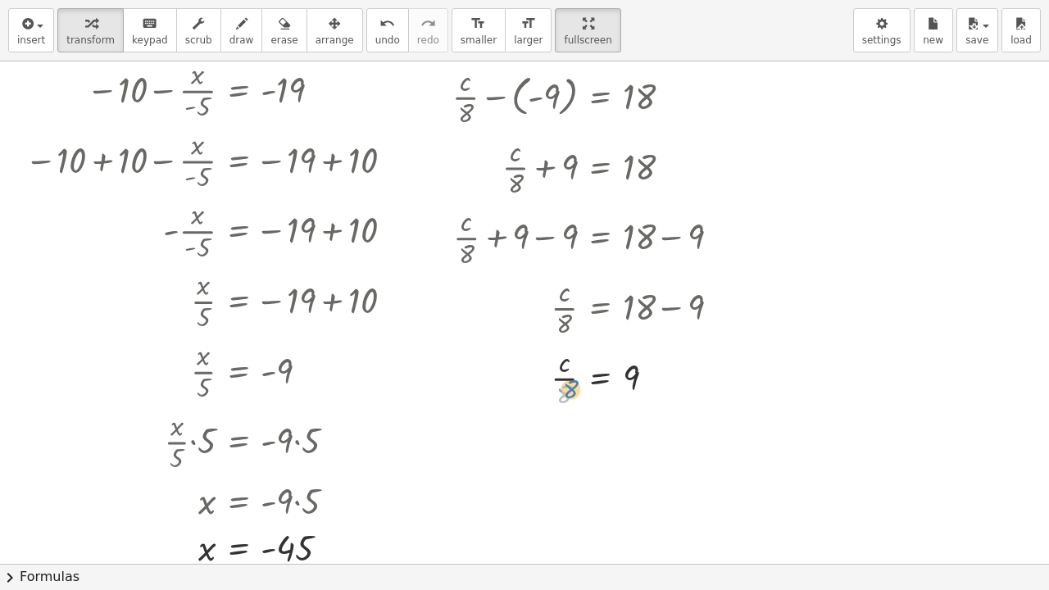
click at [572, 391] on div at bounding box center [592, 377] width 297 height 70
drag, startPoint x: 564, startPoint y: 388, endPoint x: 575, endPoint y: 421, distance: 35.3
drag, startPoint x: 565, startPoint y: 389, endPoint x: 666, endPoint y: 374, distance: 101.9
click at [666, 374] on div at bounding box center [592, 377] width 297 height 70
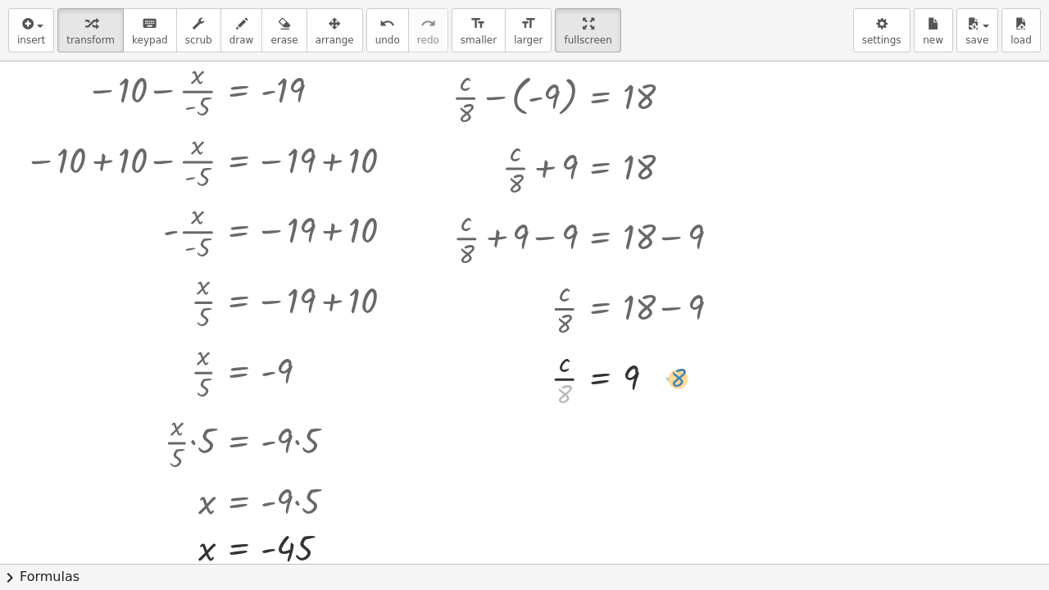
drag, startPoint x: 570, startPoint y: 393, endPoint x: 681, endPoint y: 369, distance: 114.0
click at [681, 369] on div at bounding box center [592, 377] width 297 height 70
click at [561, 390] on div at bounding box center [592, 377] width 297 height 70
drag, startPoint x: 569, startPoint y: 391, endPoint x: 658, endPoint y: 370, distance: 91.8
click at [658, 370] on div at bounding box center [592, 377] width 297 height 70
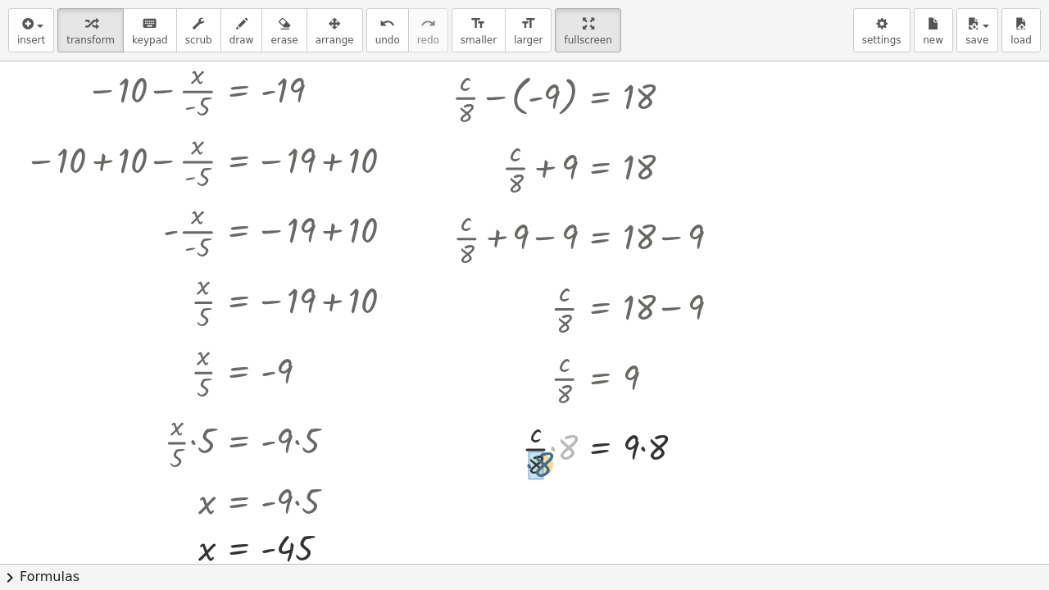
drag, startPoint x: 566, startPoint y: 452, endPoint x: 538, endPoint y: 470, distance: 33.6
click at [661, 457] on div at bounding box center [592, 506] width 297 height 48
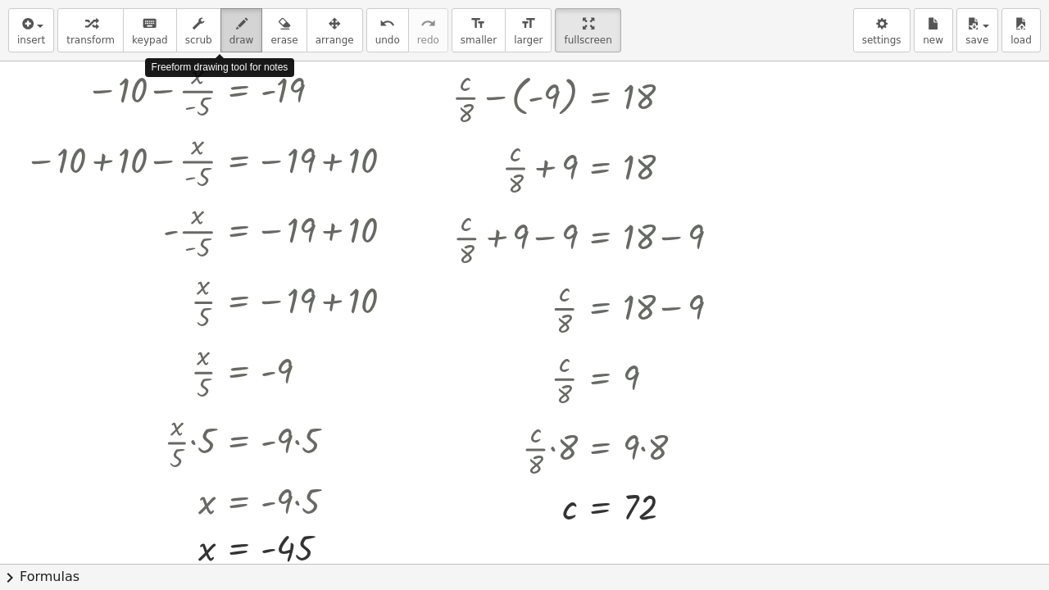
click at [230, 20] on div "button" at bounding box center [242, 23] width 25 height 20
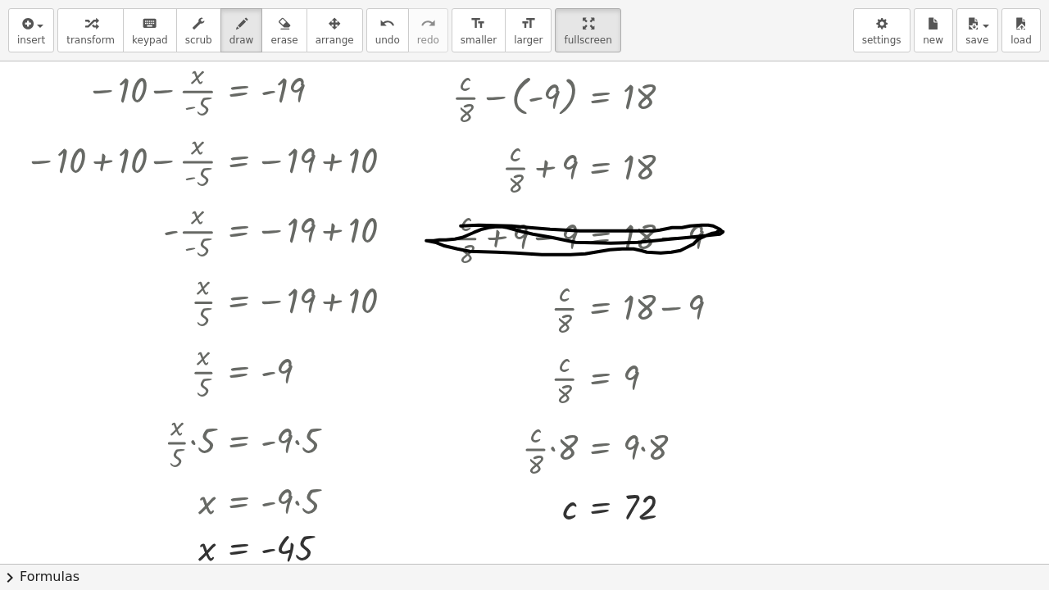
drag, startPoint x: 461, startPoint y: 225, endPoint x: 669, endPoint y: 230, distance: 208.2
click at [669, 230] on div at bounding box center [524, 549] width 1049 height 1005
drag, startPoint x: 656, startPoint y: 441, endPoint x: 649, endPoint y: 455, distance: 15.4
click at [649, 455] on div at bounding box center [524, 549] width 1049 height 1005
